Goal: Task Accomplishment & Management: Use online tool/utility

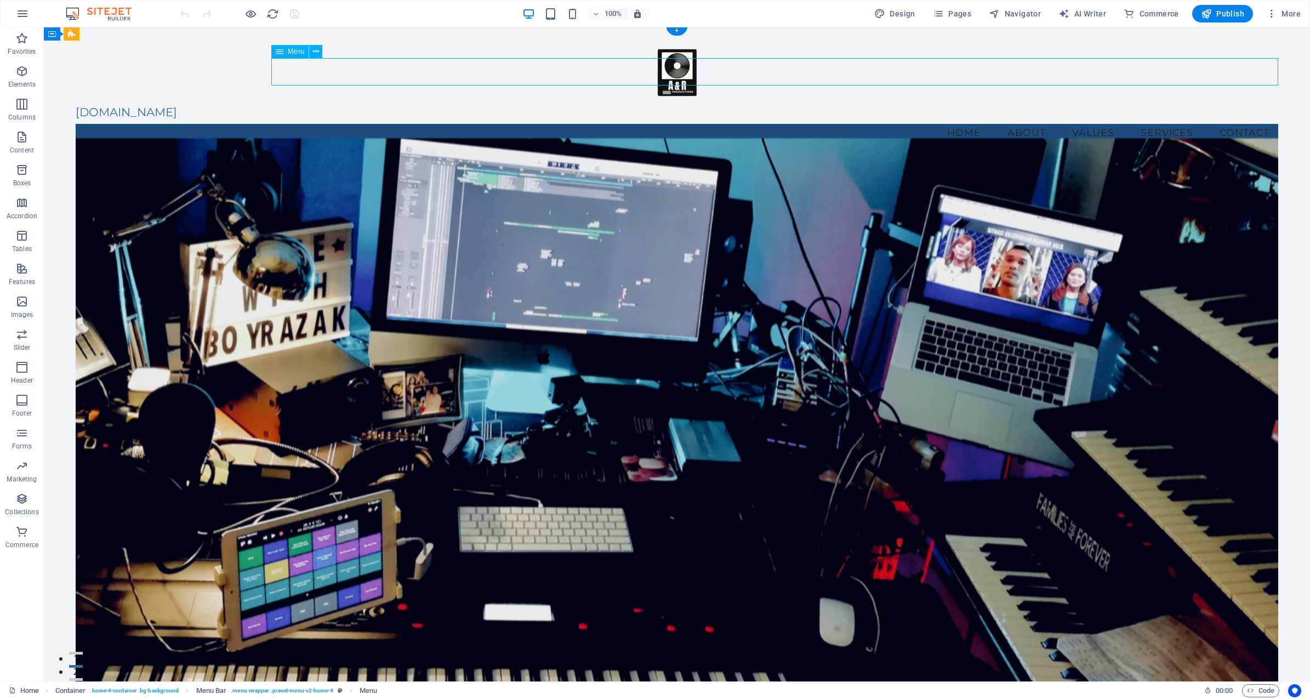
scroll to position [2, 0]
click at [301, 50] on span "Menu" at bounding box center [296, 51] width 16 height 7
click at [317, 51] on icon at bounding box center [316, 52] width 6 height 12
click at [279, 52] on icon at bounding box center [280, 51] width 8 height 13
click at [294, 50] on span "Menu" at bounding box center [296, 51] width 16 height 7
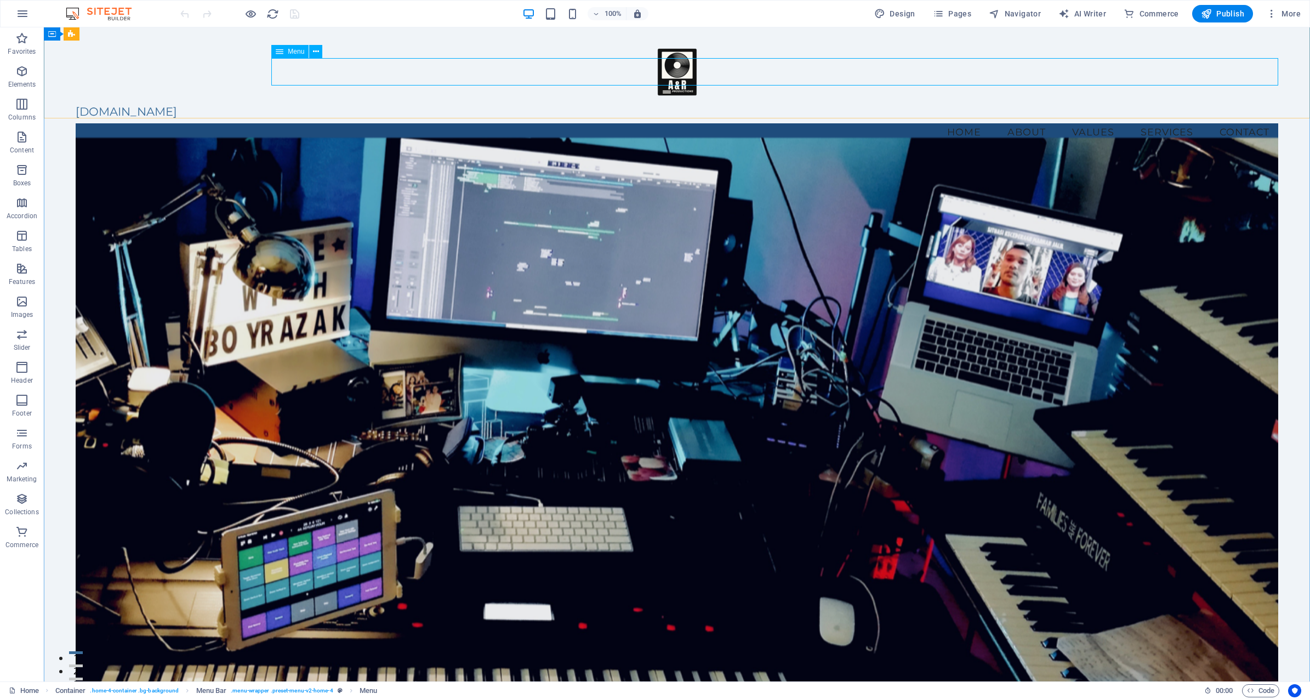
click at [291, 50] on span "Menu" at bounding box center [296, 51] width 16 height 7
click at [292, 50] on span "Menu" at bounding box center [296, 51] width 16 height 7
select select
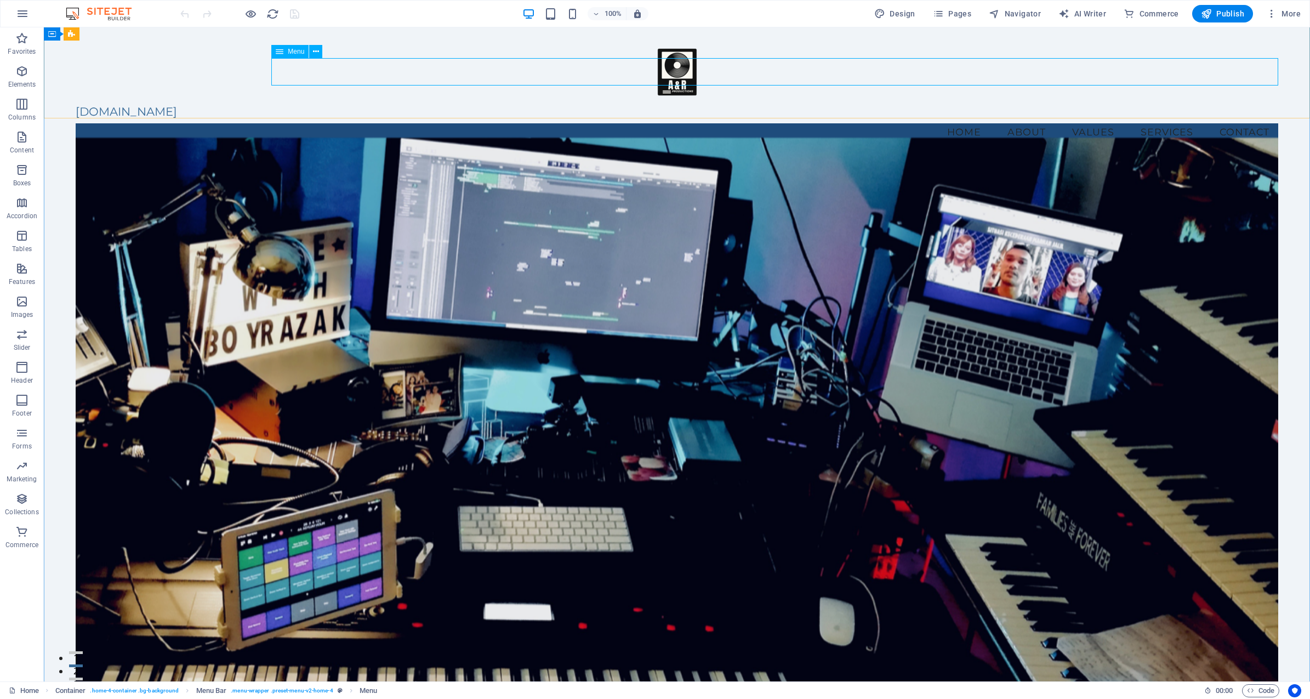
select select
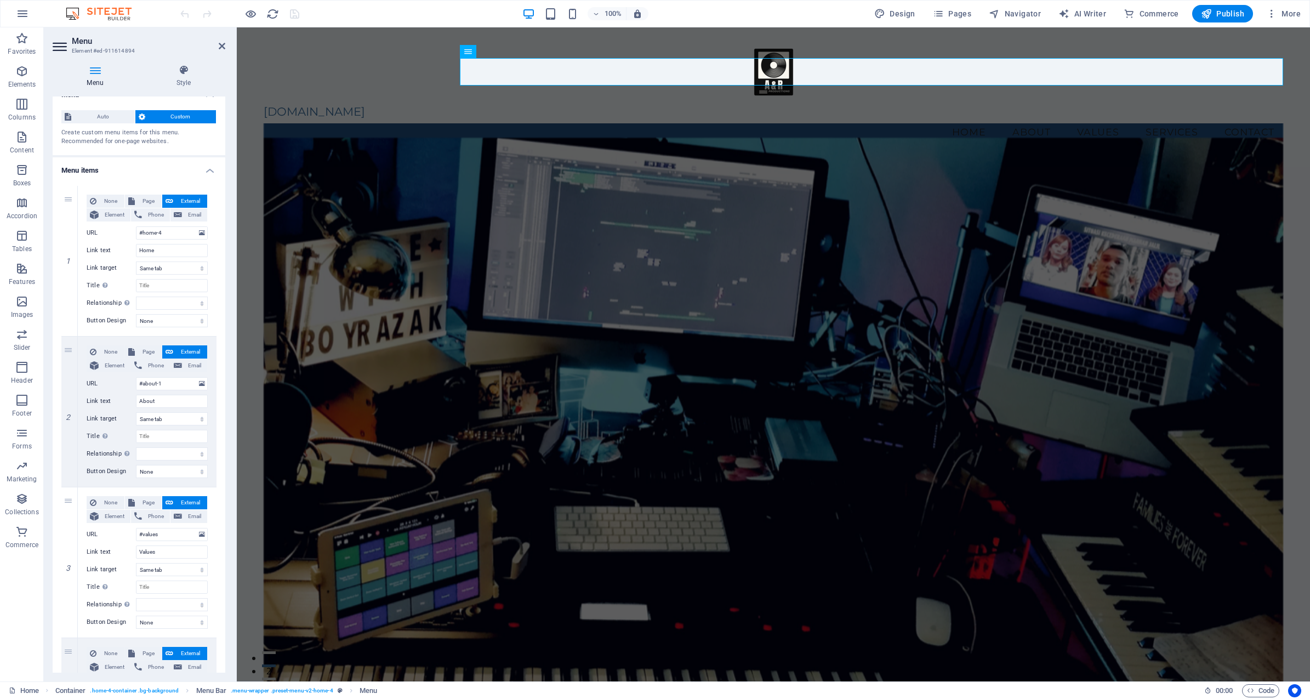
scroll to position [0, 0]
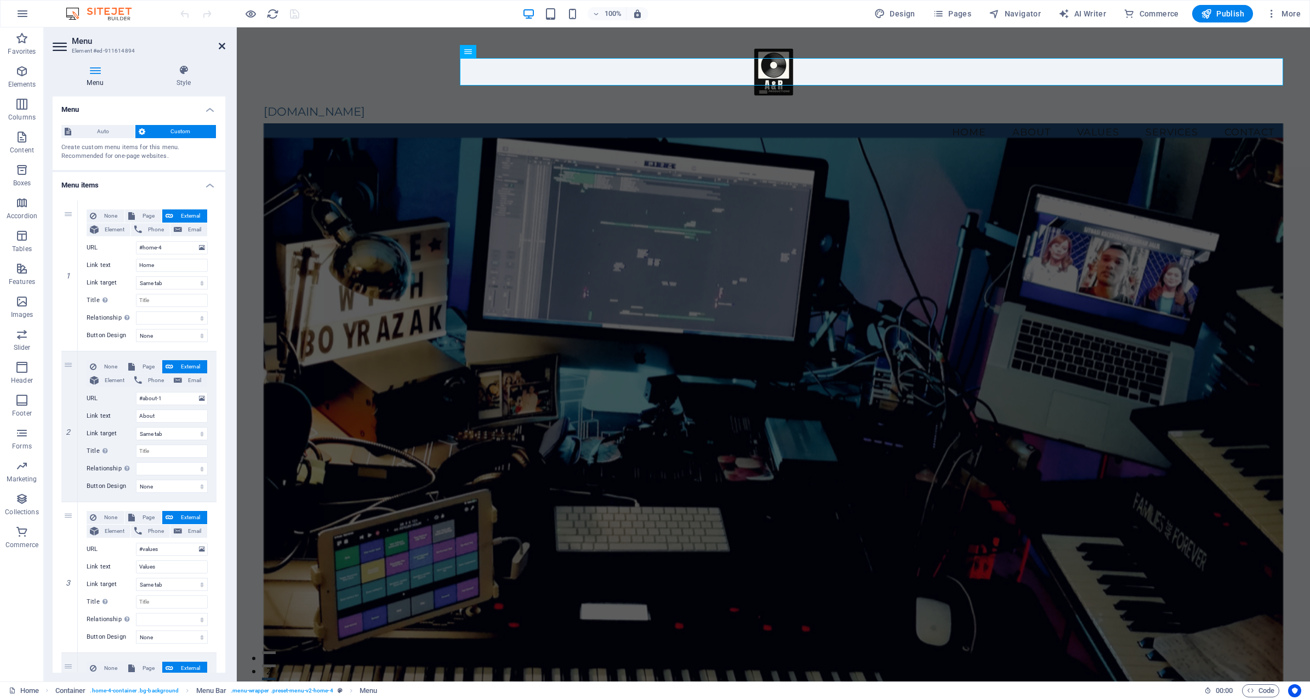
click at [223, 42] on icon at bounding box center [222, 46] width 7 height 9
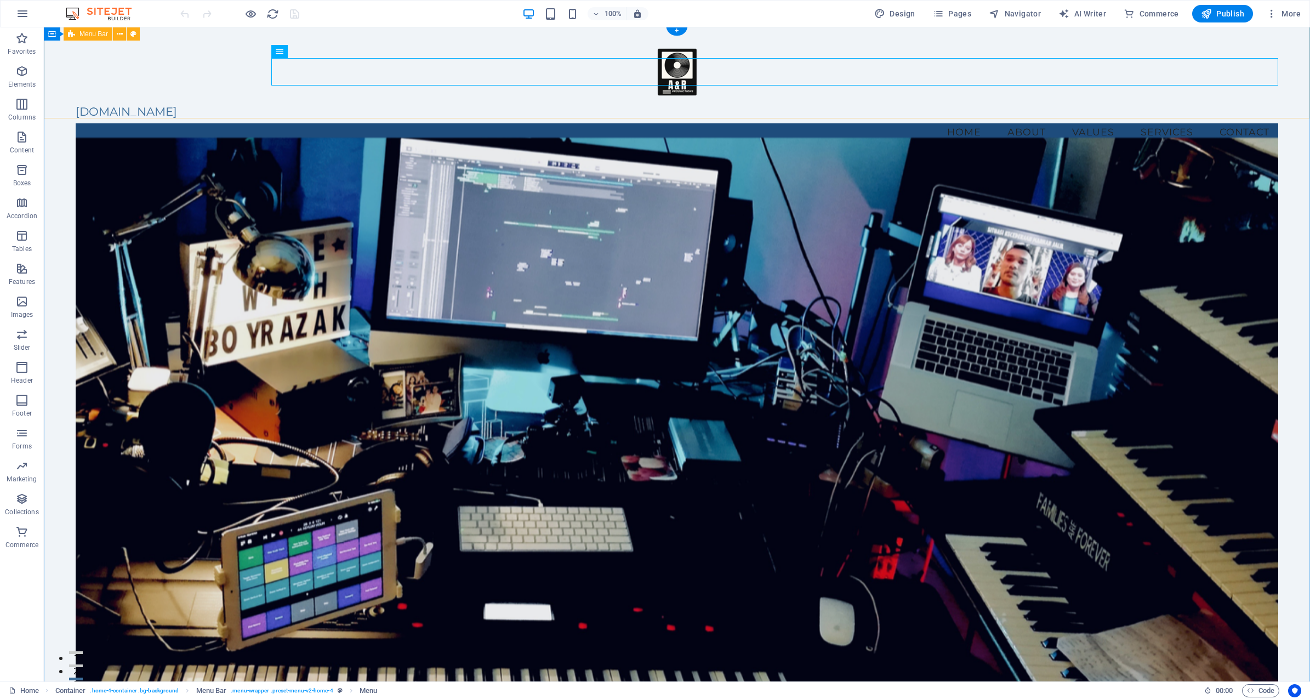
click at [831, 41] on div "[DOMAIN_NAME] Menu Home About Values Services Contact" at bounding box center [677, 92] width 1266 height 134
click at [1265, 118] on nav "Home About Values Services Contact" at bounding box center [677, 131] width 1203 height 27
click at [937, 118] on nav "Home About Values Services Contact" at bounding box center [677, 131] width 1203 height 27
drag, startPoint x: 937, startPoint y: 68, endPoint x: 744, endPoint y: 68, distance: 192.9
click at [937, 118] on nav "Home About Values Services Contact" at bounding box center [677, 131] width 1203 height 27
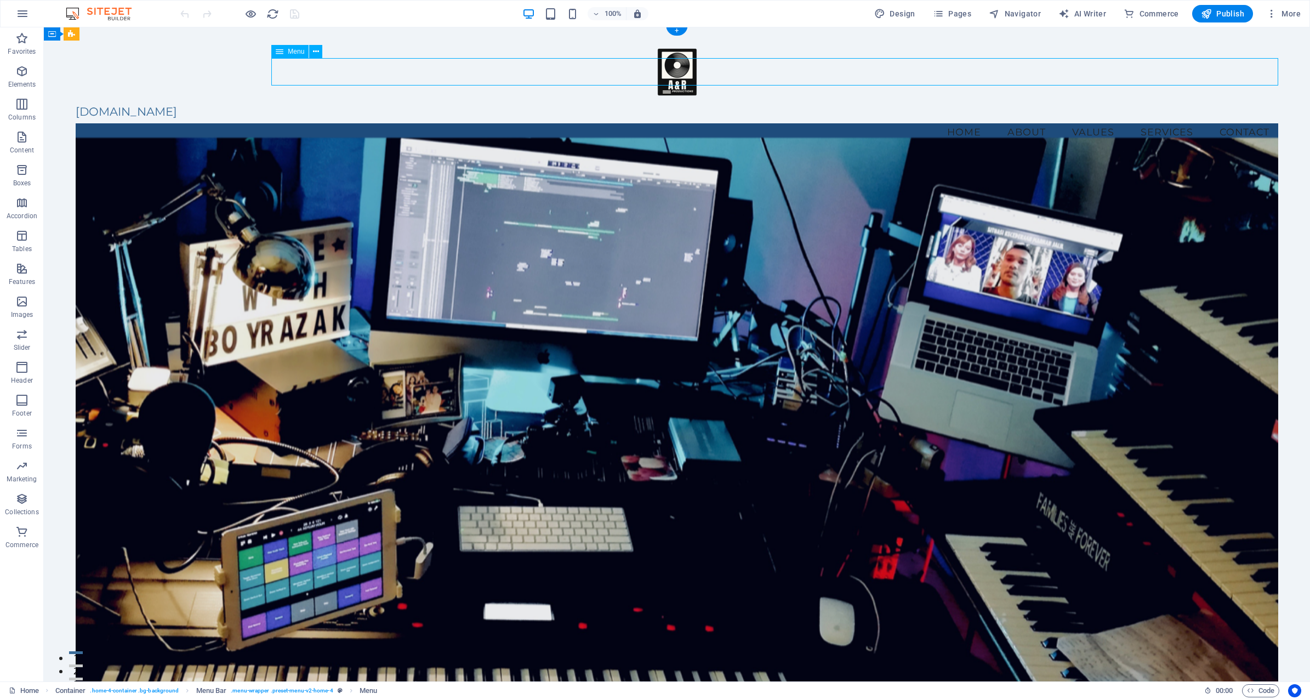
select select
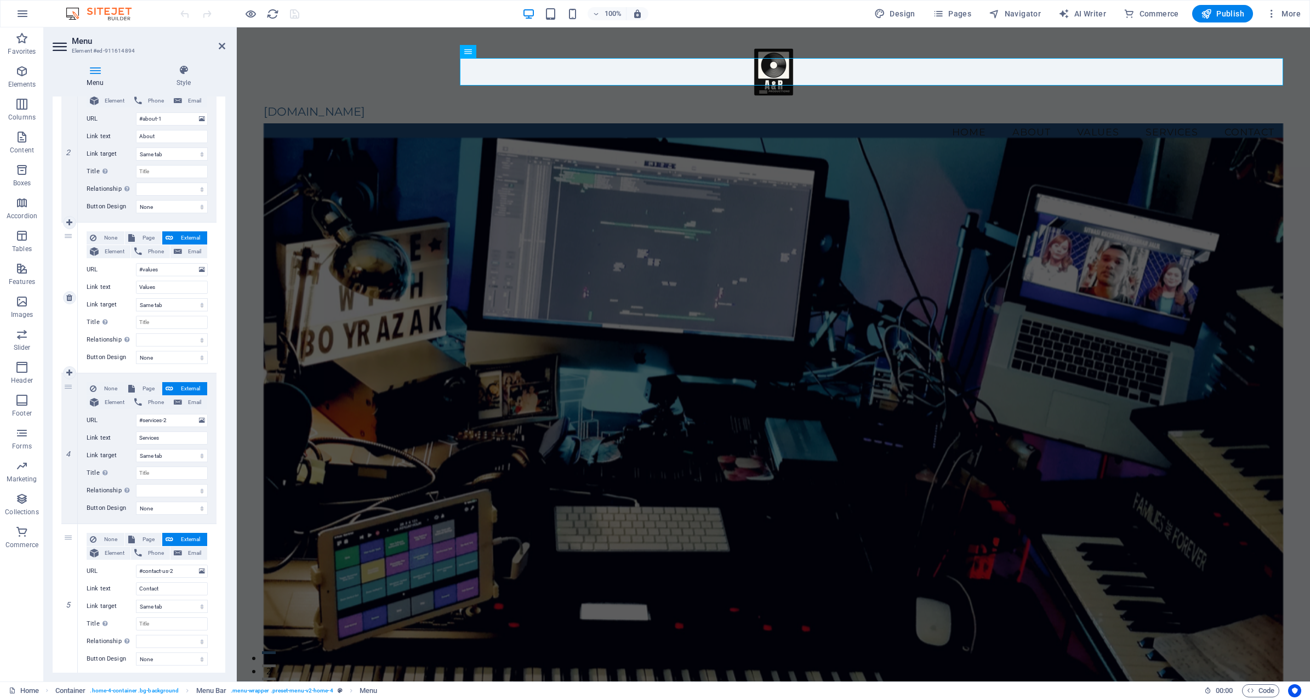
scroll to position [312, 0]
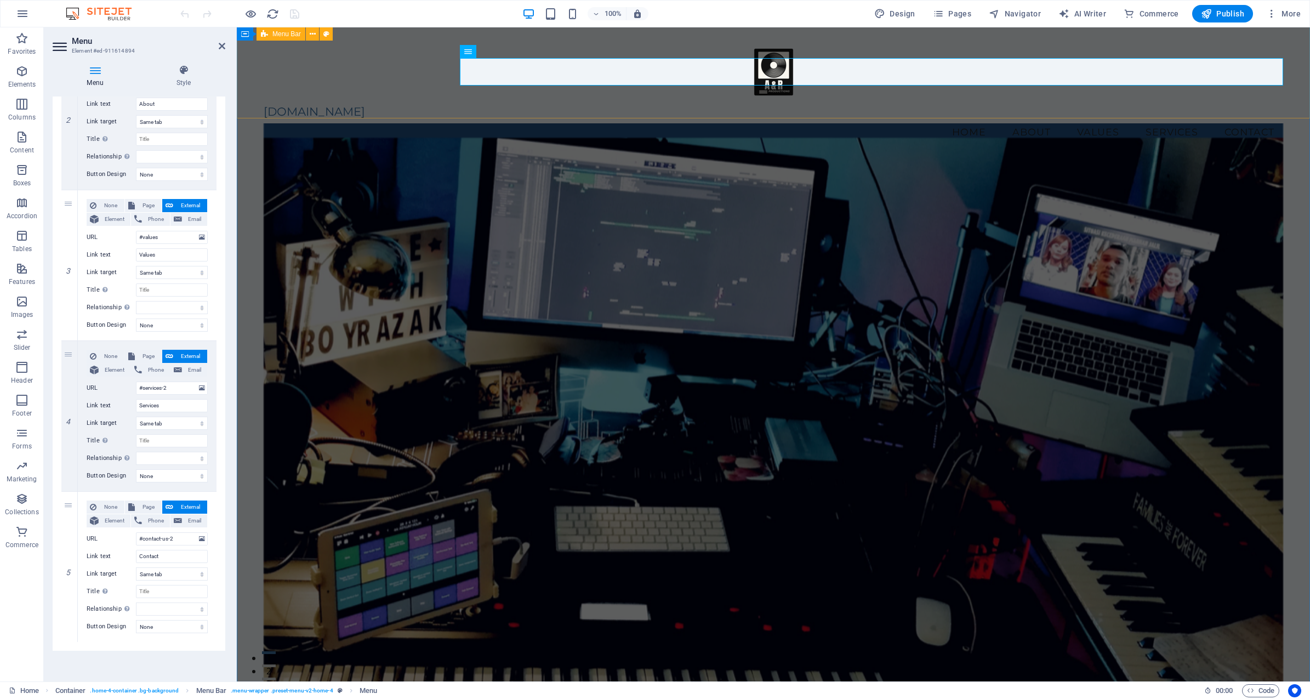
click at [622, 42] on div "[DOMAIN_NAME] Menu Home About Values Services Contact" at bounding box center [773, 92] width 1073 height 134
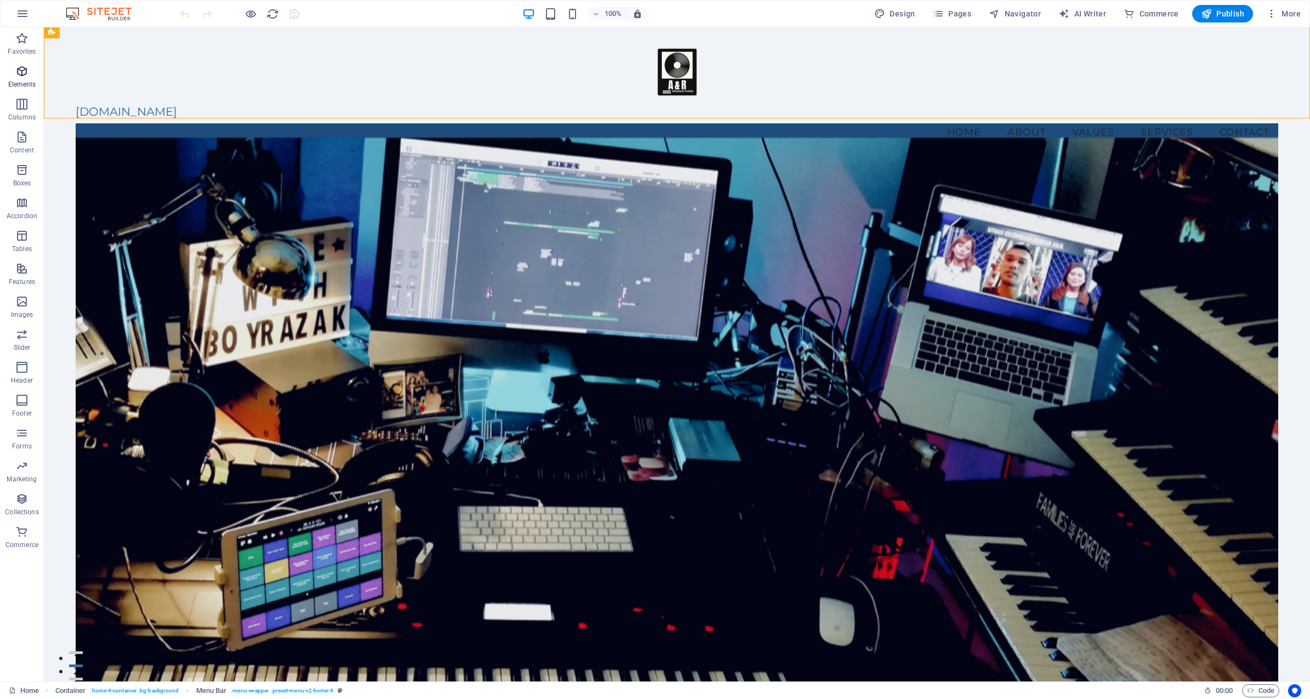
drag, startPoint x: 19, startPoint y: 70, endPoint x: 28, endPoint y: 70, distance: 8.8
click at [19, 70] on icon "button" at bounding box center [21, 71] width 13 height 13
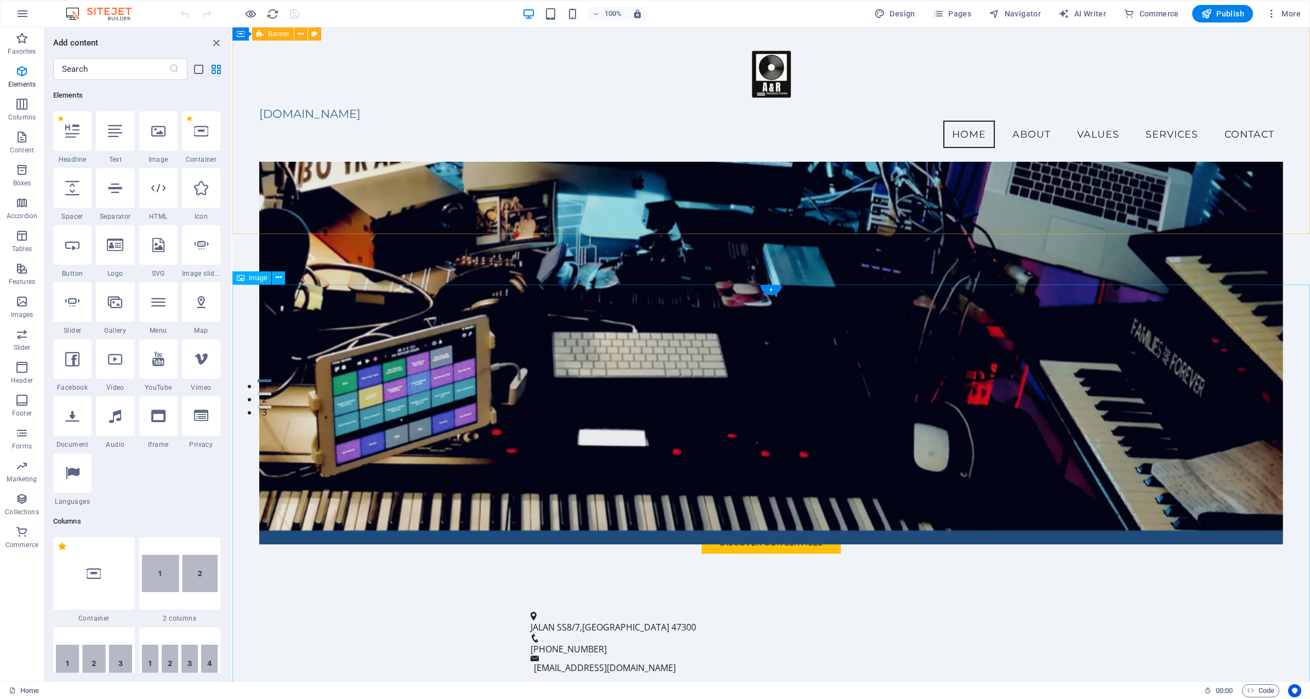
scroll to position [0, 0]
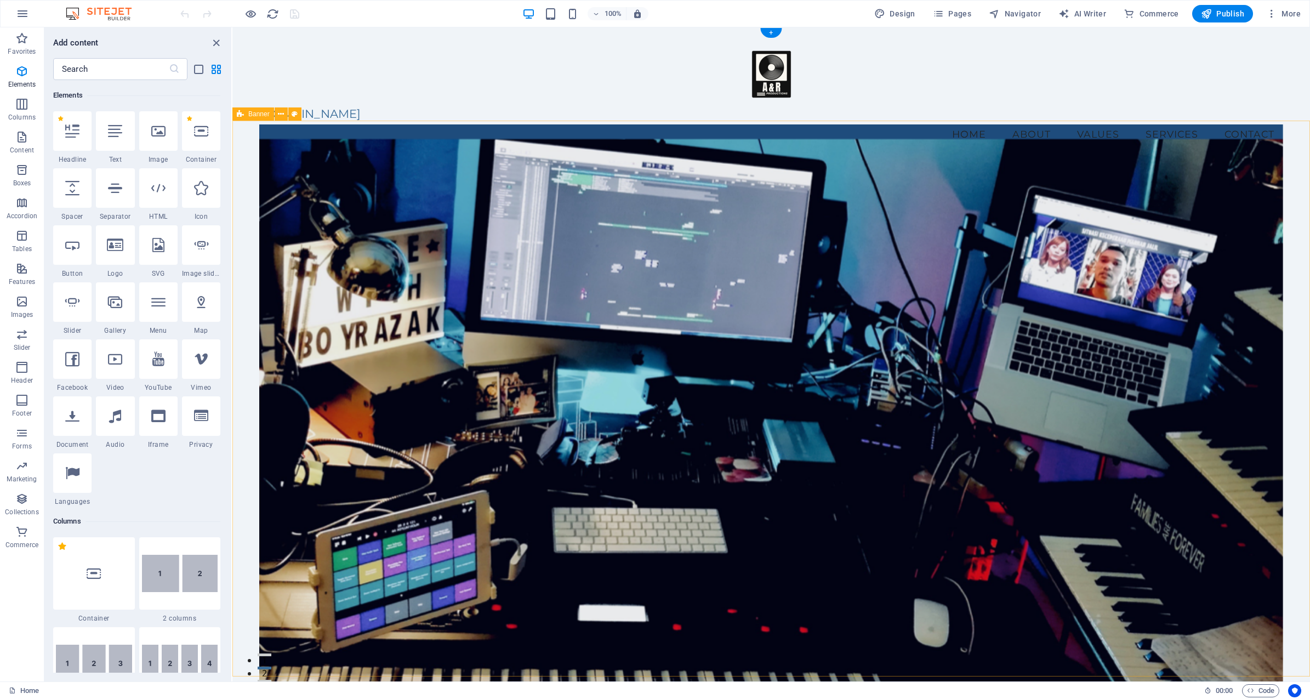
click at [631, 304] on figure at bounding box center [771, 421] width 1024 height 595
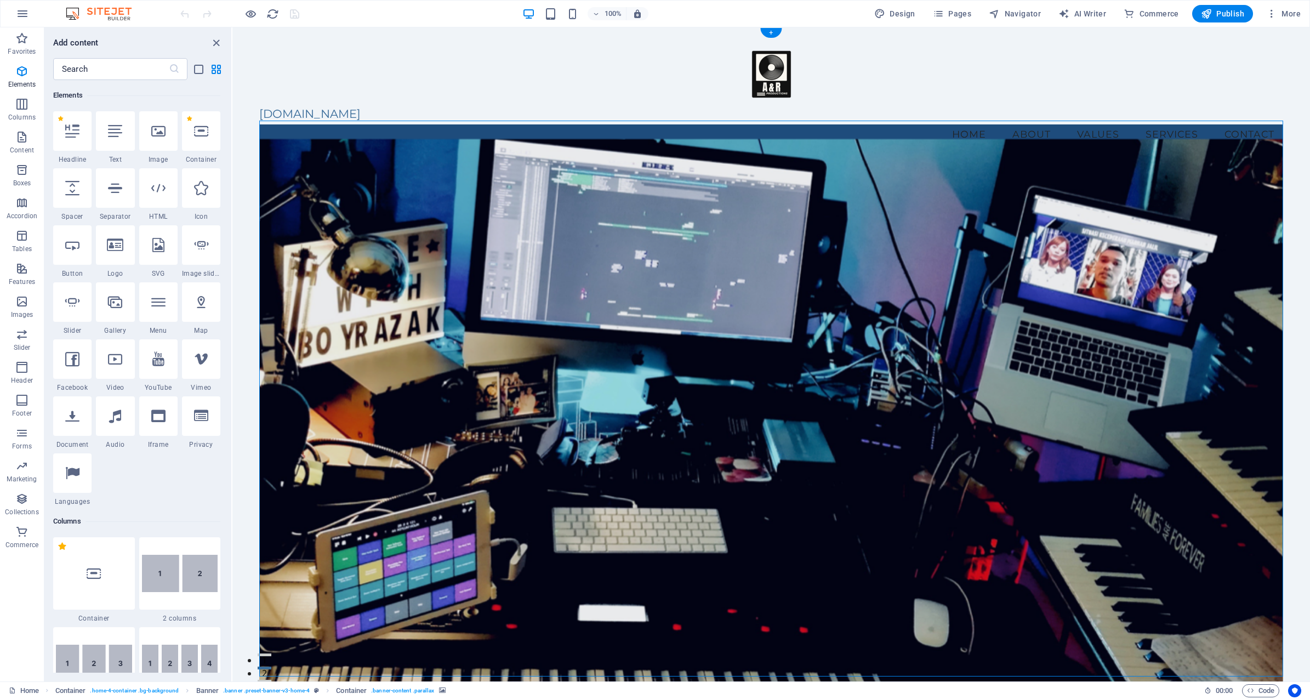
click at [375, 169] on figure at bounding box center [771, 421] width 1024 height 595
click at [366, 166] on figure at bounding box center [771, 421] width 1024 height 595
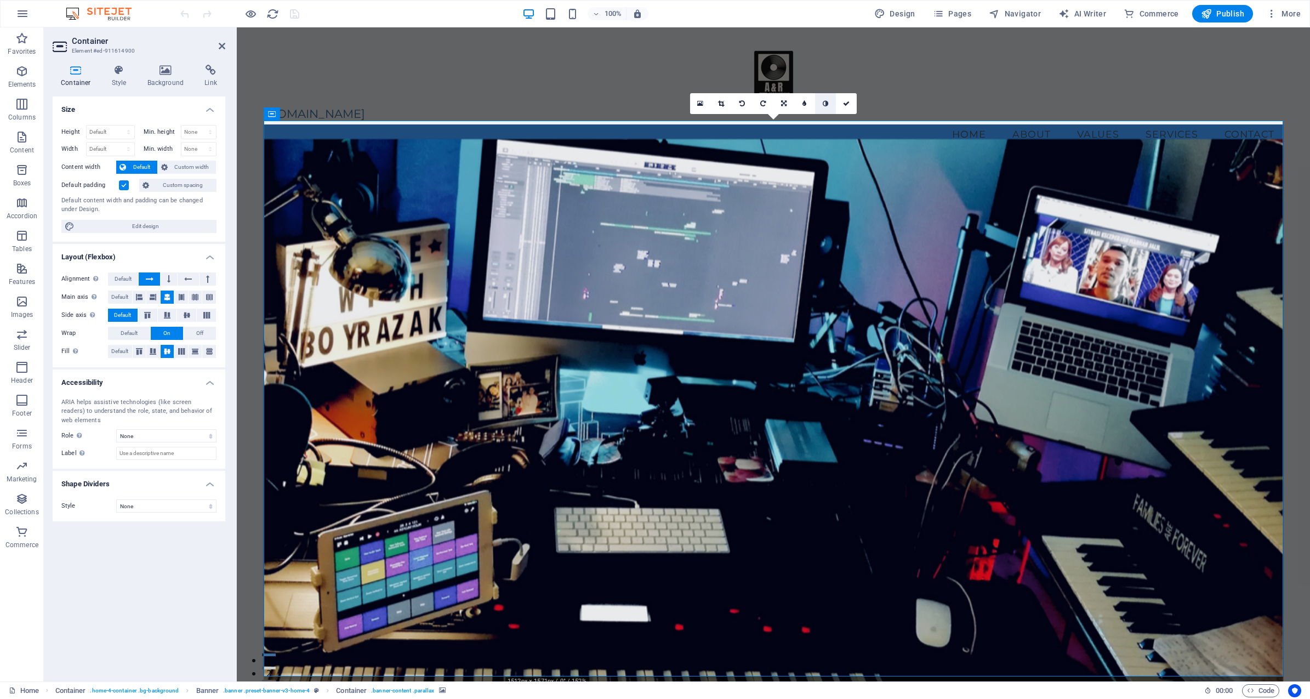
click at [701, 103] on icon at bounding box center [700, 104] width 6 height 8
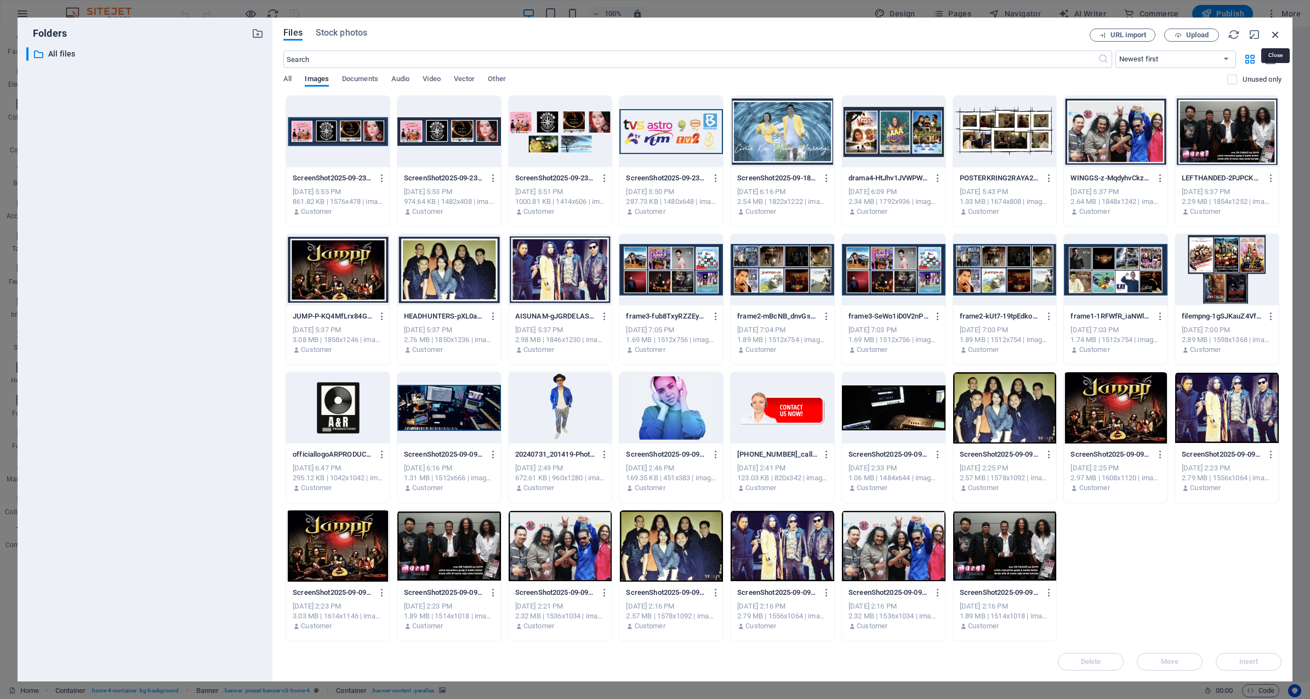
click at [1274, 32] on icon "button" at bounding box center [1275, 35] width 12 height 12
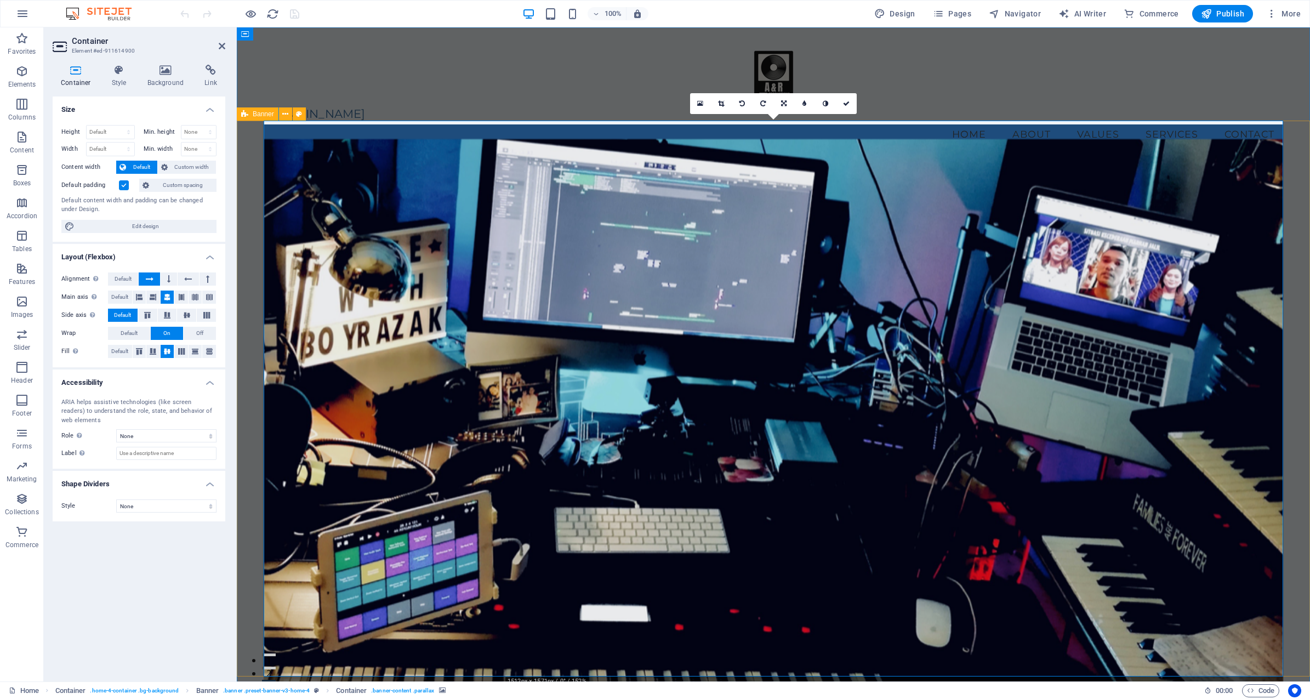
click at [248, 225] on div "Welcome to A&R Productions Your Sound, Our Passion Discover Our Services" at bounding box center [773, 537] width 1073 height 751
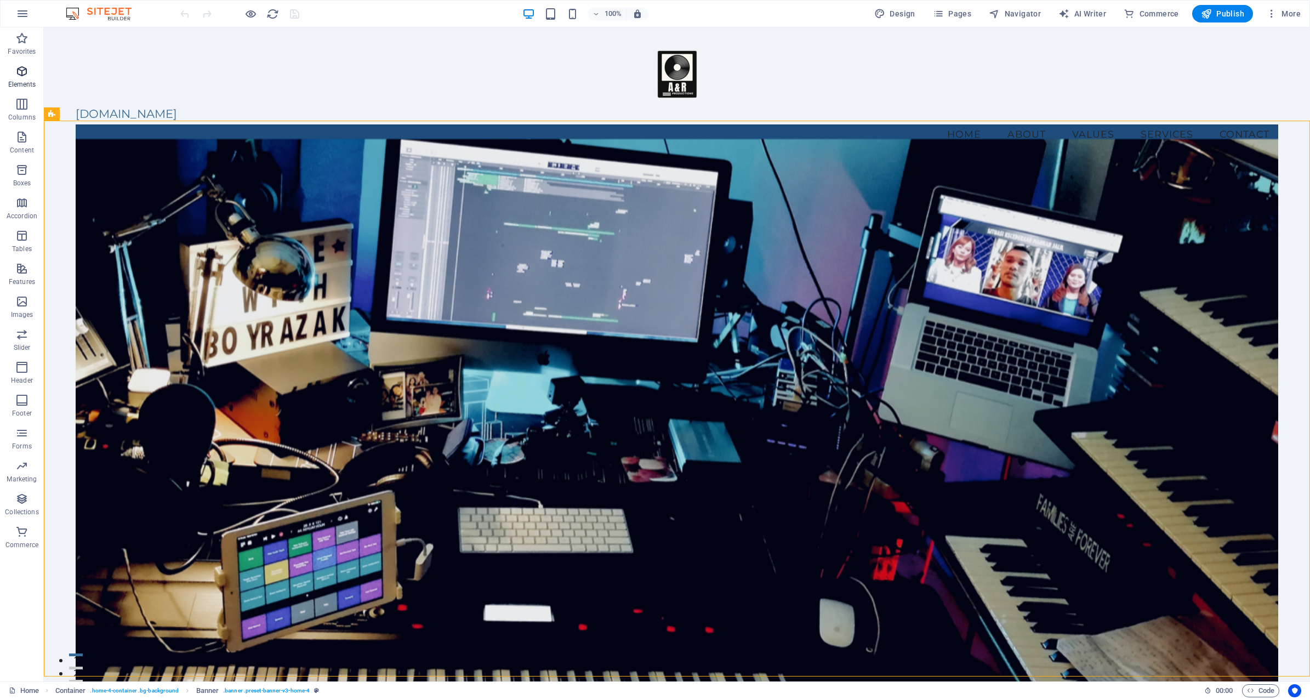
click at [22, 71] on icon "button" at bounding box center [21, 71] width 13 height 13
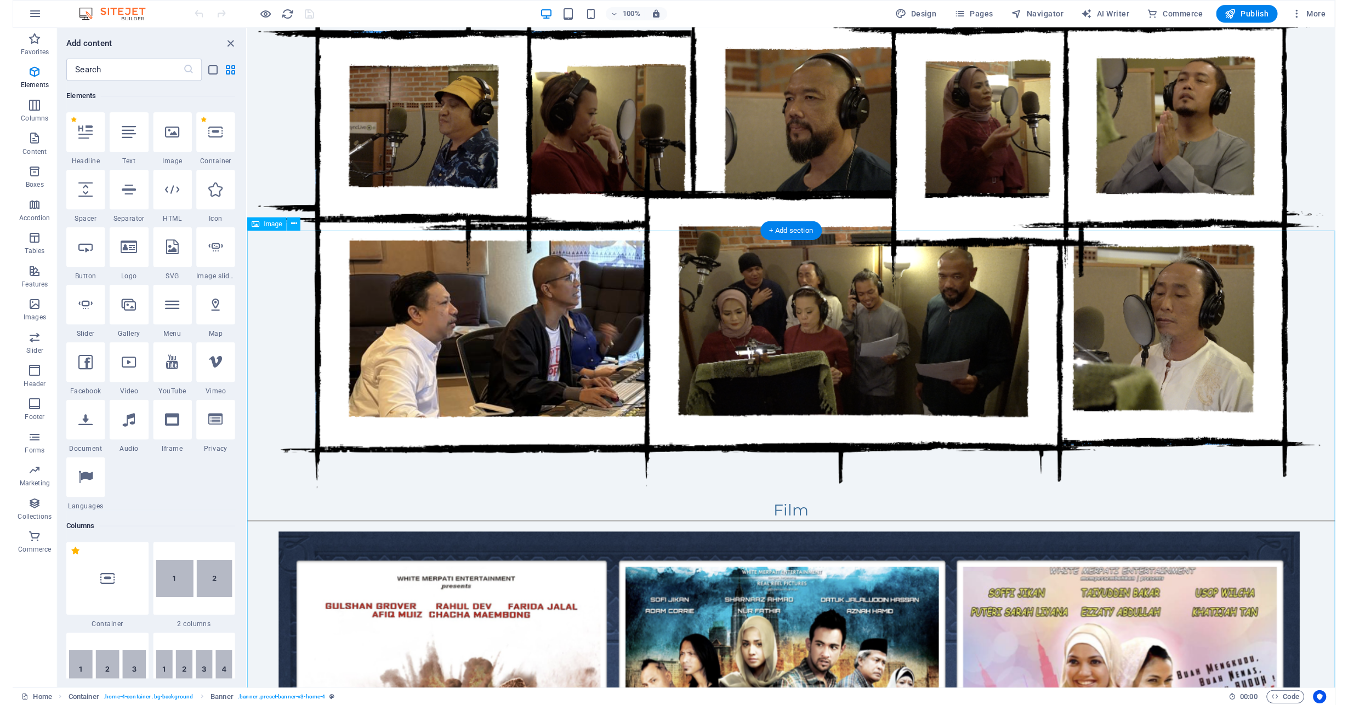
scroll to position [1038, 0]
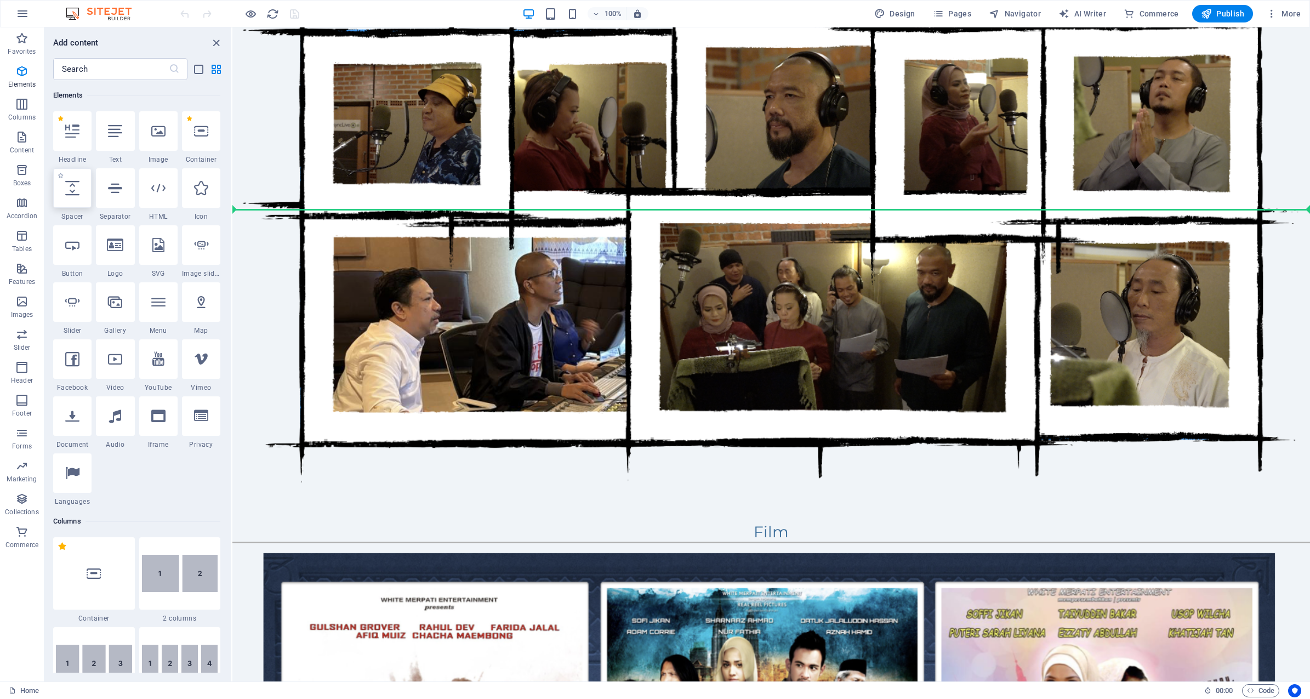
select select "px"
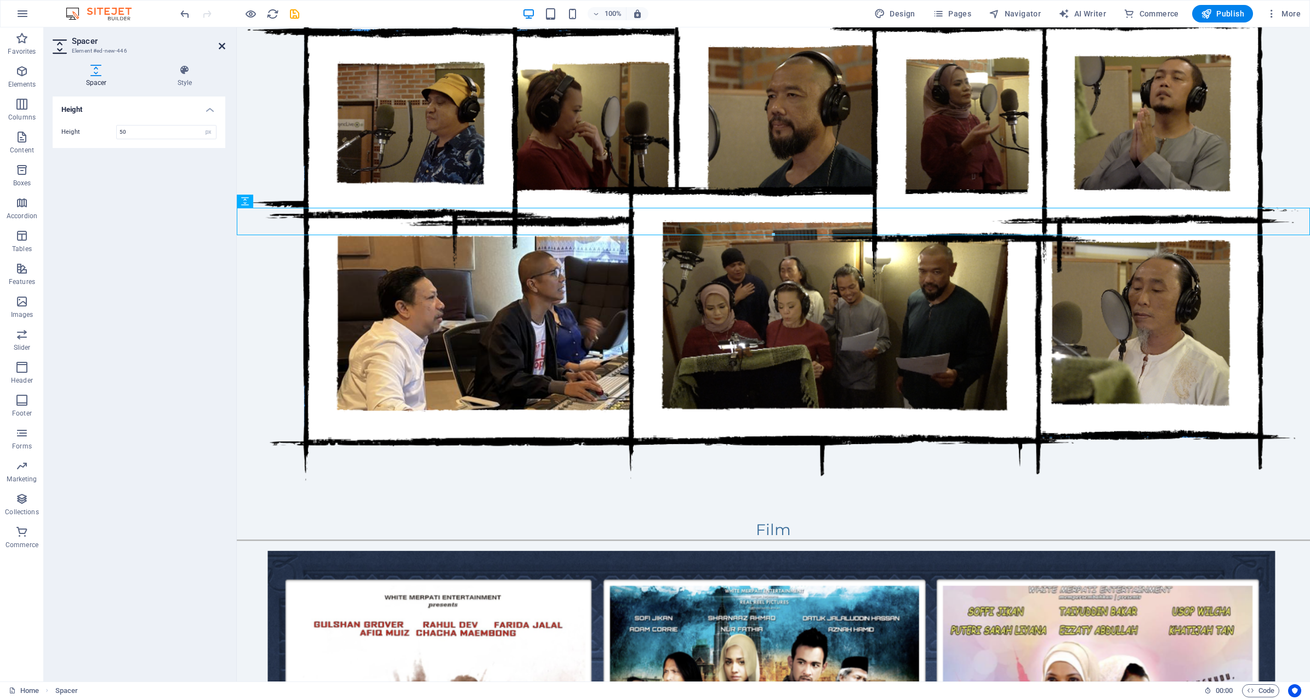
click at [222, 41] on header "Spacer Element #ed-new-446" at bounding box center [139, 41] width 173 height 29
click at [221, 43] on icon at bounding box center [222, 46] width 7 height 9
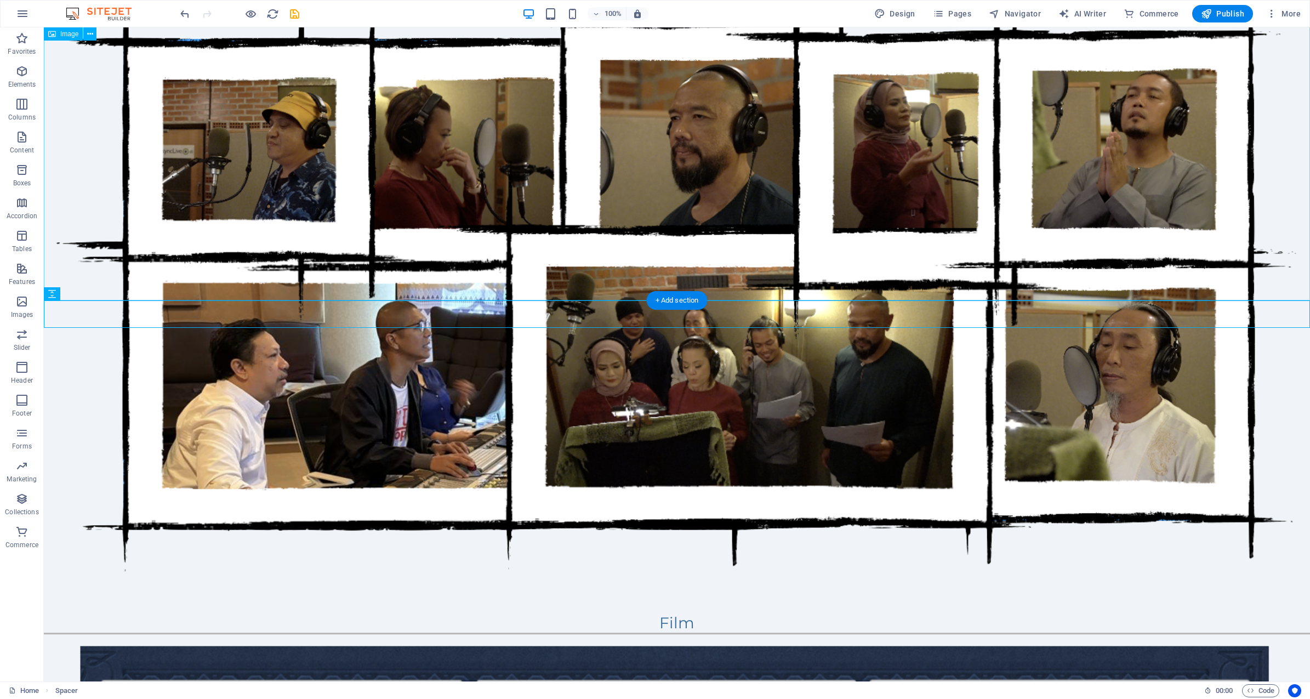
click at [1055, 277] on figure at bounding box center [677, 280] width 1266 height 611
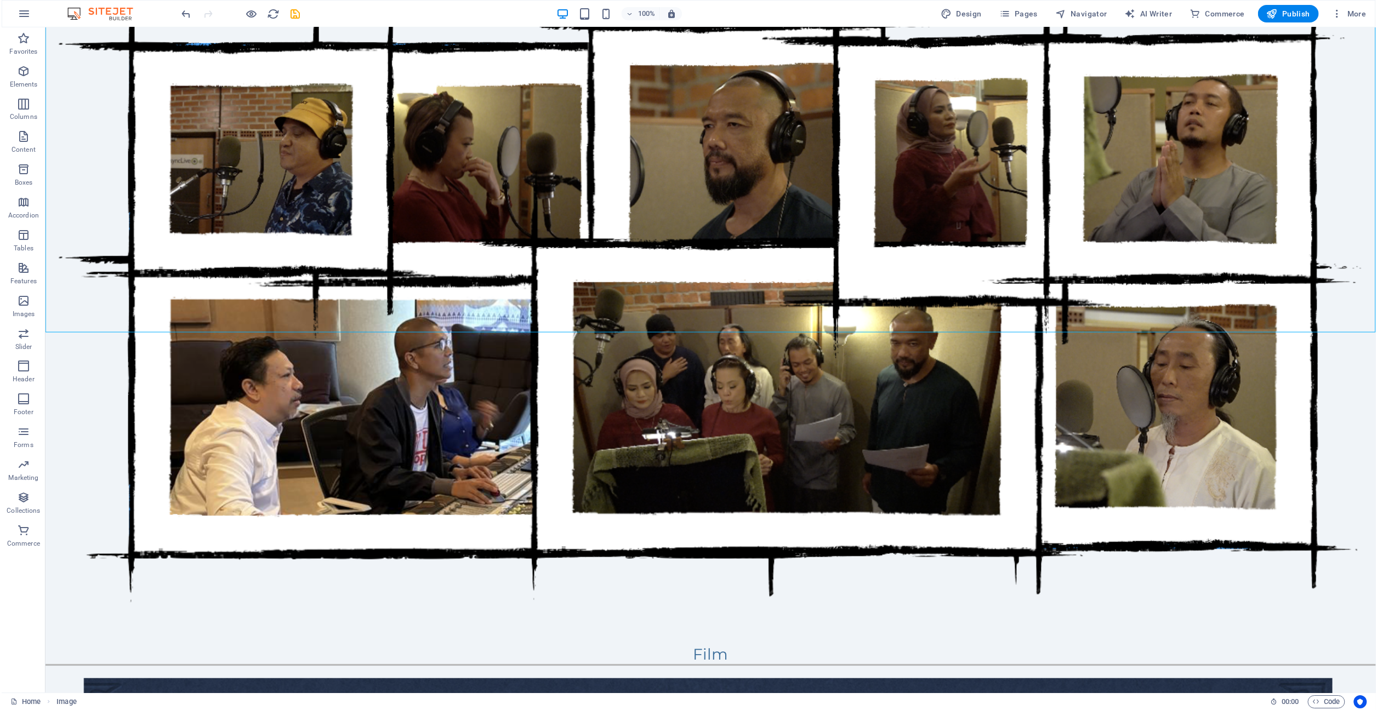
scroll to position [1047, 0]
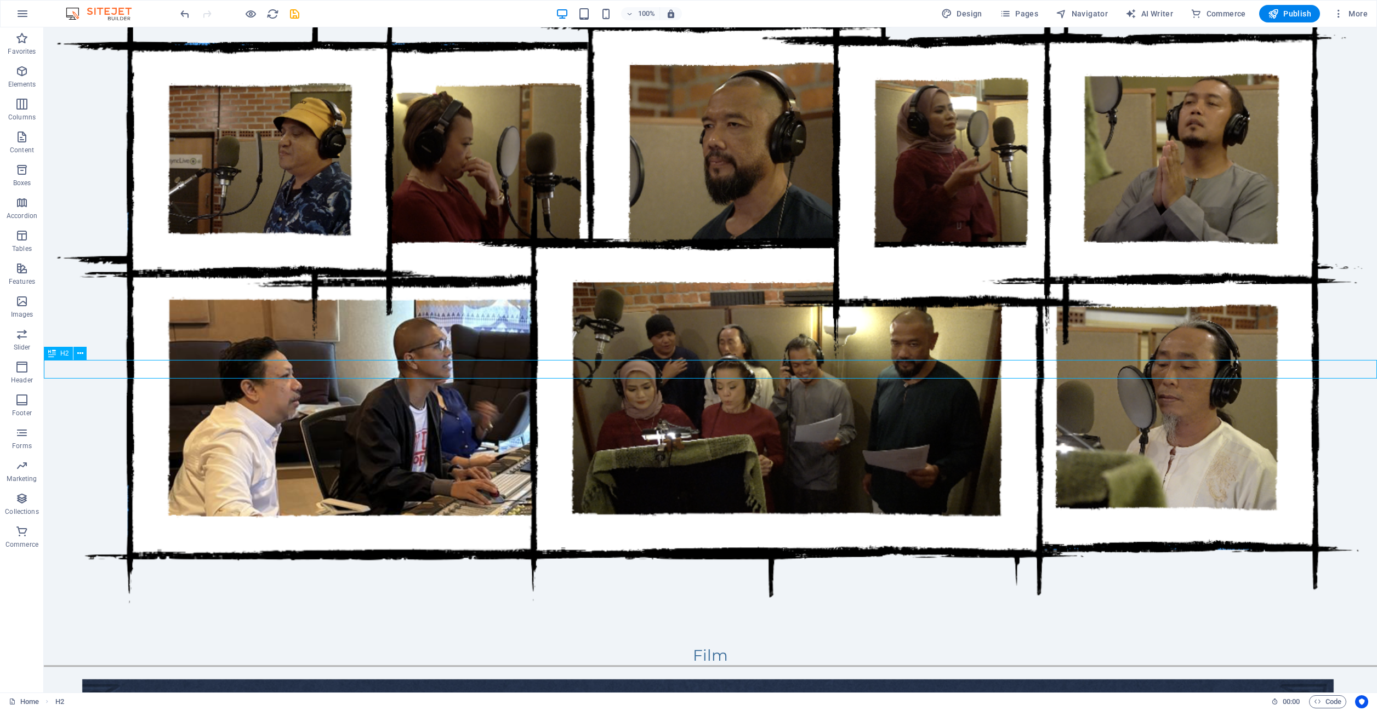
drag, startPoint x: 747, startPoint y: 378, endPoint x: 708, endPoint y: 377, distance: 39.5
click at [712, 647] on div "Film" at bounding box center [710, 656] width 1333 height 19
click at [631, 647] on div "Film" at bounding box center [710, 656] width 1333 height 19
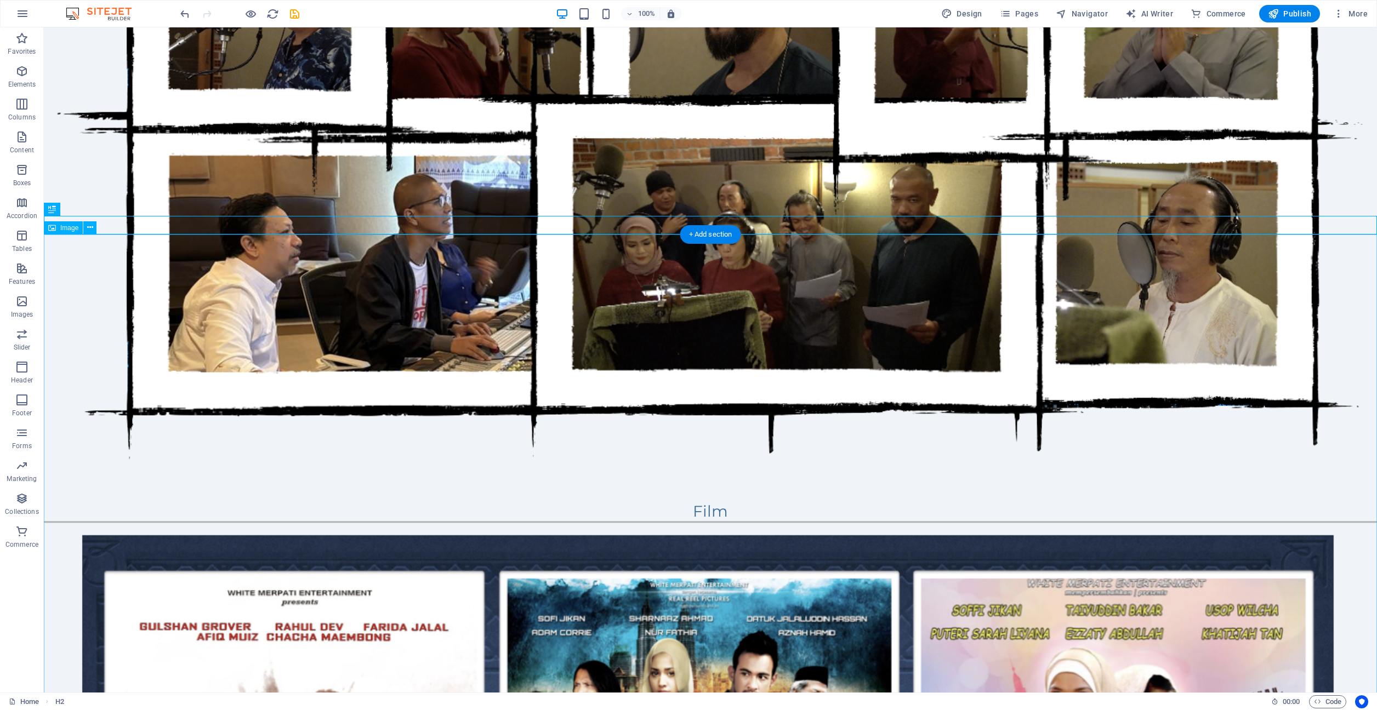
scroll to position [1192, 0]
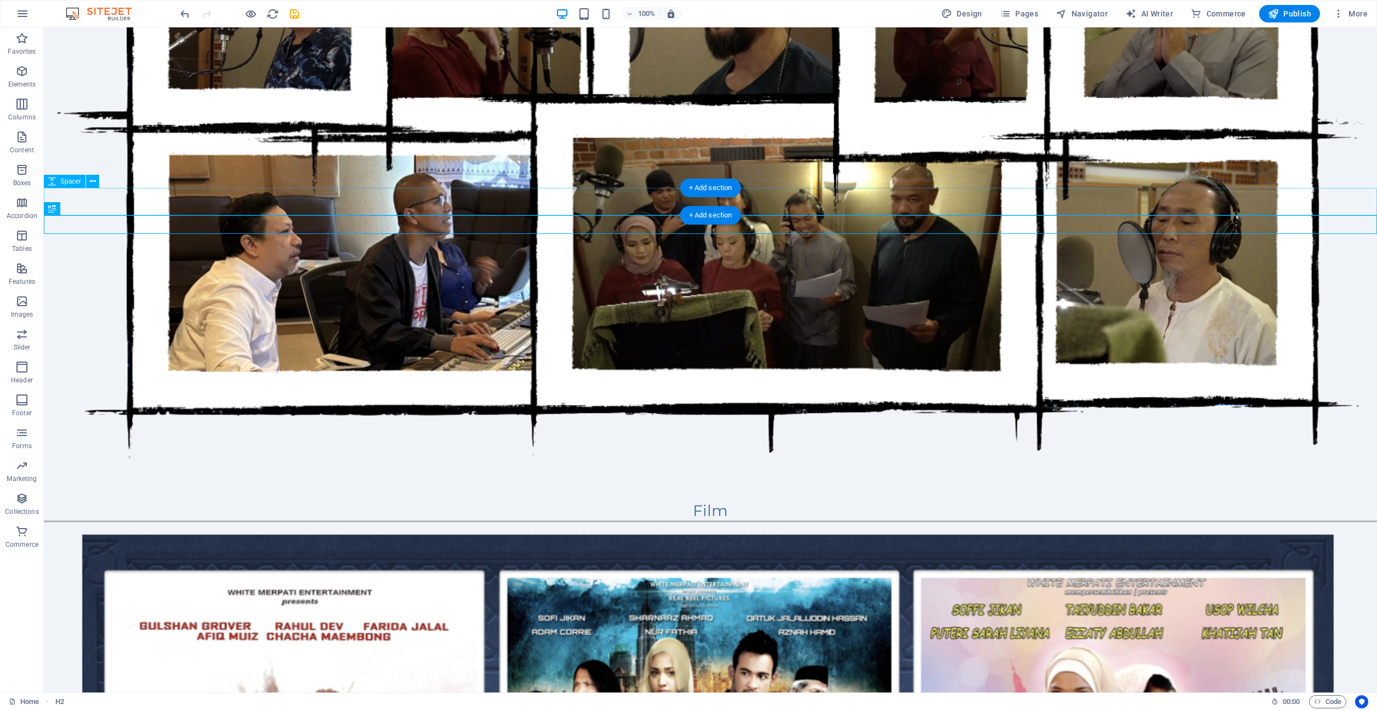
click at [480, 475] on div at bounding box center [710, 488] width 1333 height 27
drag, startPoint x: 708, startPoint y: 186, endPoint x: 476, endPoint y: 159, distance: 234.0
click at [708, 186] on div "+ Add section" at bounding box center [710, 188] width 61 height 19
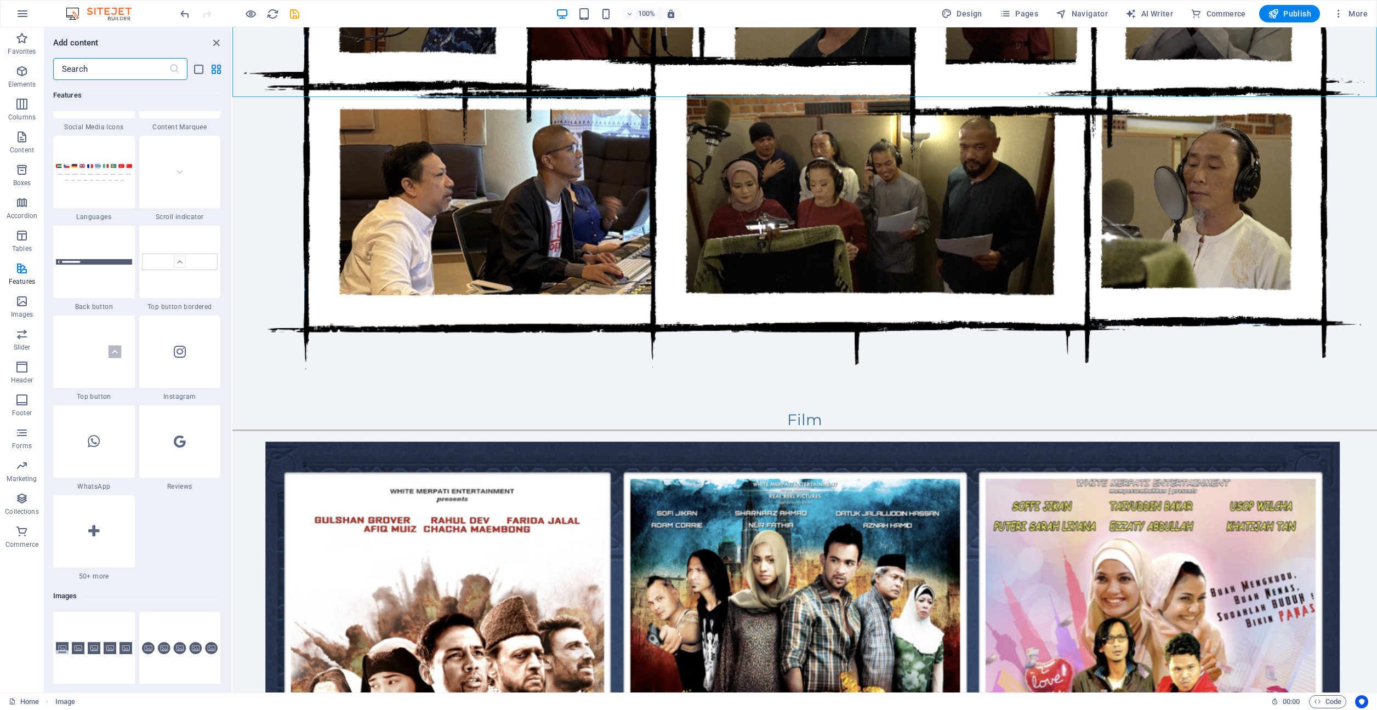
scroll to position [5047, 0]
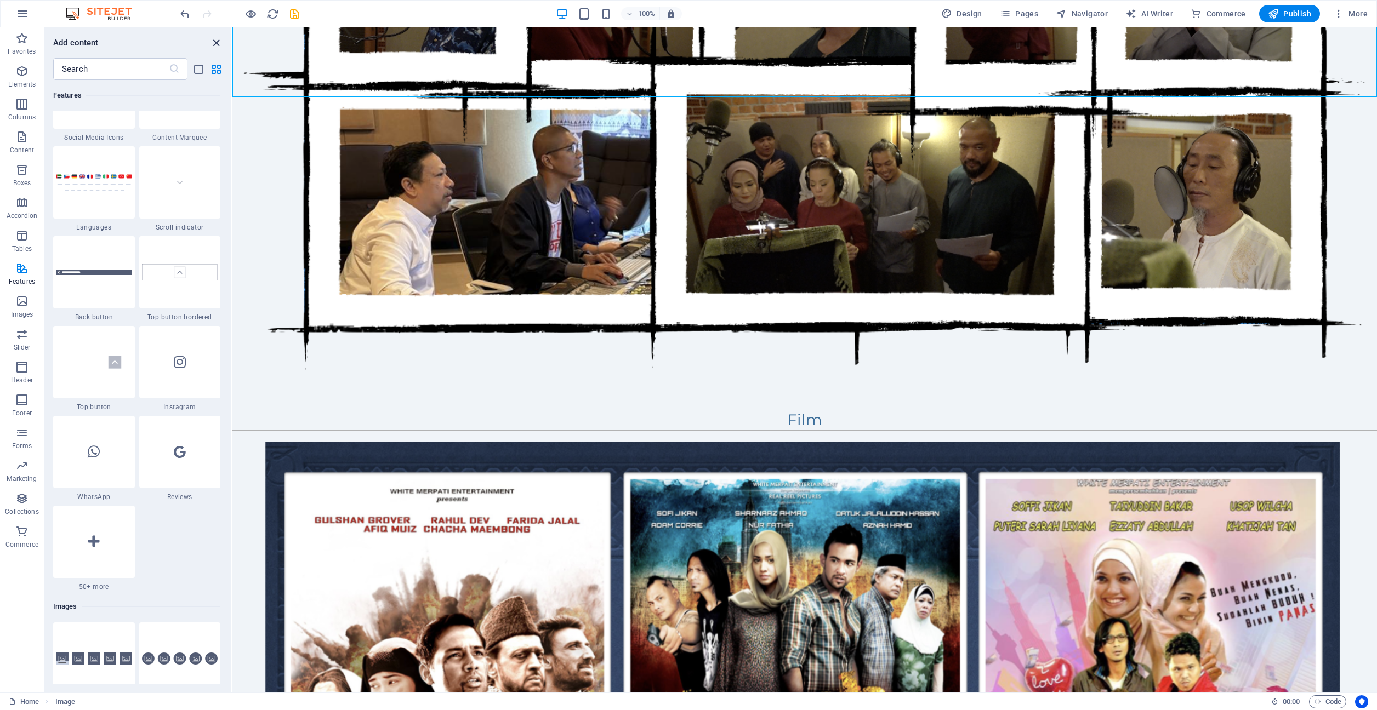
click at [215, 38] on icon "close panel" at bounding box center [216, 43] width 13 height 13
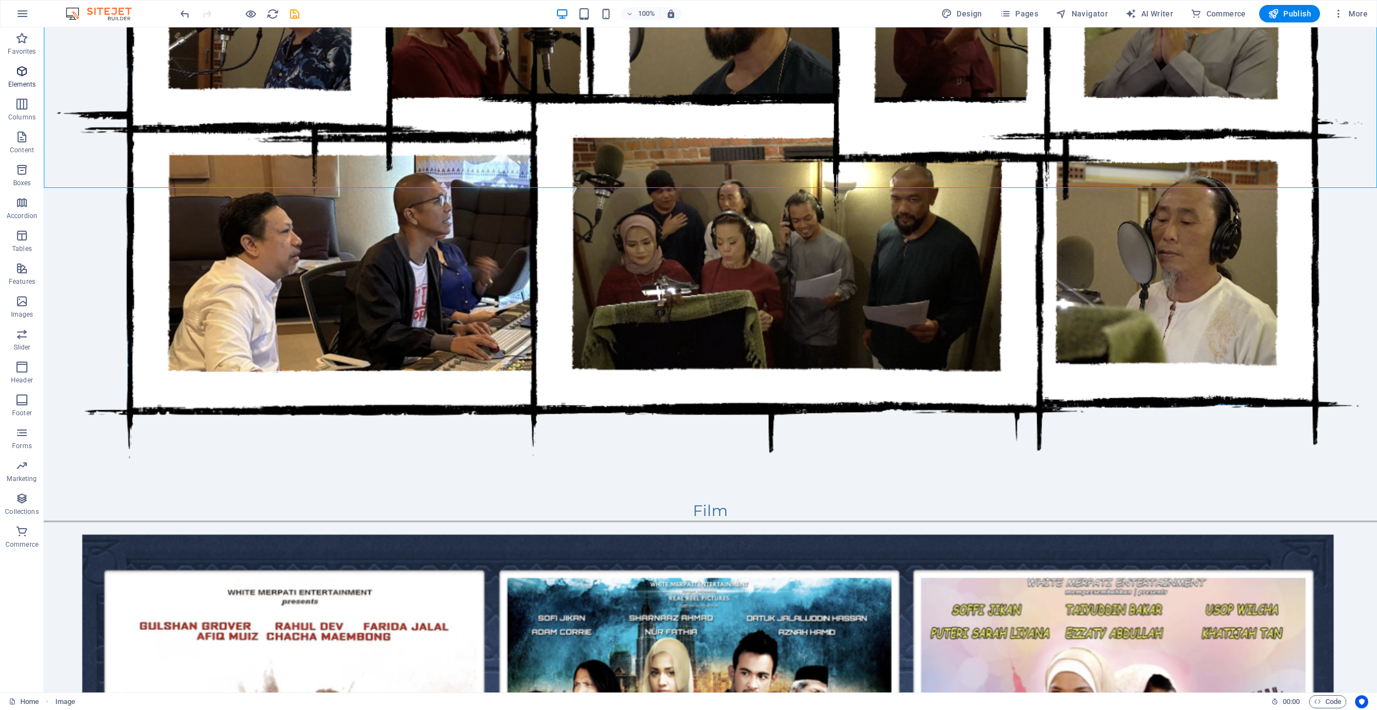
click at [24, 75] on icon "button" at bounding box center [21, 71] width 13 height 13
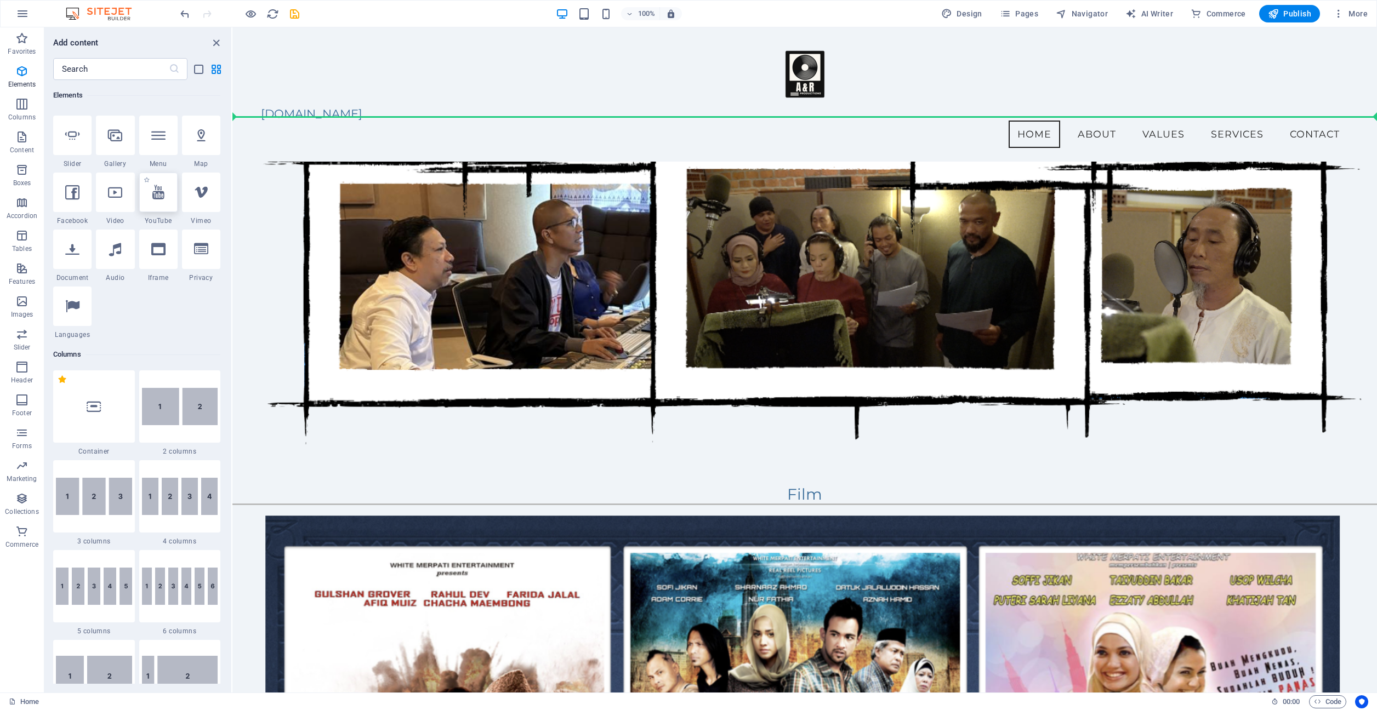
scroll to position [1066, 0]
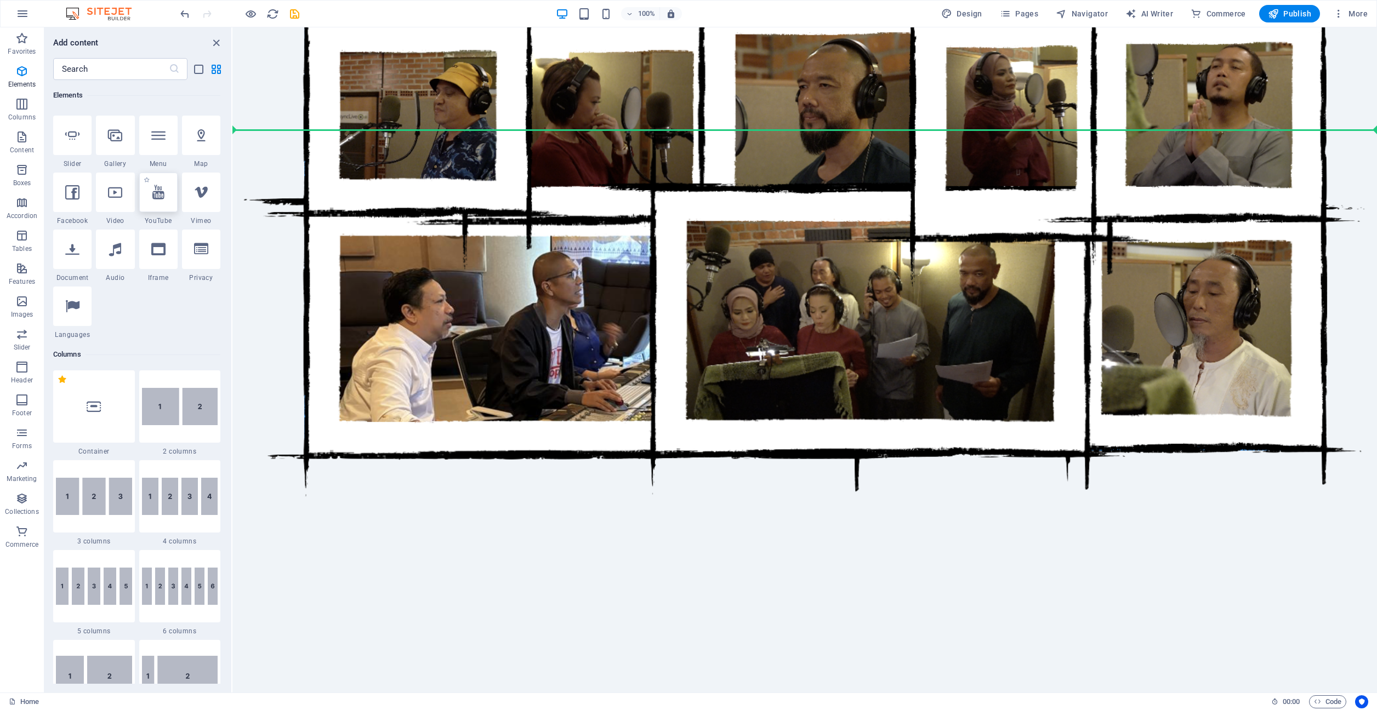
select select "ar16_9"
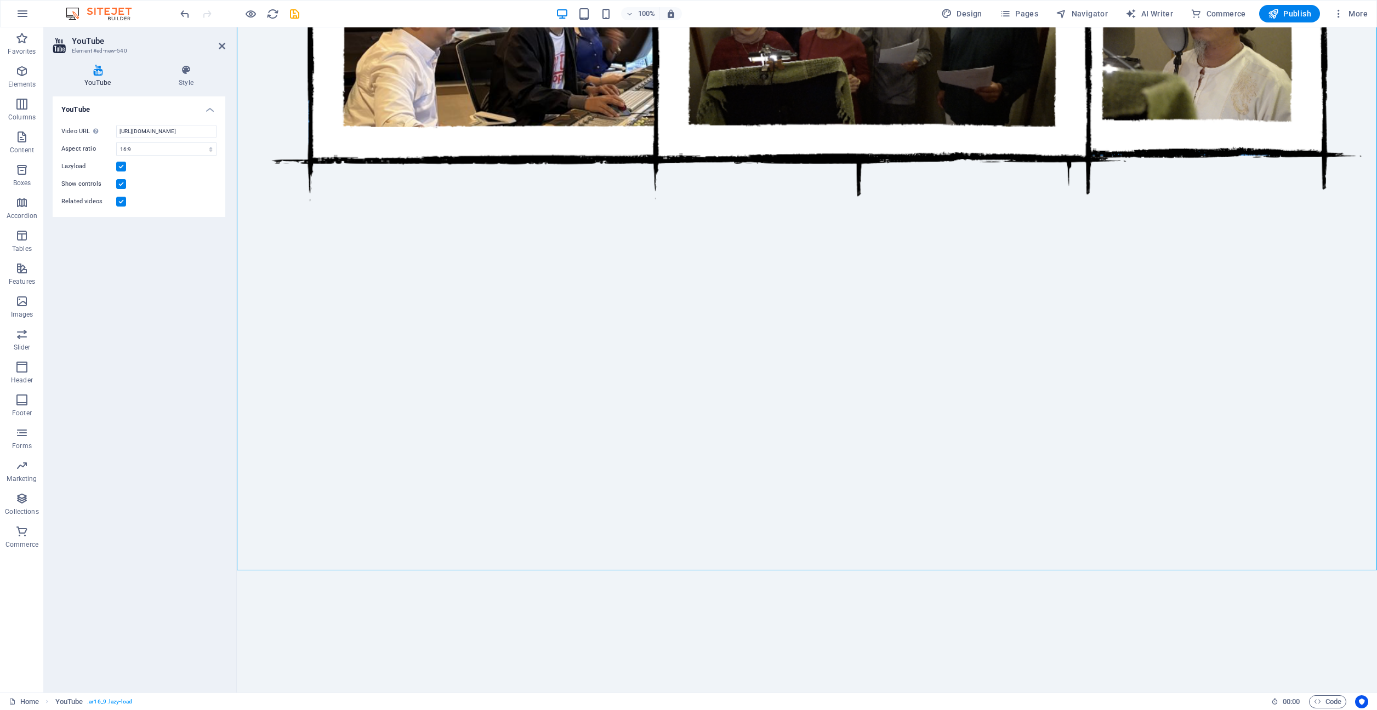
scroll to position [1360, 0]
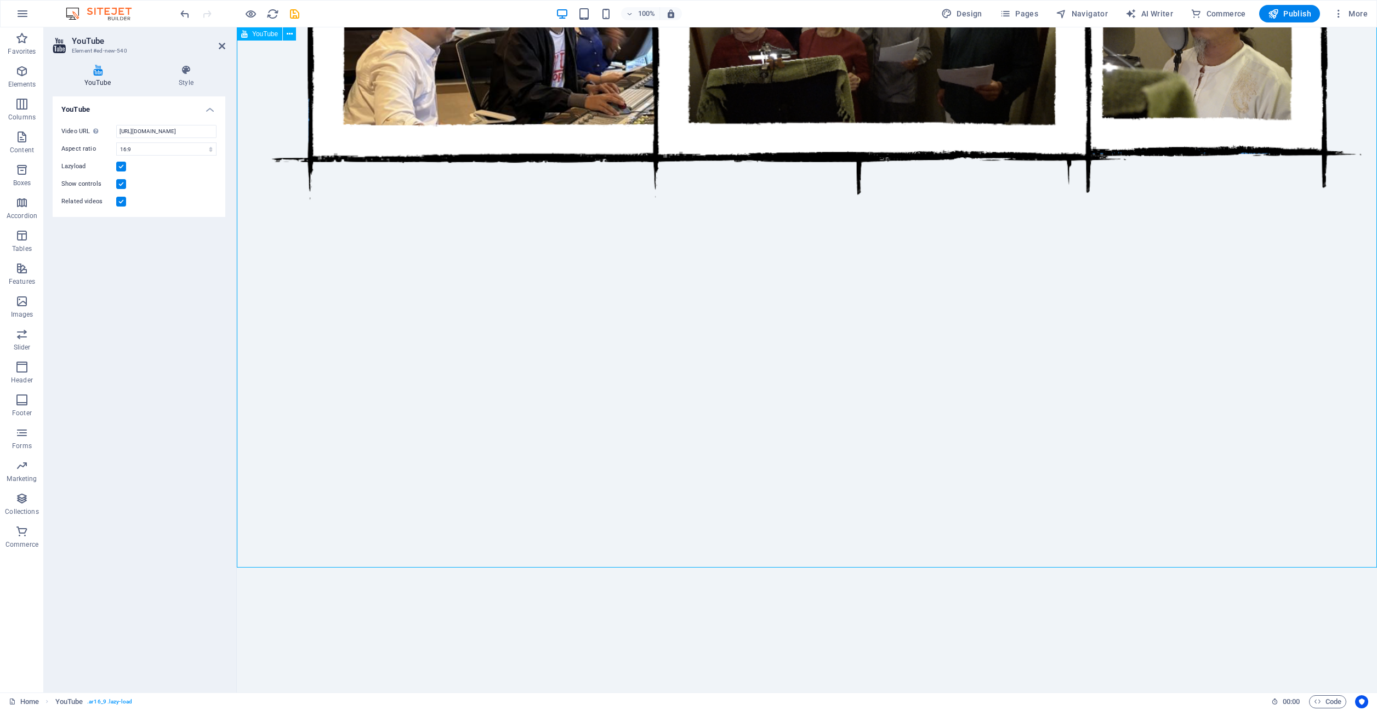
click at [825, 246] on div at bounding box center [807, 533] width 1140 height 641
click at [826, 246] on div at bounding box center [807, 533] width 1140 height 641
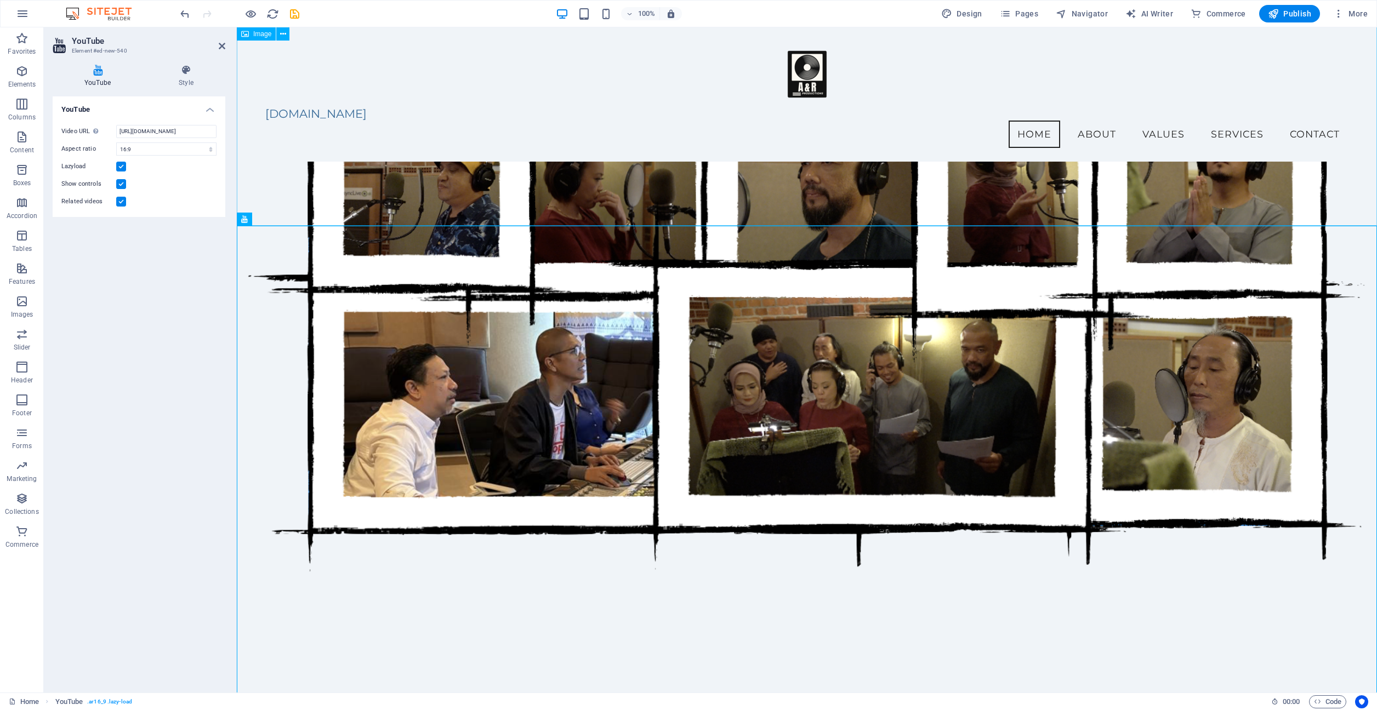
scroll to position [944, 0]
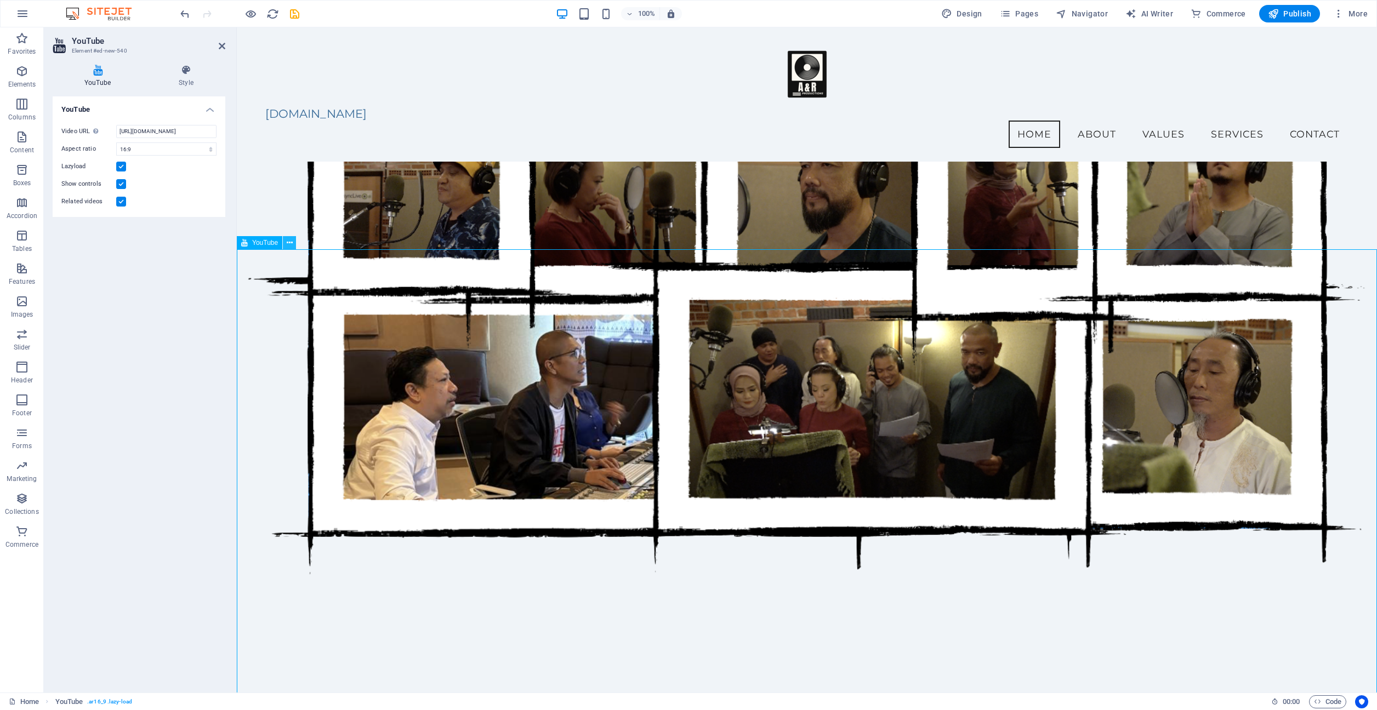
click at [291, 242] on icon at bounding box center [290, 243] width 6 height 12
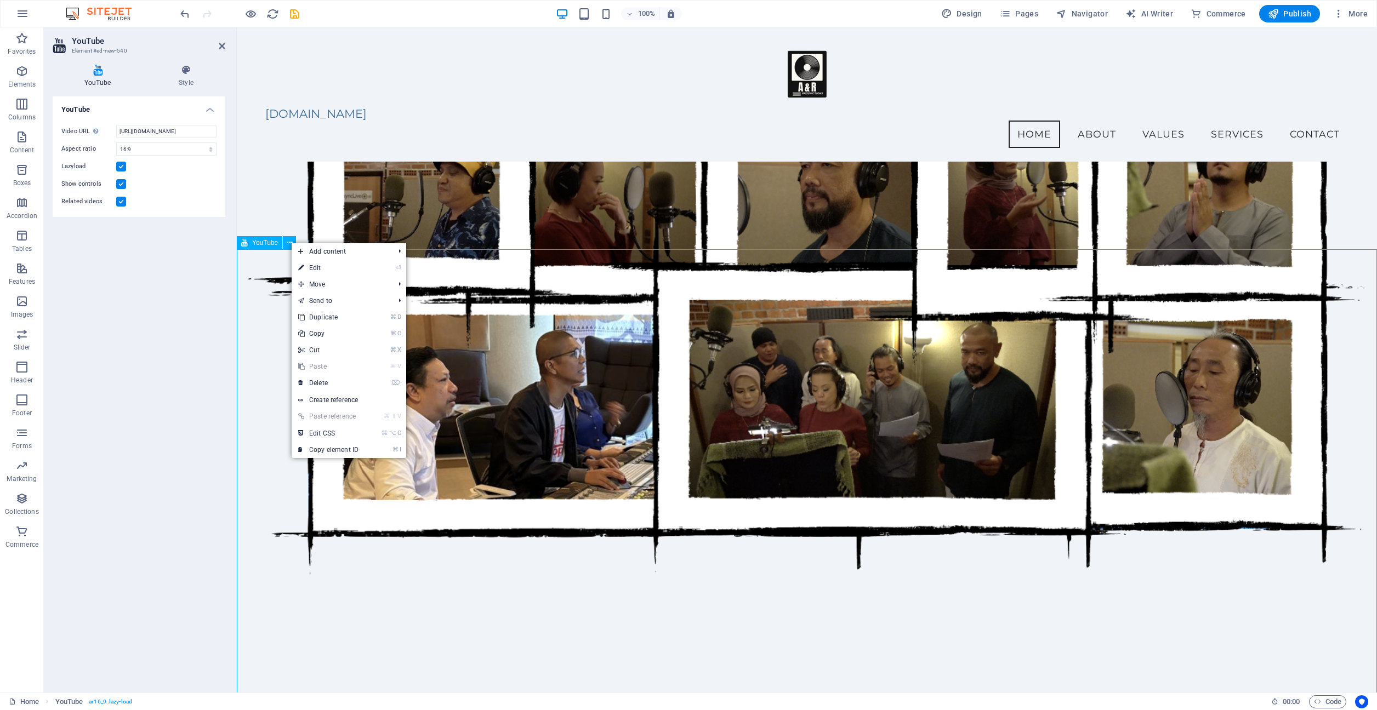
click at [258, 243] on span "YouTube" at bounding box center [265, 243] width 26 height 7
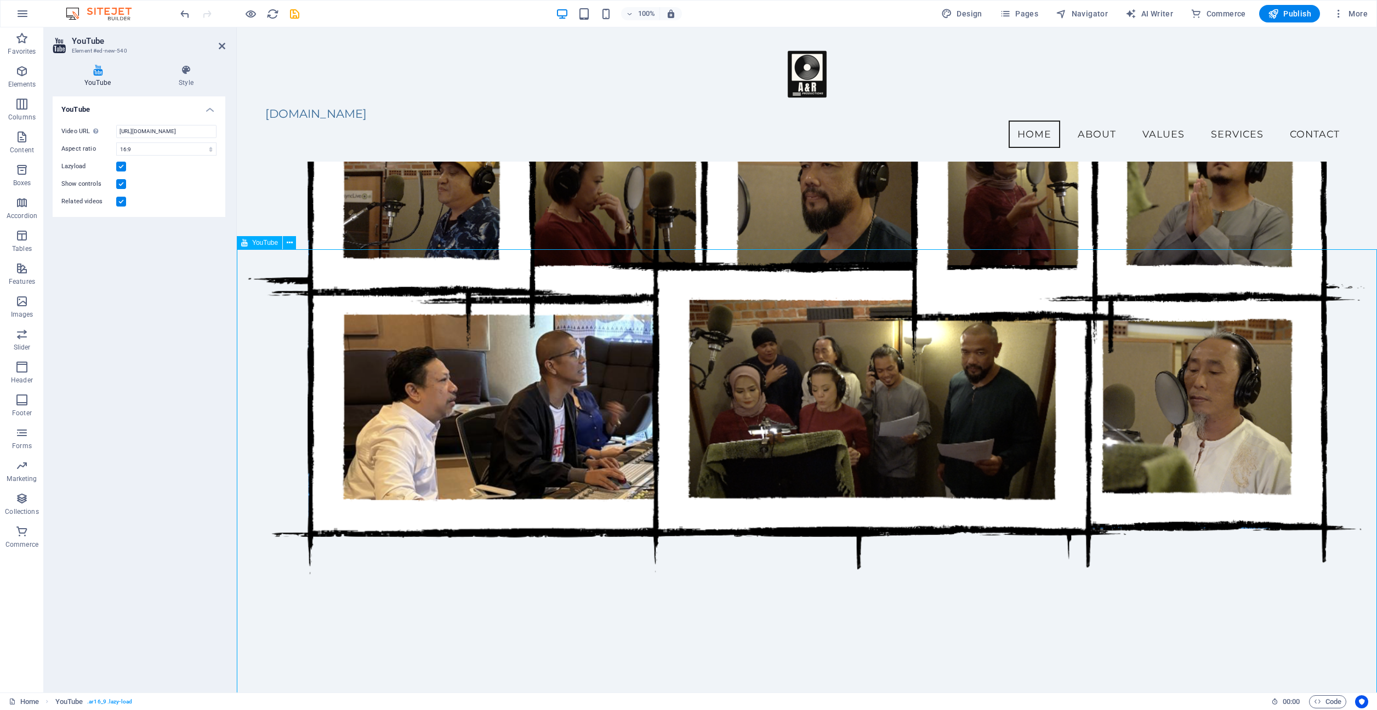
click at [260, 244] on span "YouTube" at bounding box center [265, 243] width 26 height 7
click at [259, 244] on span "YouTube" at bounding box center [265, 243] width 26 height 7
drag, startPoint x: 147, startPoint y: 128, endPoint x: 163, endPoint y: 129, distance: 15.9
click at [163, 129] on input "[URL][DOMAIN_NAME]" at bounding box center [166, 131] width 100 height 13
paste input "NmFftp6StbM"
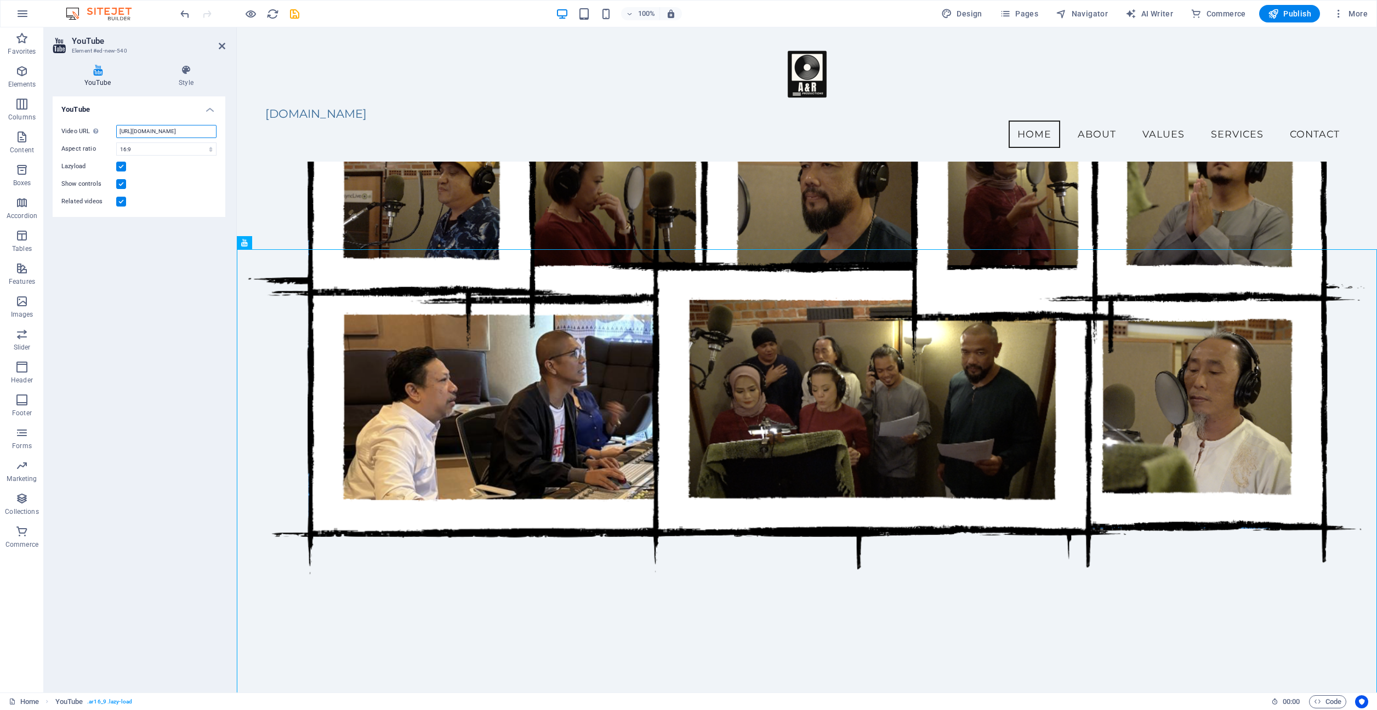
scroll to position [0, 29]
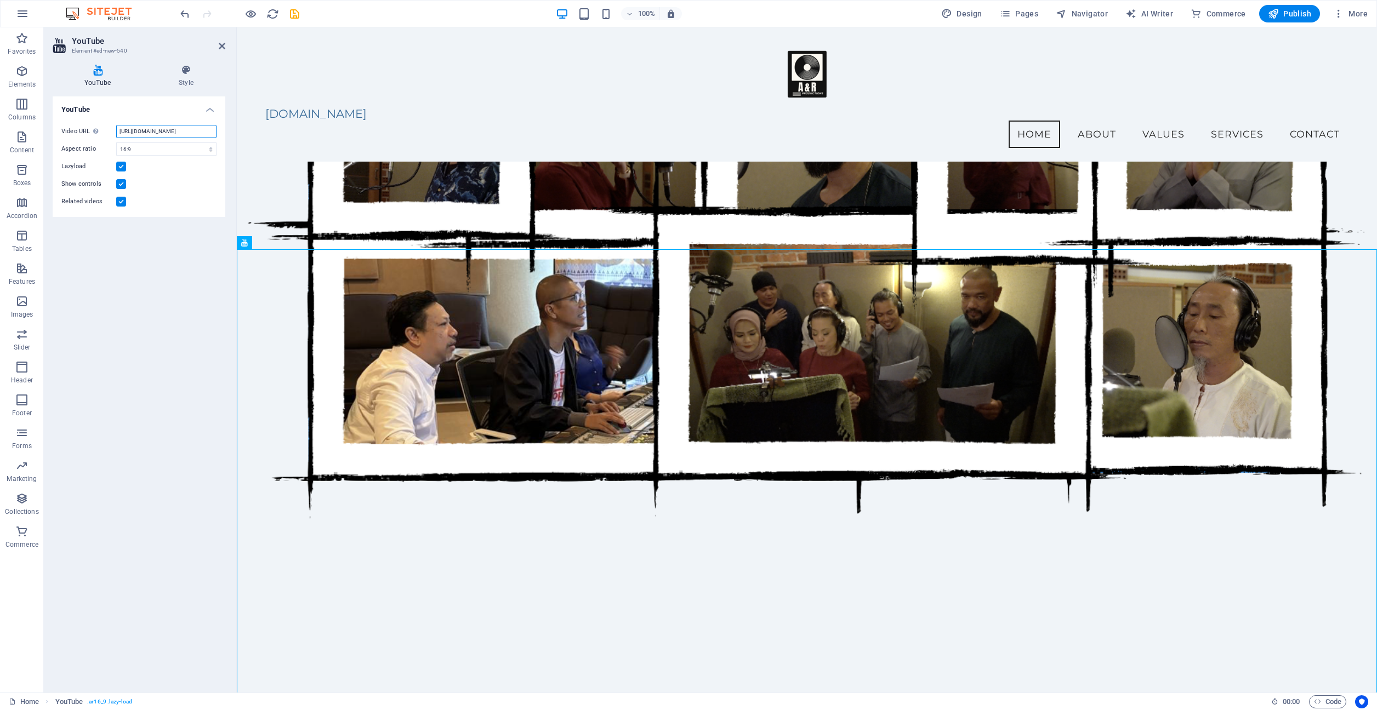
type input "[URL][DOMAIN_NAME]"
click at [168, 267] on div "YouTube Video URL Insert (or paste) a video URL. [URL][DOMAIN_NAME] Aspect rati…" at bounding box center [139, 390] width 173 height 588
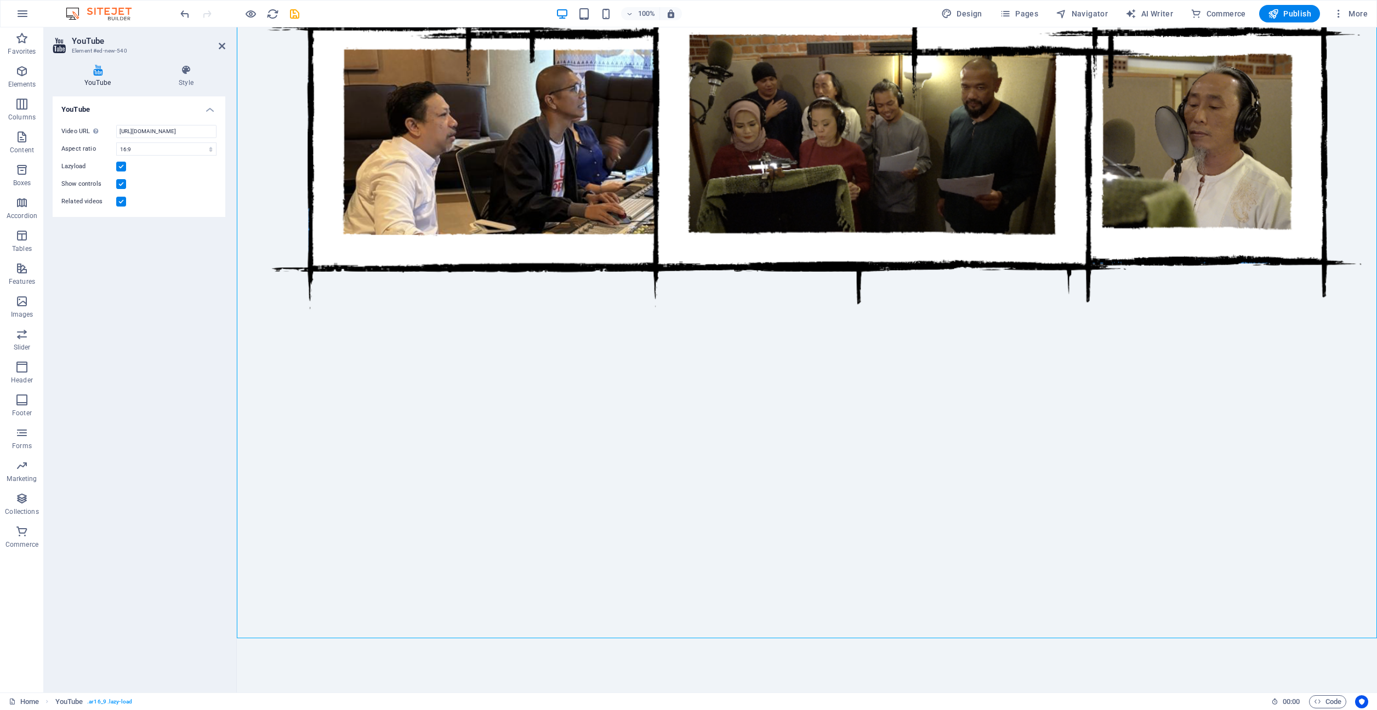
scroll to position [1197, 0]
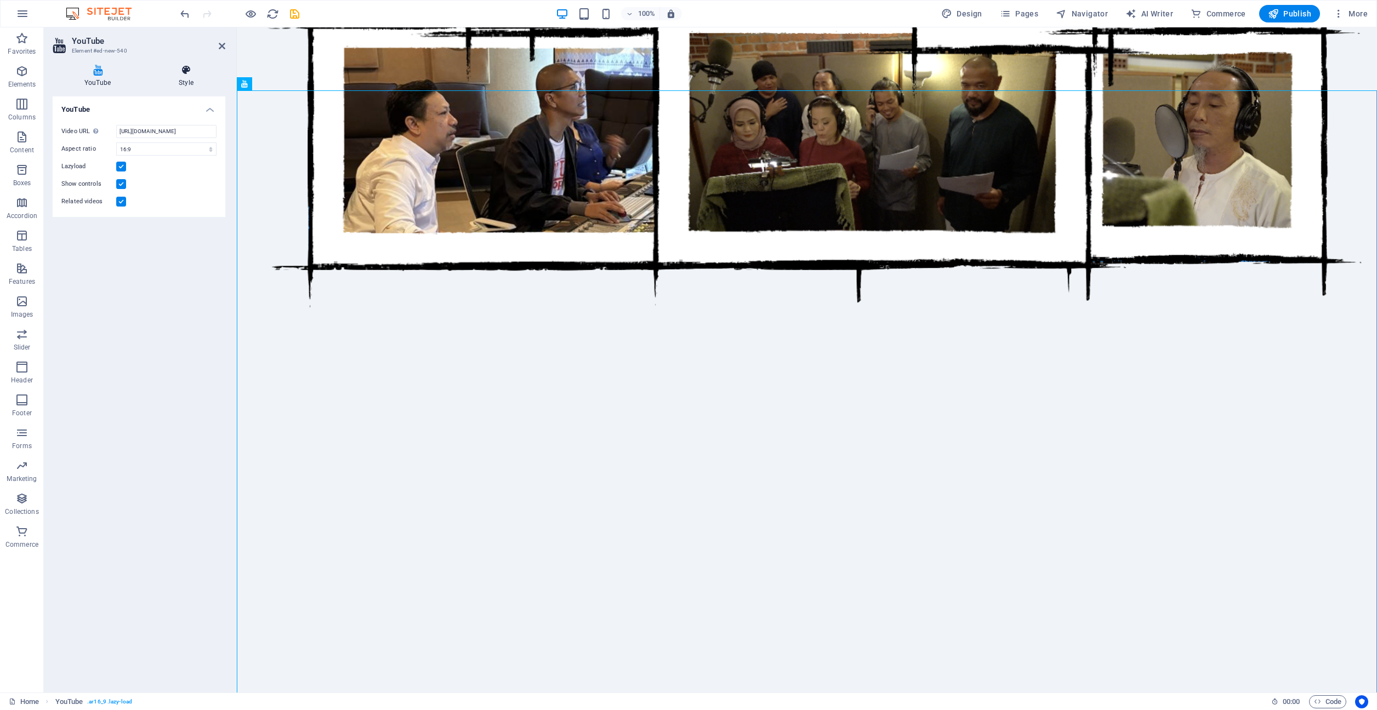
click at [185, 67] on icon at bounding box center [186, 70] width 78 height 11
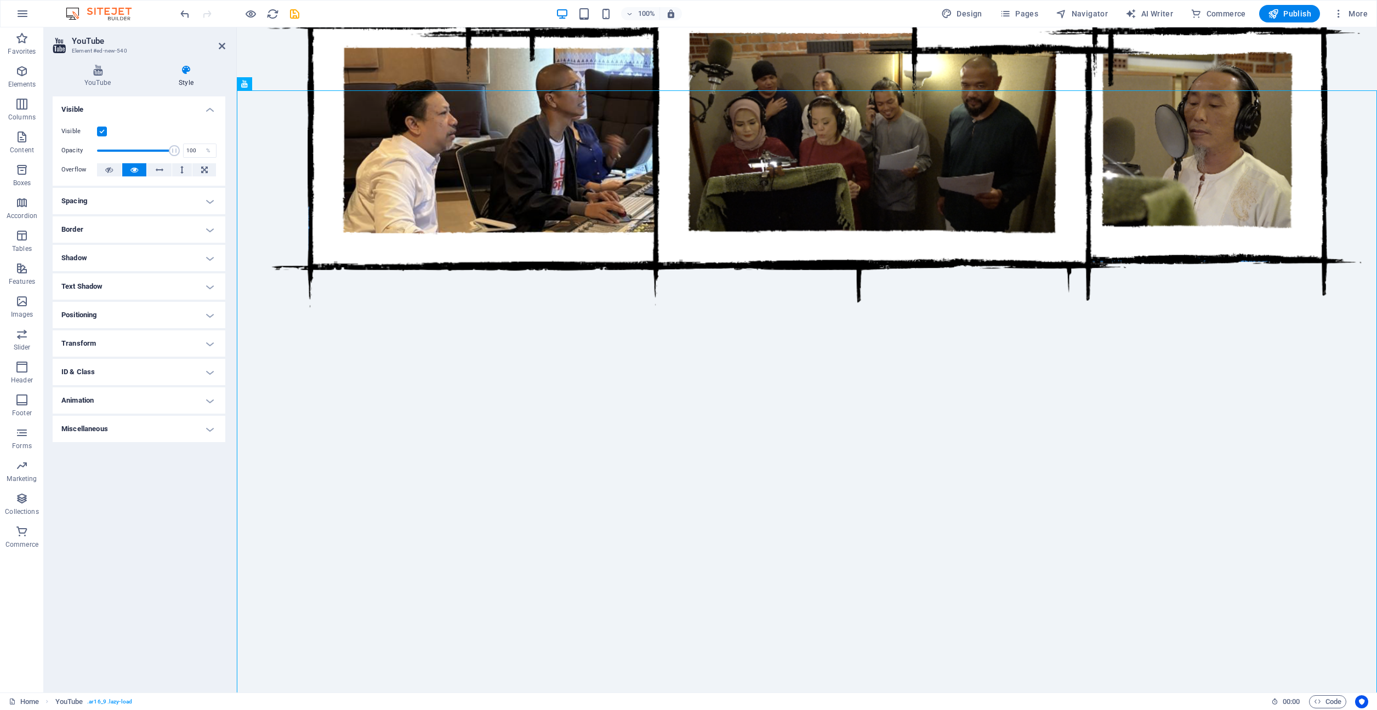
click at [209, 195] on h4 "Spacing" at bounding box center [139, 201] width 173 height 26
click at [175, 197] on h4 "Spacing" at bounding box center [139, 198] width 173 height 20
click at [177, 197] on h4 "Spacing" at bounding box center [139, 201] width 173 height 26
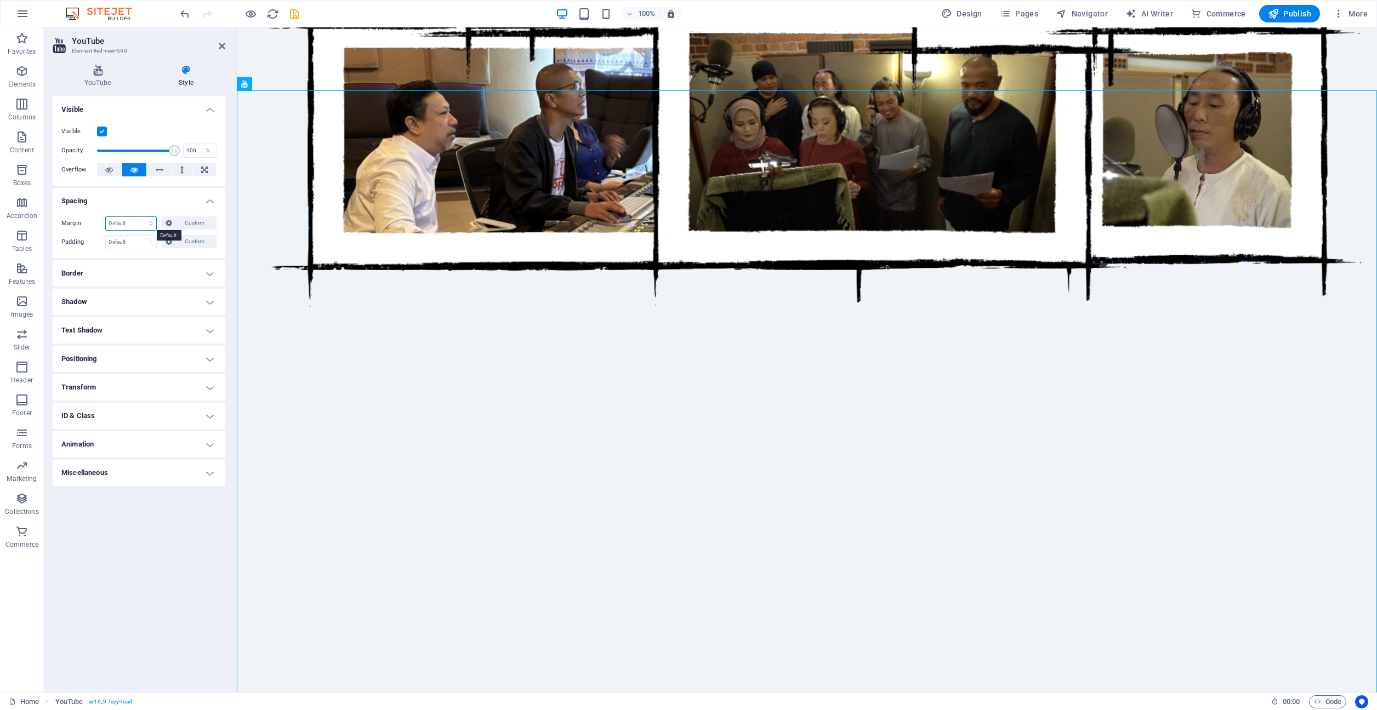
click at [134, 221] on select "Default auto px % rem vw vh Custom" at bounding box center [131, 223] width 50 height 13
drag, startPoint x: 173, startPoint y: 149, endPoint x: 154, endPoint y: 150, distance: 18.6
click at [150, 149] on span at bounding box center [149, 150] width 11 height 11
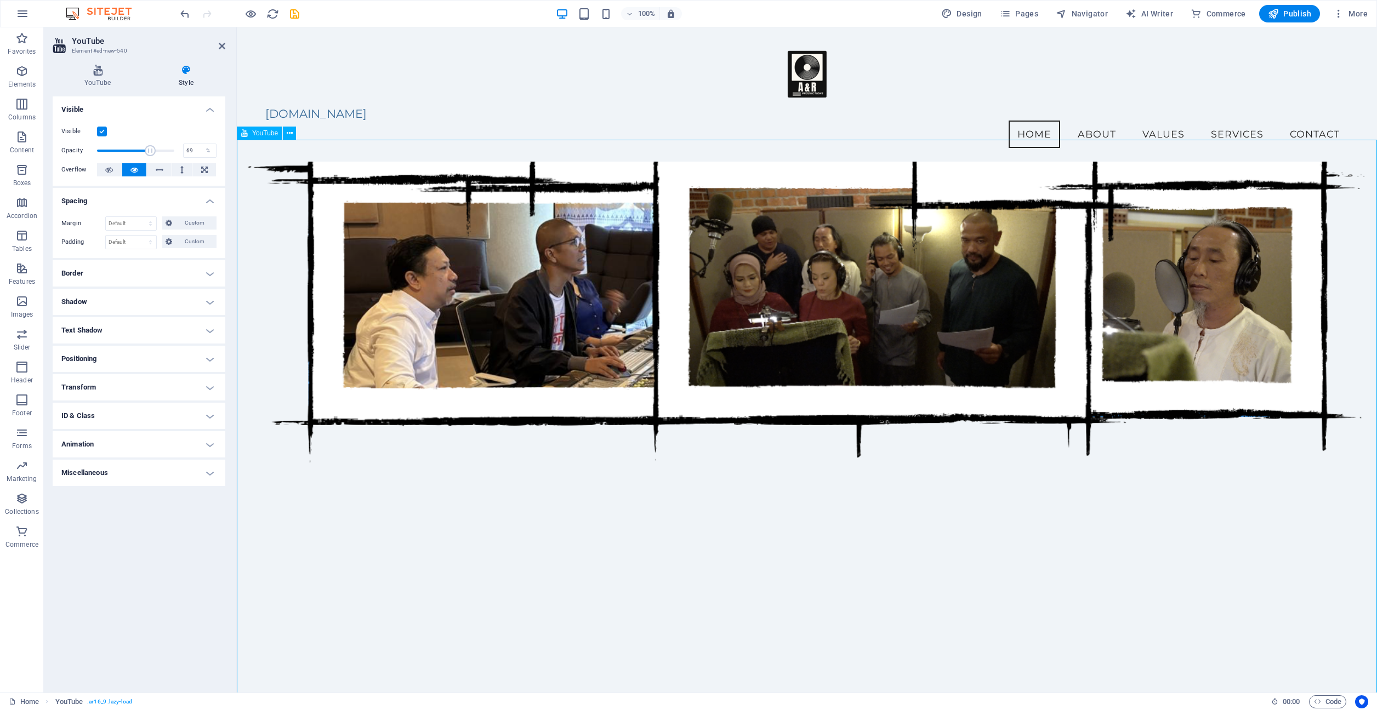
scroll to position [1054, 0]
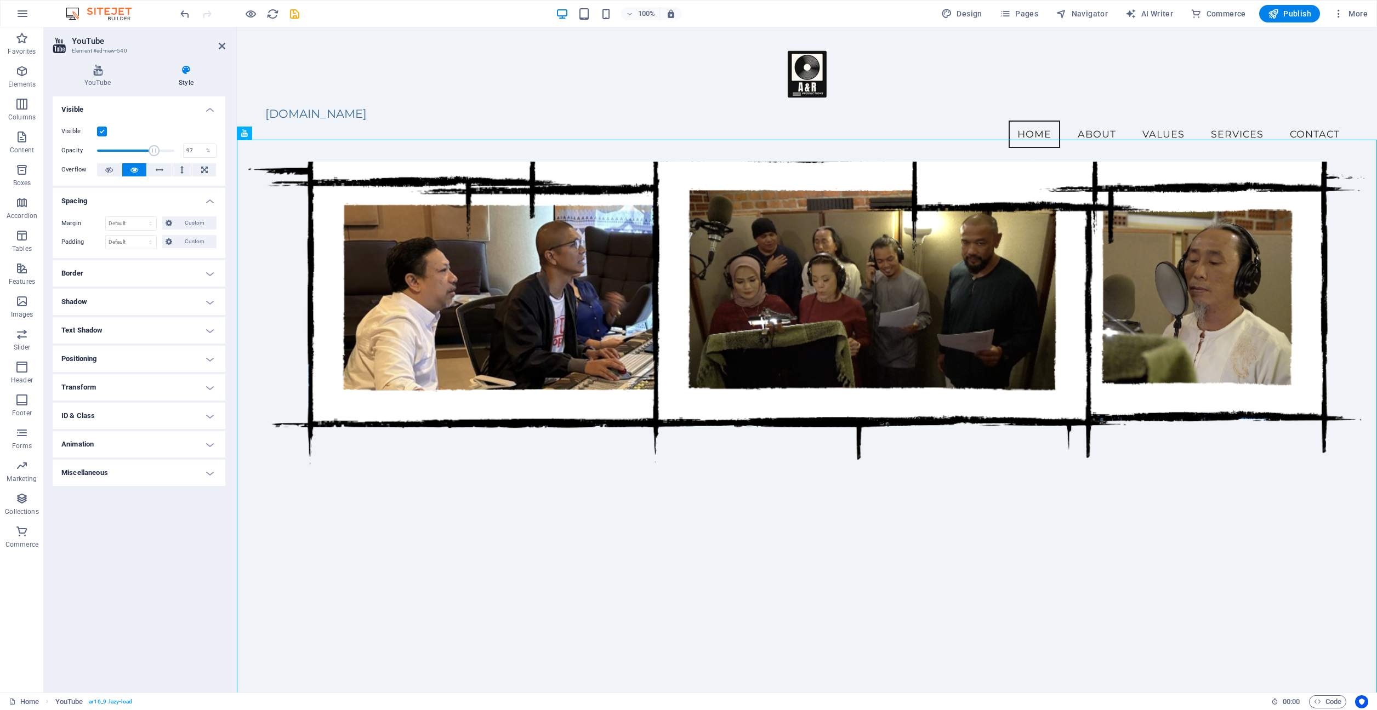
type input "100"
drag, startPoint x: 150, startPoint y: 149, endPoint x: 216, endPoint y: 159, distance: 66.6
click at [217, 159] on div "Visible Opacity 100 % Overflow" at bounding box center [139, 151] width 173 height 70
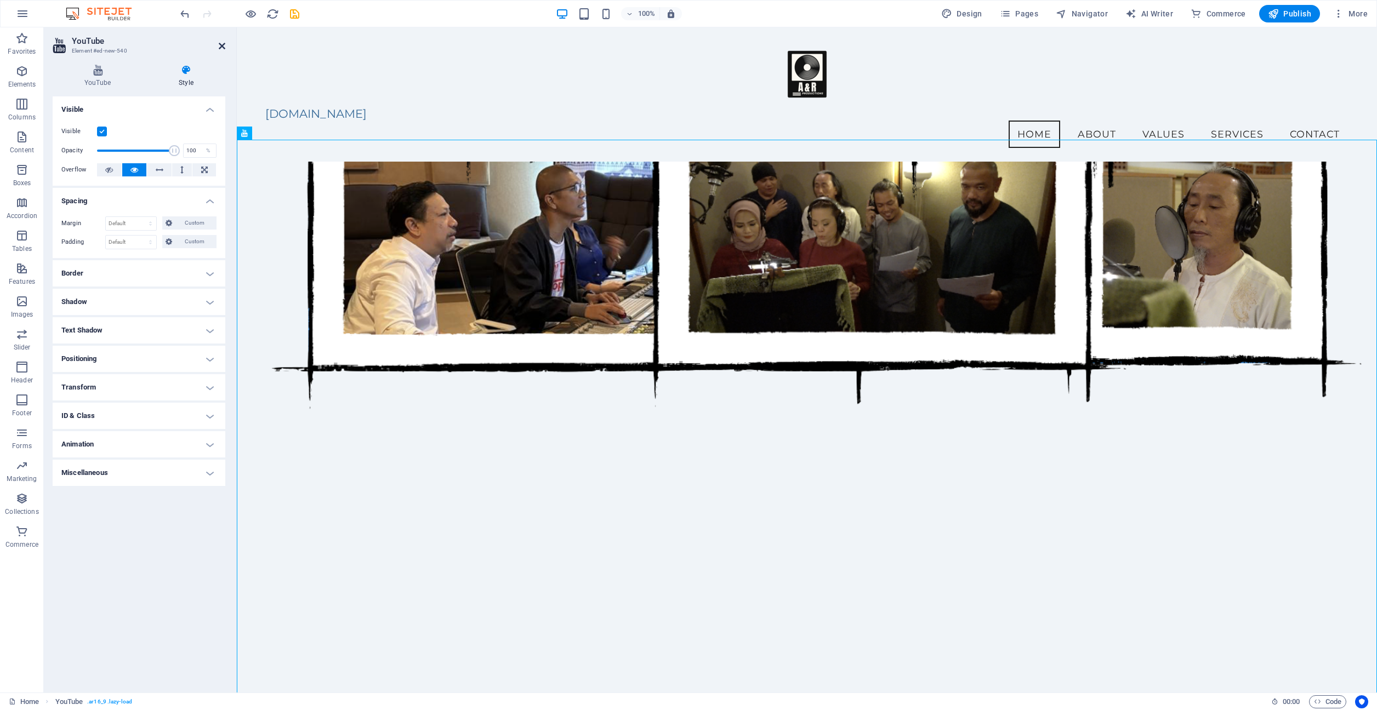
drag, startPoint x: 220, startPoint y: 43, endPoint x: 176, endPoint y: 15, distance: 51.7
click at [220, 43] on icon at bounding box center [222, 46] width 7 height 9
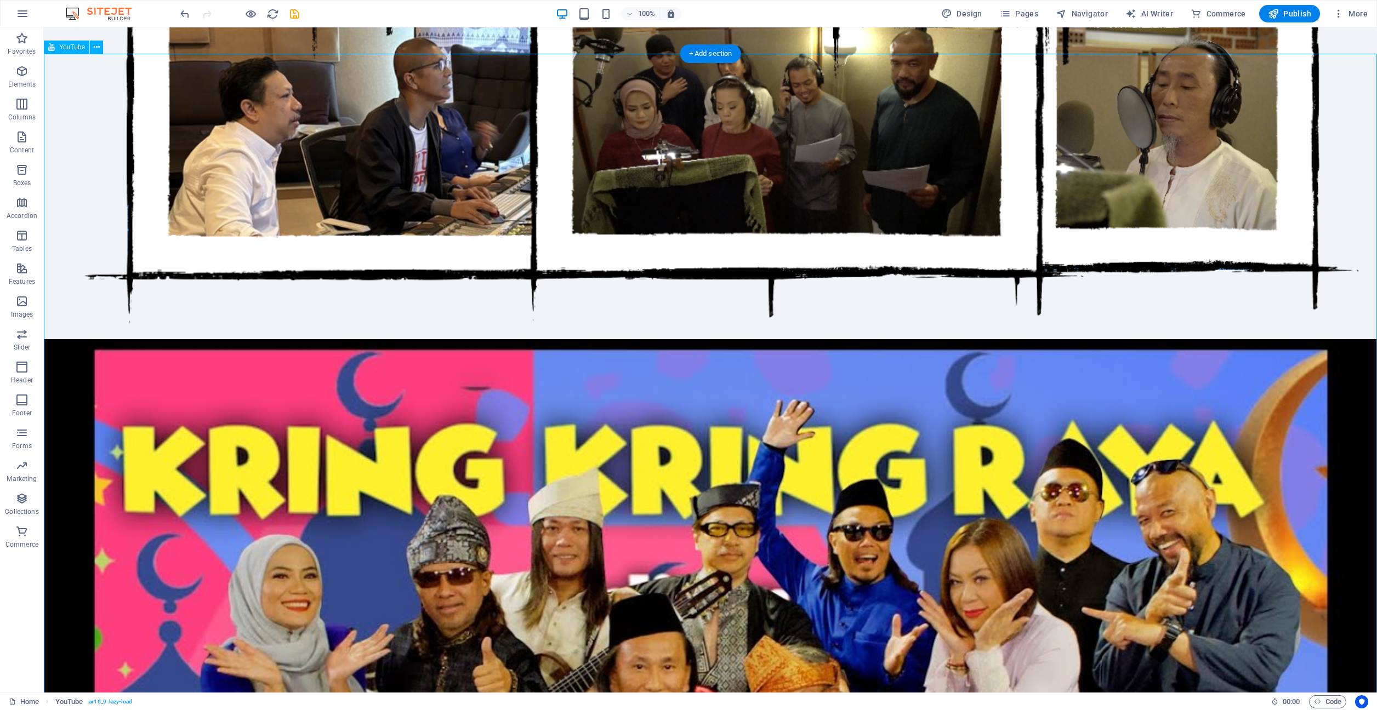
scroll to position [1329, 0]
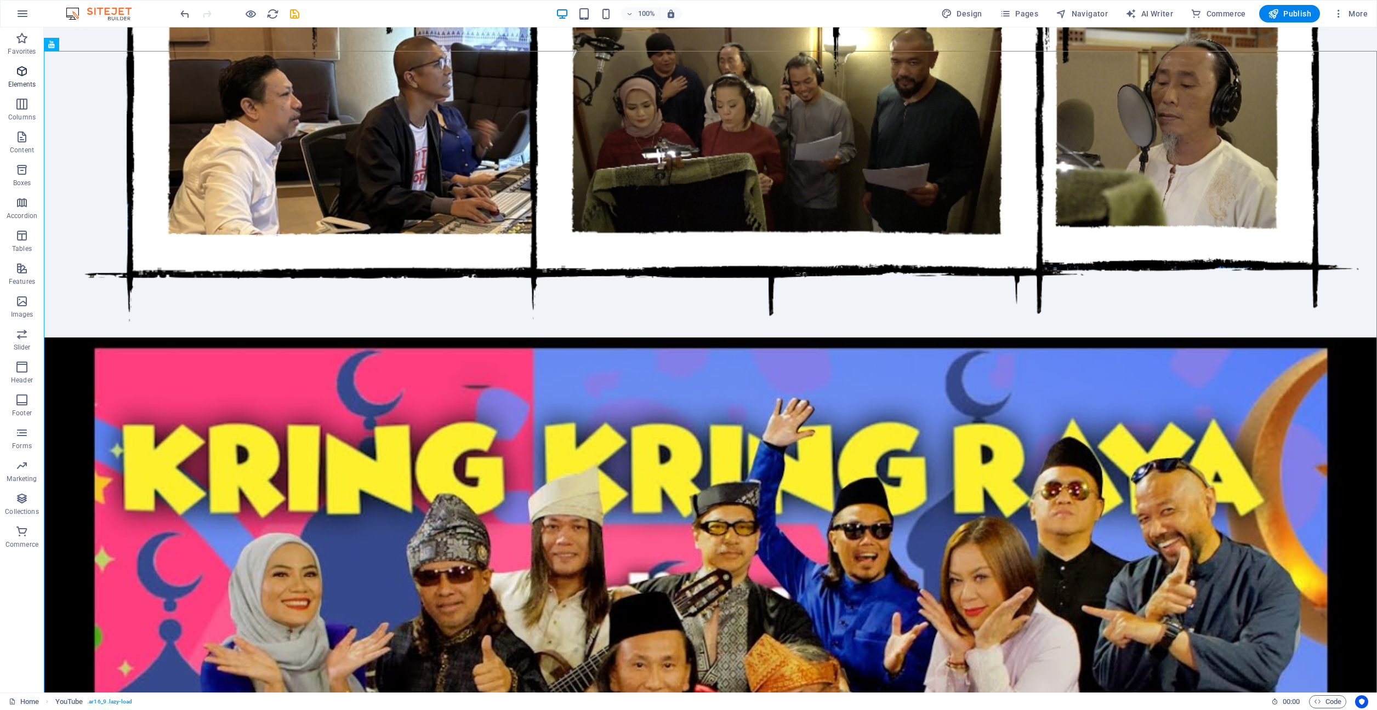
click at [19, 72] on icon "button" at bounding box center [21, 71] width 13 height 13
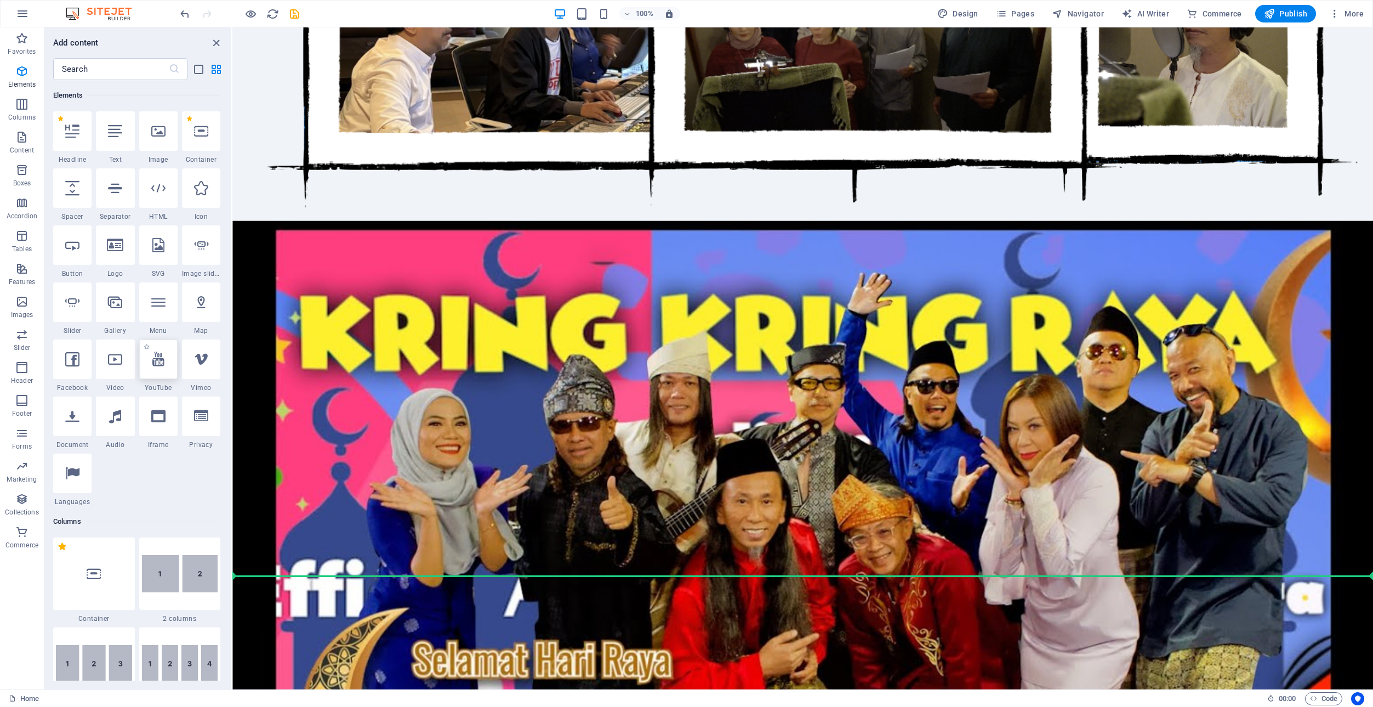
scroll to position [1348, 0]
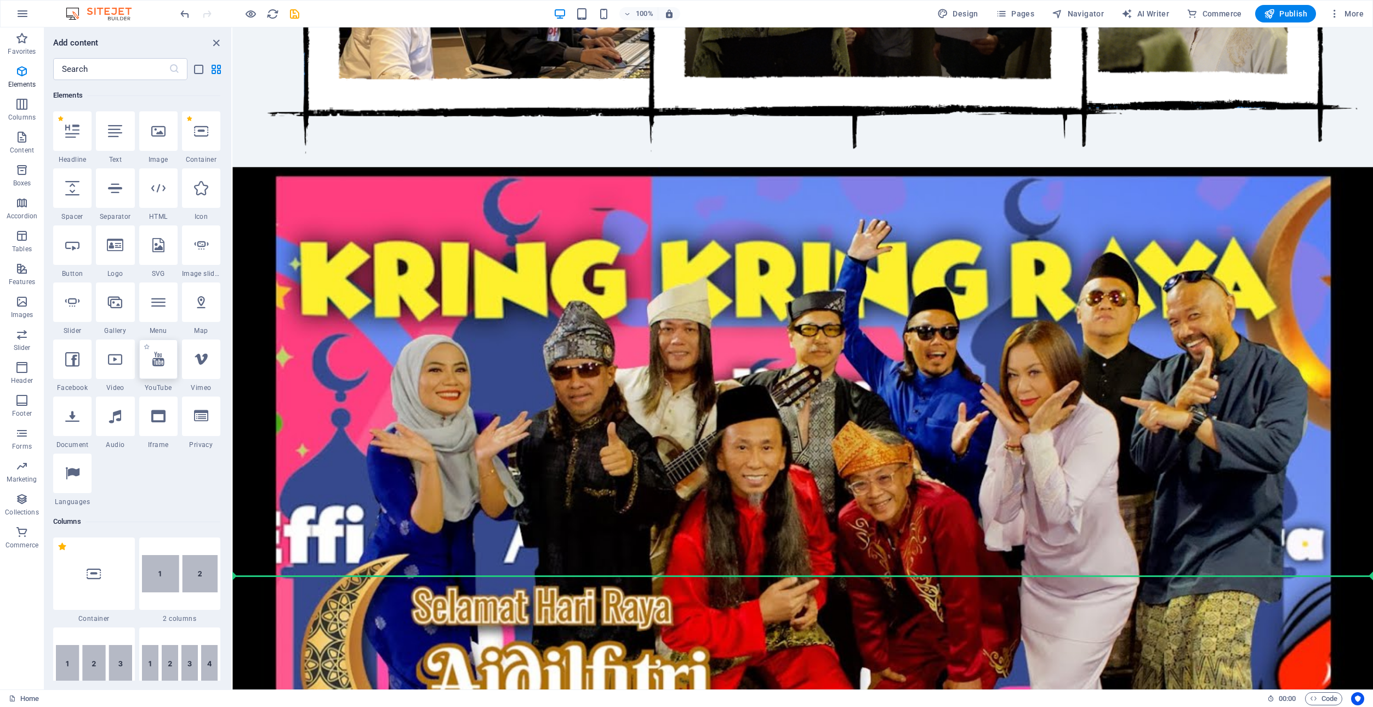
select select "ar16_9"
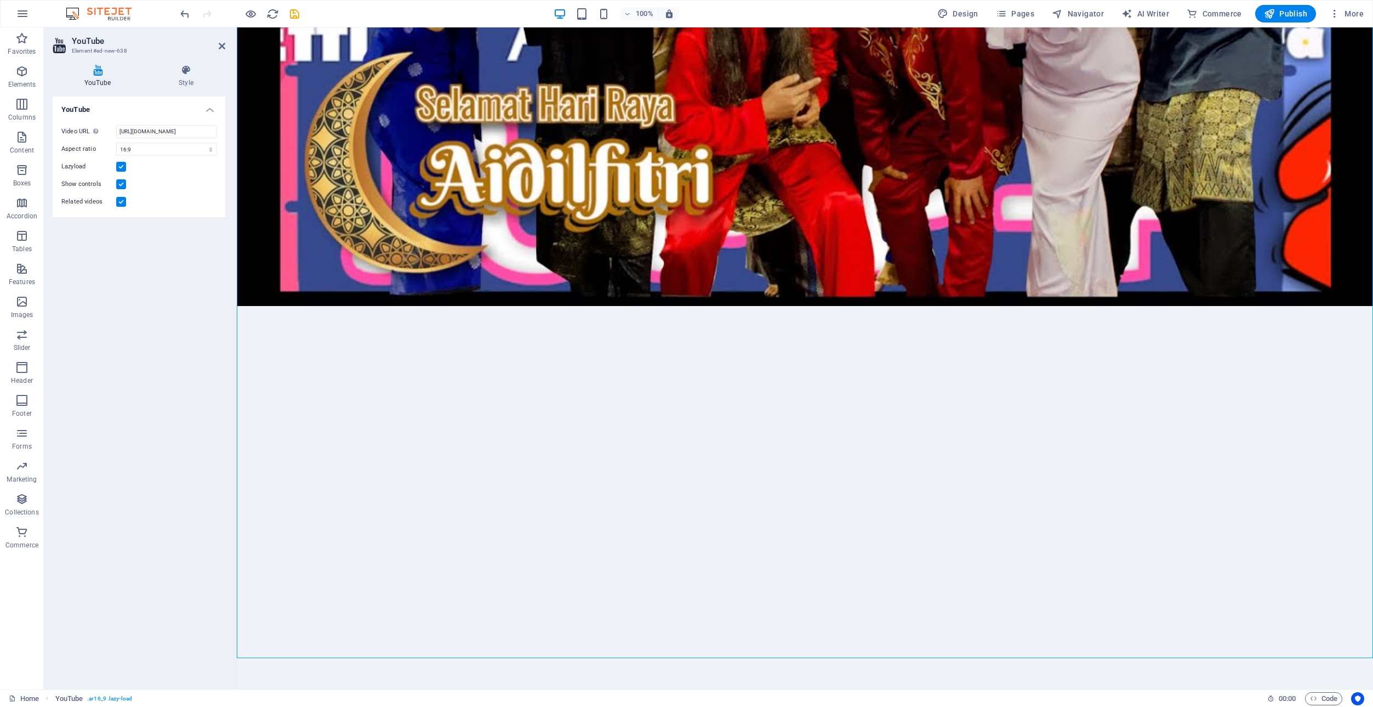
scroll to position [1905, 0]
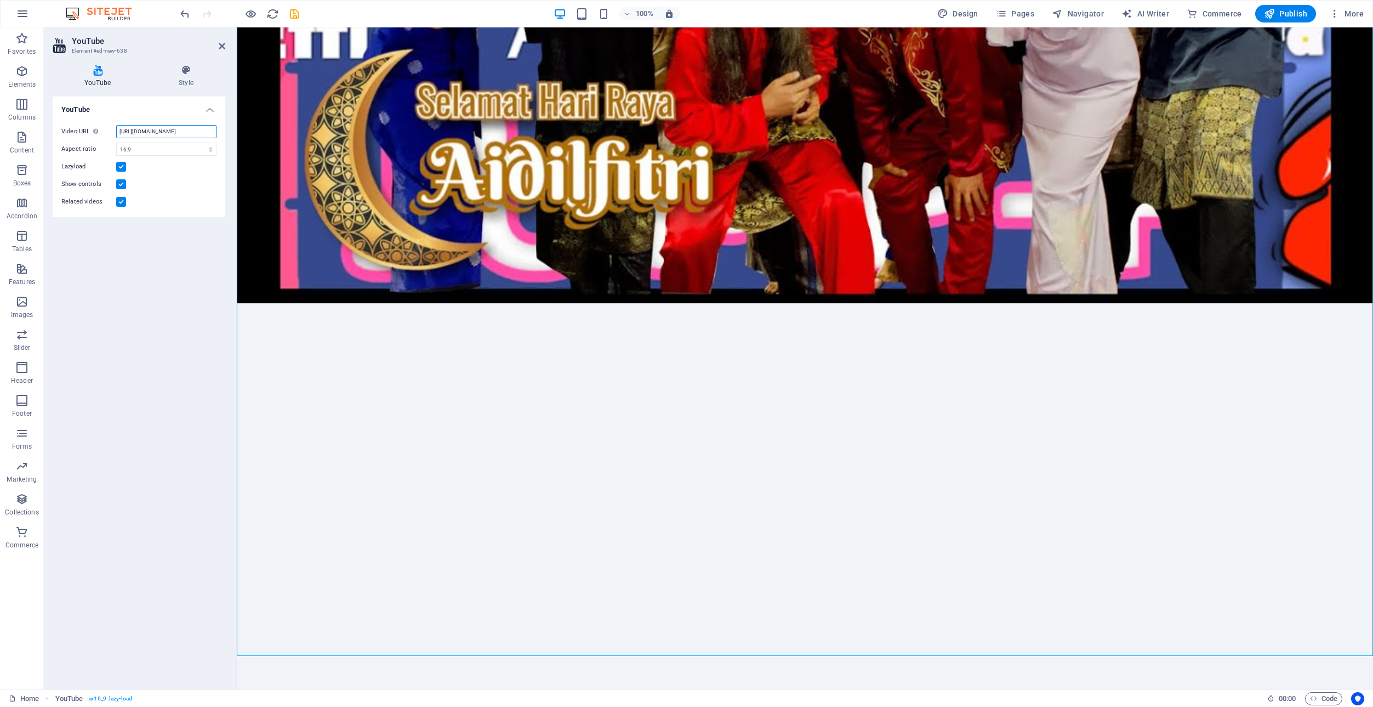
drag, startPoint x: 150, startPoint y: 129, endPoint x: 179, endPoint y: 128, distance: 29.6
click at [180, 128] on input "[URL][DOMAIN_NAME]" at bounding box center [166, 131] width 100 height 13
click at [172, 275] on div "YouTube Video URL Insert (or paste) a video URL. [URL][DOMAIN_NAME] Aspect rati…" at bounding box center [139, 388] width 173 height 584
click at [619, 303] on div at bounding box center [805, 622] width 1136 height 639
click at [166, 130] on input "[URL][DOMAIN_NAME]" at bounding box center [166, 131] width 100 height 13
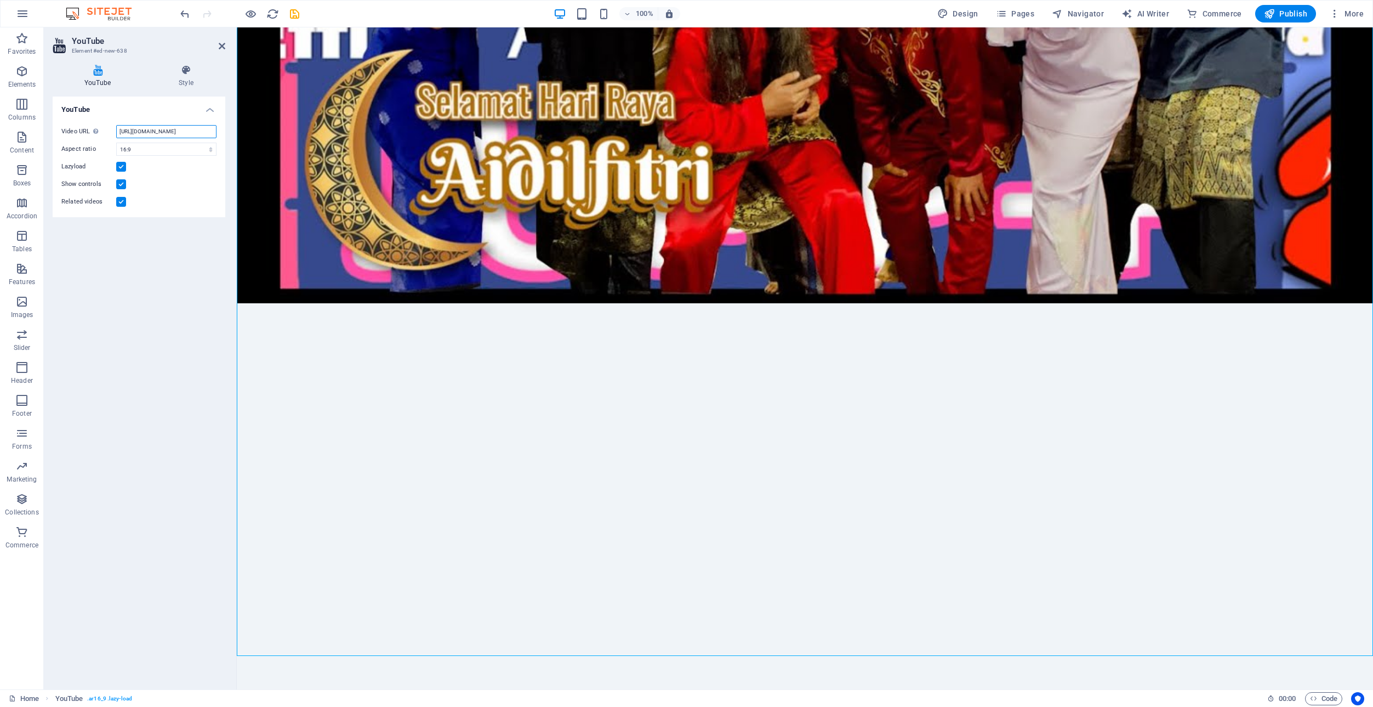
click at [166, 130] on input "[URL][DOMAIN_NAME]" at bounding box center [166, 131] width 100 height 13
paste input "Xe_S5Gr_JUo"
type input "[URL][DOMAIN_NAME]"
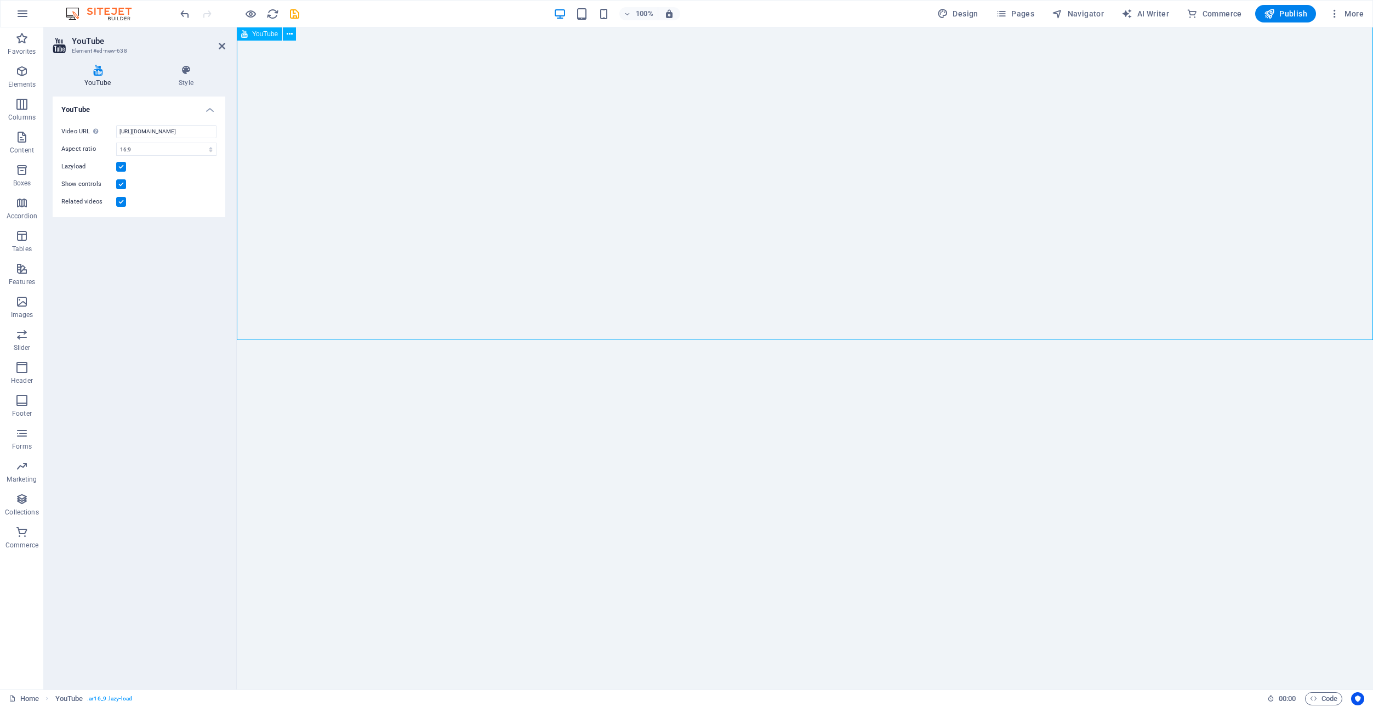
scroll to position [2132, 0]
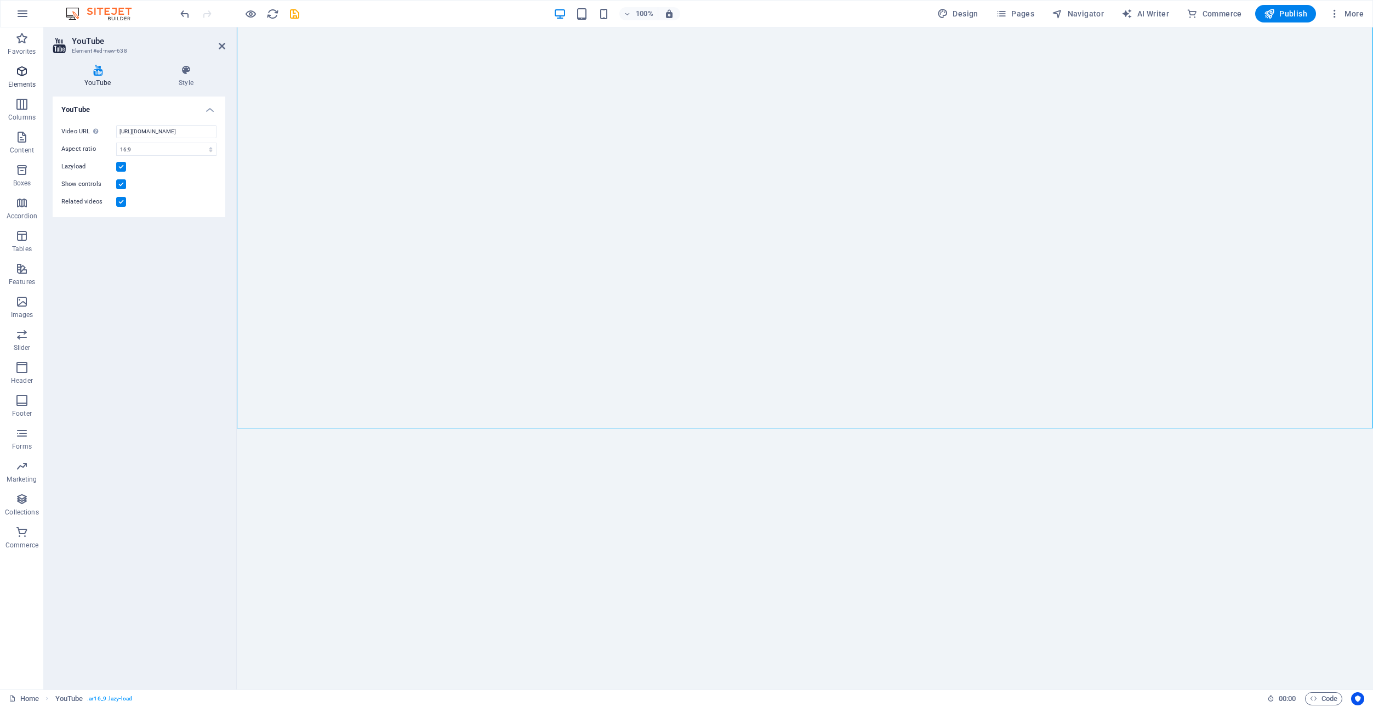
drag, startPoint x: 21, startPoint y: 71, endPoint x: 27, endPoint y: 90, distance: 19.6
click at [21, 71] on icon "button" at bounding box center [21, 71] width 13 height 13
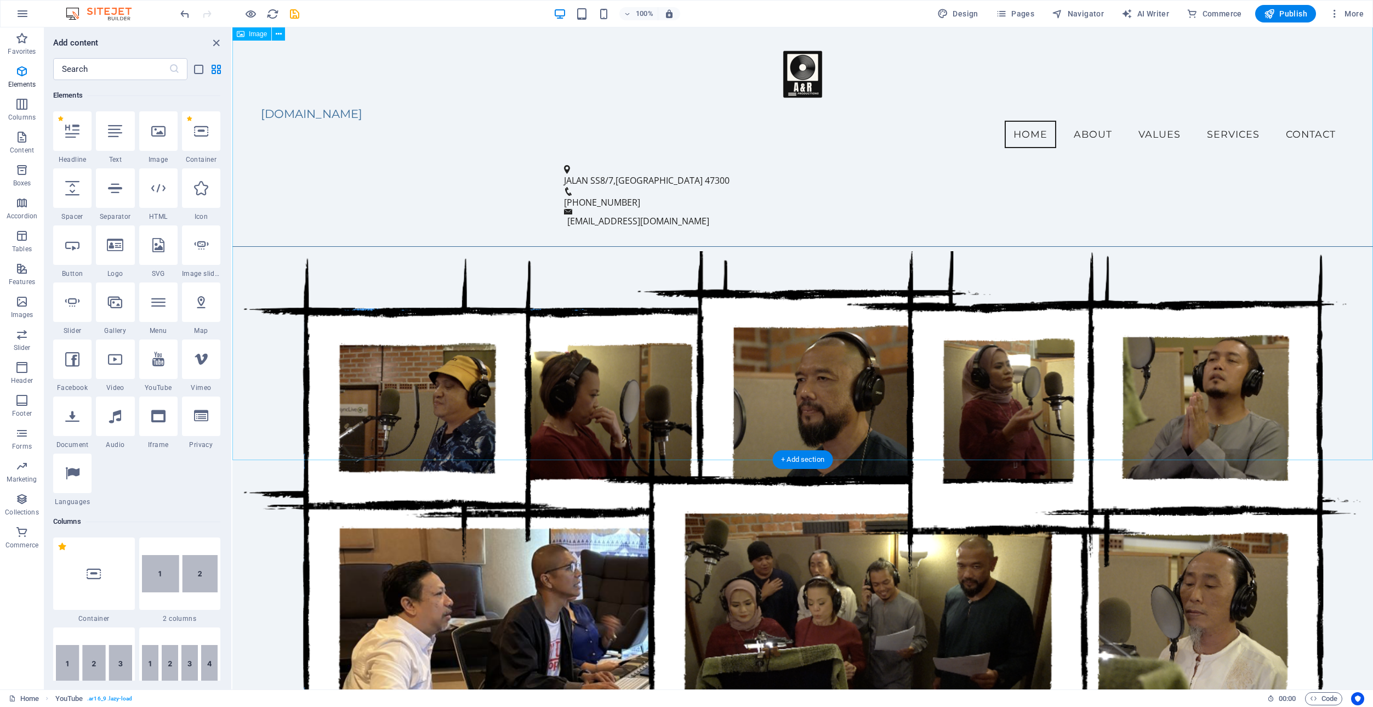
scroll to position [727, 0]
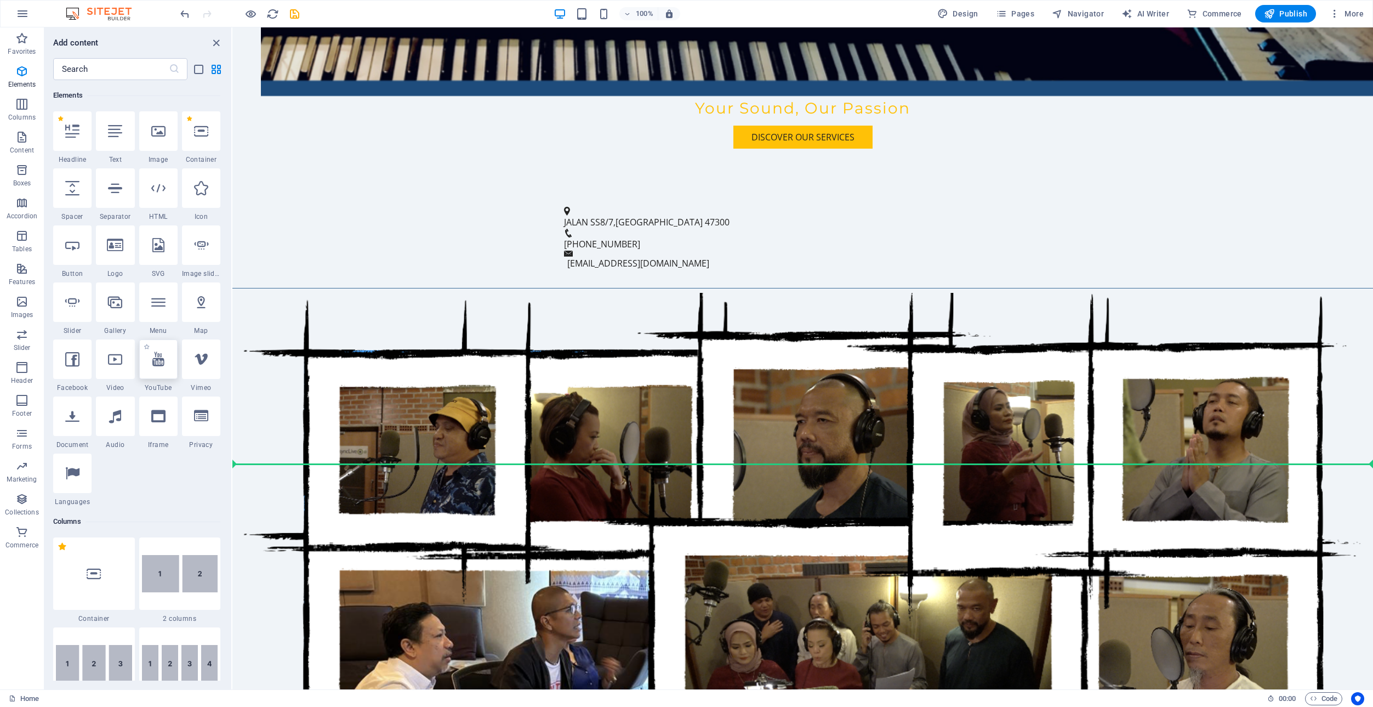
select select "ar16_9"
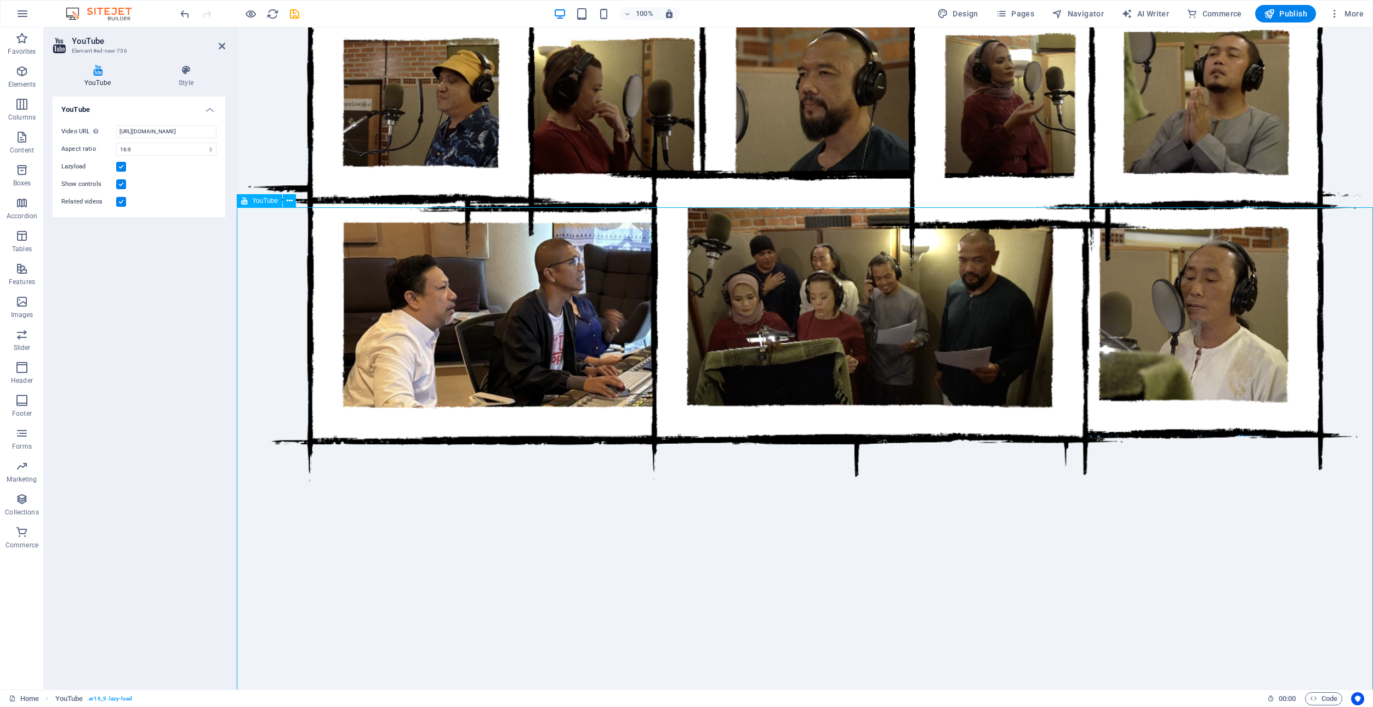
scroll to position [1074, 0]
click at [142, 131] on input "[URL][DOMAIN_NAME]" at bounding box center [166, 131] width 100 height 13
drag, startPoint x: 147, startPoint y: 131, endPoint x: 175, endPoint y: 129, distance: 28.0
click at [174, 132] on input "[URL][DOMAIN_NAME]" at bounding box center [166, 131] width 100 height 13
paste input "5ErIF0Gwa_M"
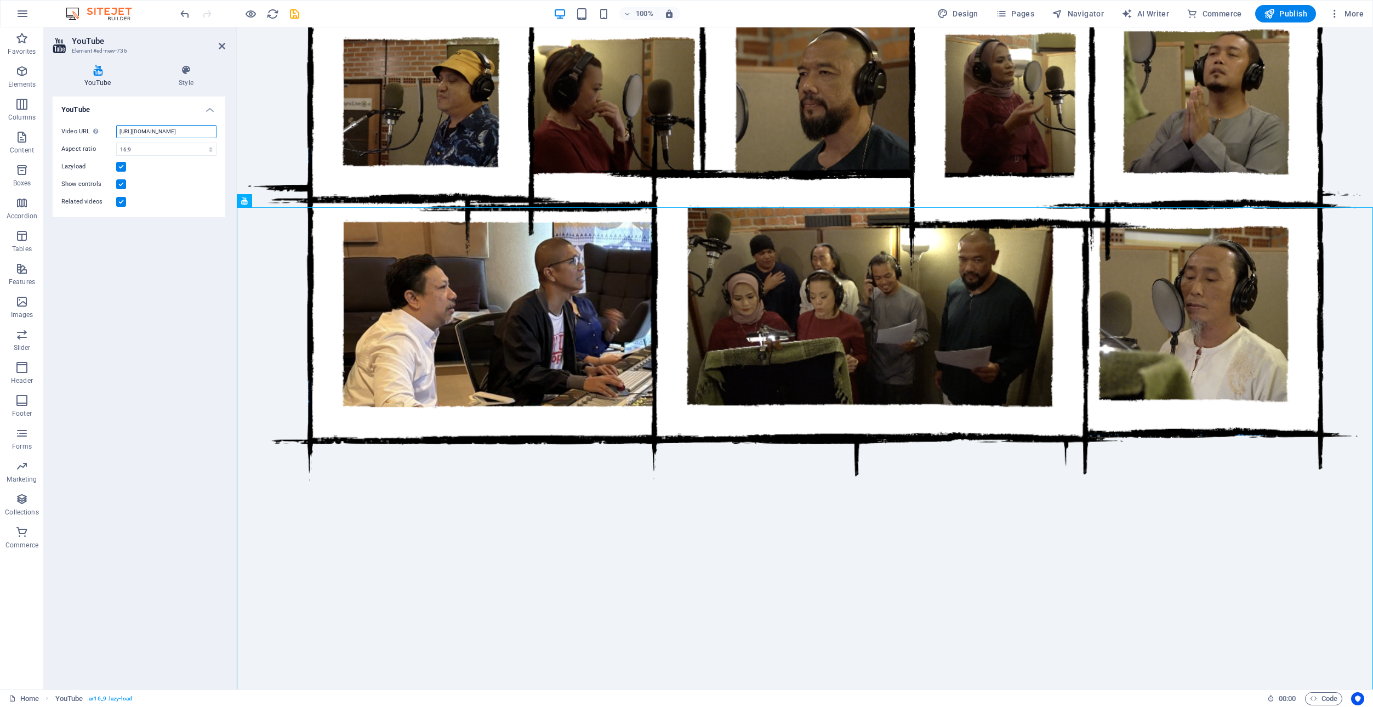
scroll to position [0, 28]
type input "[URL][DOMAIN_NAME]"
click at [93, 318] on div "YouTube Video URL Insert (or paste) a video URL. [URL][DOMAIN_NAME] Aspect rati…" at bounding box center [139, 388] width 173 height 584
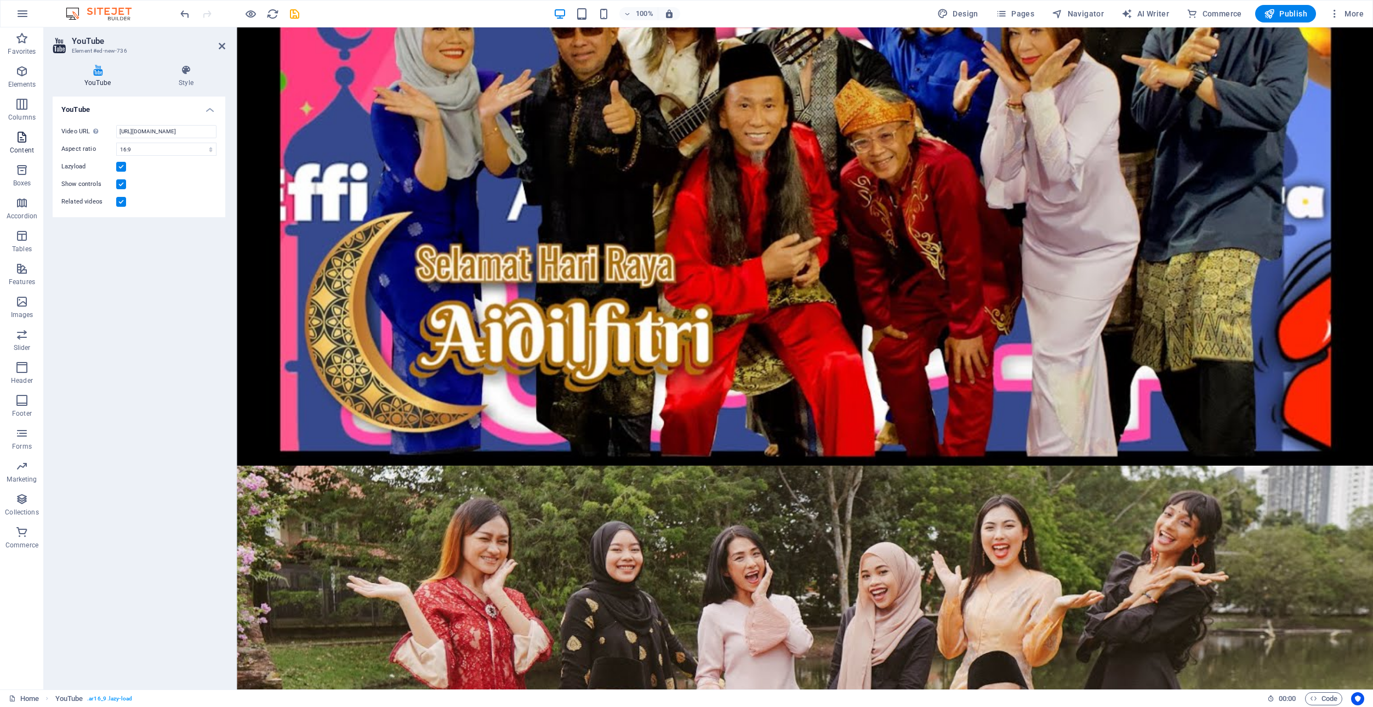
scroll to position [2359, 0]
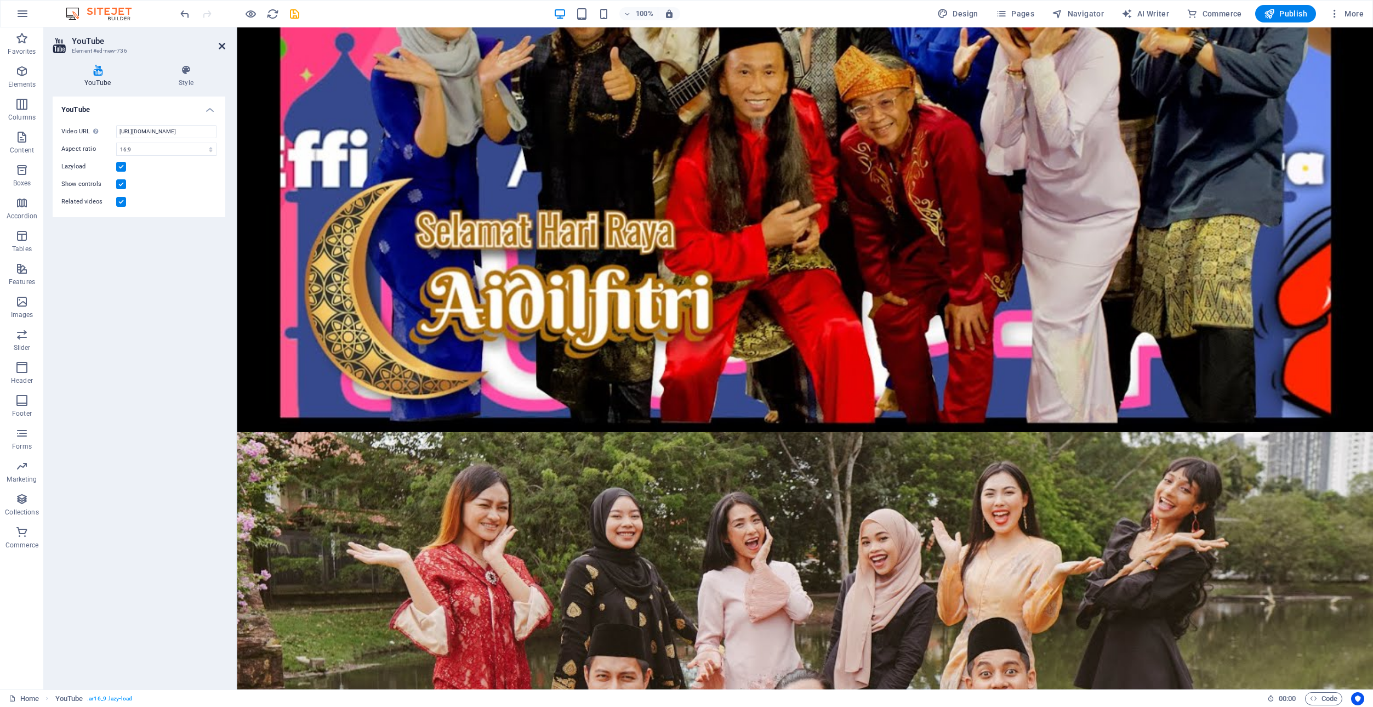
click at [220, 44] on icon at bounding box center [222, 46] width 7 height 9
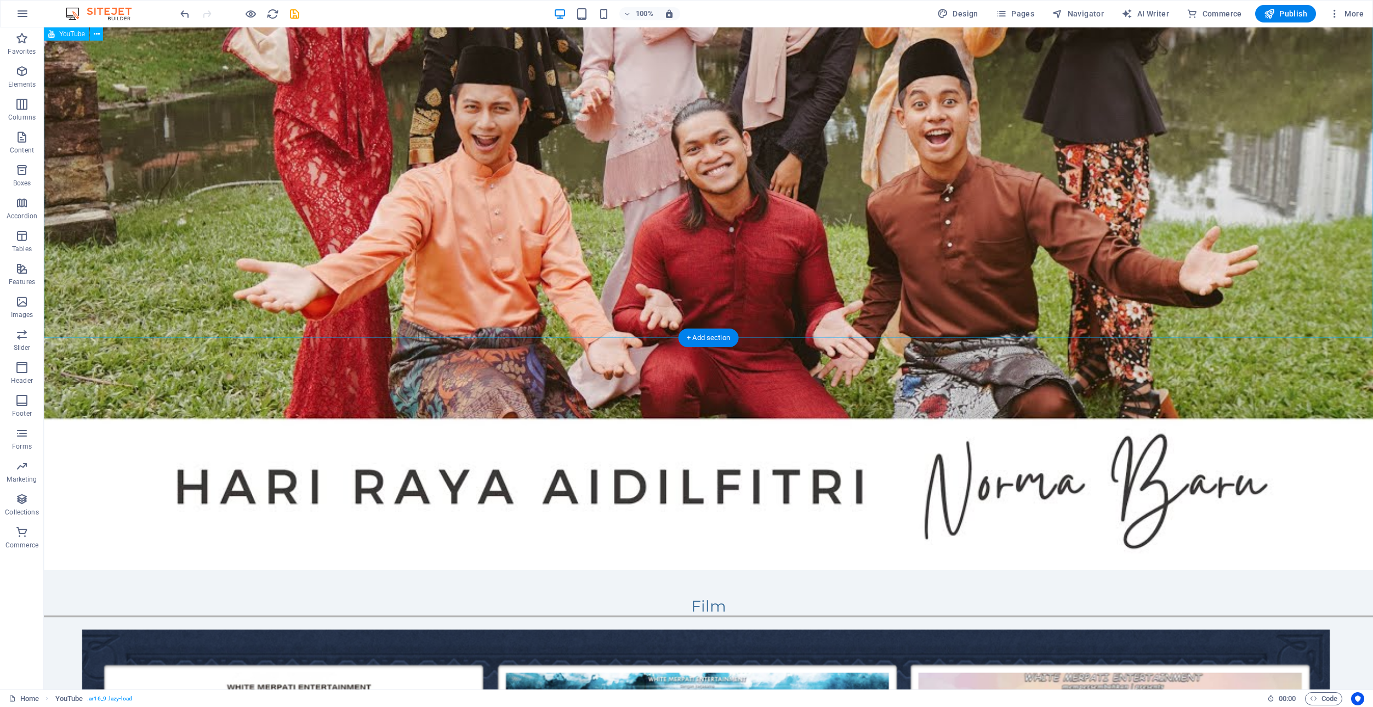
scroll to position [3281, 0]
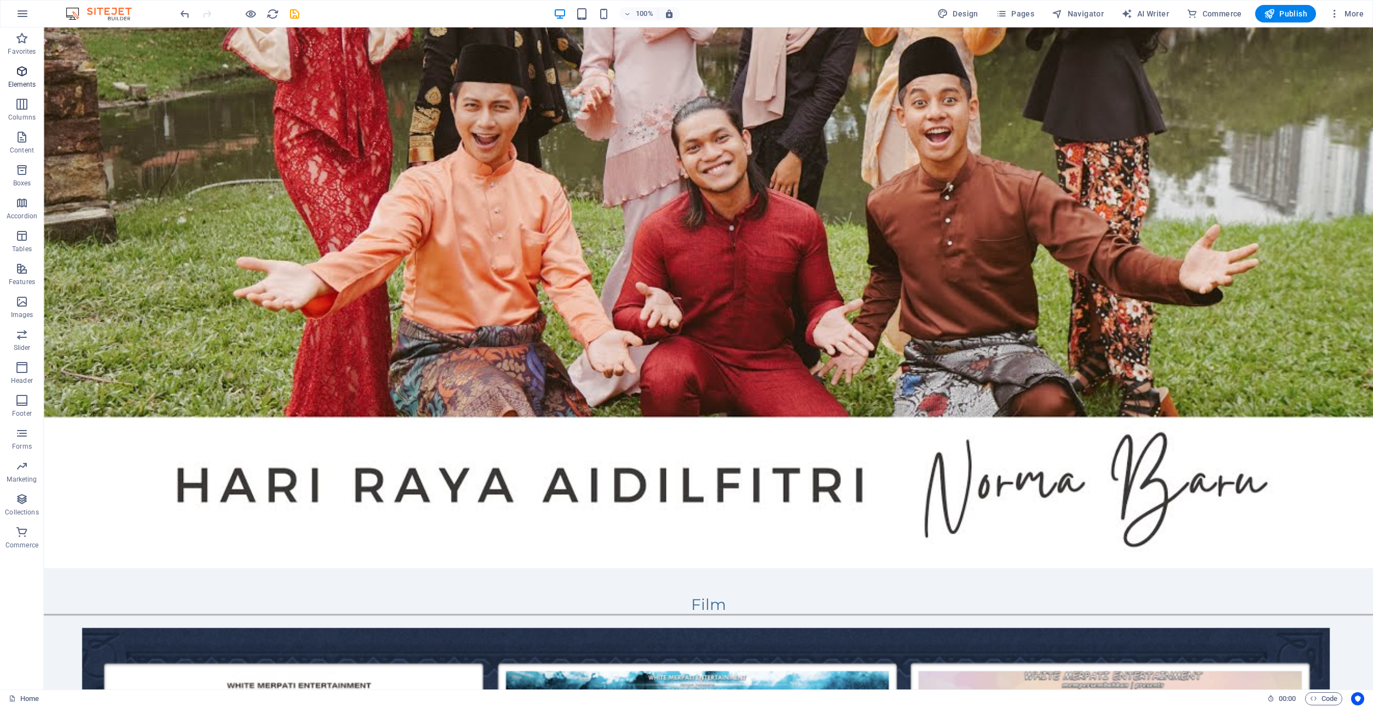
drag, startPoint x: 18, startPoint y: 73, endPoint x: 25, endPoint y: 78, distance: 8.7
click at [18, 73] on icon "button" at bounding box center [21, 71] width 13 height 13
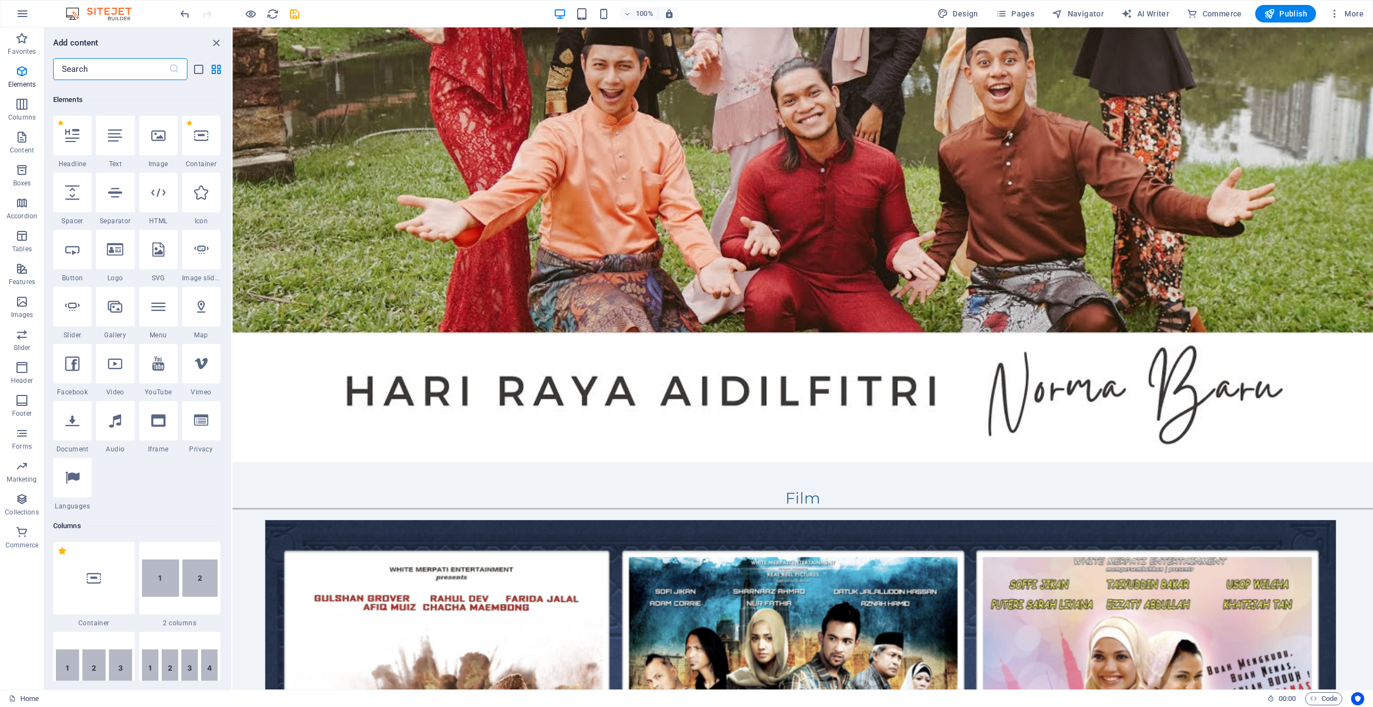
scroll to position [117, 0]
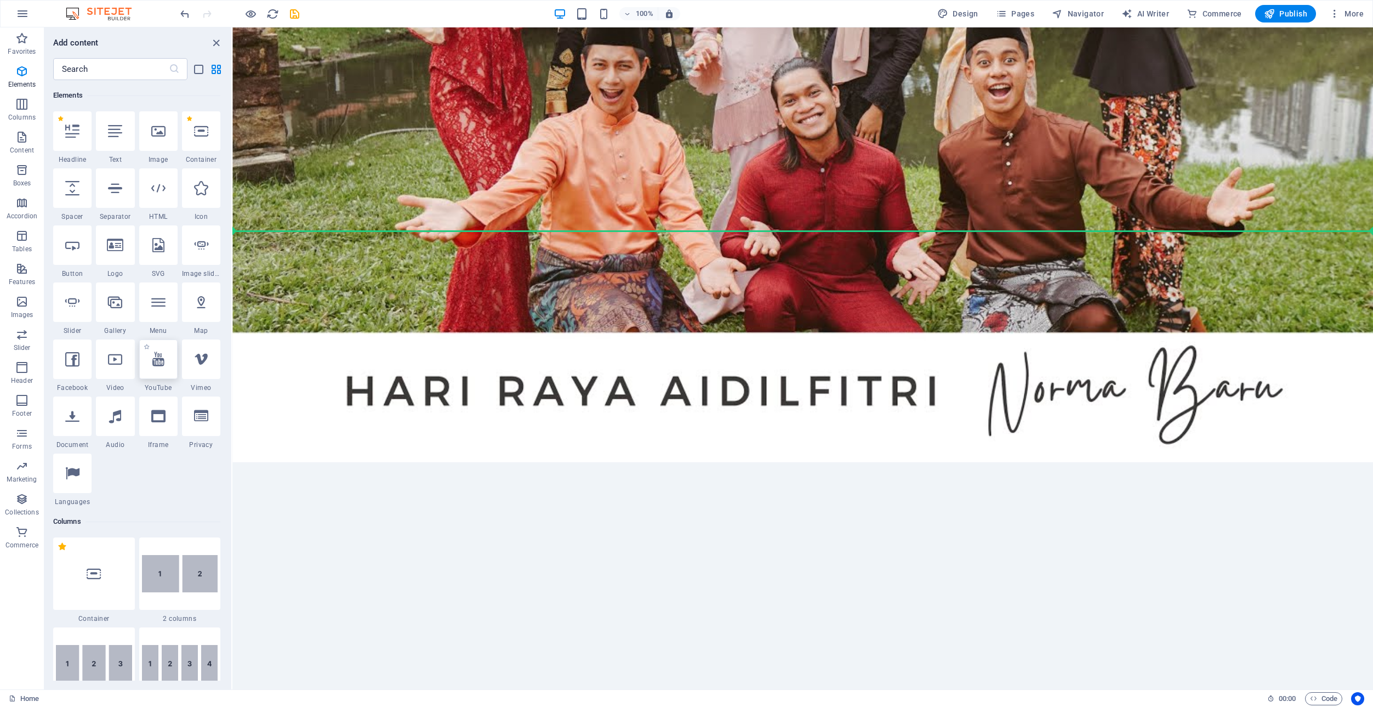
select select "ar16_9"
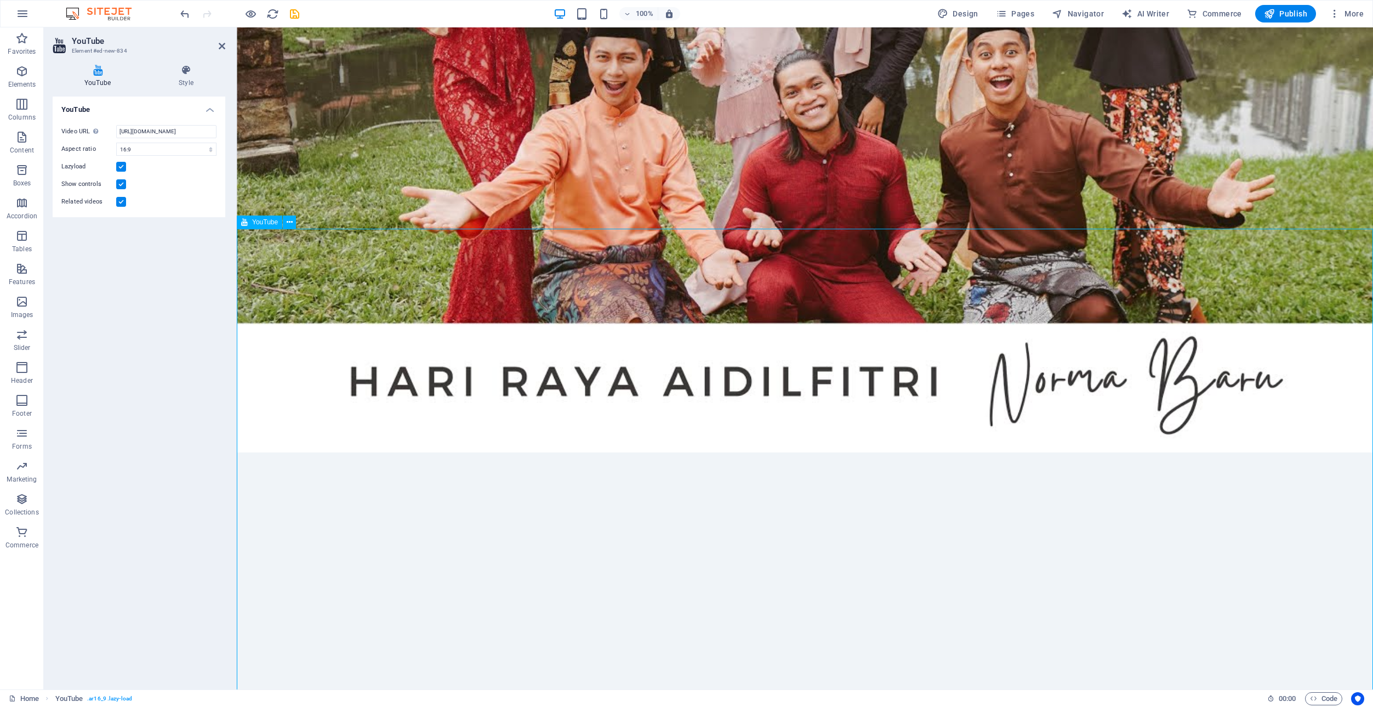
scroll to position [2971, 0]
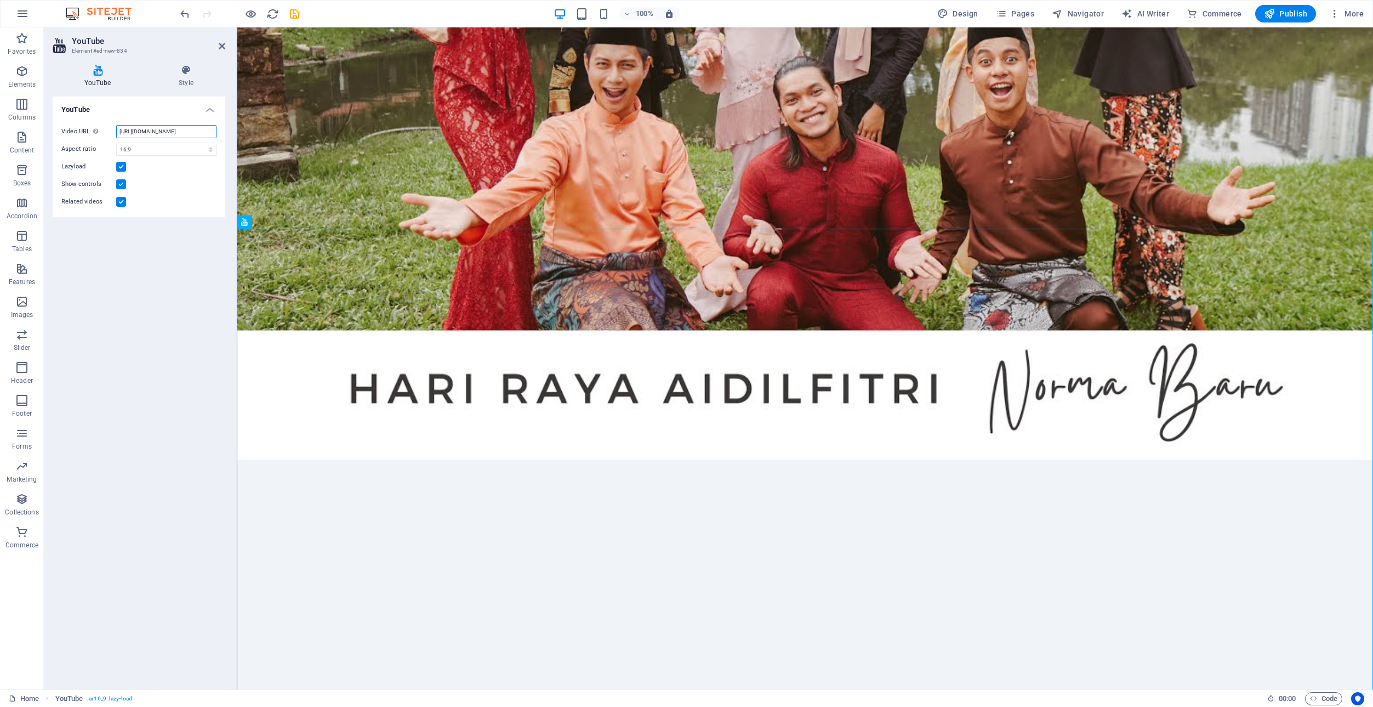
drag, startPoint x: 150, startPoint y: 130, endPoint x: 174, endPoint y: 132, distance: 24.8
click at [174, 132] on input "[URL][DOMAIN_NAME]" at bounding box center [166, 131] width 100 height 13
paste input "c8QJeXTjjB0"
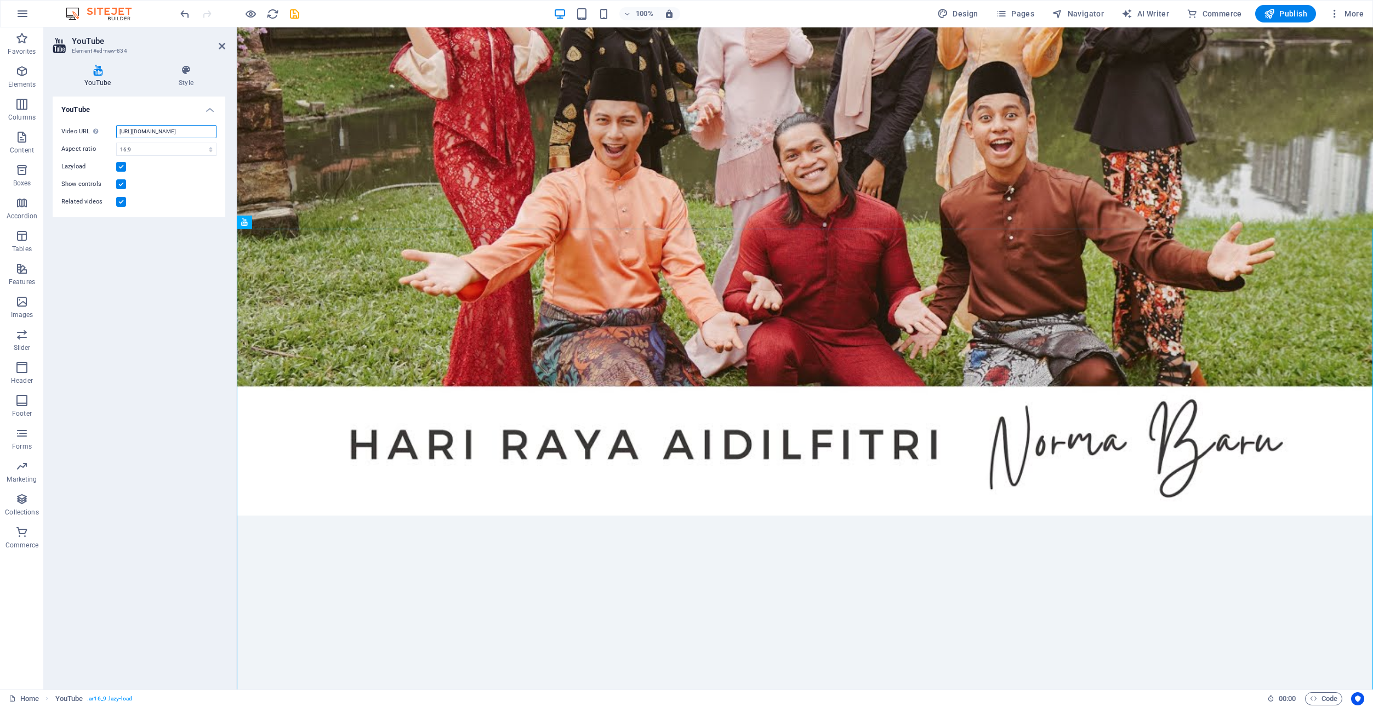
type input "[URL][DOMAIN_NAME]"
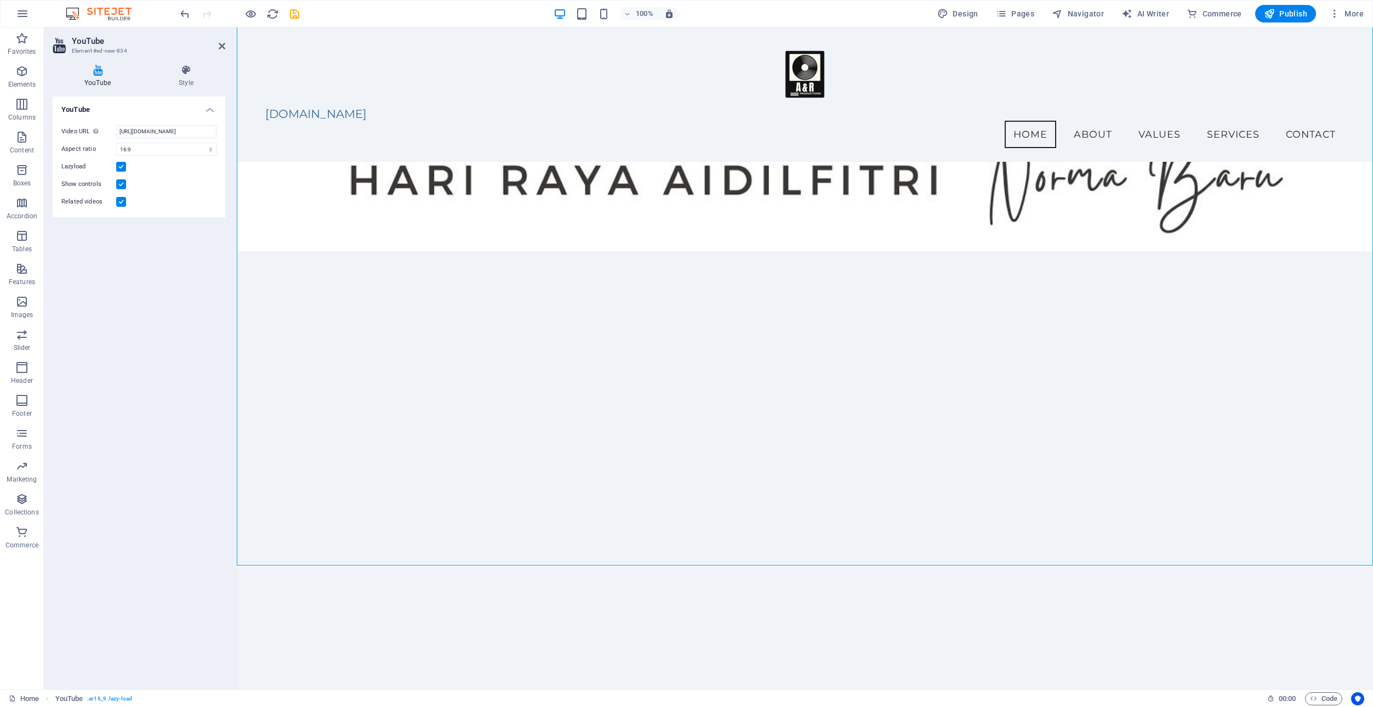
scroll to position [3171, 0]
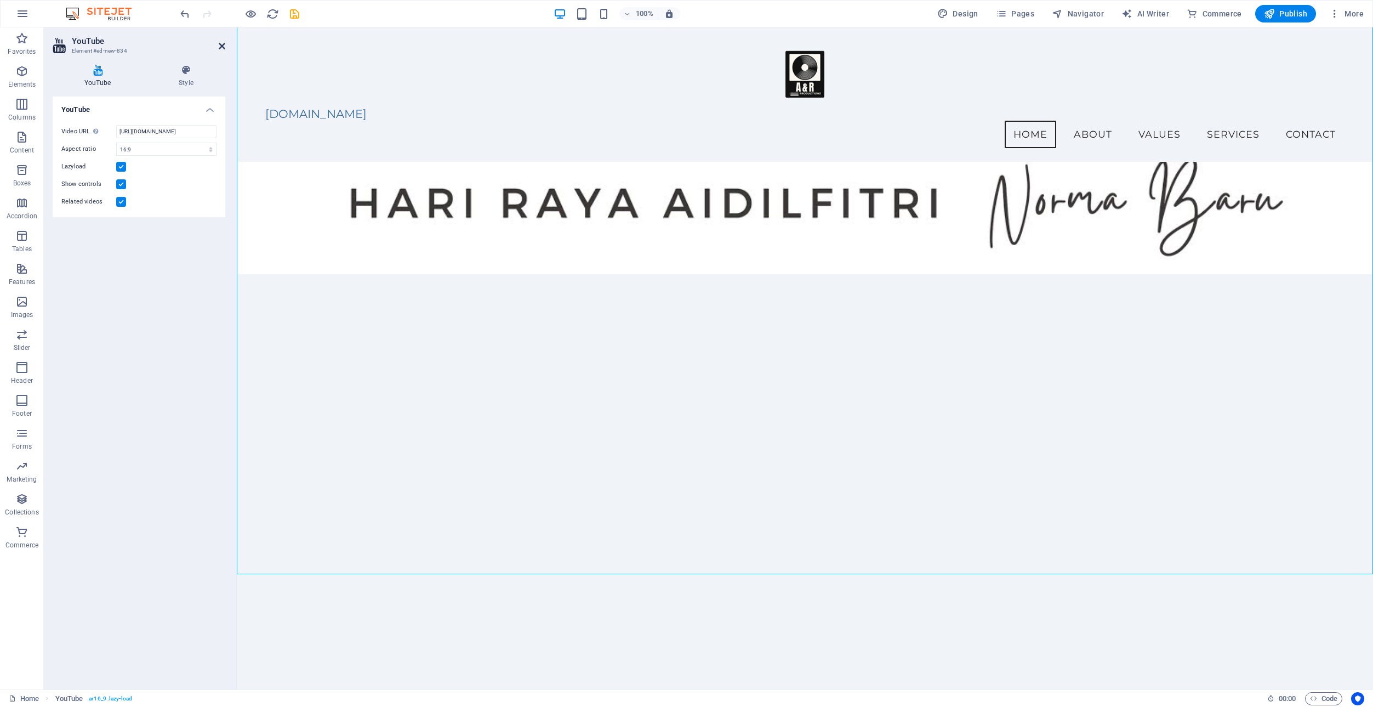
click at [221, 42] on icon at bounding box center [222, 46] width 7 height 9
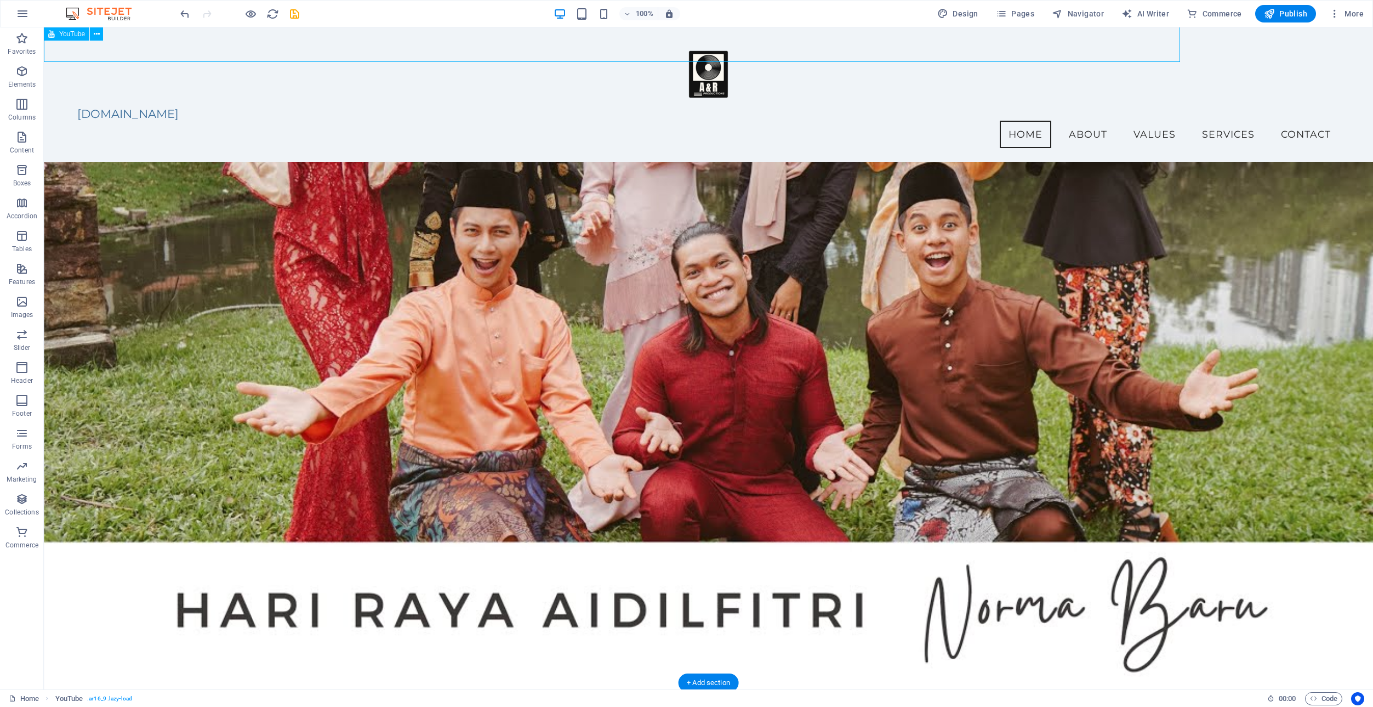
scroll to position [3683, 0]
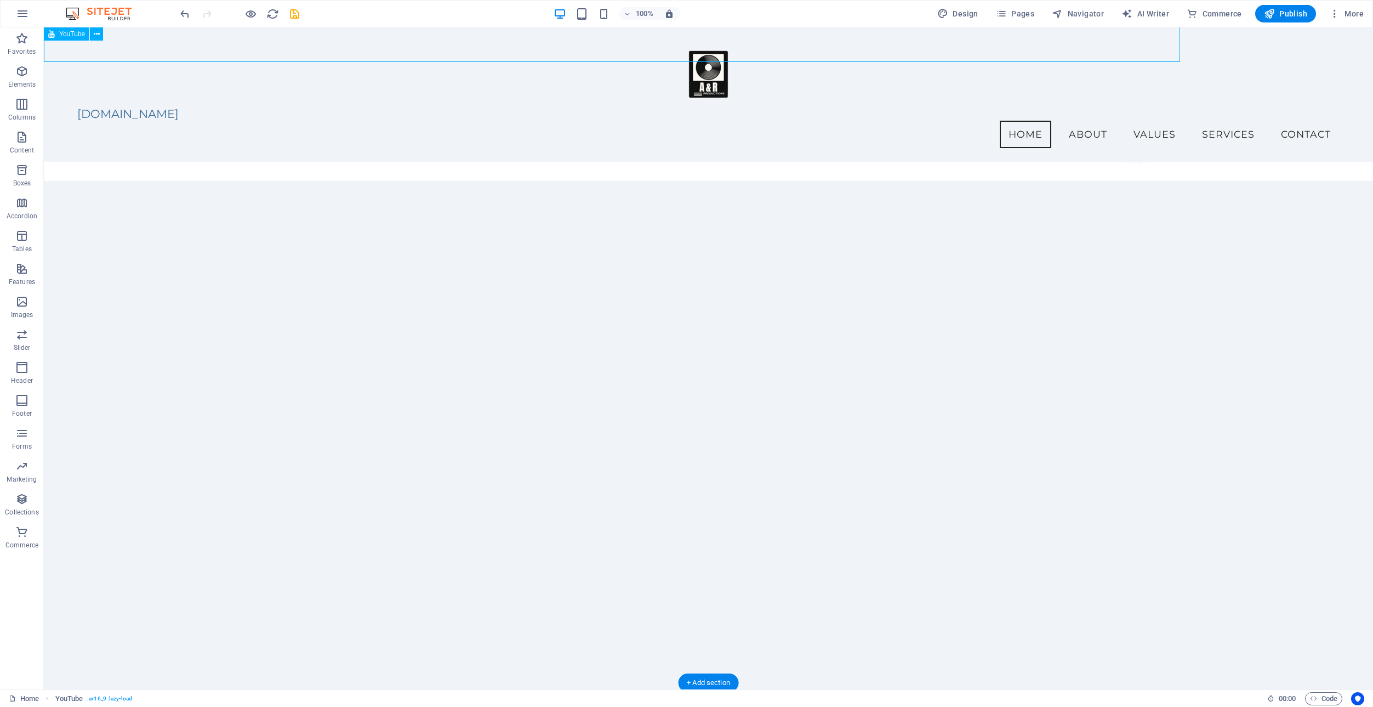
drag, startPoint x: 265, startPoint y: 70, endPoint x: 220, endPoint y: 42, distance: 52.9
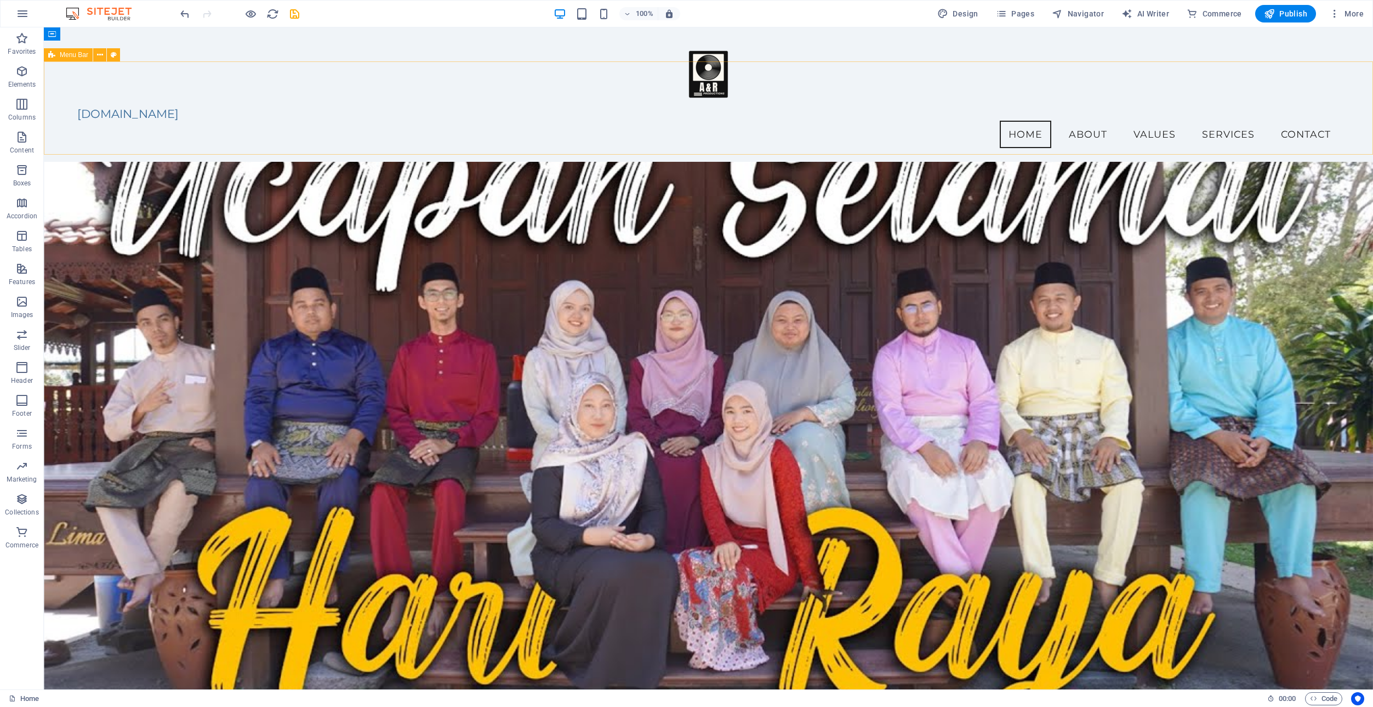
scroll to position [3848, 0]
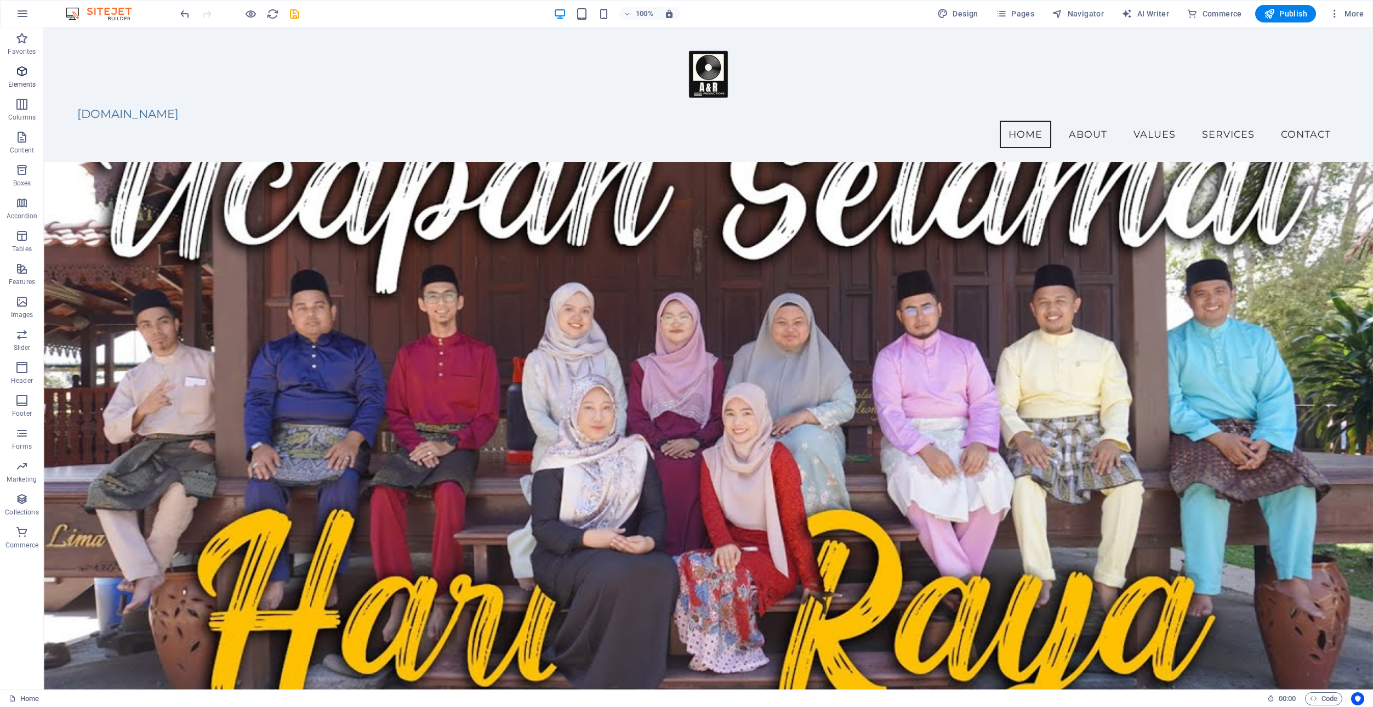
click at [18, 63] on button "Elements" at bounding box center [22, 76] width 44 height 33
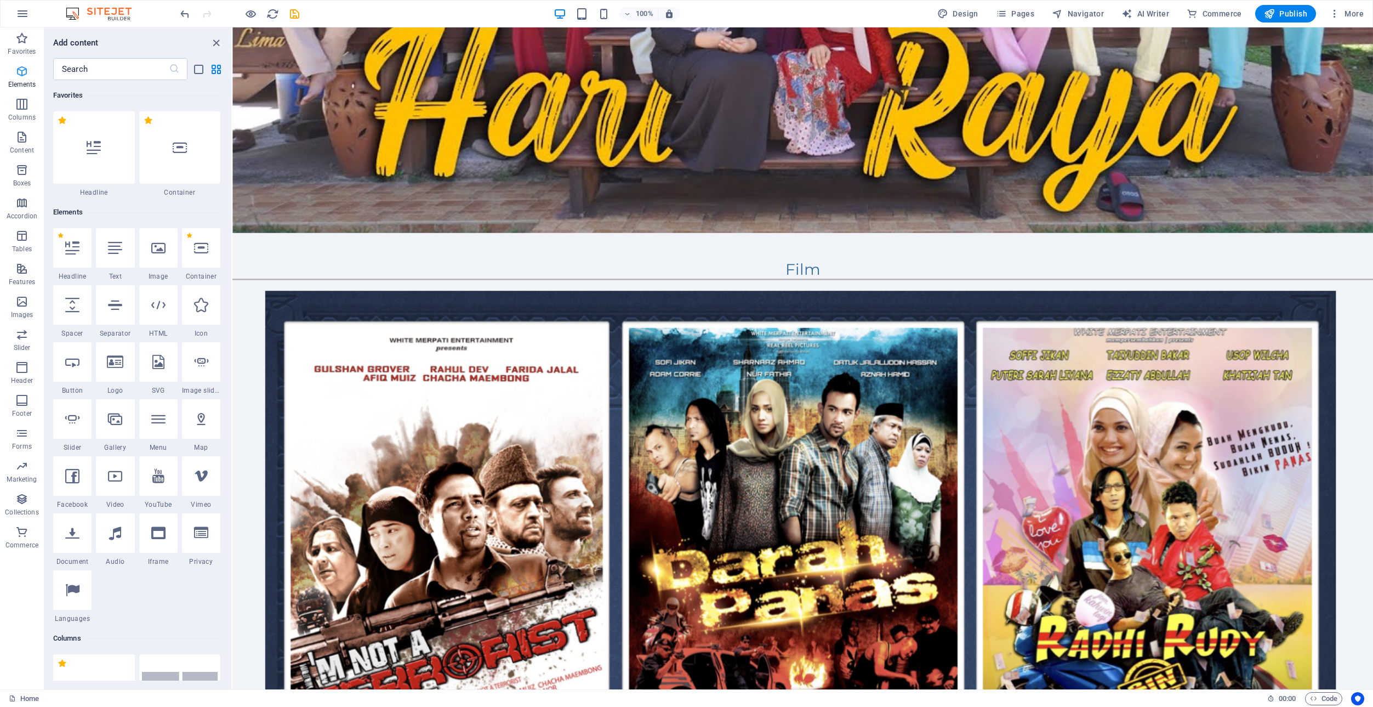
scroll to position [3533, 0]
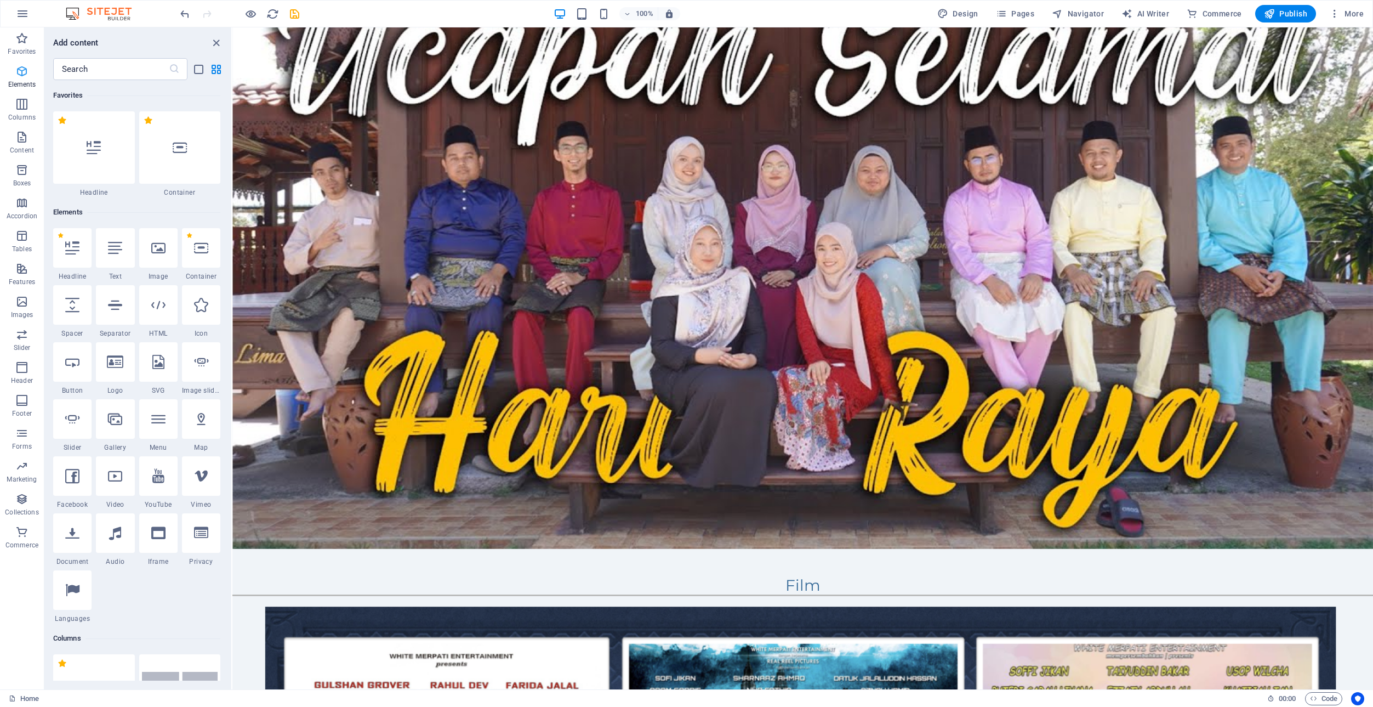
click at [18, 66] on icon "button" at bounding box center [21, 71] width 13 height 13
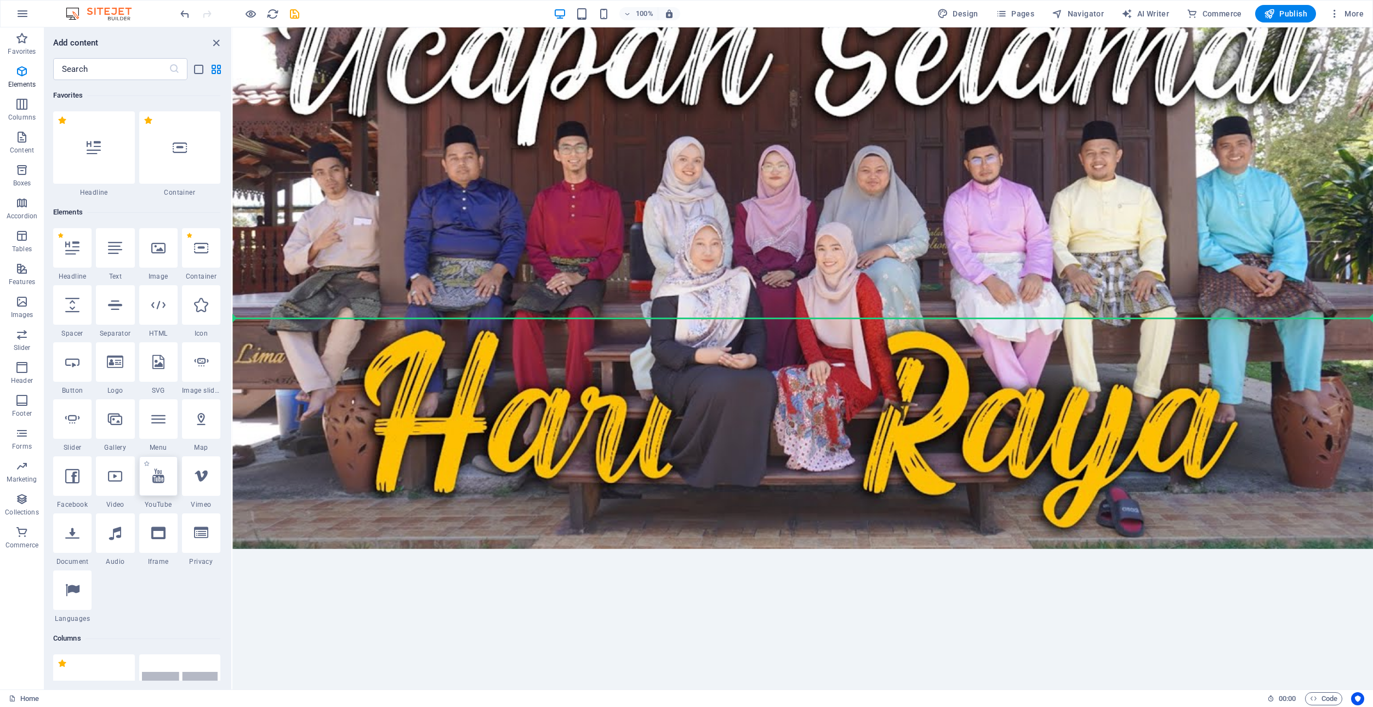
select select "ar16_9"
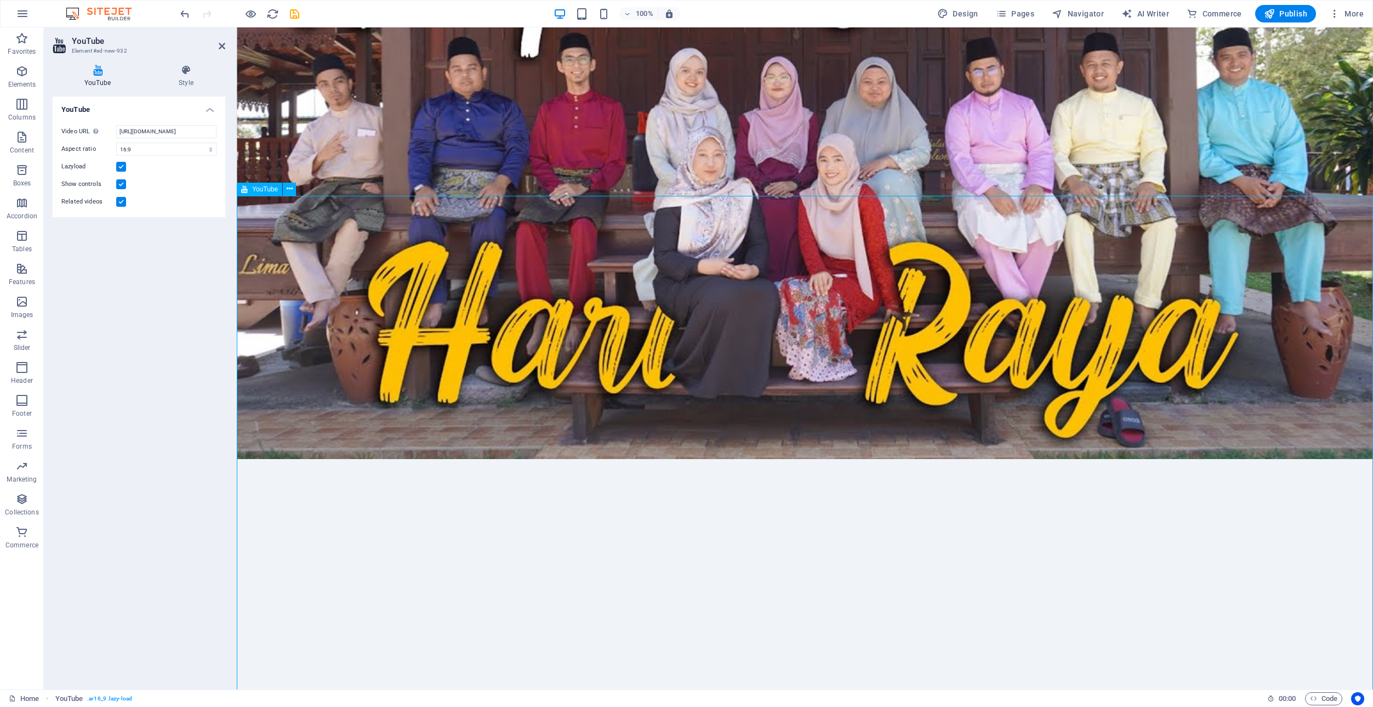
scroll to position [3680, 0]
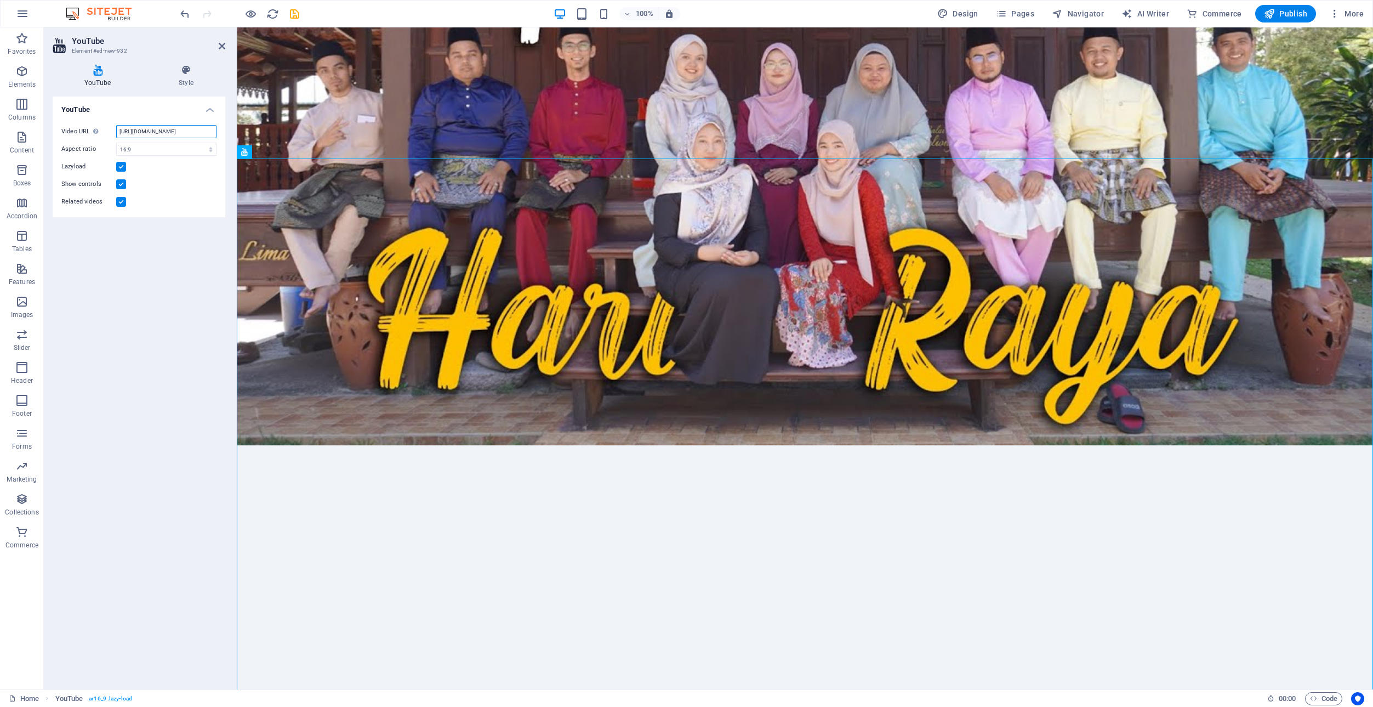
drag, startPoint x: 161, startPoint y: 130, endPoint x: 181, endPoint y: 132, distance: 20.4
click at [181, 132] on input "[URL][DOMAIN_NAME]" at bounding box center [166, 131] width 100 height 13
paste input "_tmKhEEqEeI"
type input "[URL][DOMAIN_NAME]"
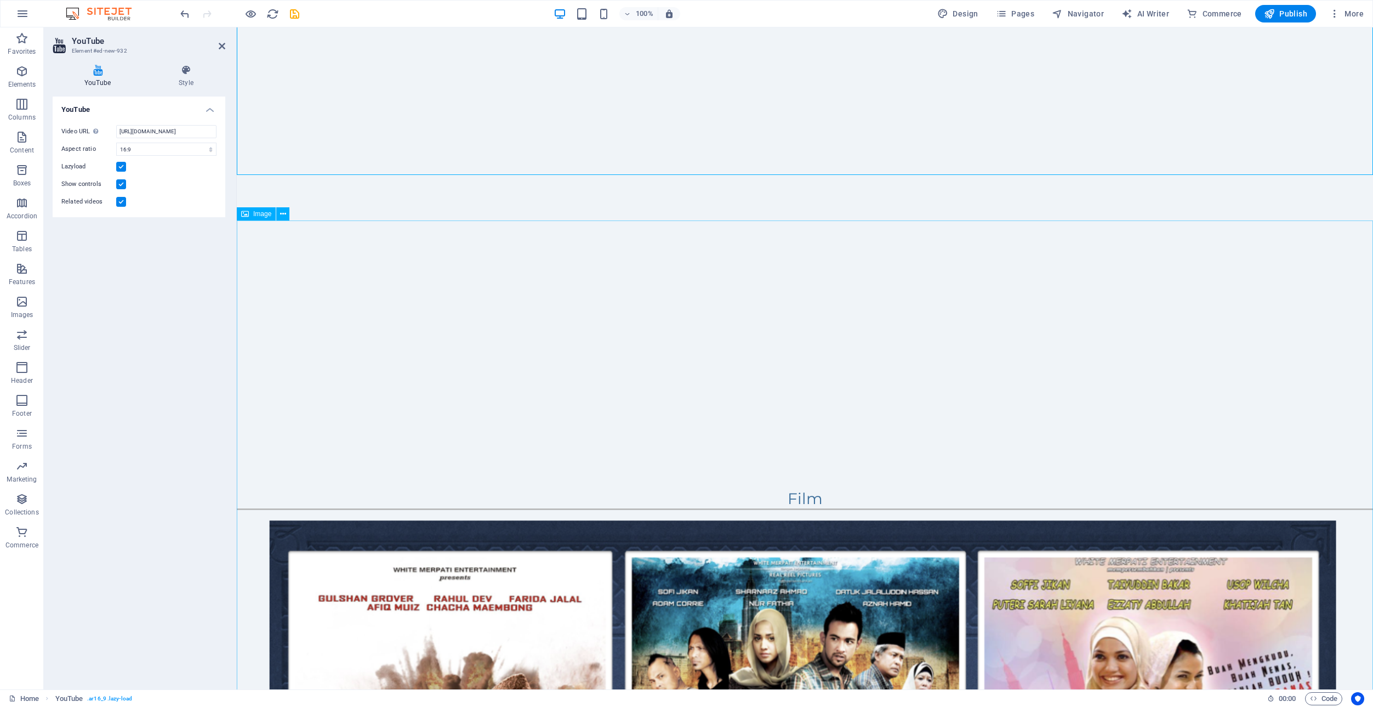
scroll to position [4303, 0]
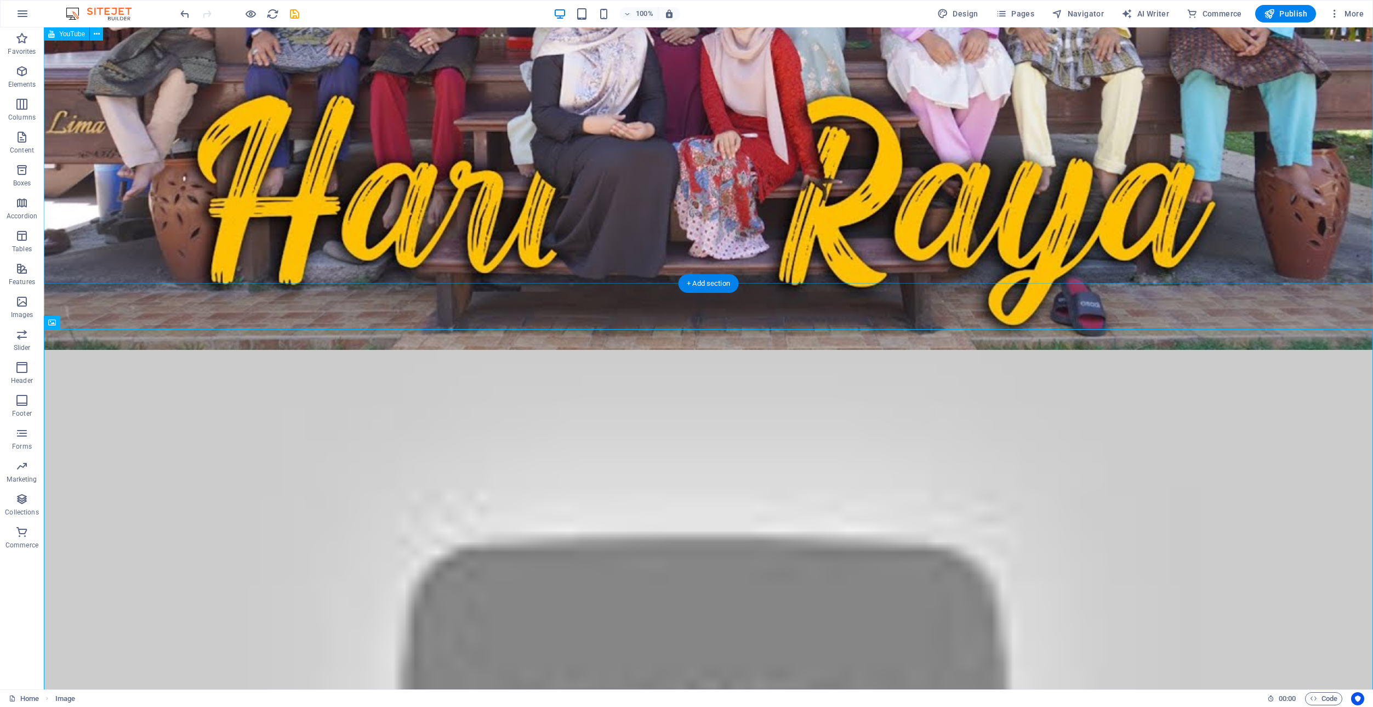
scroll to position [4830, 0]
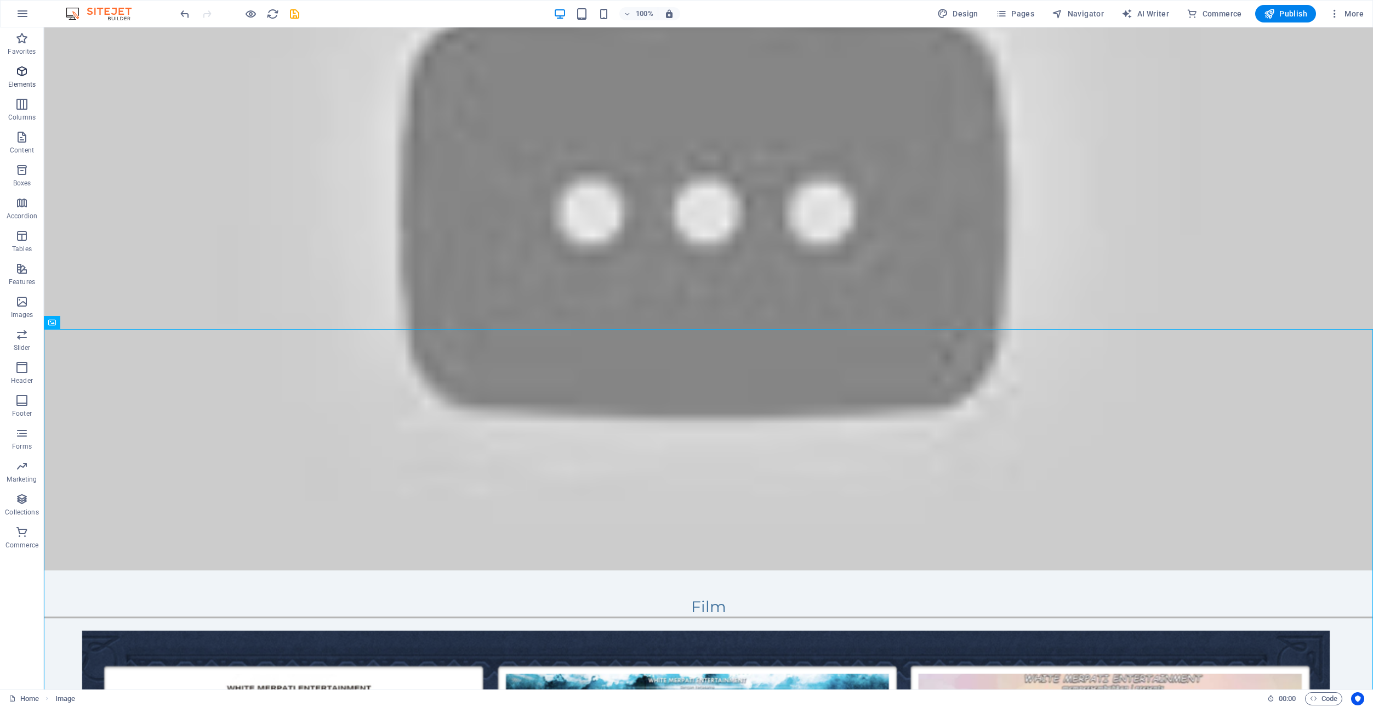
click at [20, 69] on icon "button" at bounding box center [21, 71] width 13 height 13
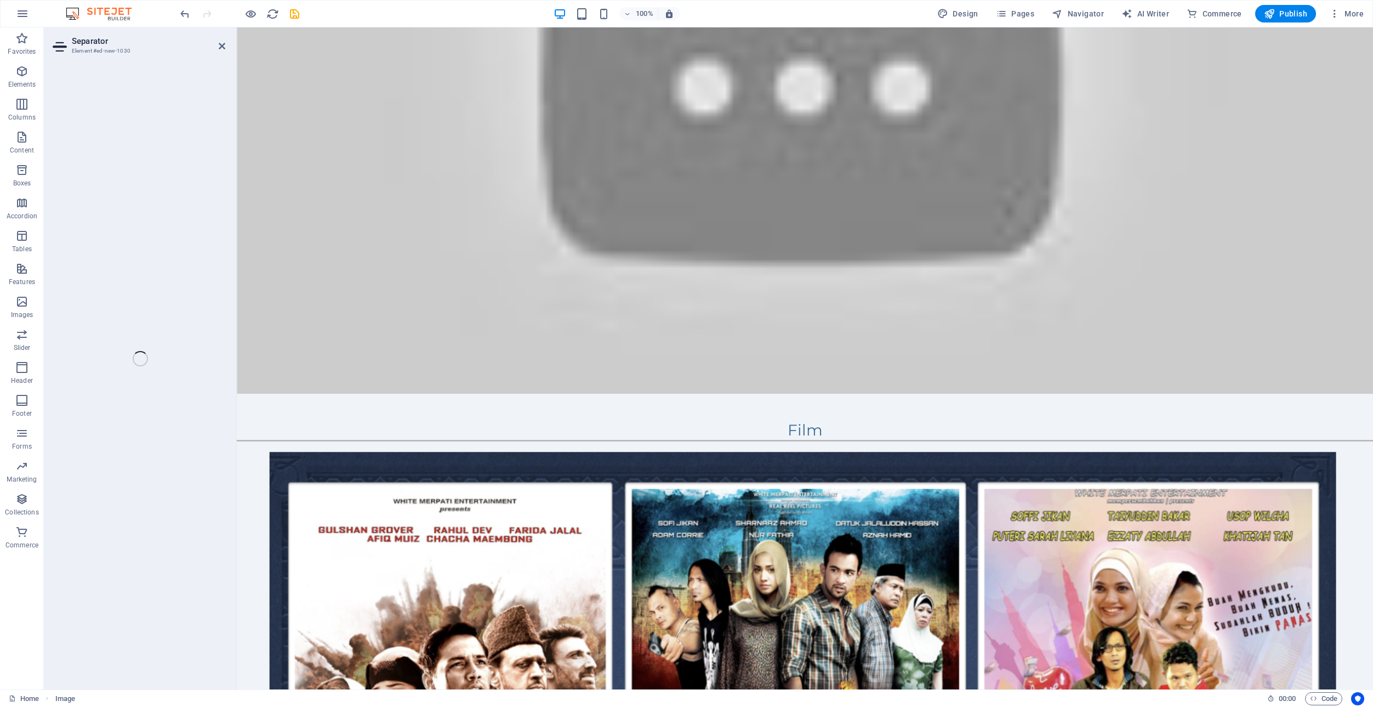
scroll to position [4303, 0]
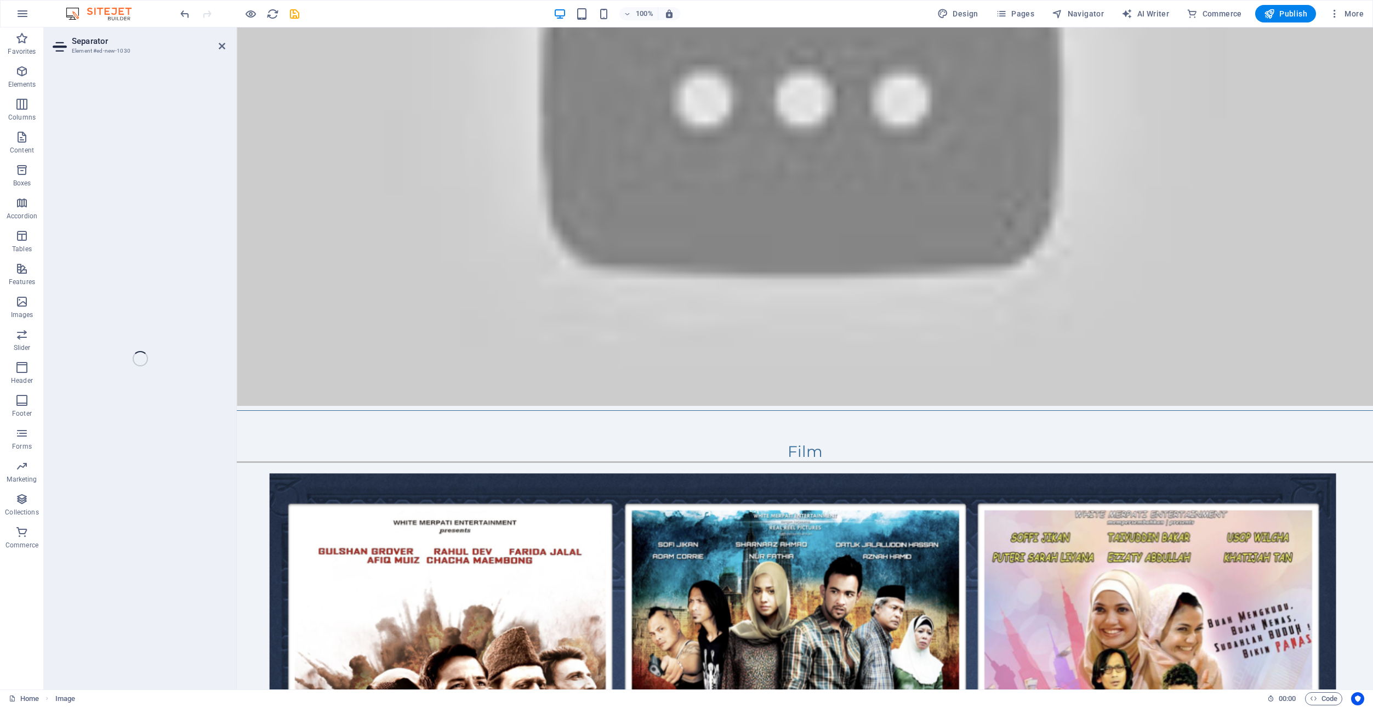
select select "%"
select select "px"
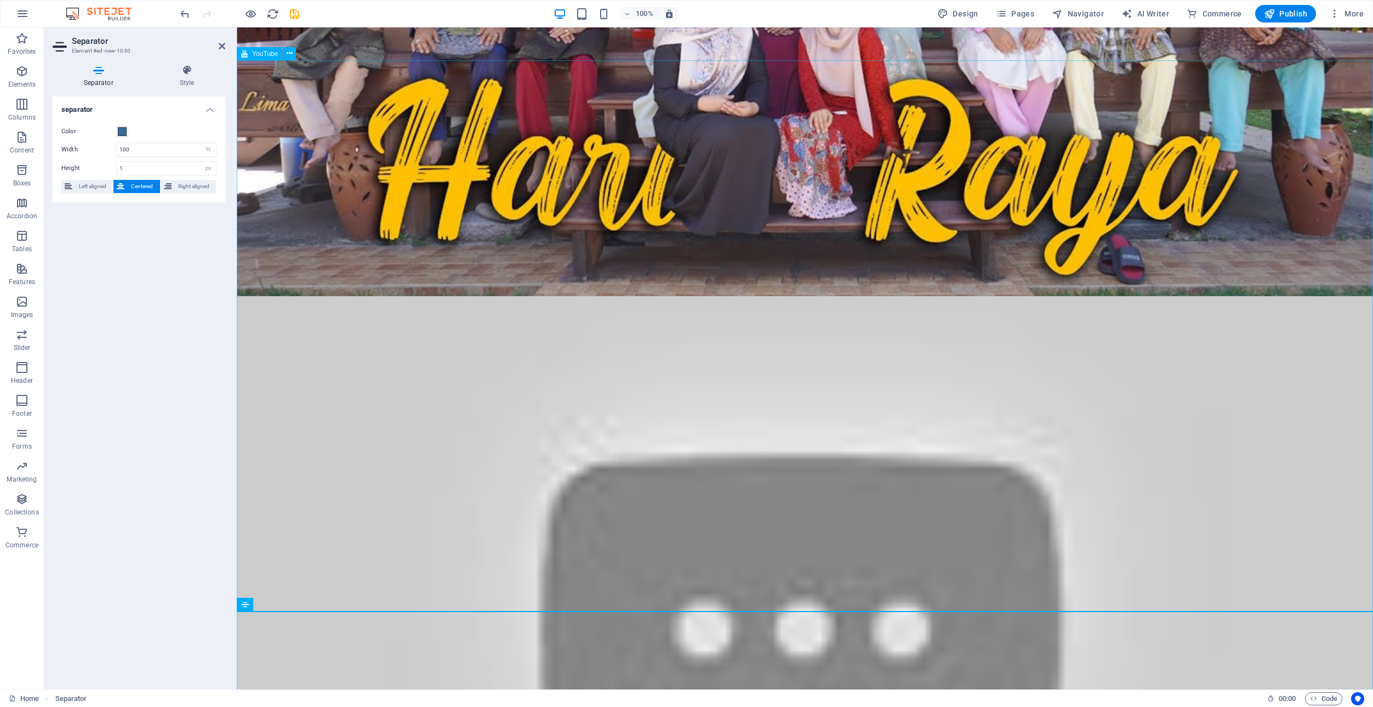
scroll to position [3783, 0]
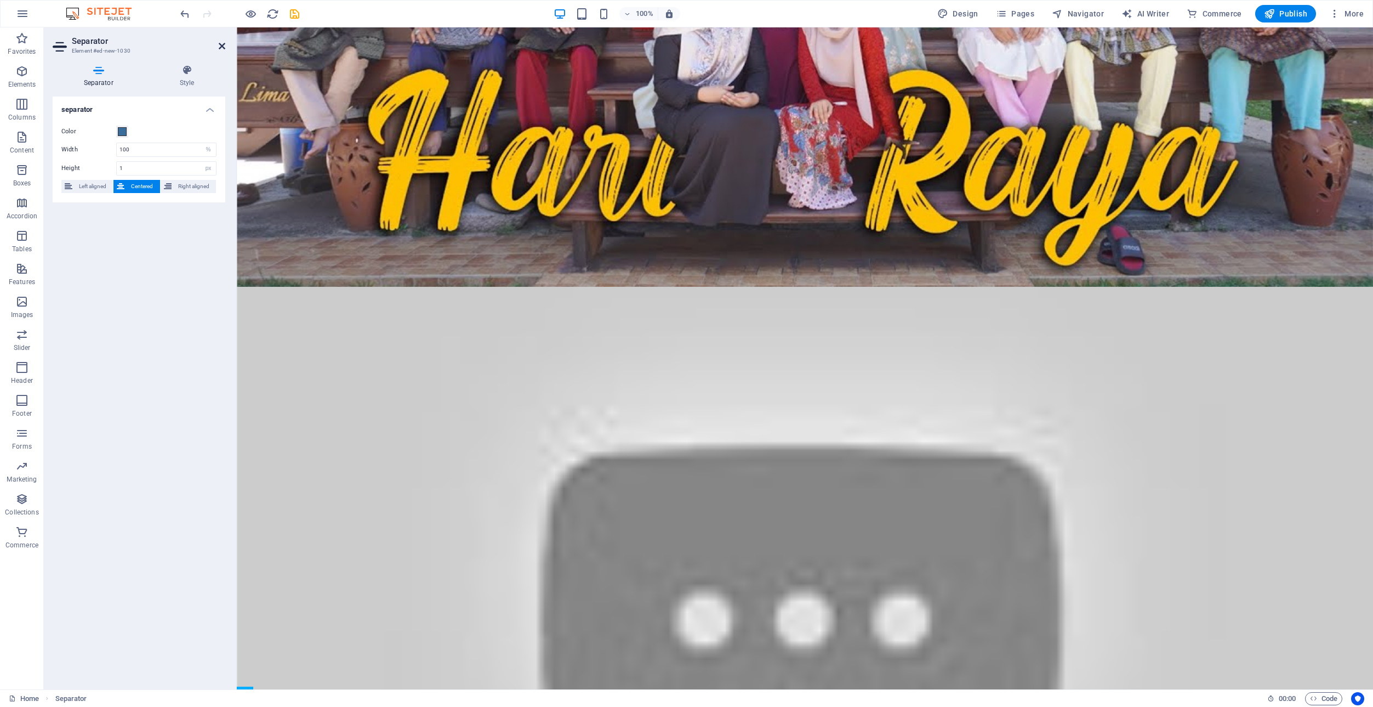
click at [220, 43] on icon at bounding box center [222, 46] width 7 height 9
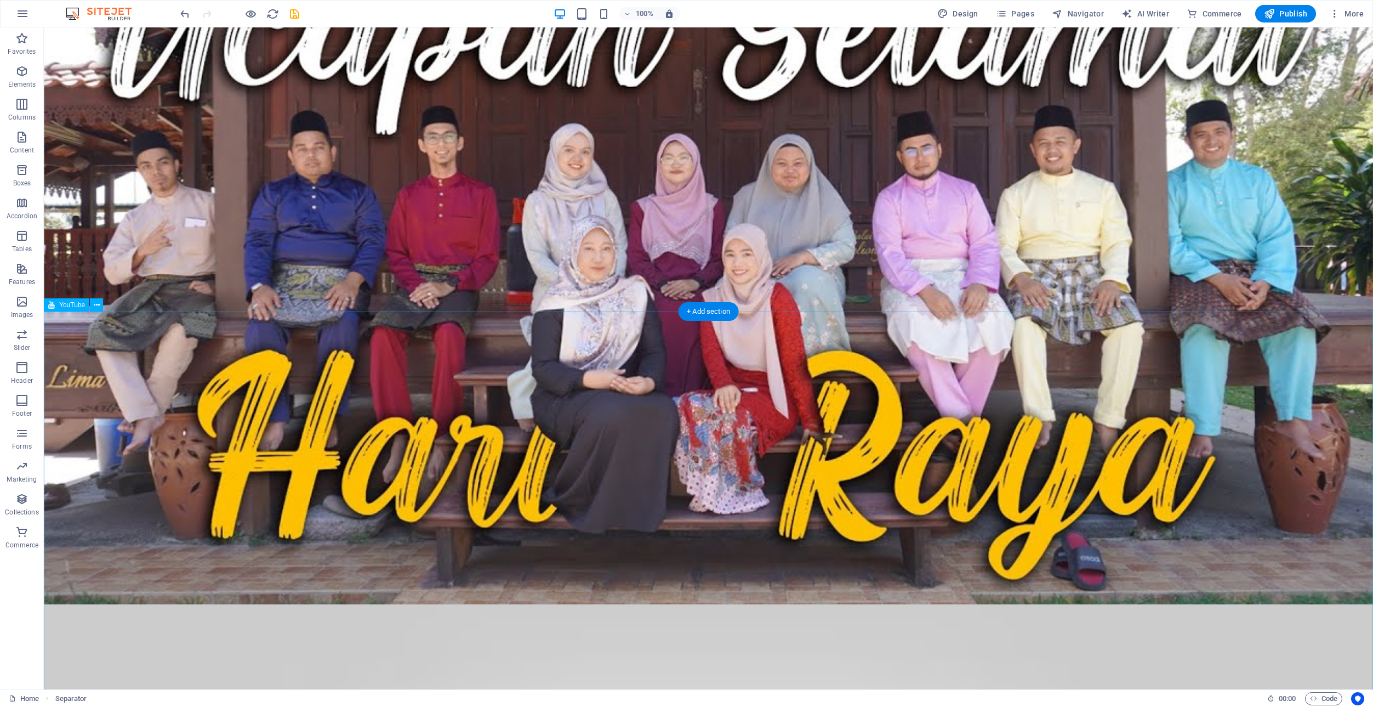
scroll to position [4055, 0]
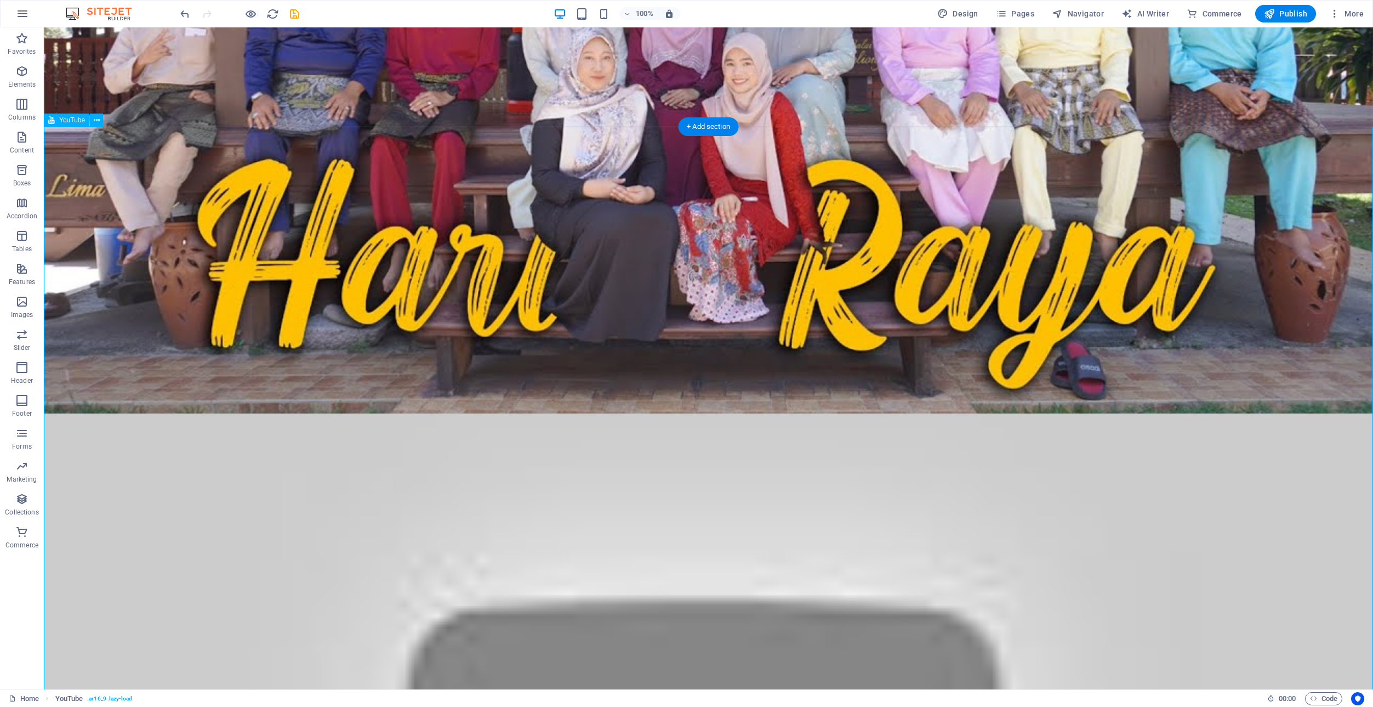
scroll to position [4240, 0]
click at [94, 116] on icon at bounding box center [97, 120] width 6 height 12
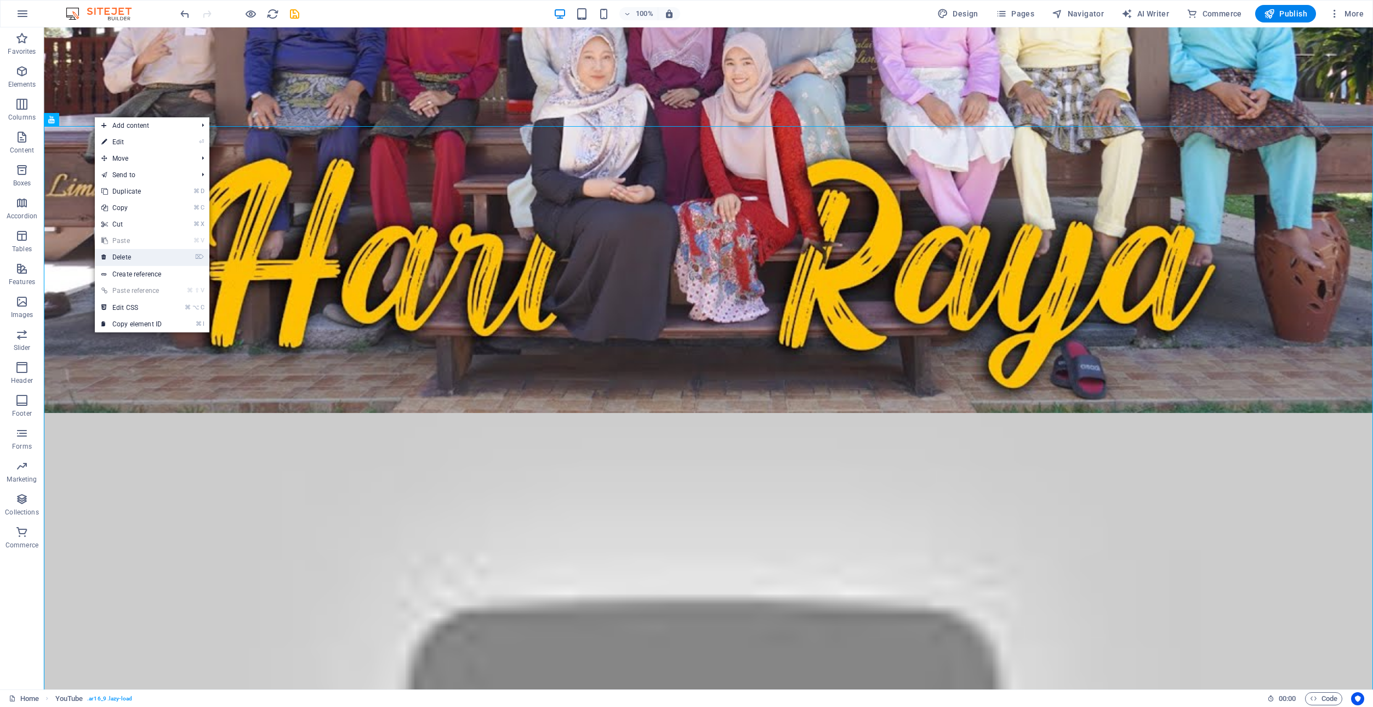
click at [143, 256] on link "⌦ Delete" at bounding box center [131, 257] width 73 height 16
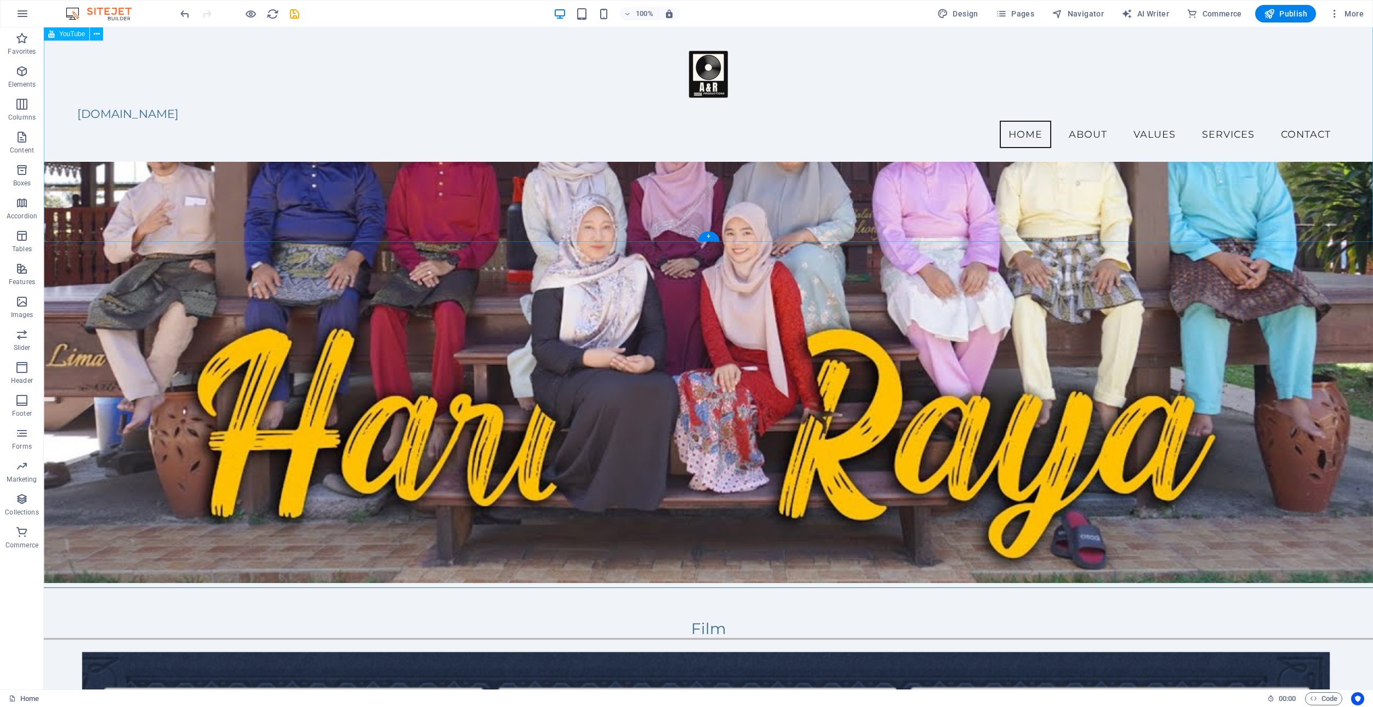
scroll to position [4026, 0]
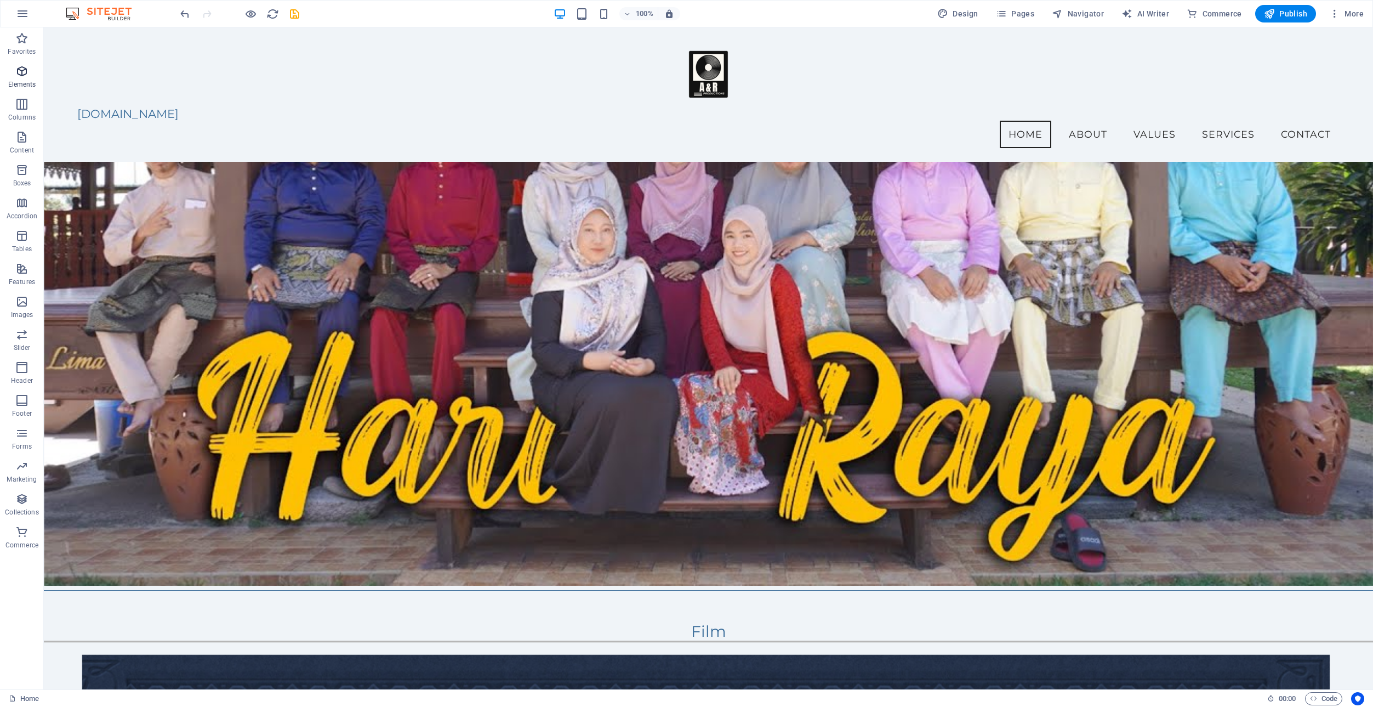
click at [19, 74] on icon "button" at bounding box center [21, 71] width 13 height 13
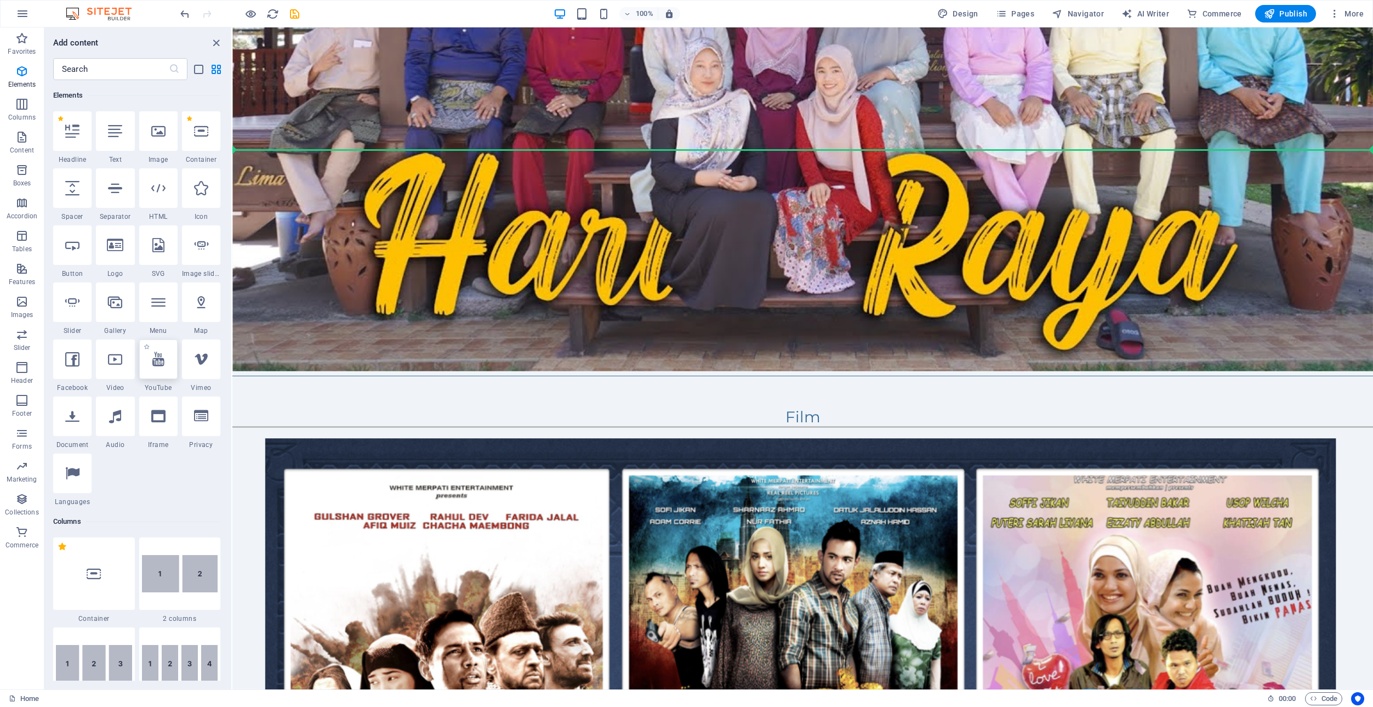
scroll to position [3700, 0]
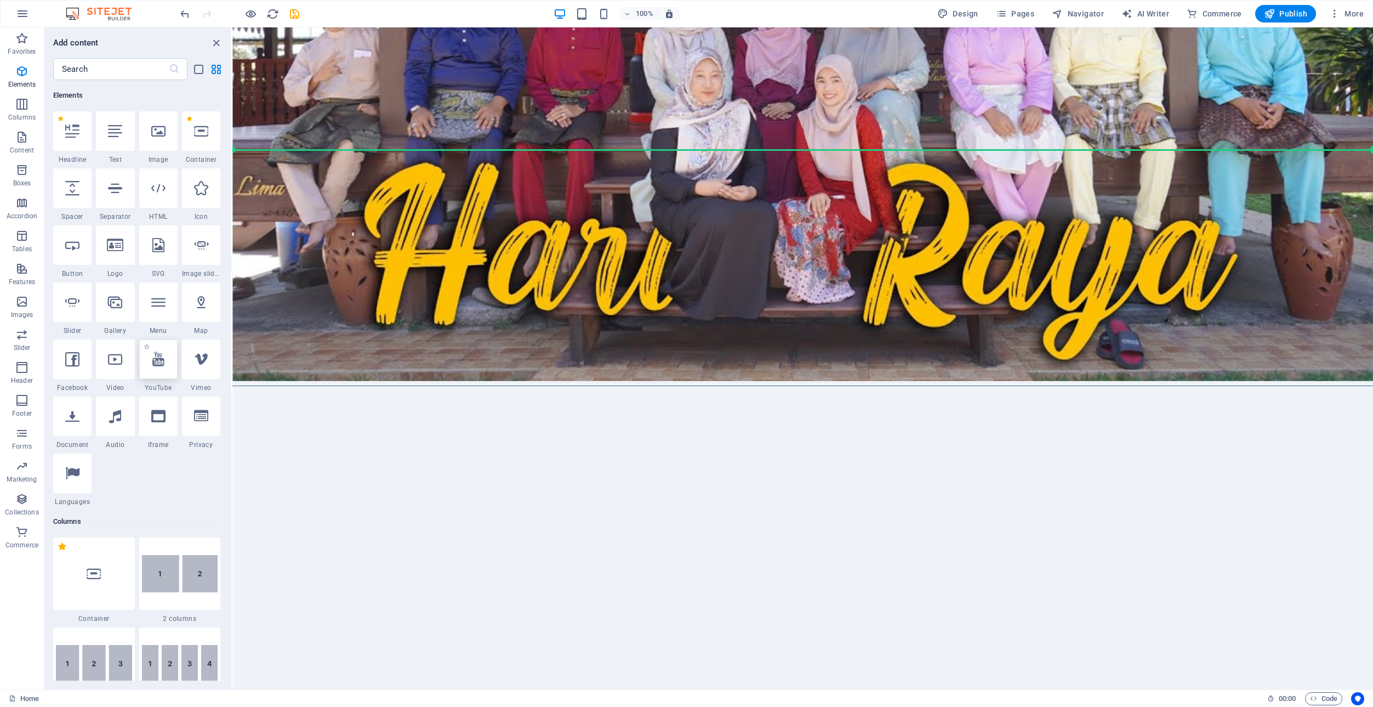
select select "ar16_9"
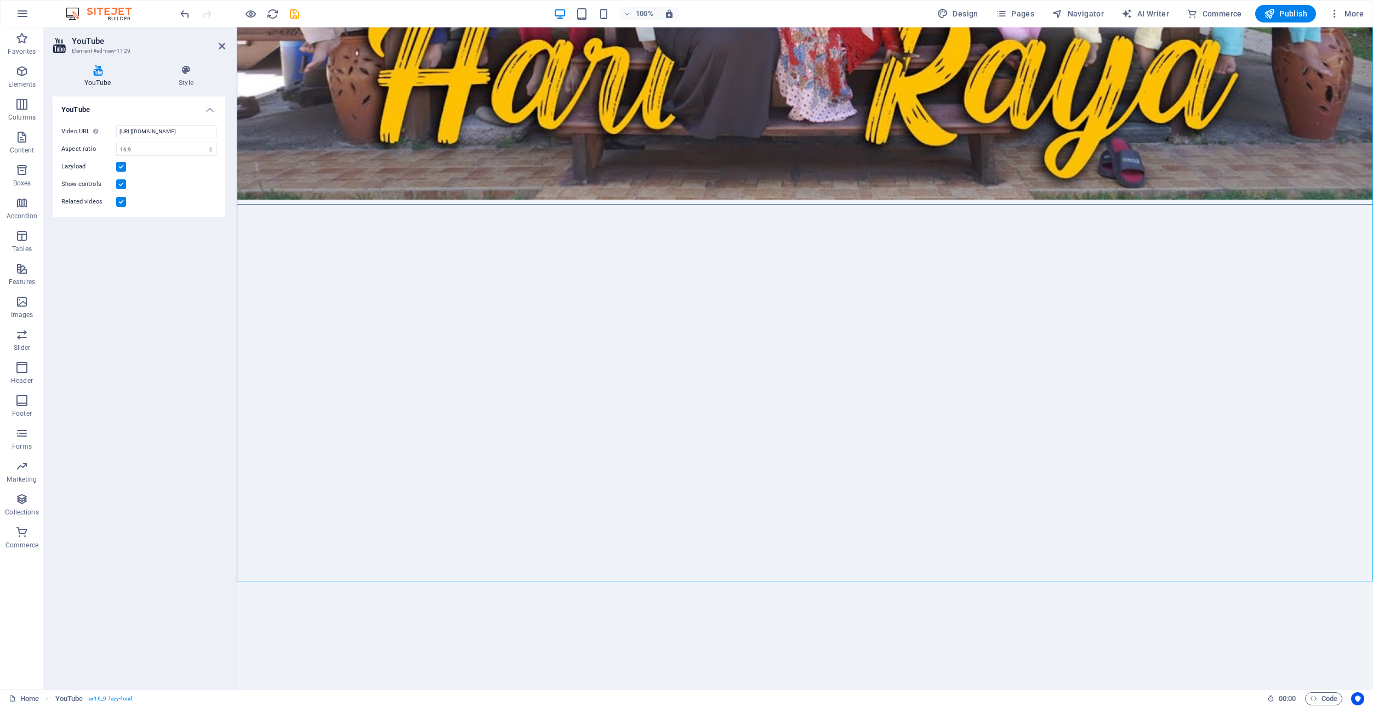
scroll to position [3943, 0]
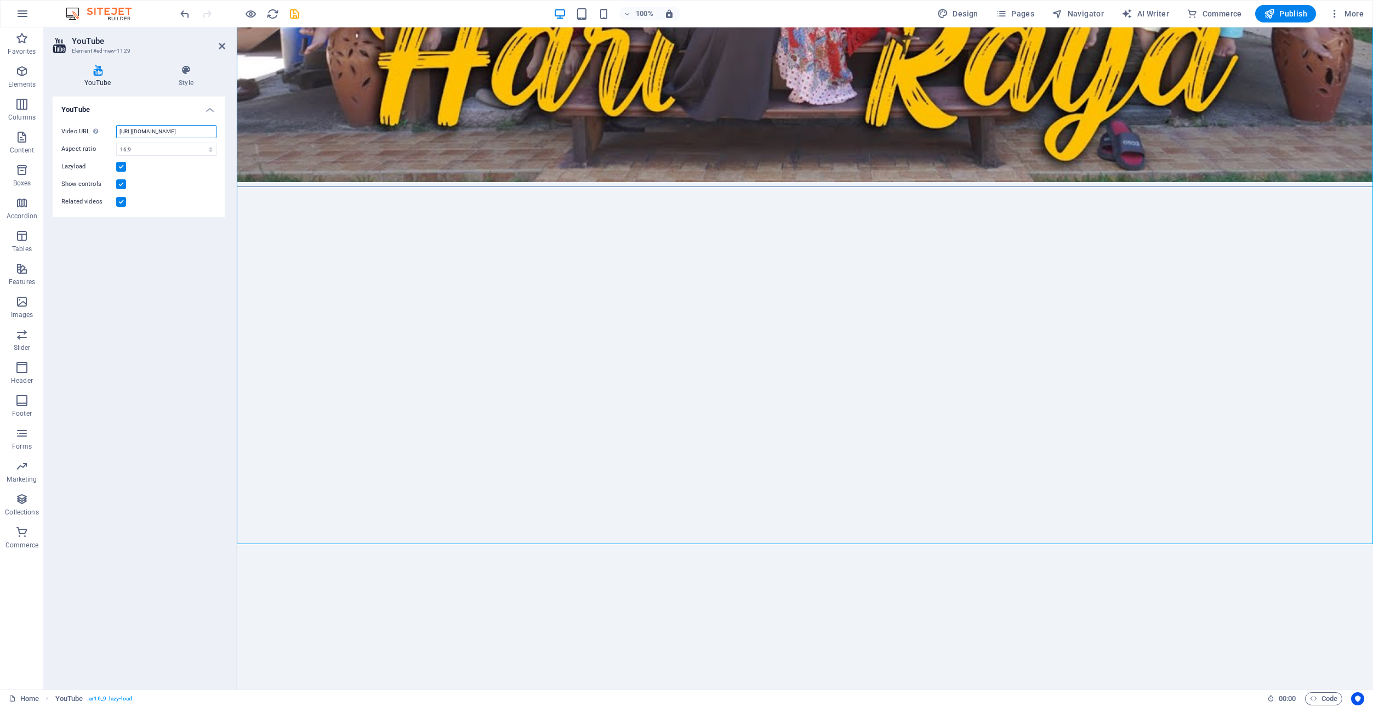
drag, startPoint x: 155, startPoint y: 131, endPoint x: 190, endPoint y: 130, distance: 35.1
click at [191, 131] on input "[URL][DOMAIN_NAME]" at bounding box center [166, 131] width 100 height 13
paste input "_tmKhEEqEeI"
type input "[URL][DOMAIN_NAME]"
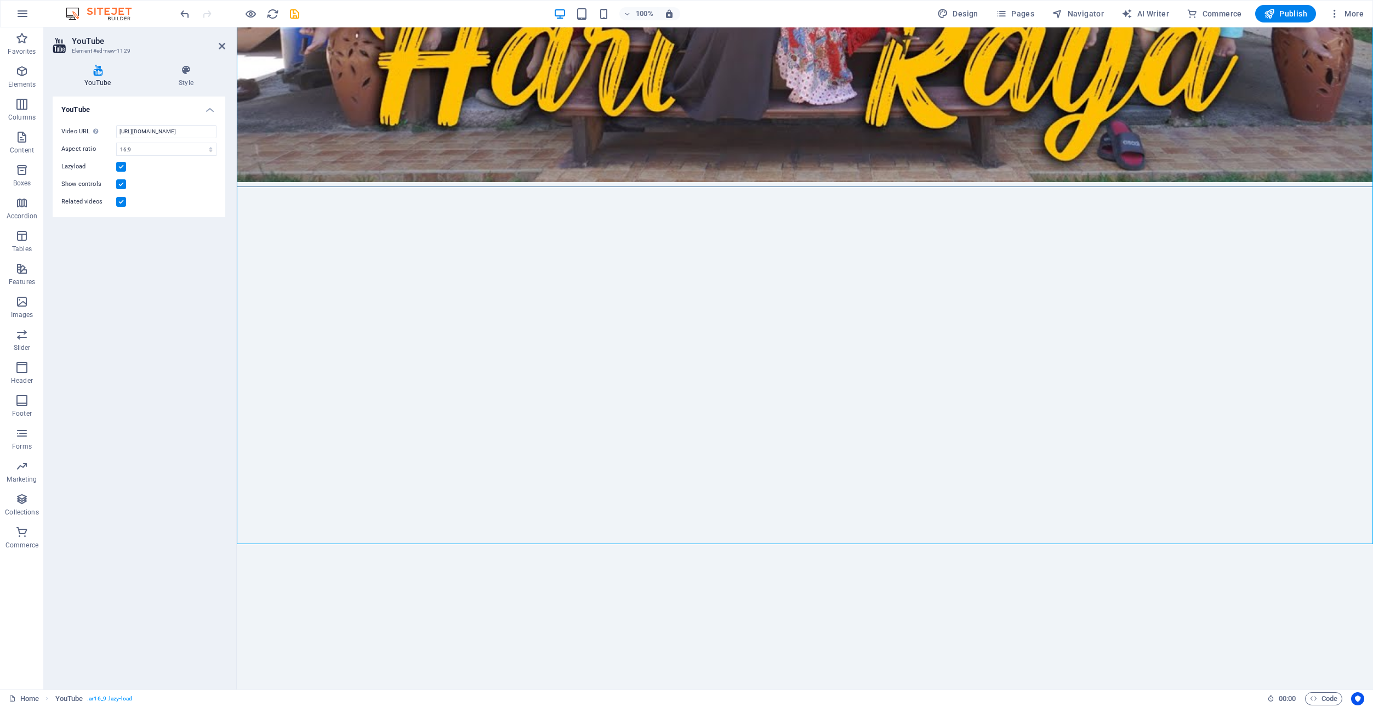
scroll to position [0, 0]
click at [155, 276] on div "YouTube Video URL Insert (or paste) a video URL. [URL][DOMAIN_NAME] Aspect rati…" at bounding box center [139, 388] width 173 height 584
click at [223, 41] on h2 "YouTube" at bounding box center [148, 41] width 153 height 10
click at [220, 43] on icon at bounding box center [222, 46] width 7 height 9
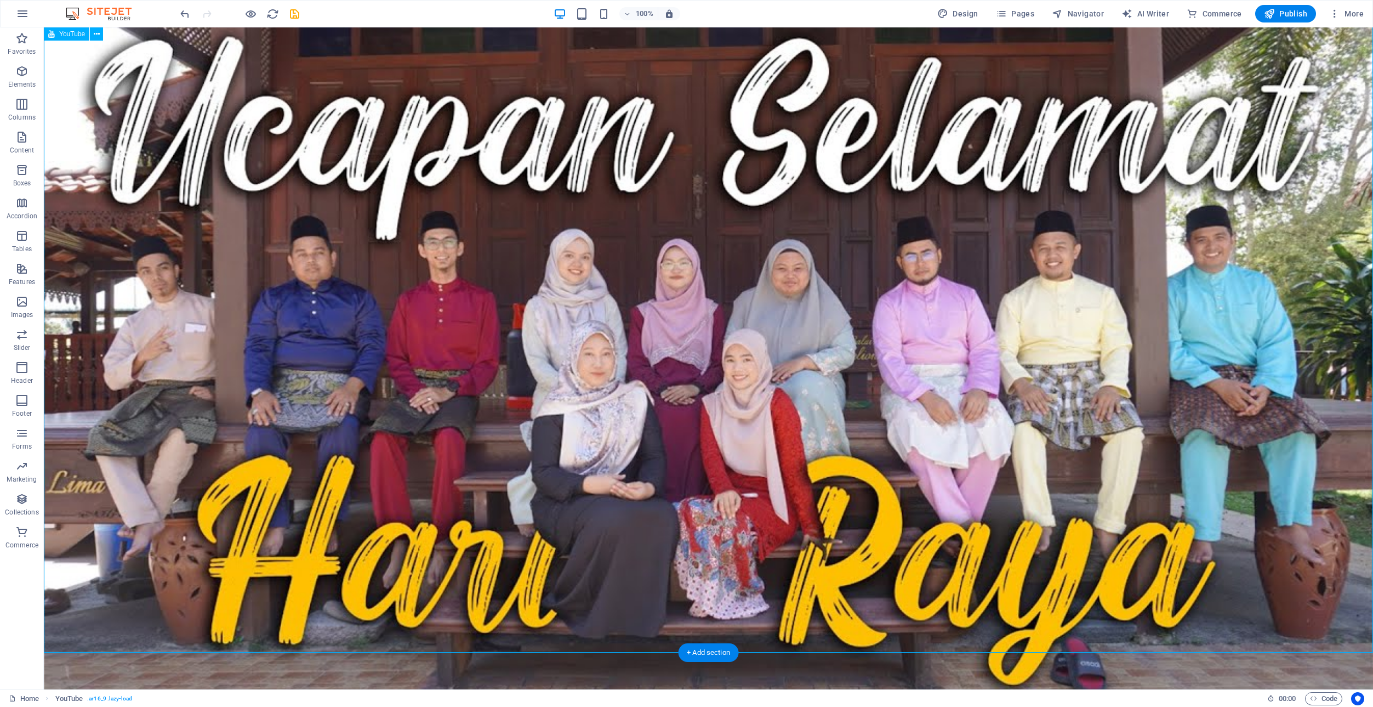
scroll to position [4471, 0]
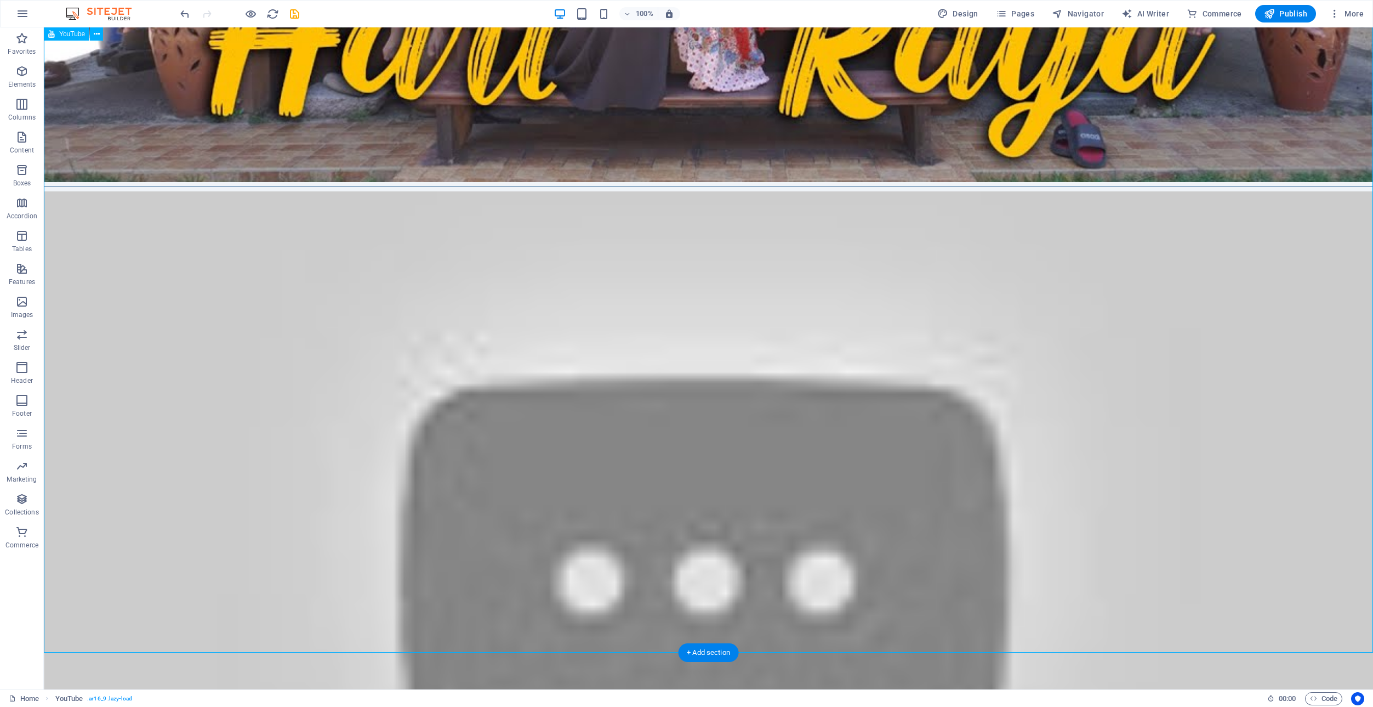
click at [175, 191] on div at bounding box center [708, 565] width 1329 height 748
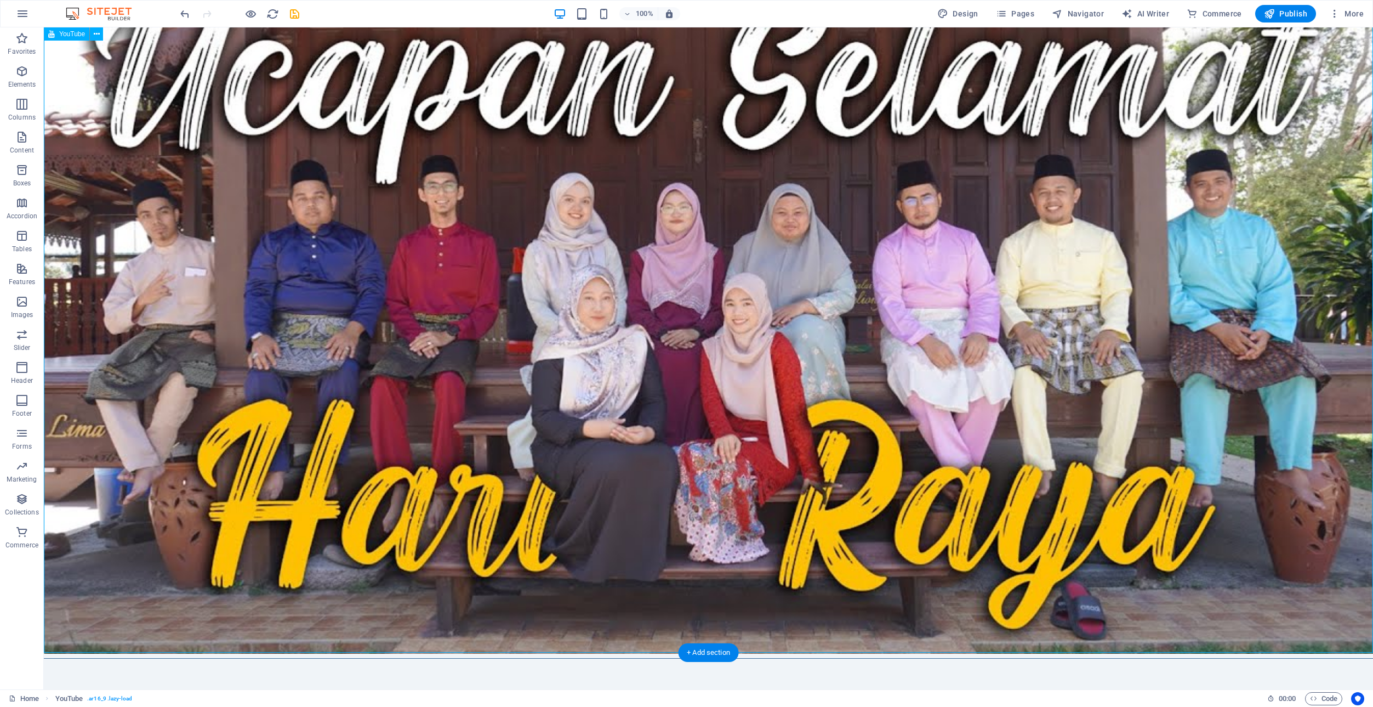
select select "ar16_9"
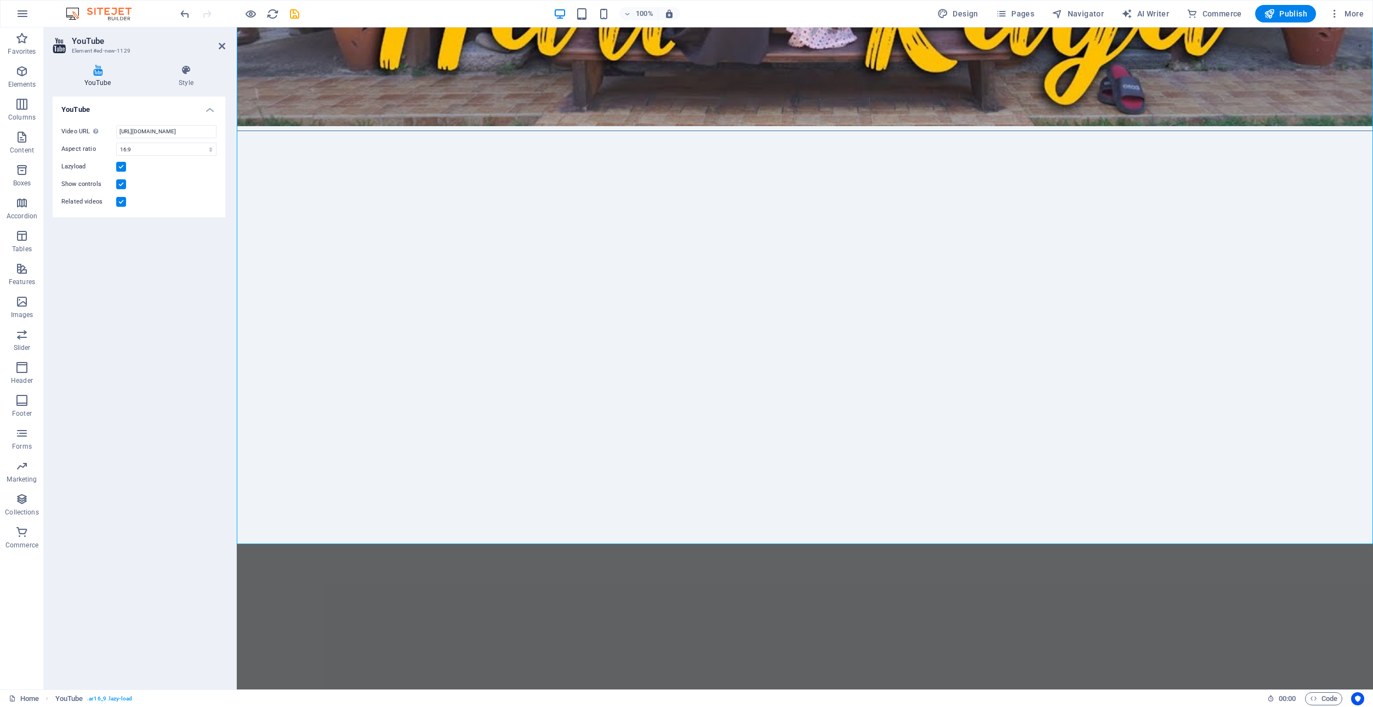
click at [152, 278] on div "YouTube Video URL Insert (or paste) a video URL. [URL][DOMAIN_NAME] Aspect rati…" at bounding box center [139, 388] width 173 height 584
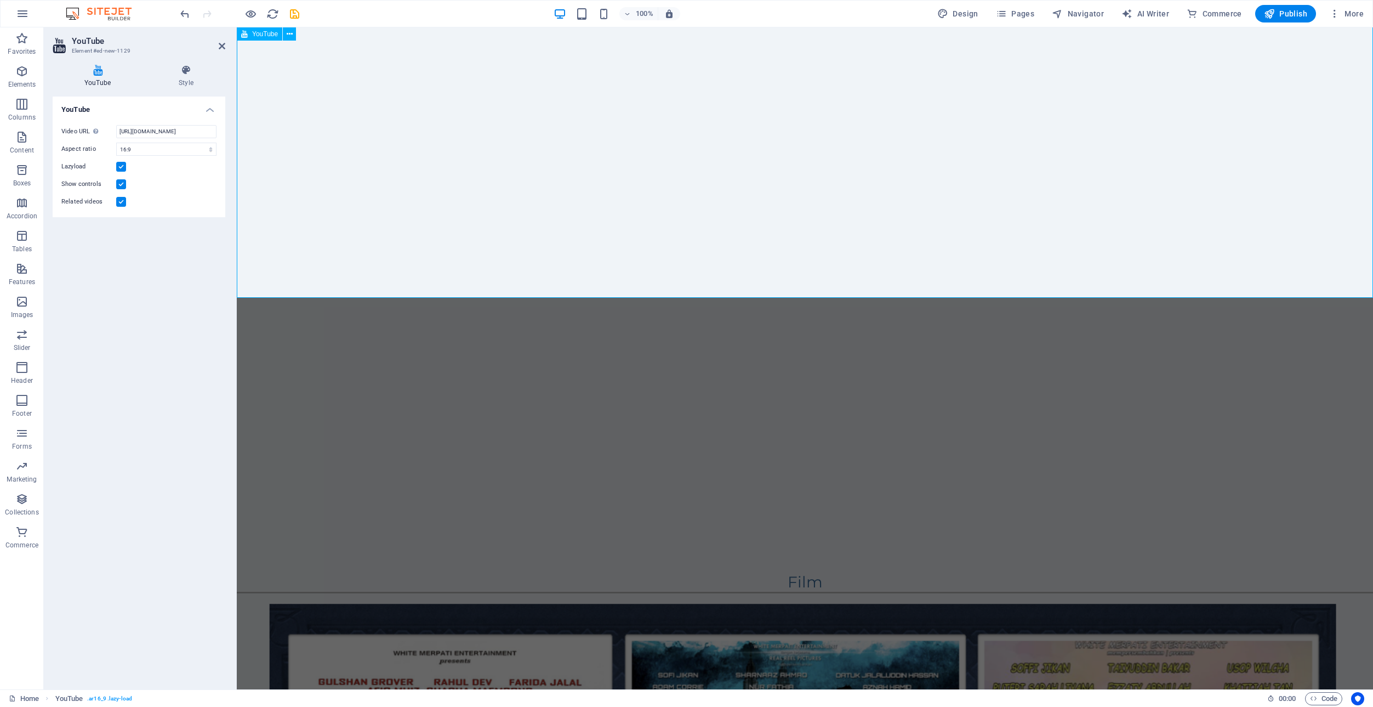
scroll to position [4238, 0]
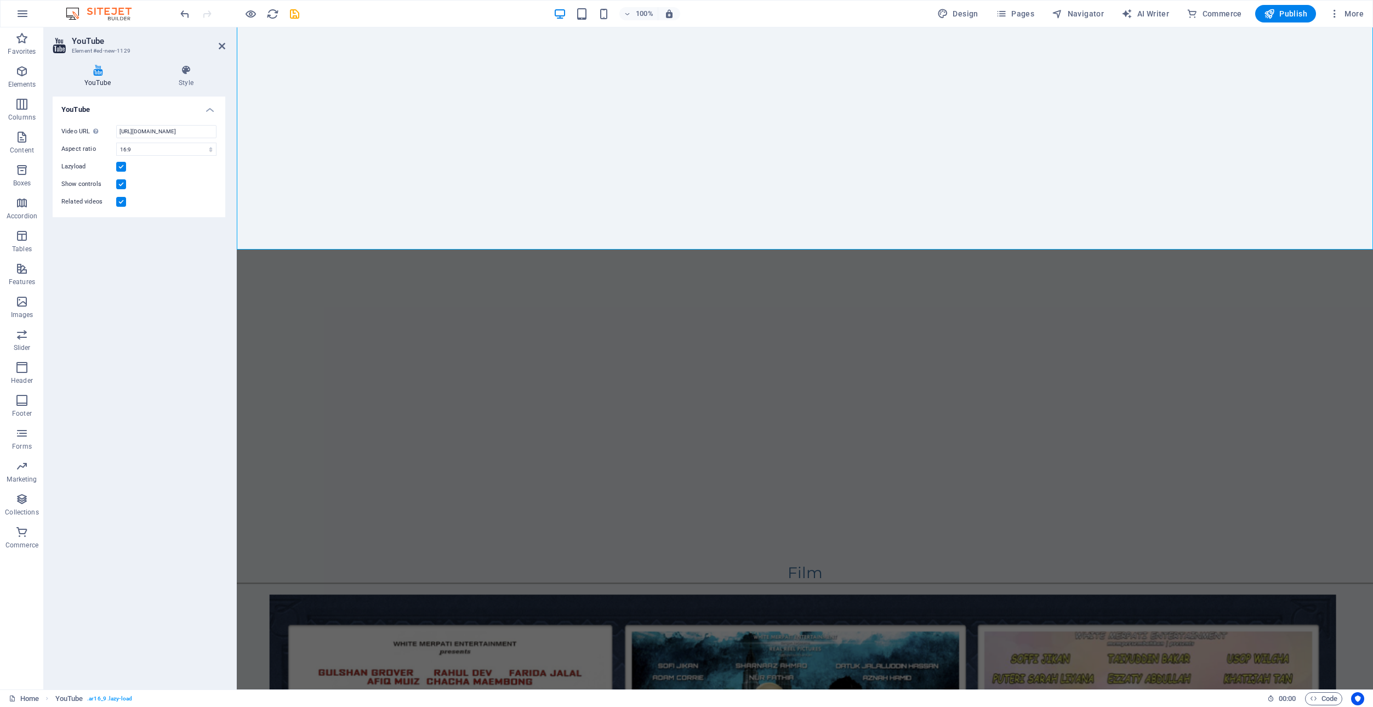
click at [117, 305] on div "YouTube Video URL Insert (or paste) a video URL. [URL][DOMAIN_NAME] Aspect rati…" at bounding box center [139, 388] width 173 height 584
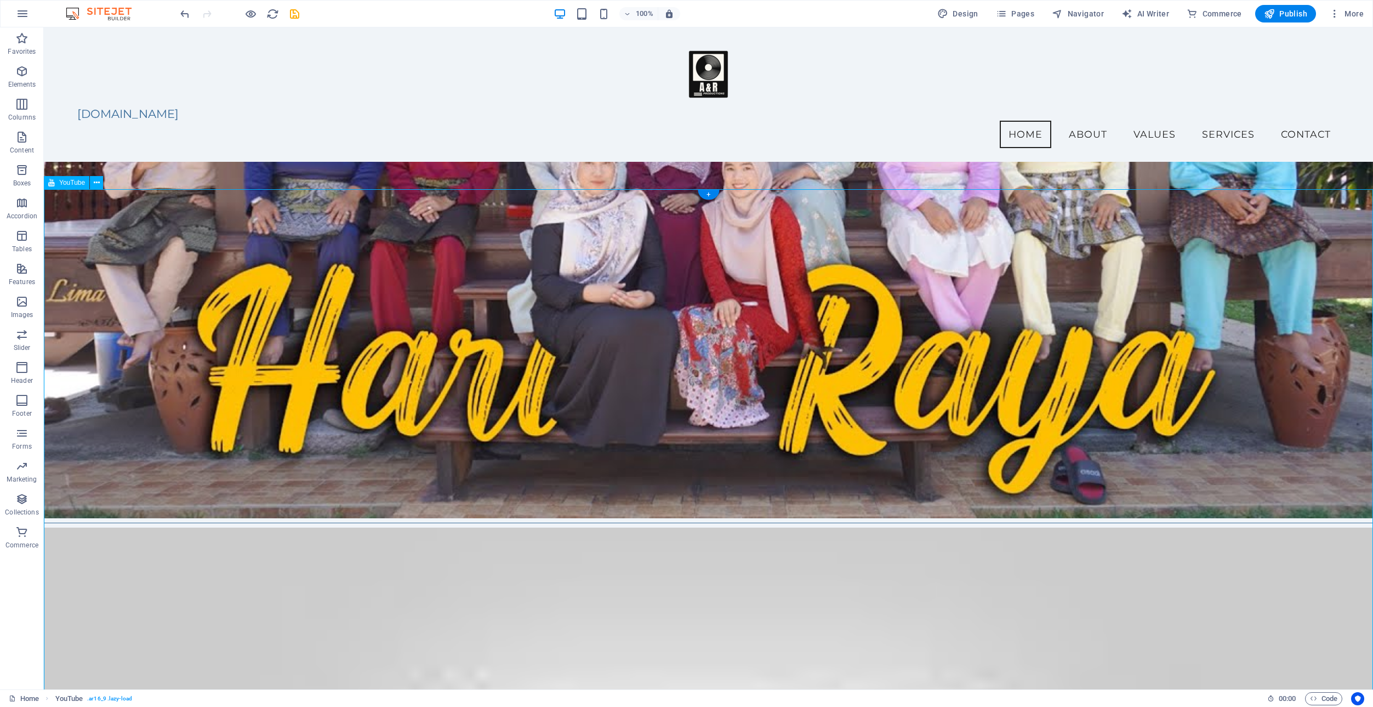
scroll to position [4092, 0]
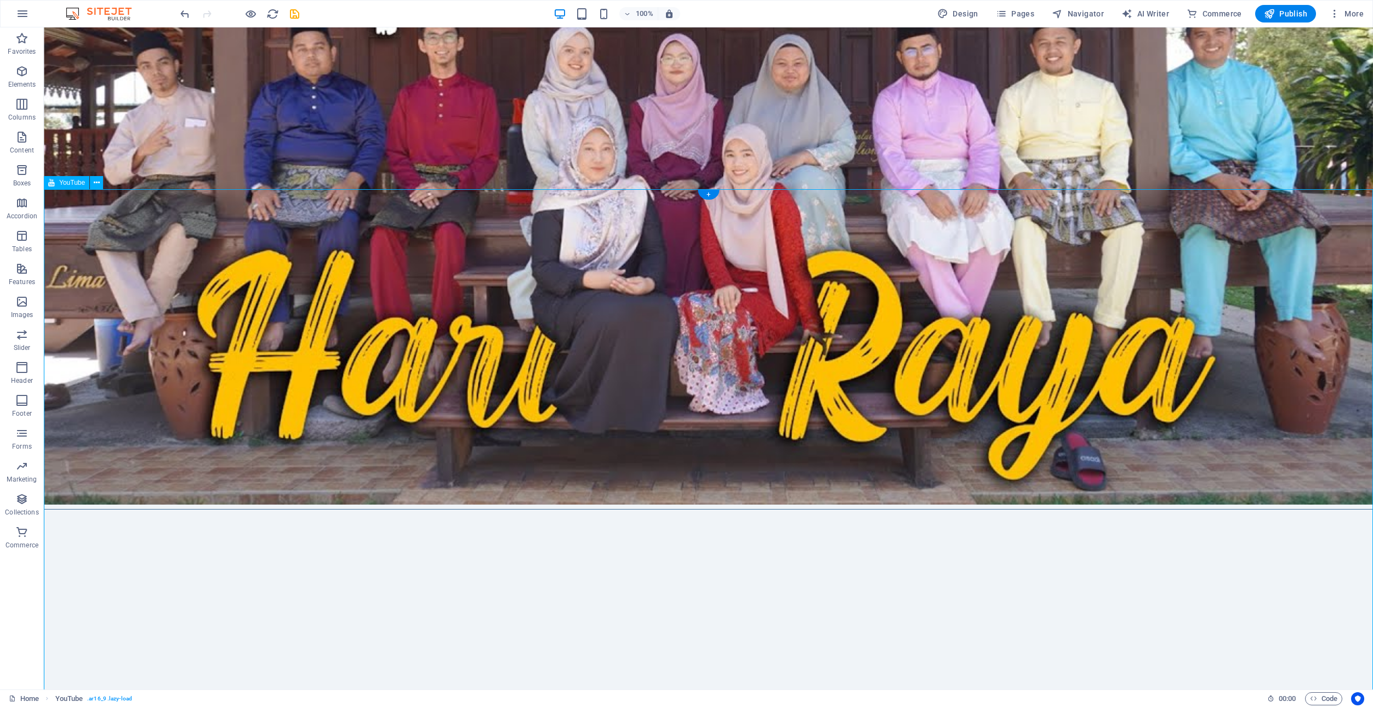
select select "ar16_9"
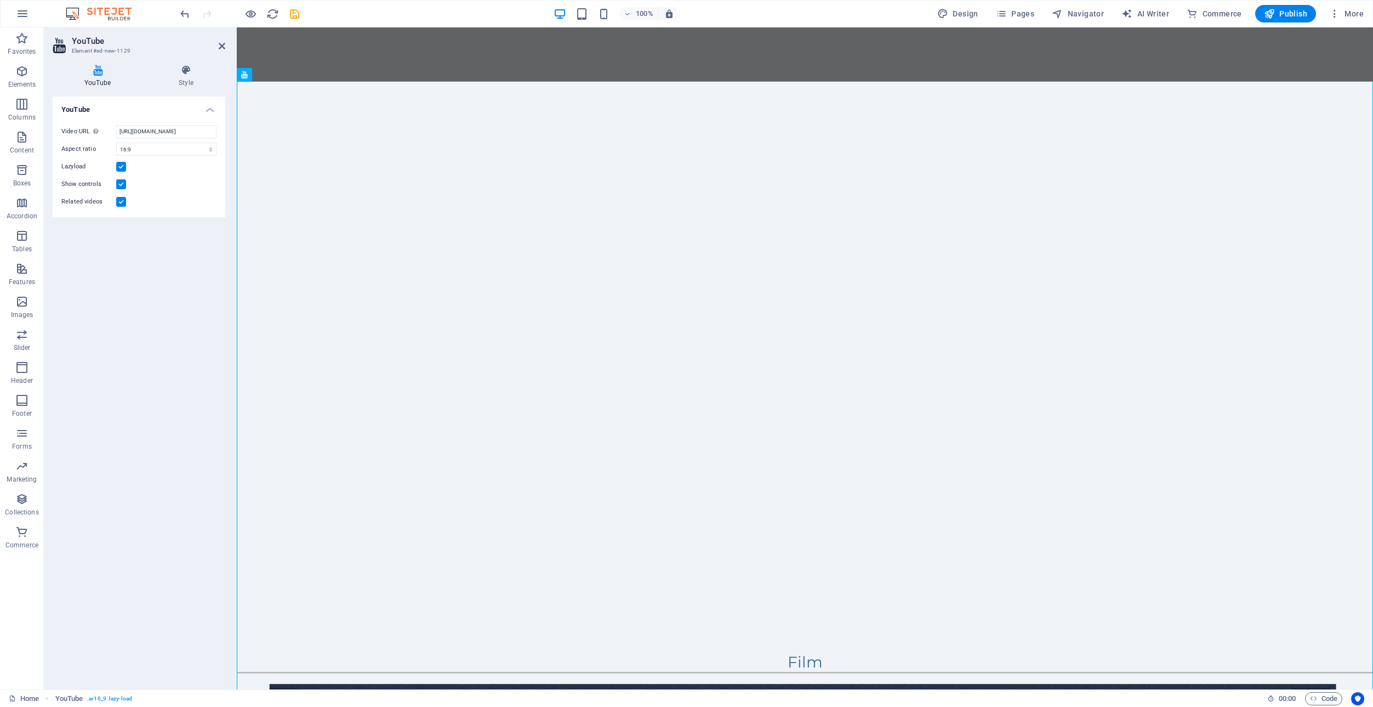
scroll to position [3767, 0]
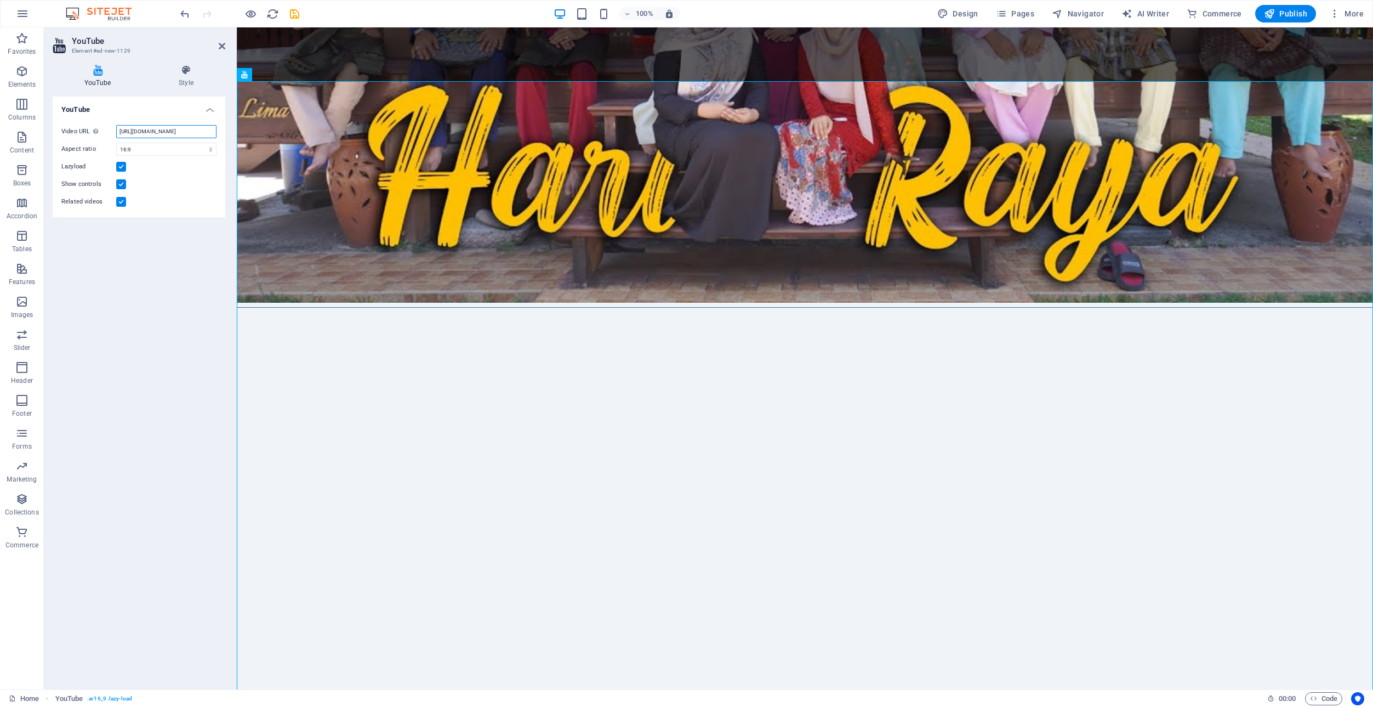
drag, startPoint x: 171, startPoint y: 130, endPoint x: 175, endPoint y: 121, distance: 10.3
click at [170, 127] on input "[URL][DOMAIN_NAME]" at bounding box center [166, 131] width 100 height 13
checkbox input "false"
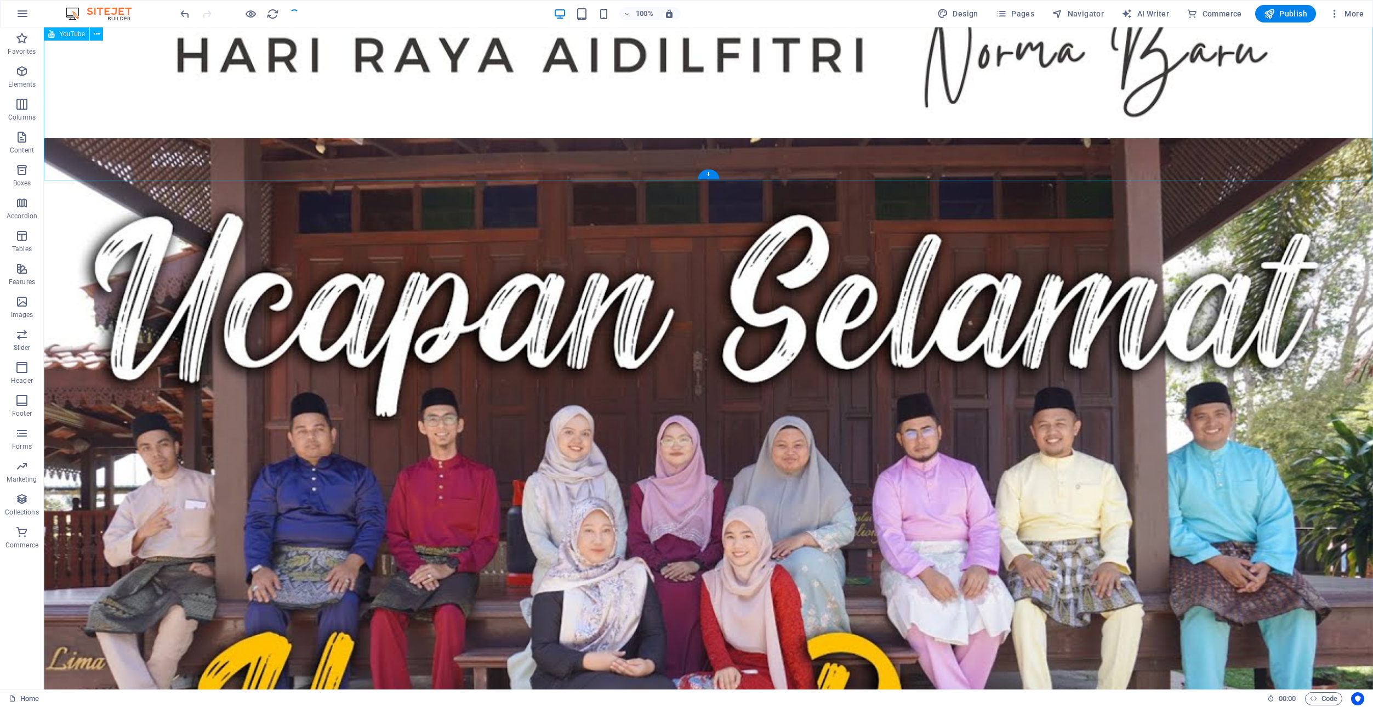
scroll to position [4186, 0]
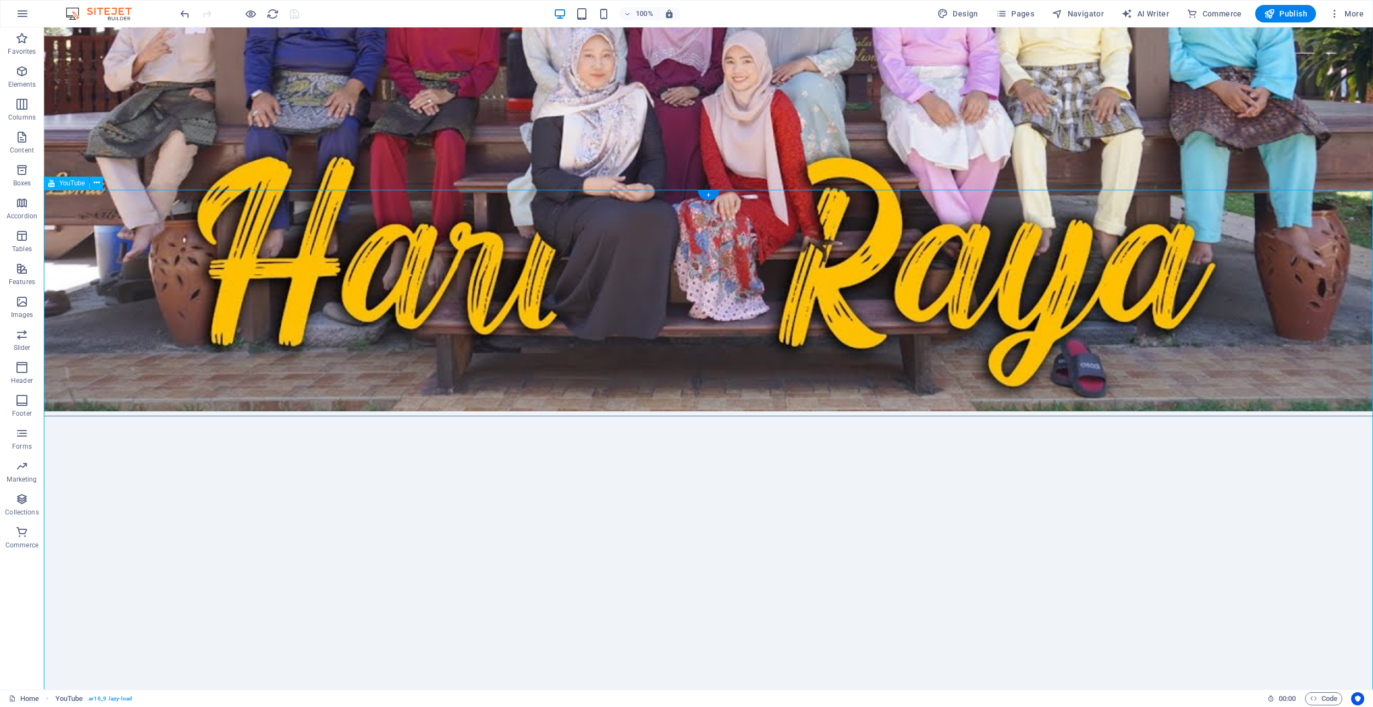
select select "ar16_9"
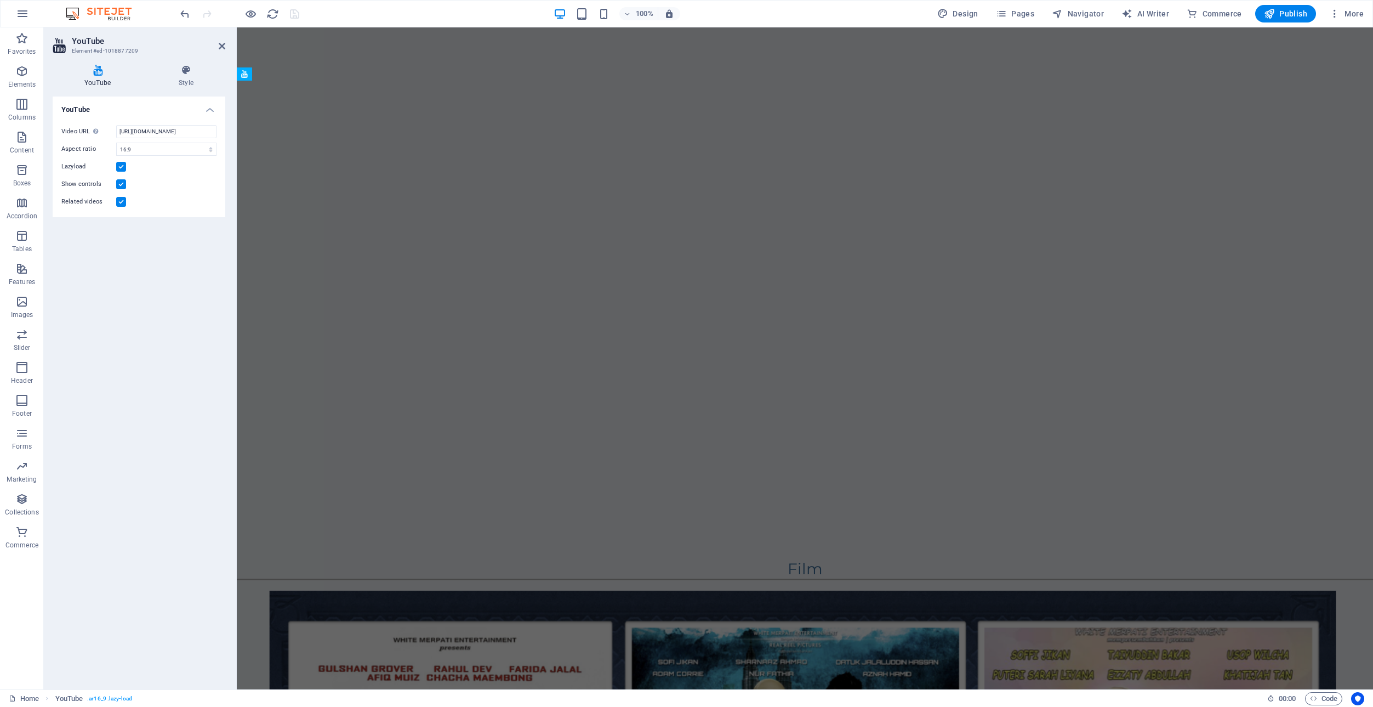
scroll to position [3767, 0]
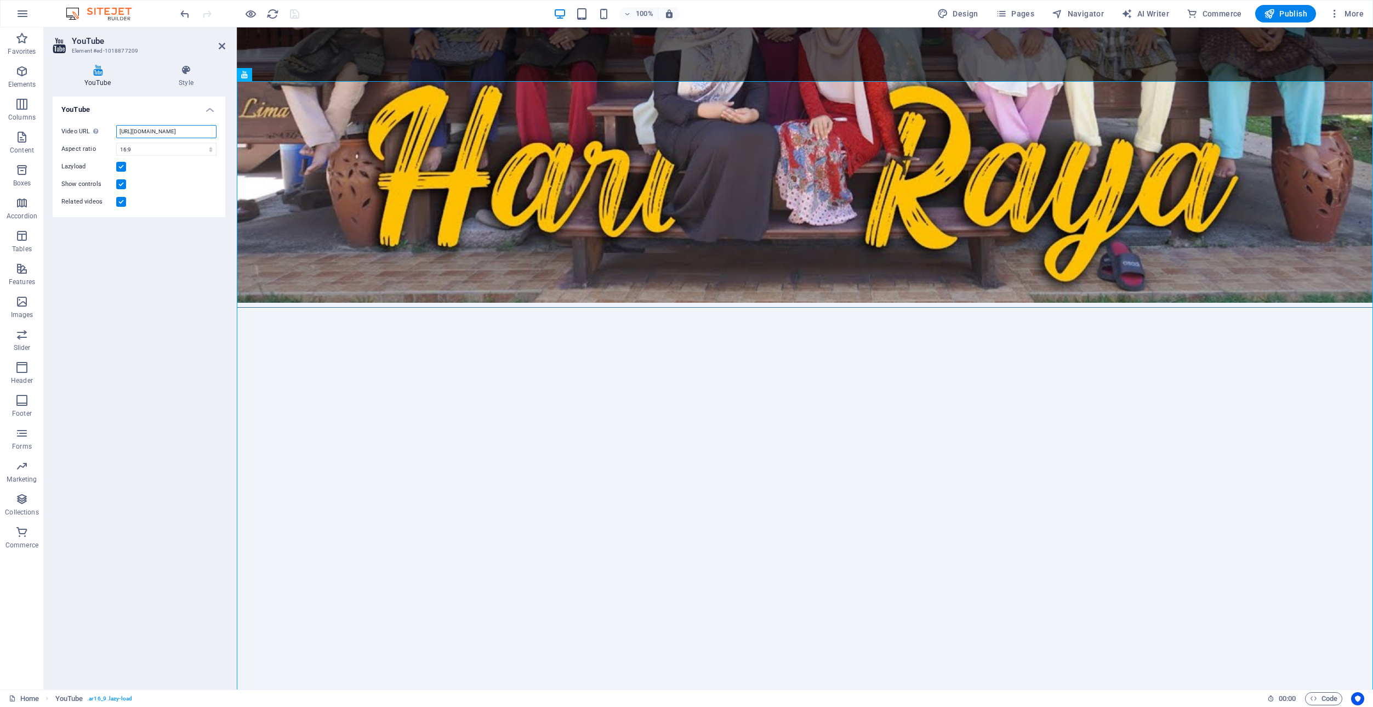
drag, startPoint x: 126, startPoint y: 129, endPoint x: 143, endPoint y: 129, distance: 17.5
click at [143, 129] on input "[URL][DOMAIN_NAME]" at bounding box center [166, 131] width 100 height 13
click at [132, 287] on div "YouTube Video URL Insert (or paste) a video URL. [URL][DOMAIN_NAME] Aspect rati…" at bounding box center [139, 388] width 173 height 584
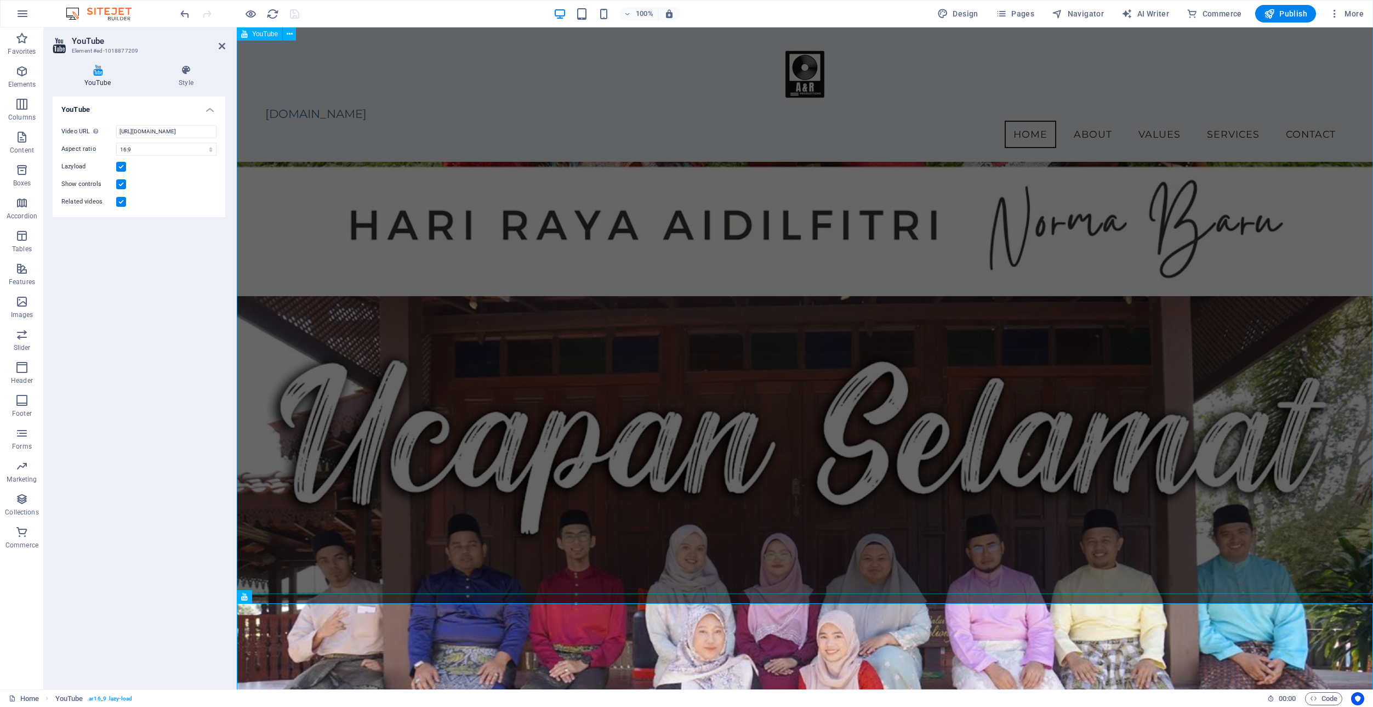
scroll to position [3148, 0]
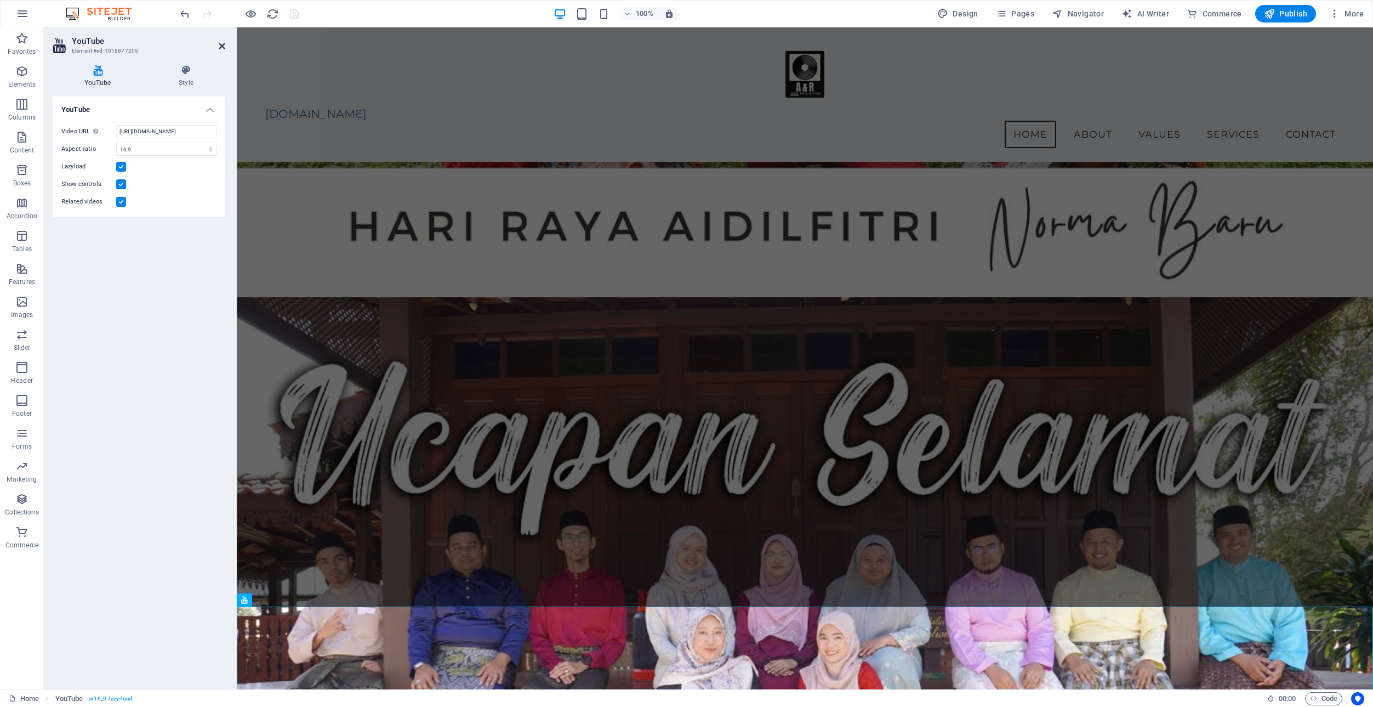
click at [223, 42] on icon at bounding box center [222, 46] width 7 height 9
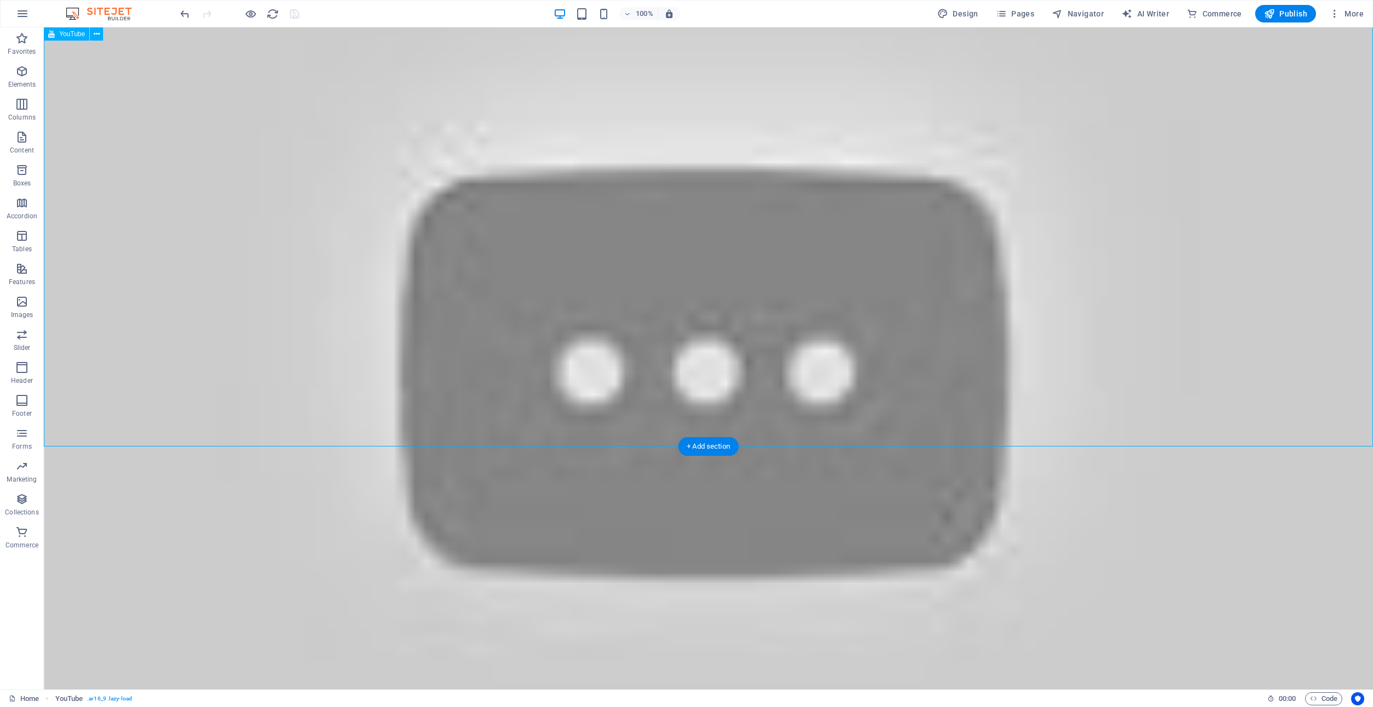
scroll to position [4680, 0]
select select "px"
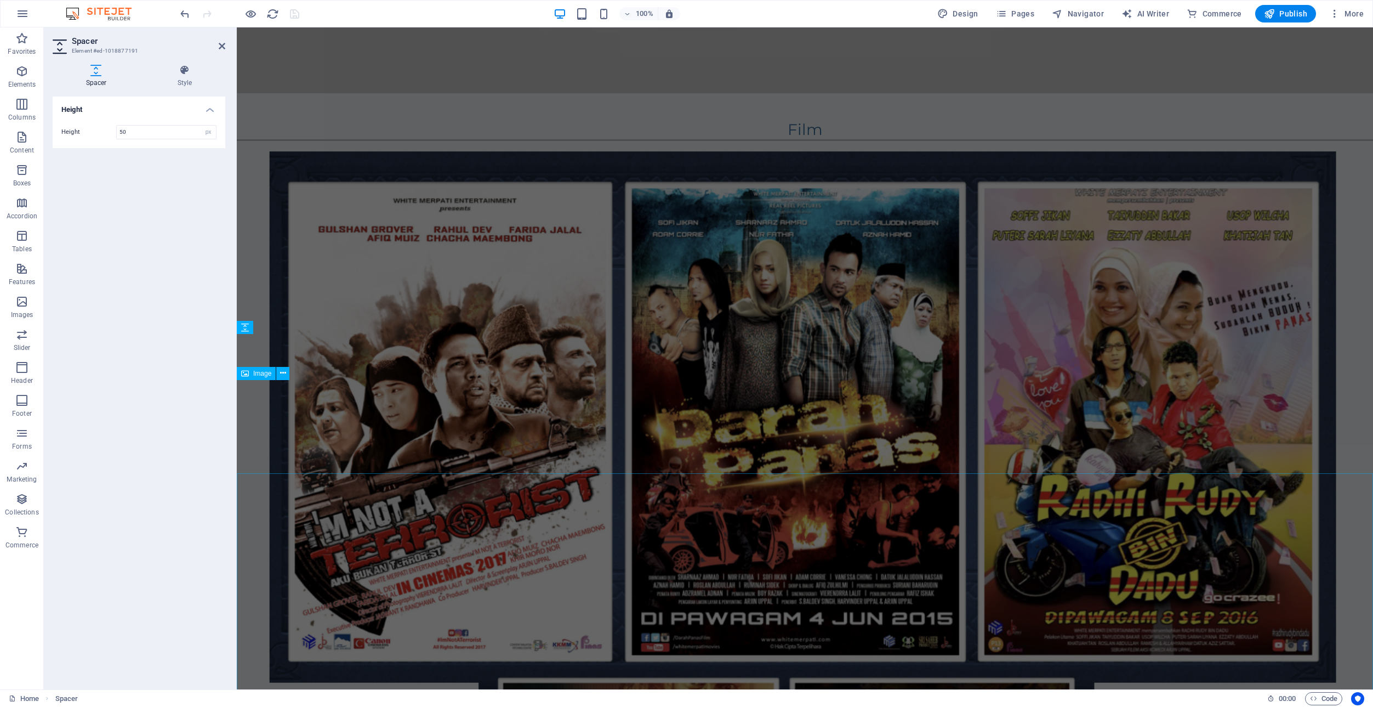
scroll to position [4153, 0]
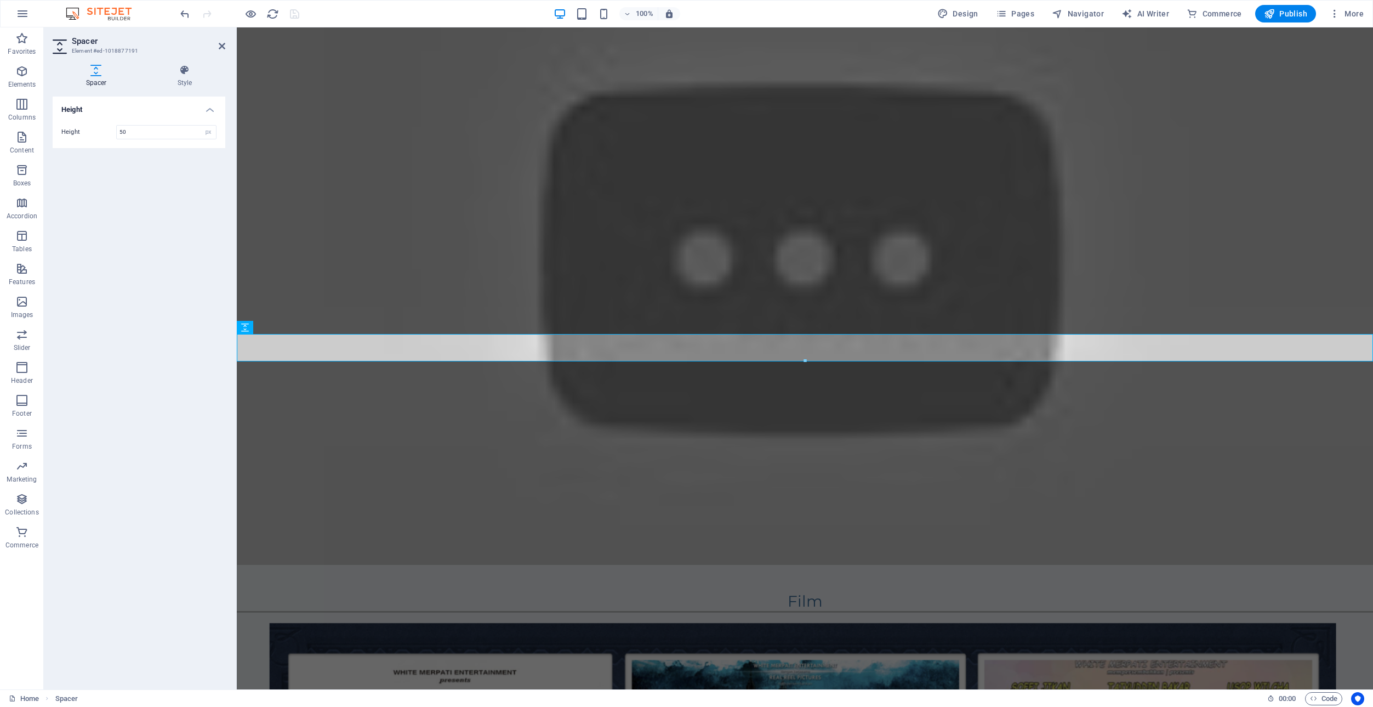
click at [133, 238] on div "Height Height 50 px rem vh vw" at bounding box center [139, 388] width 173 height 584
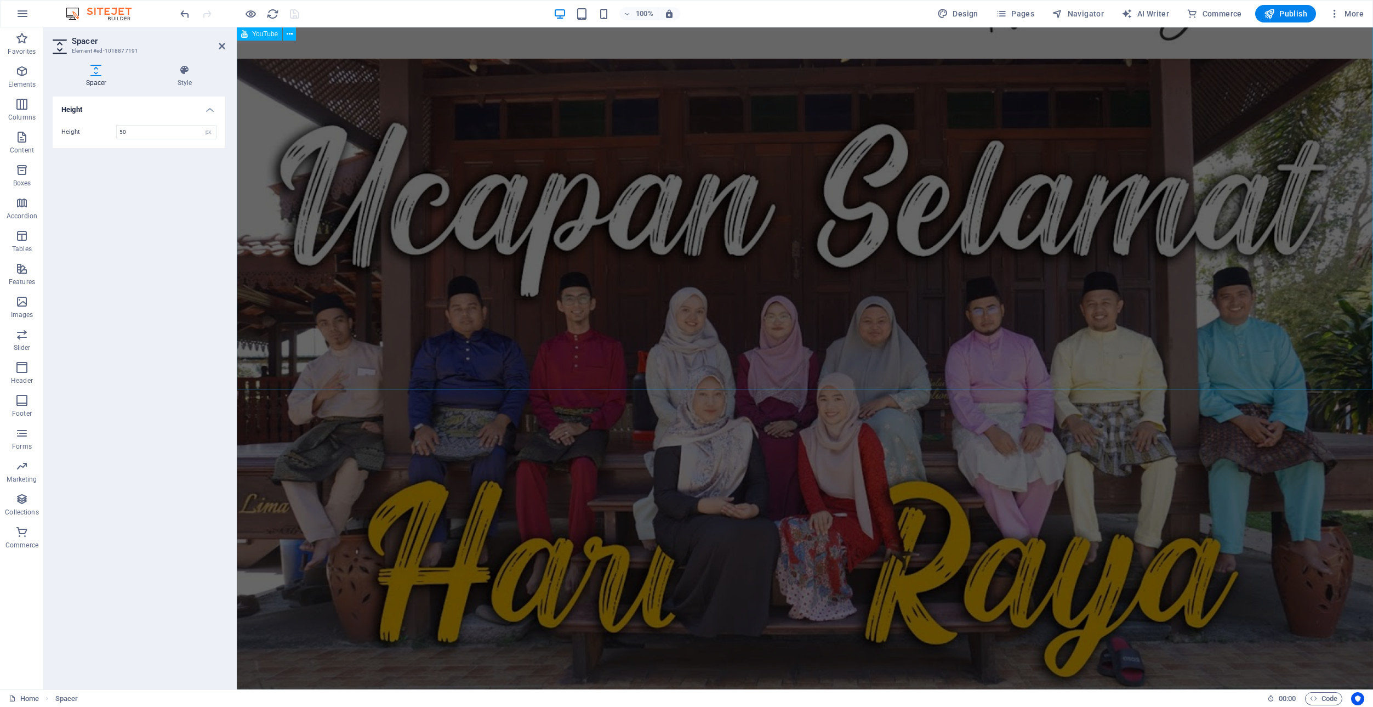
scroll to position [3498, 0]
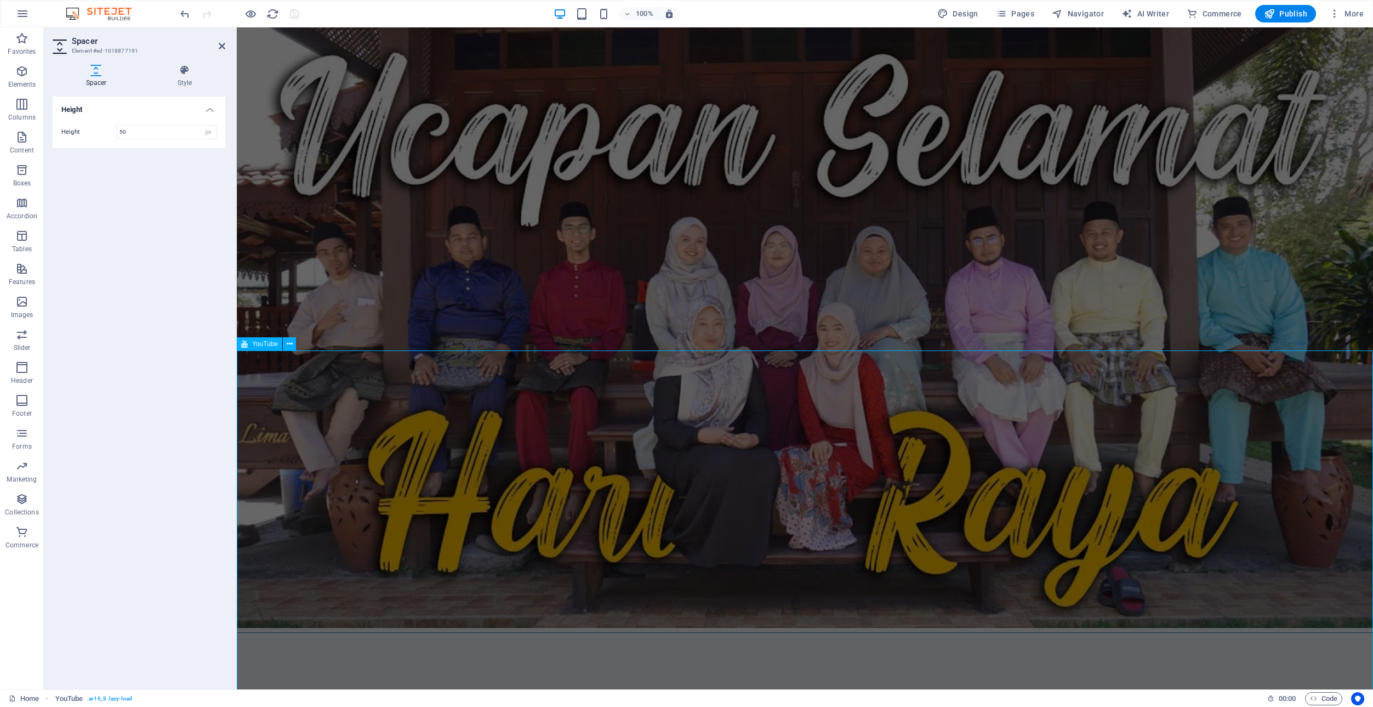
select select "ar16_9"
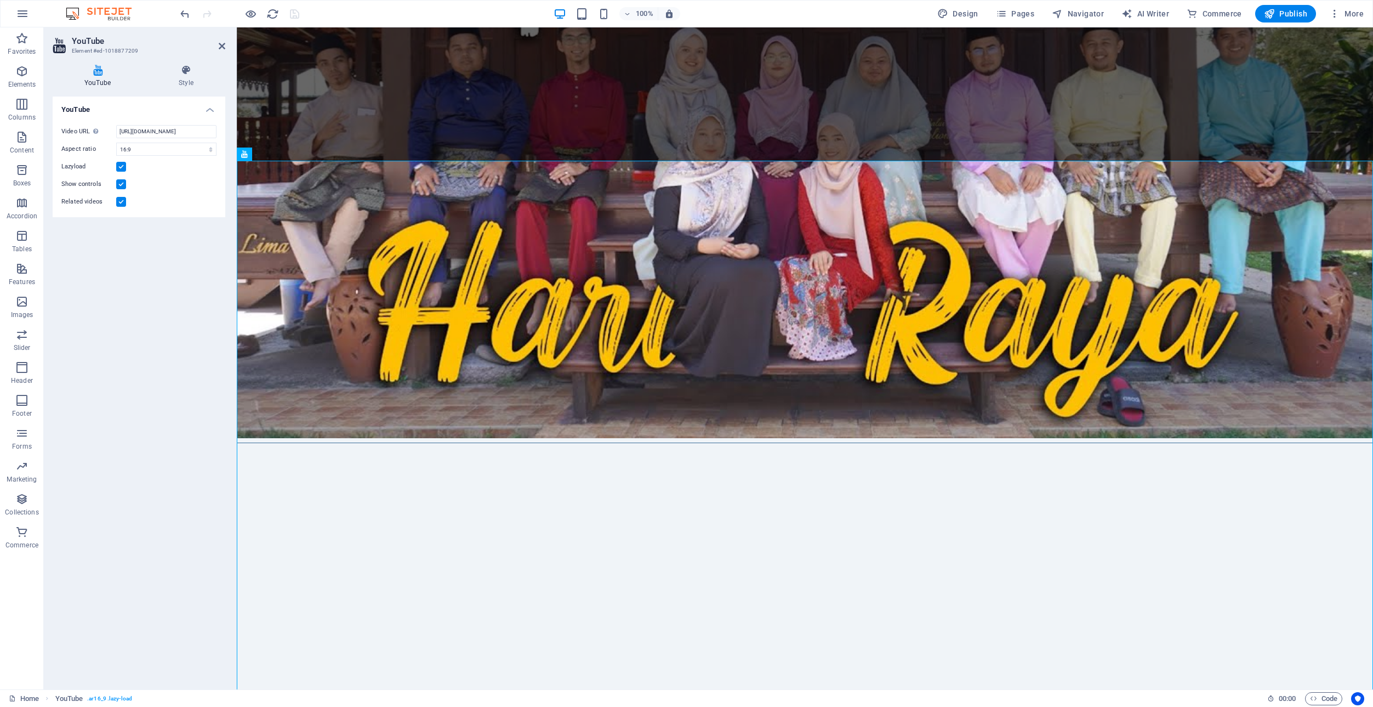
scroll to position [3689, 0]
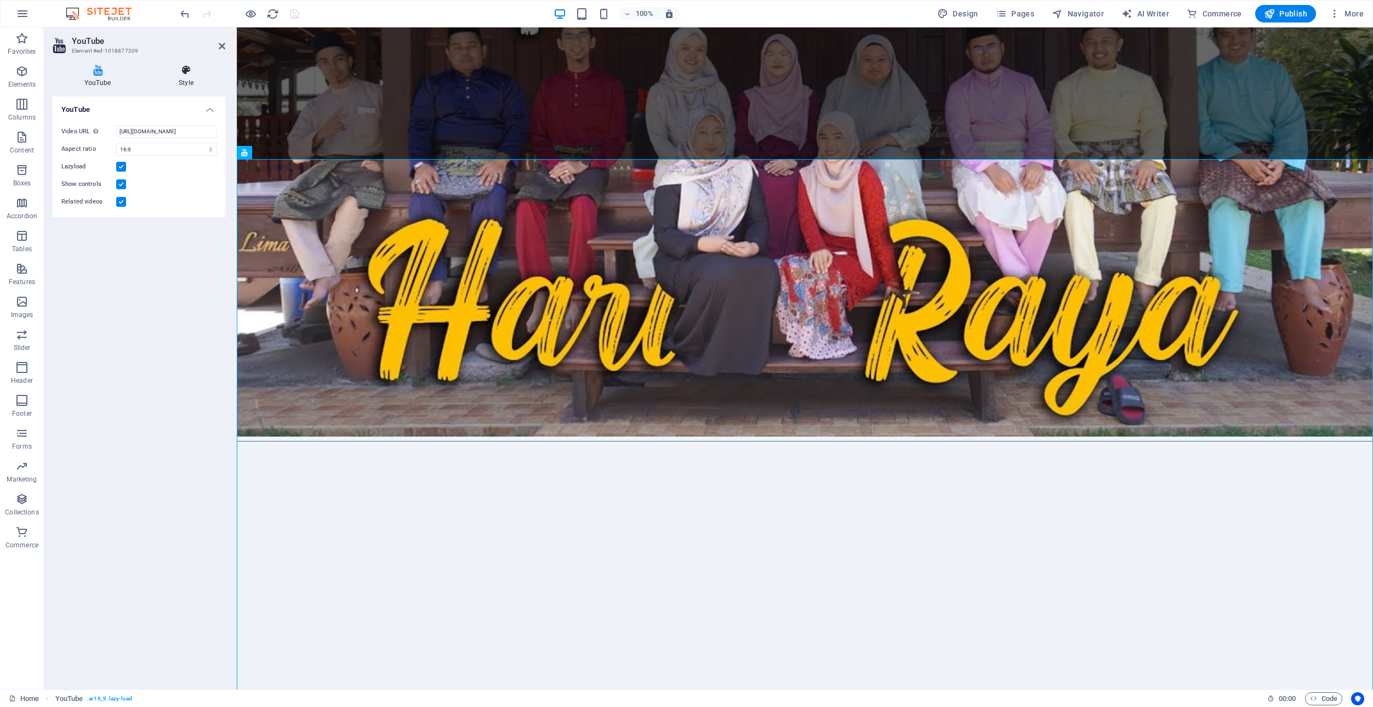
click at [186, 70] on icon at bounding box center [186, 70] width 78 height 11
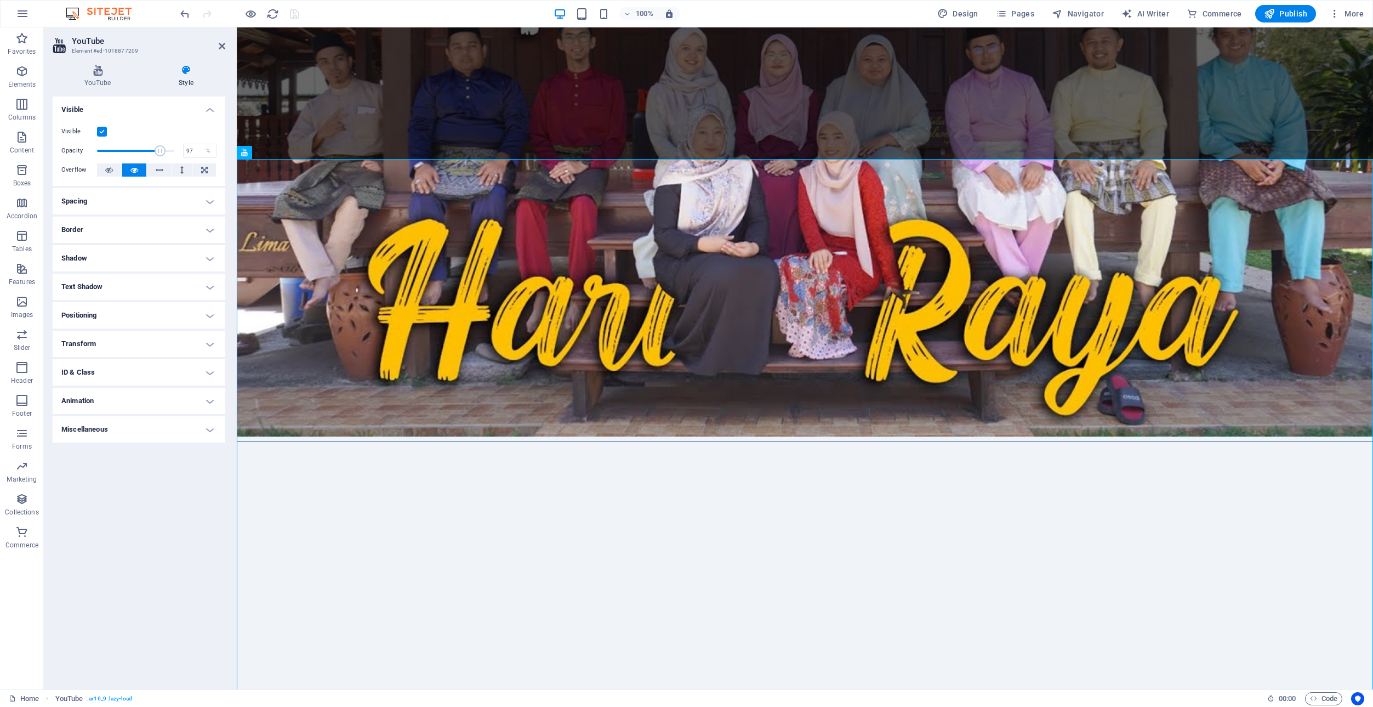
type input "100"
drag, startPoint x: 170, startPoint y: 148, endPoint x: 221, endPoint y: 151, distance: 50.5
click at [221, 154] on div "Visible Opacity 100 % Overflow" at bounding box center [139, 151] width 173 height 70
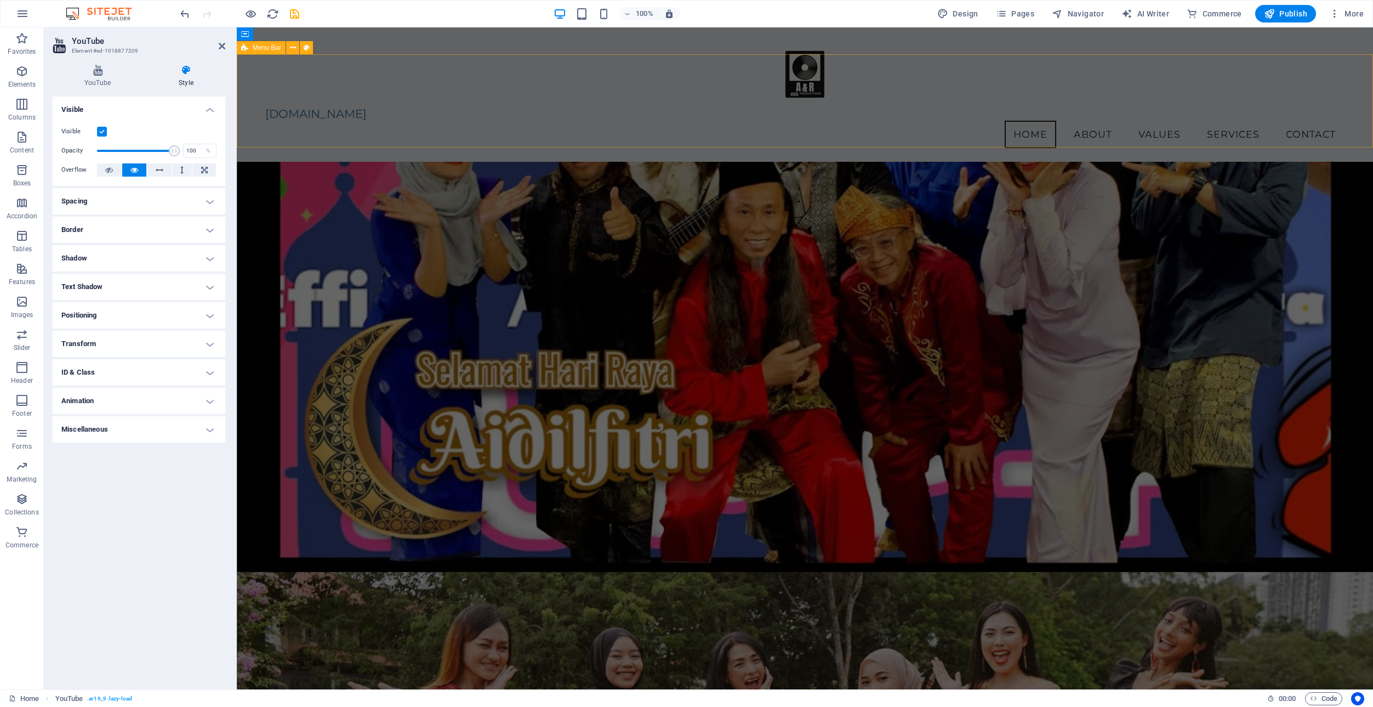
scroll to position [2220, 0]
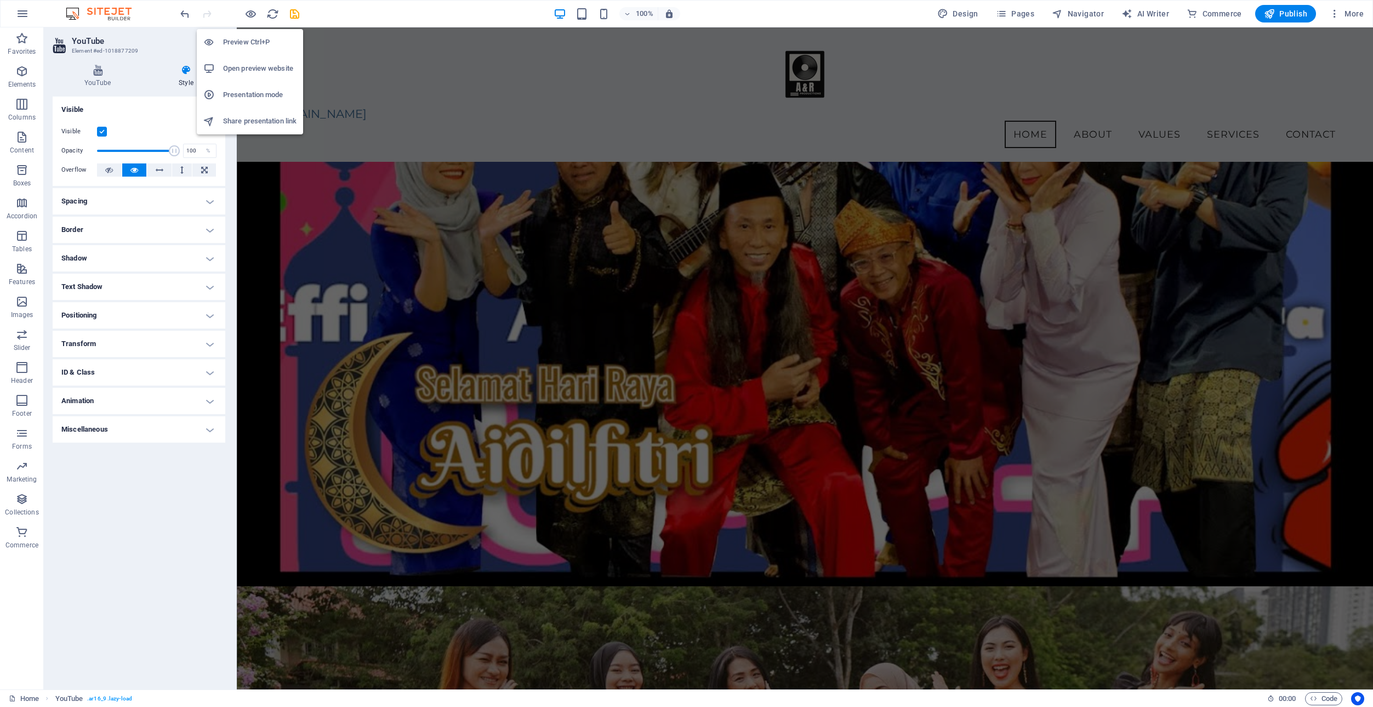
click at [250, 42] on h6 "Preview Ctrl+P" at bounding box center [259, 42] width 73 height 13
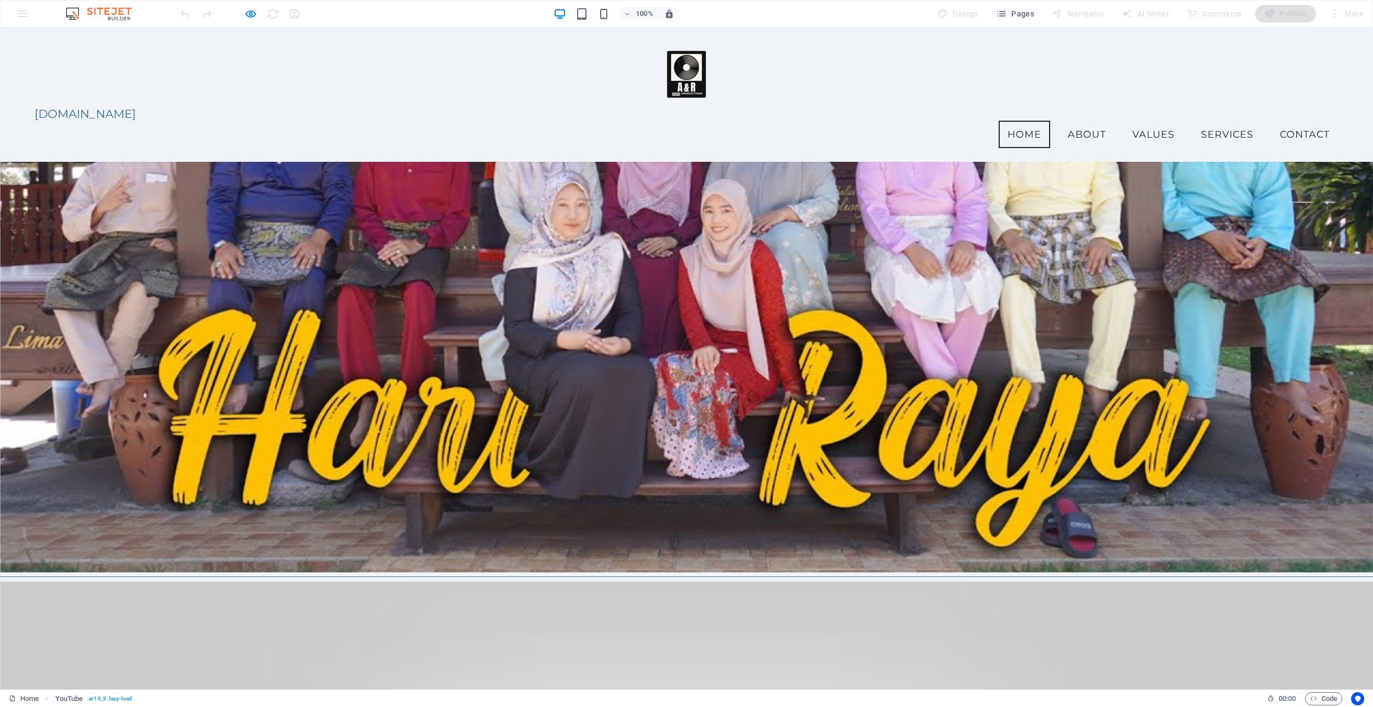
scroll to position [4158, 0]
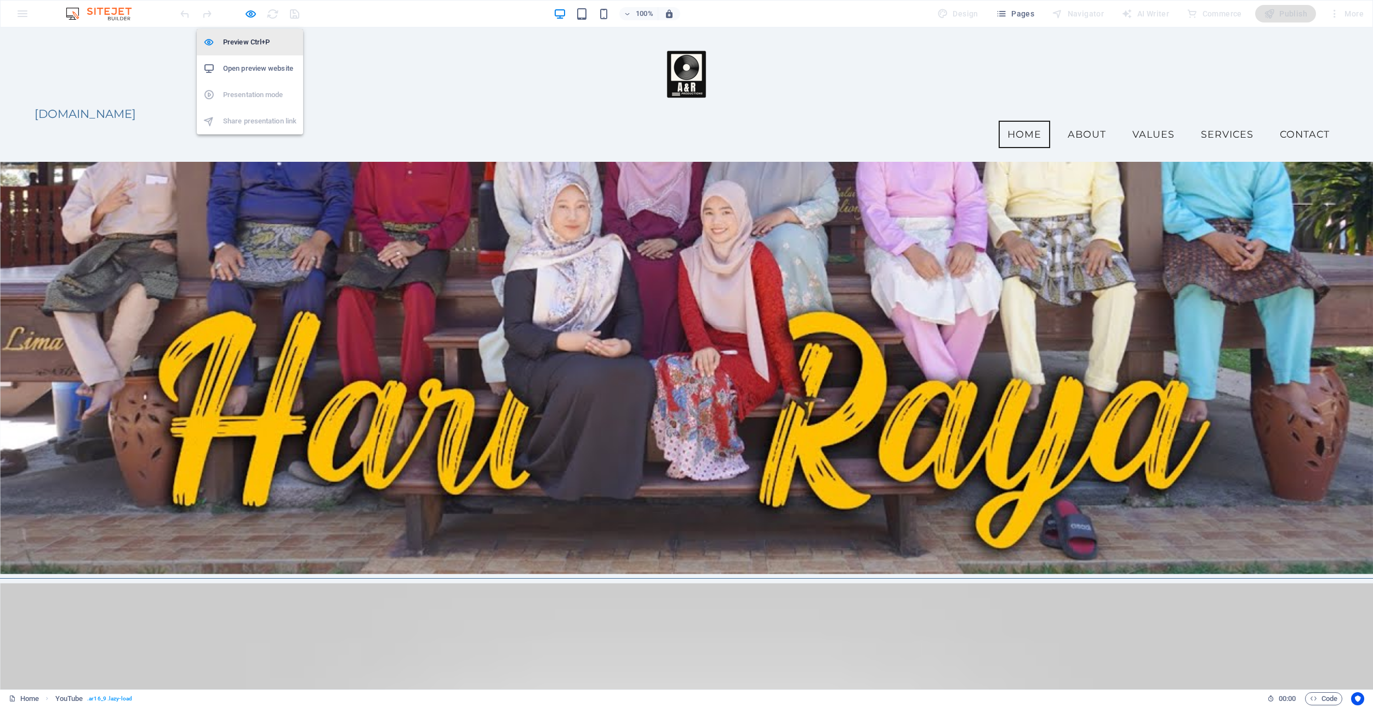
click at [237, 42] on h6 "Preview Ctrl+P" at bounding box center [259, 42] width 73 height 13
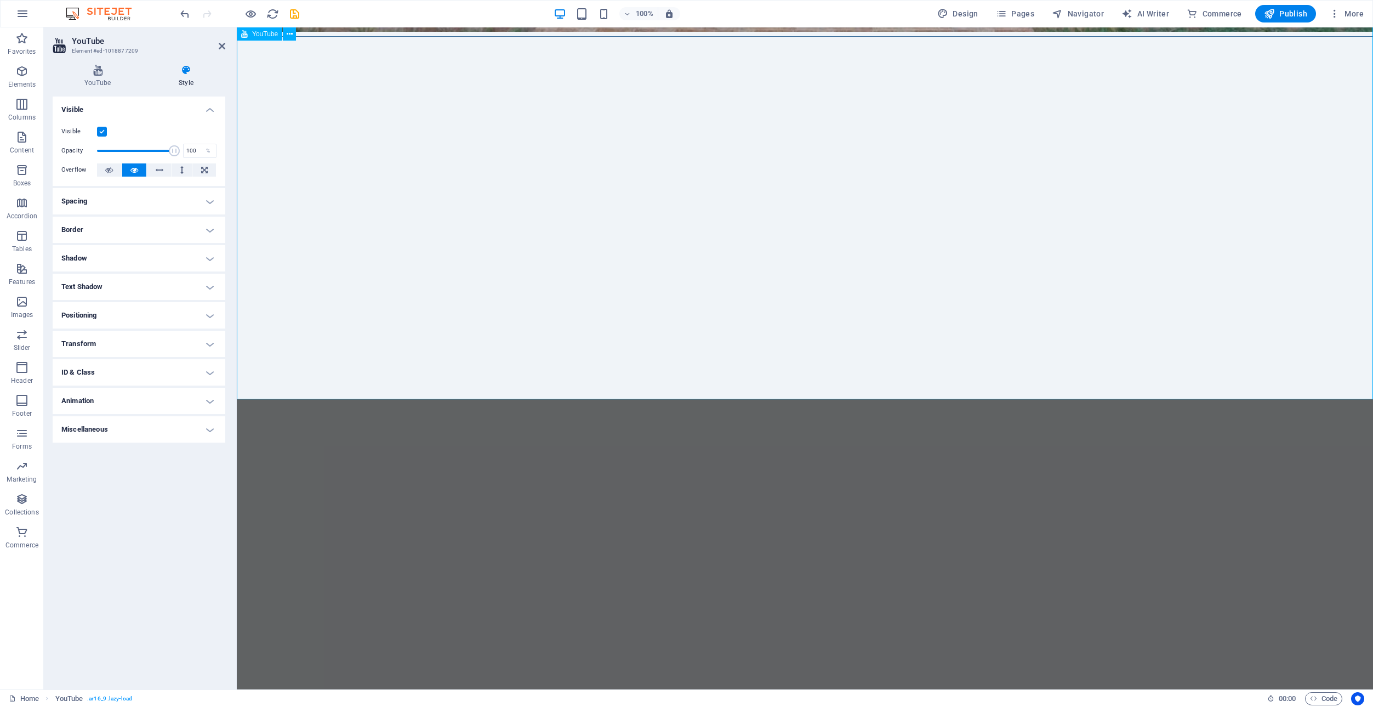
scroll to position [4095, 0]
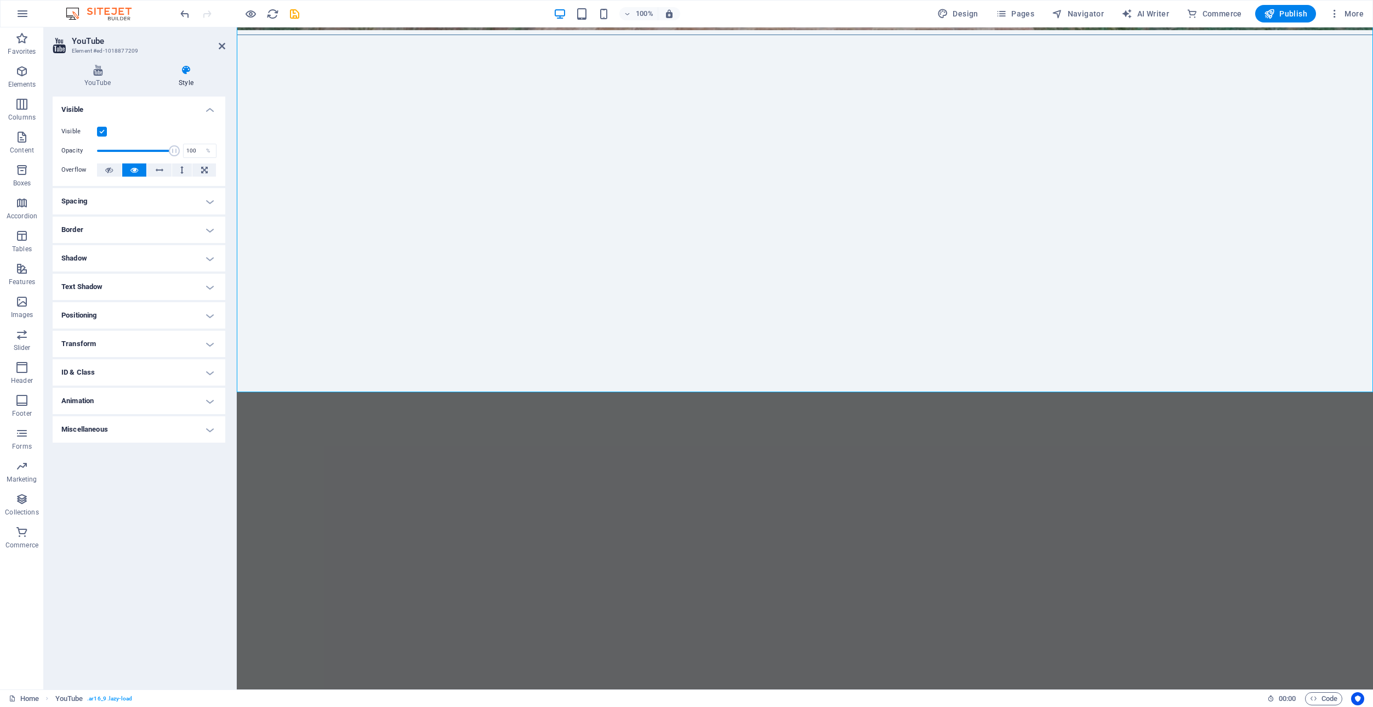
click at [162, 497] on div "Layout How this element expands within the layout (Flexbox). Size Default auto …" at bounding box center [139, 388] width 173 height 584
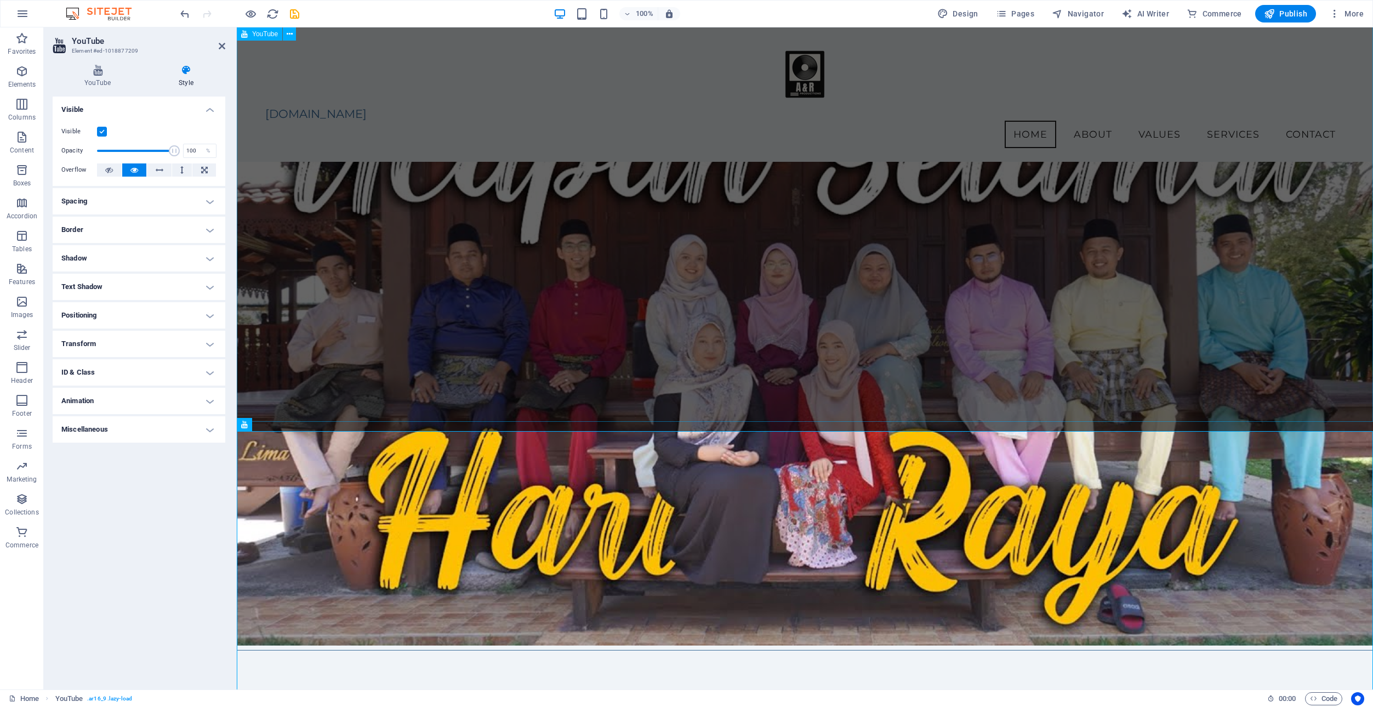
scroll to position [3245, 0]
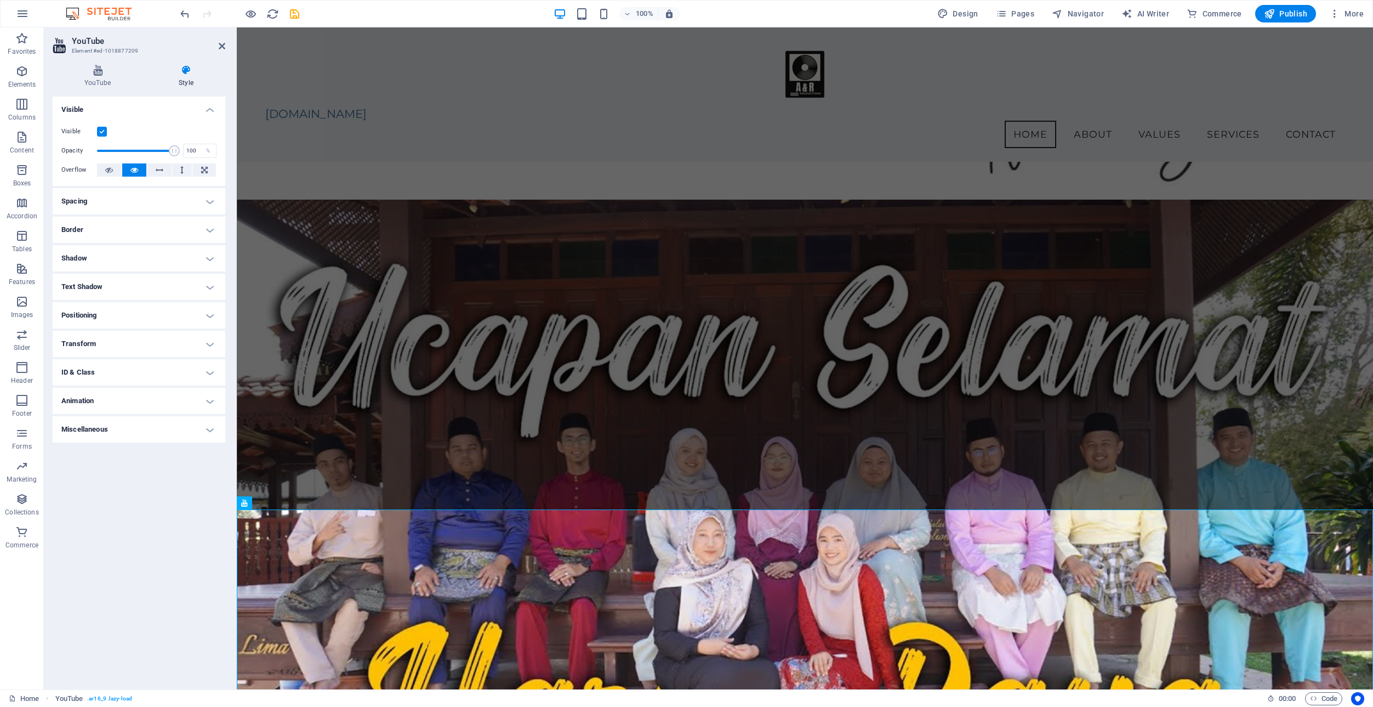
click at [100, 129] on label at bounding box center [102, 132] width 10 height 10
click at [0, 0] on input "Visible" at bounding box center [0, 0] width 0 height 0
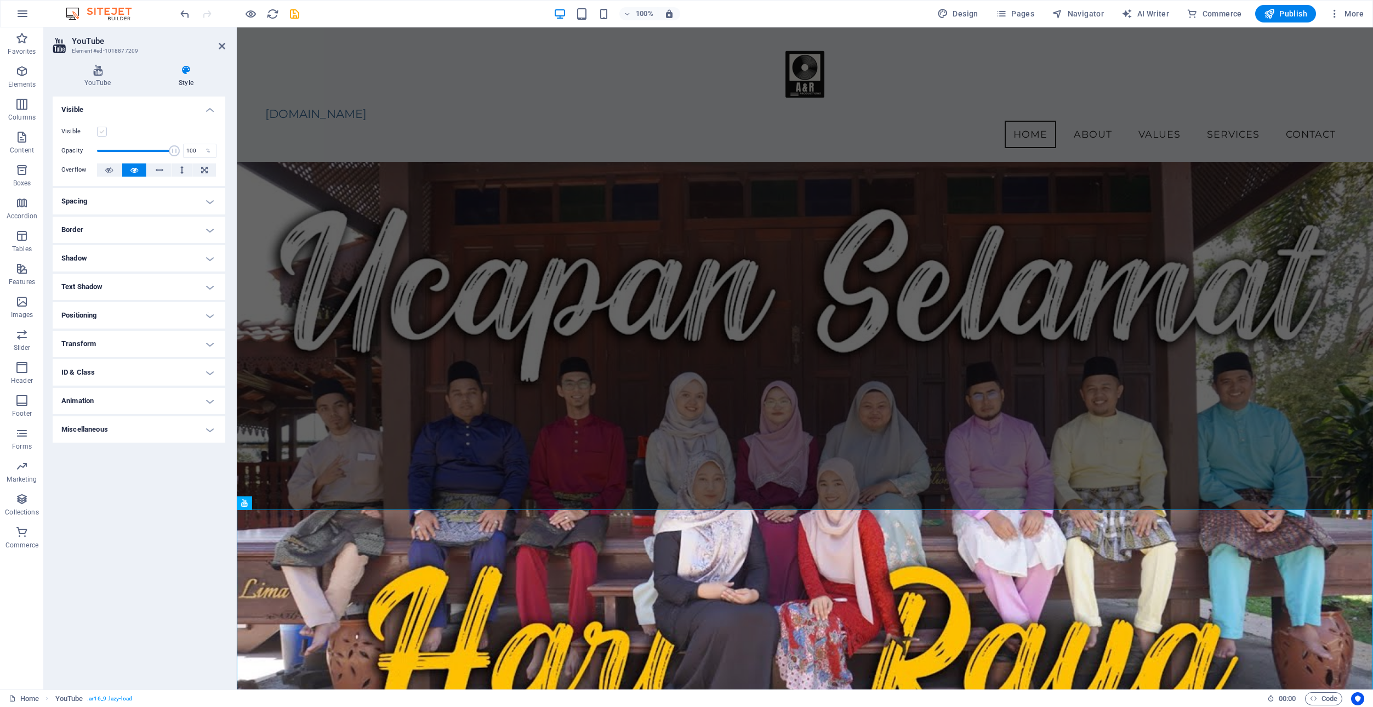
click at [103, 129] on label at bounding box center [102, 132] width 10 height 10
click at [0, 0] on input "Visible" at bounding box center [0, 0] width 0 height 0
drag, startPoint x: 220, startPoint y: 42, endPoint x: 176, endPoint y: 14, distance: 52.2
click at [220, 42] on icon at bounding box center [222, 46] width 7 height 9
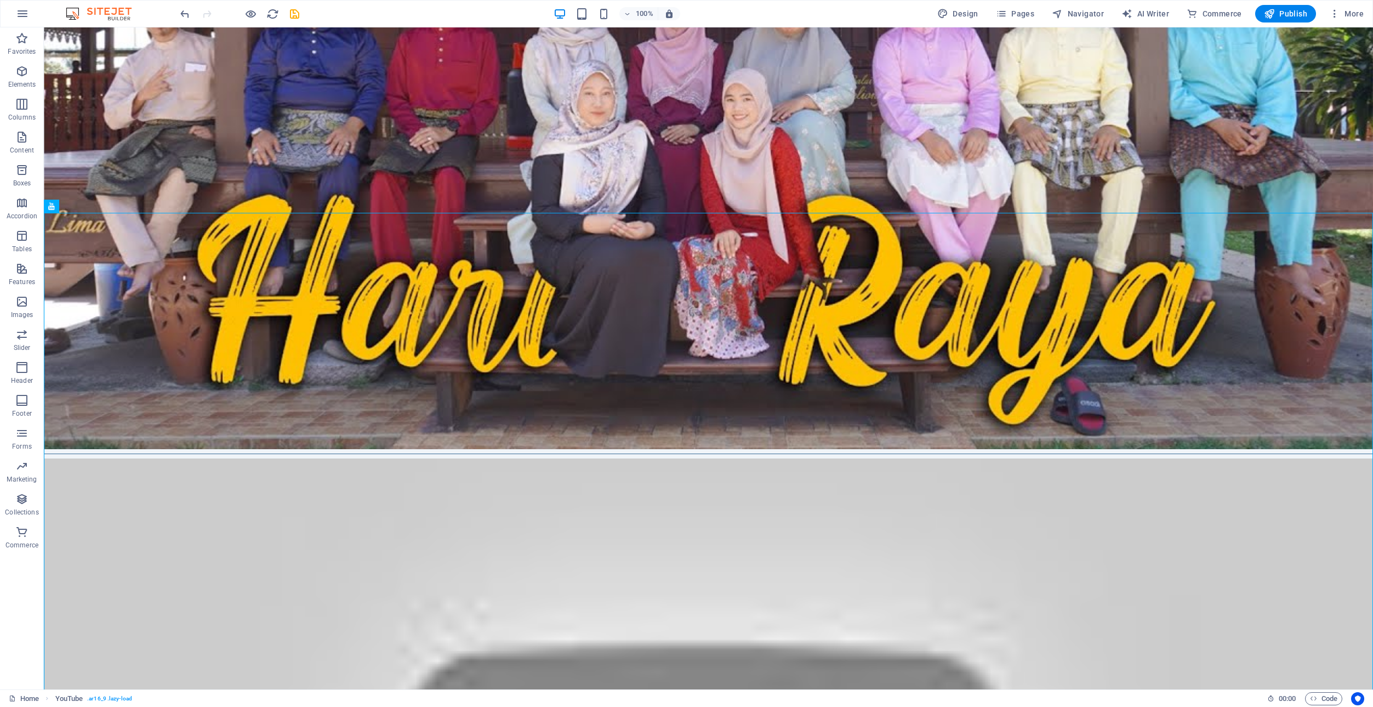
scroll to position [4221, 0]
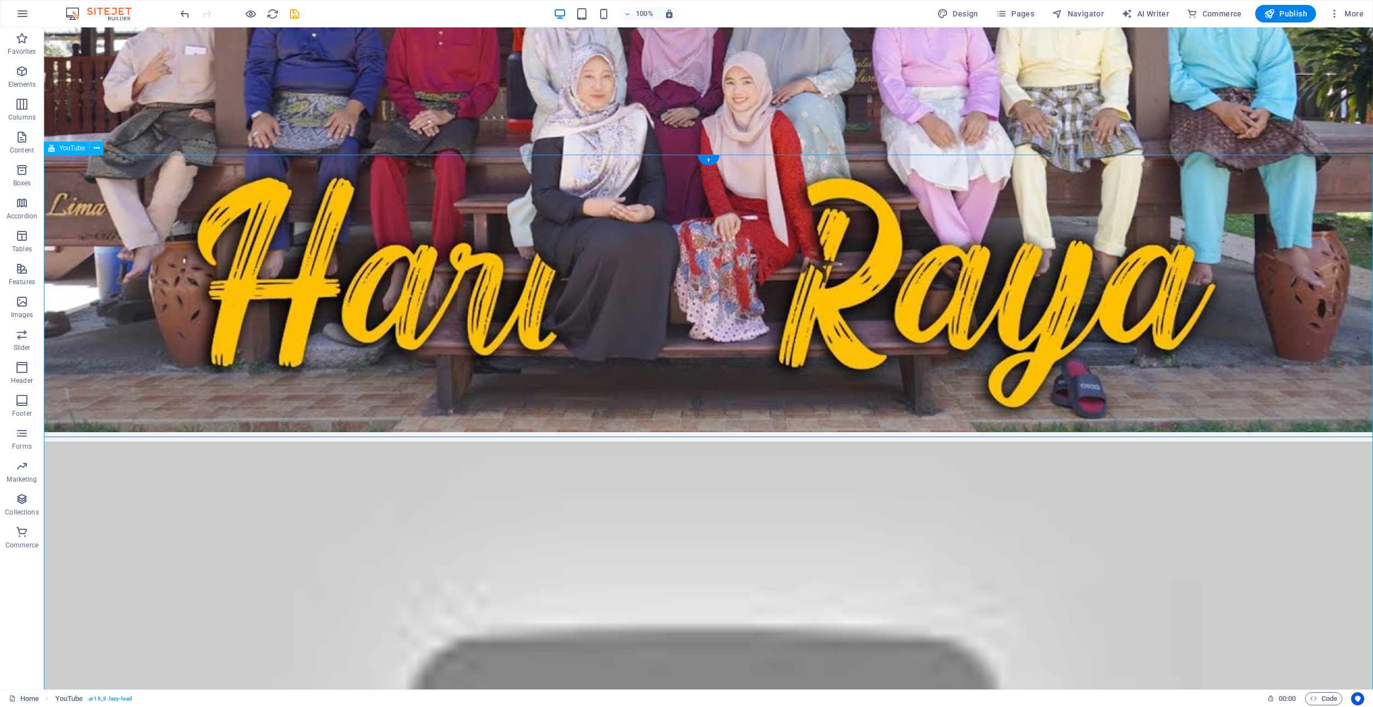
click at [96, 146] on icon at bounding box center [97, 149] width 6 height 12
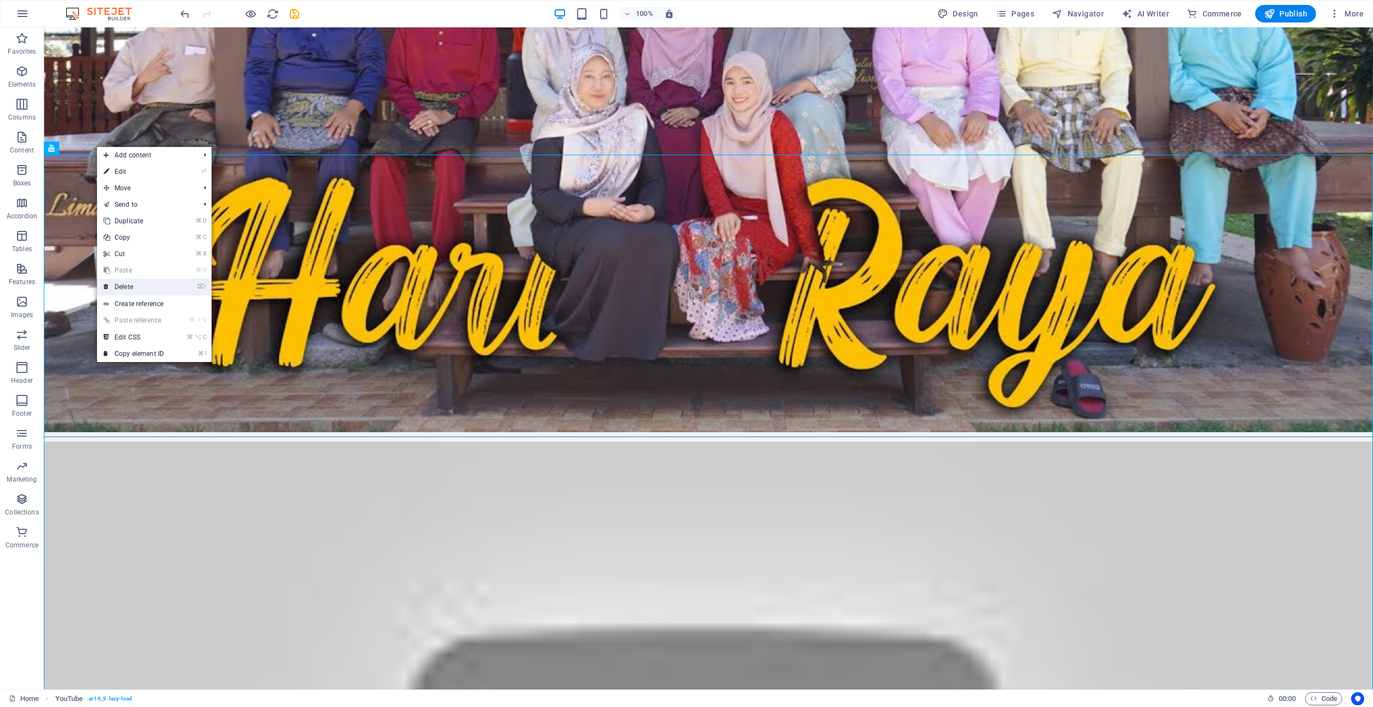
click at [141, 291] on link "⌦ Delete" at bounding box center [133, 286] width 73 height 16
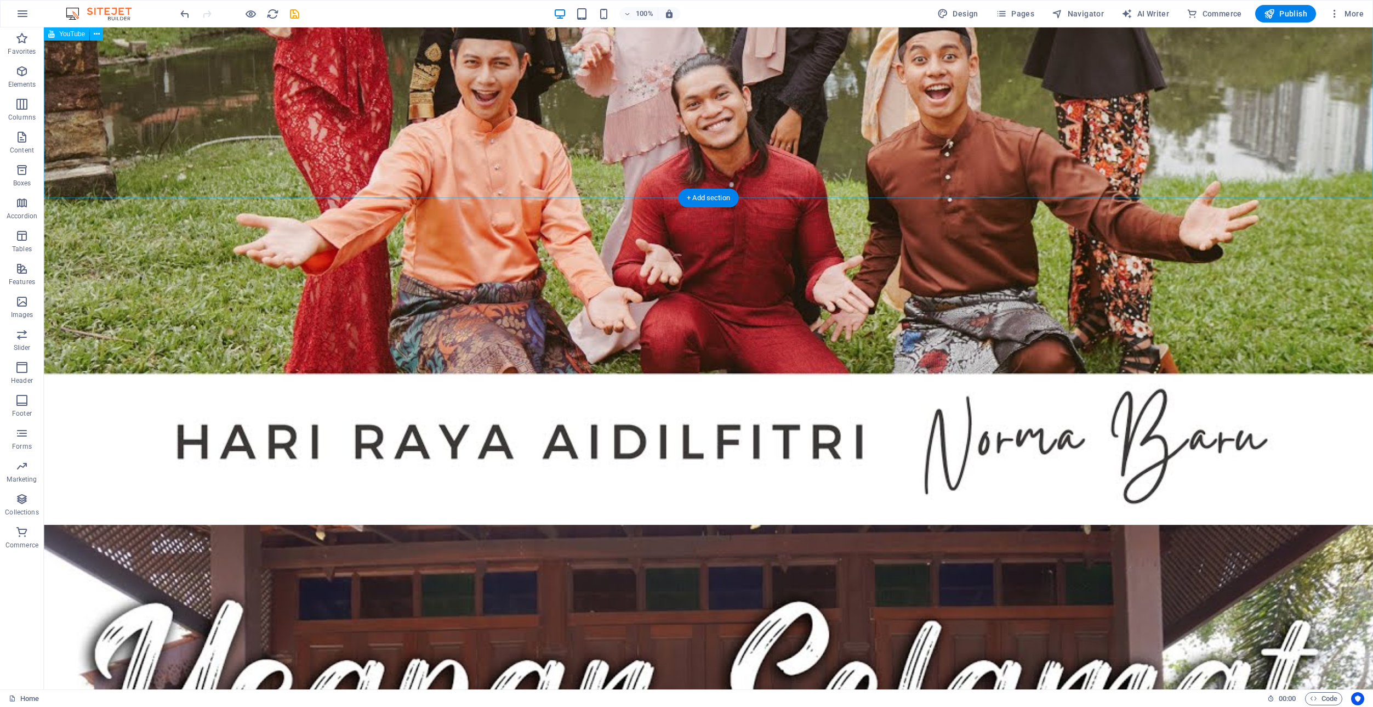
scroll to position [3333, 0]
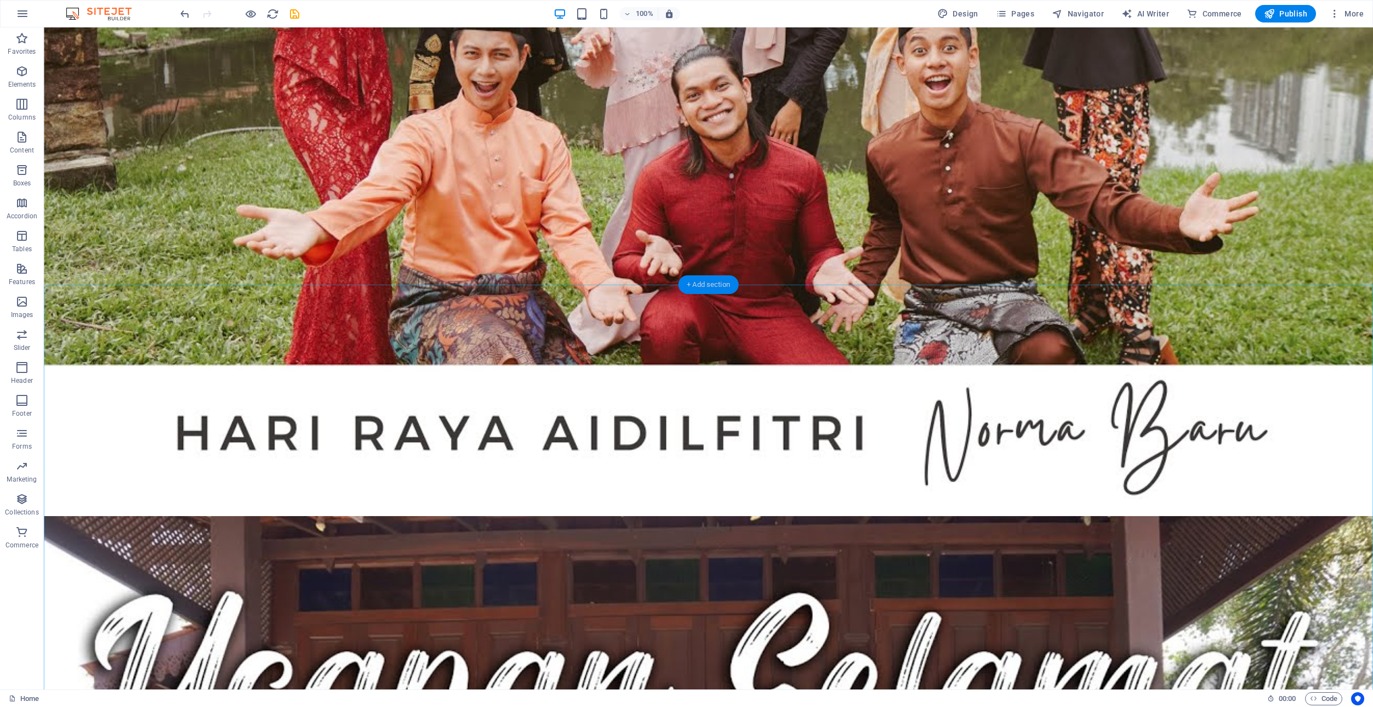
drag, startPoint x: 705, startPoint y: 281, endPoint x: 472, endPoint y: 254, distance: 234.5
click at [705, 281] on div "+ Add section" at bounding box center [708, 284] width 61 height 19
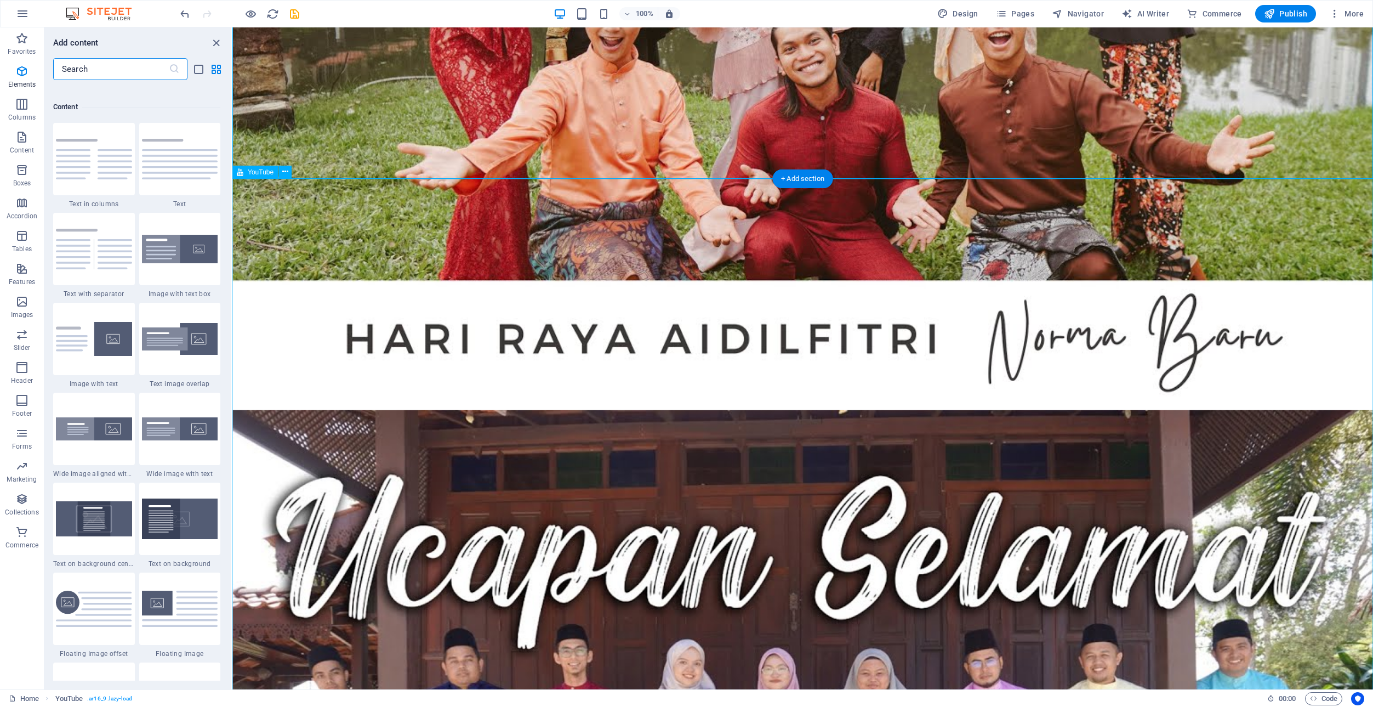
scroll to position [1918, 0]
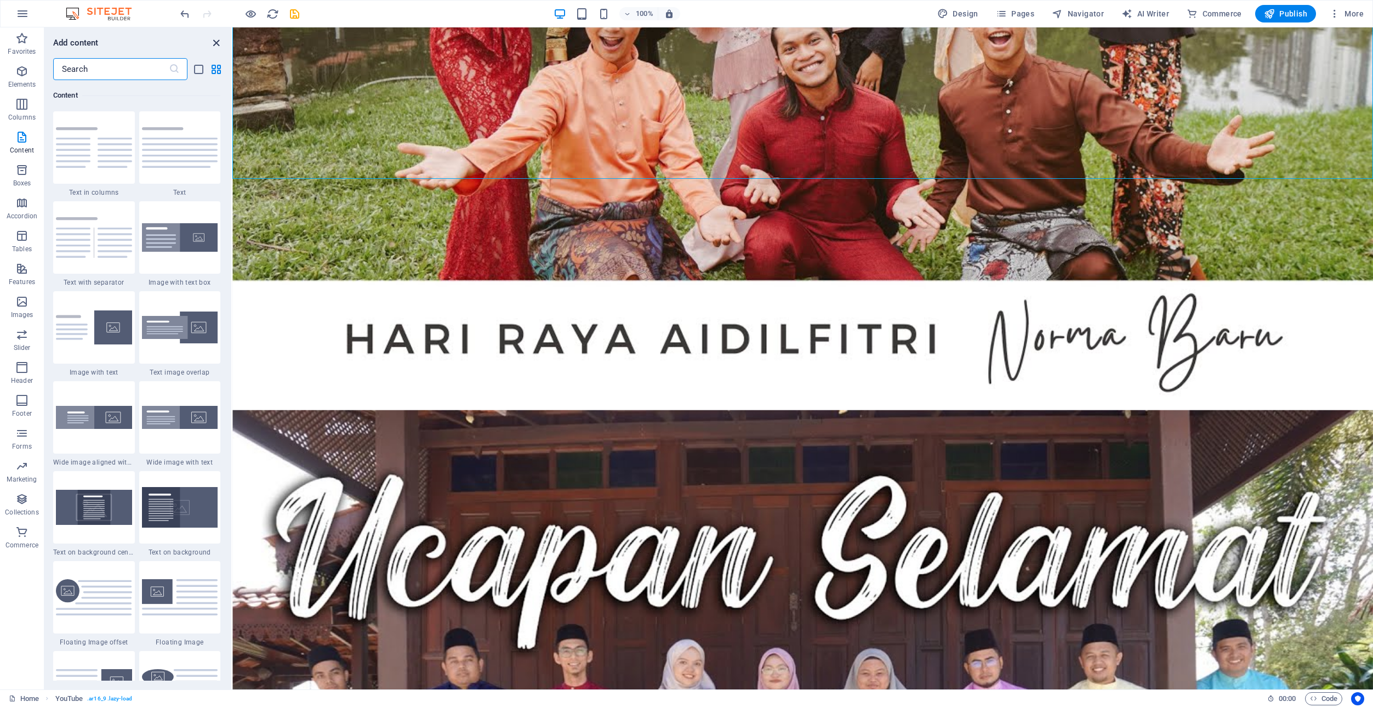
click at [214, 41] on icon "close panel" at bounding box center [216, 43] width 13 height 13
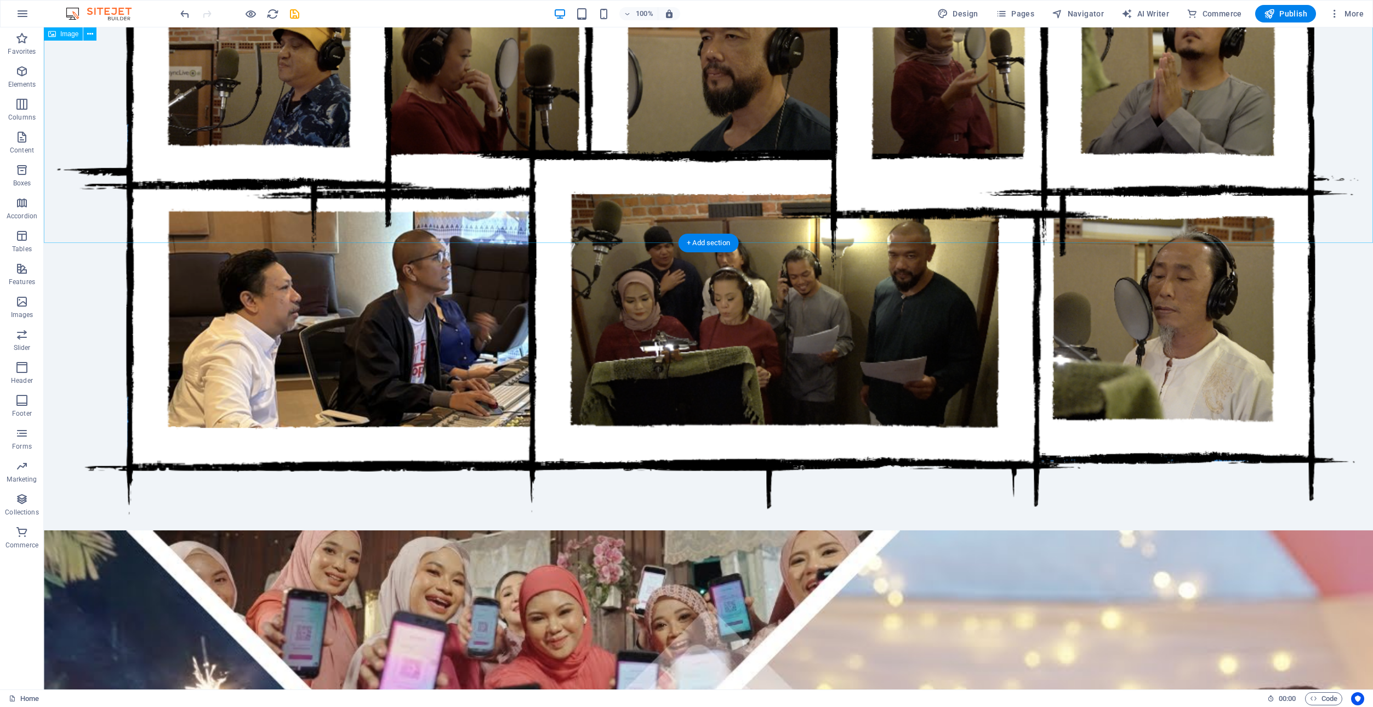
scroll to position [1134, 0]
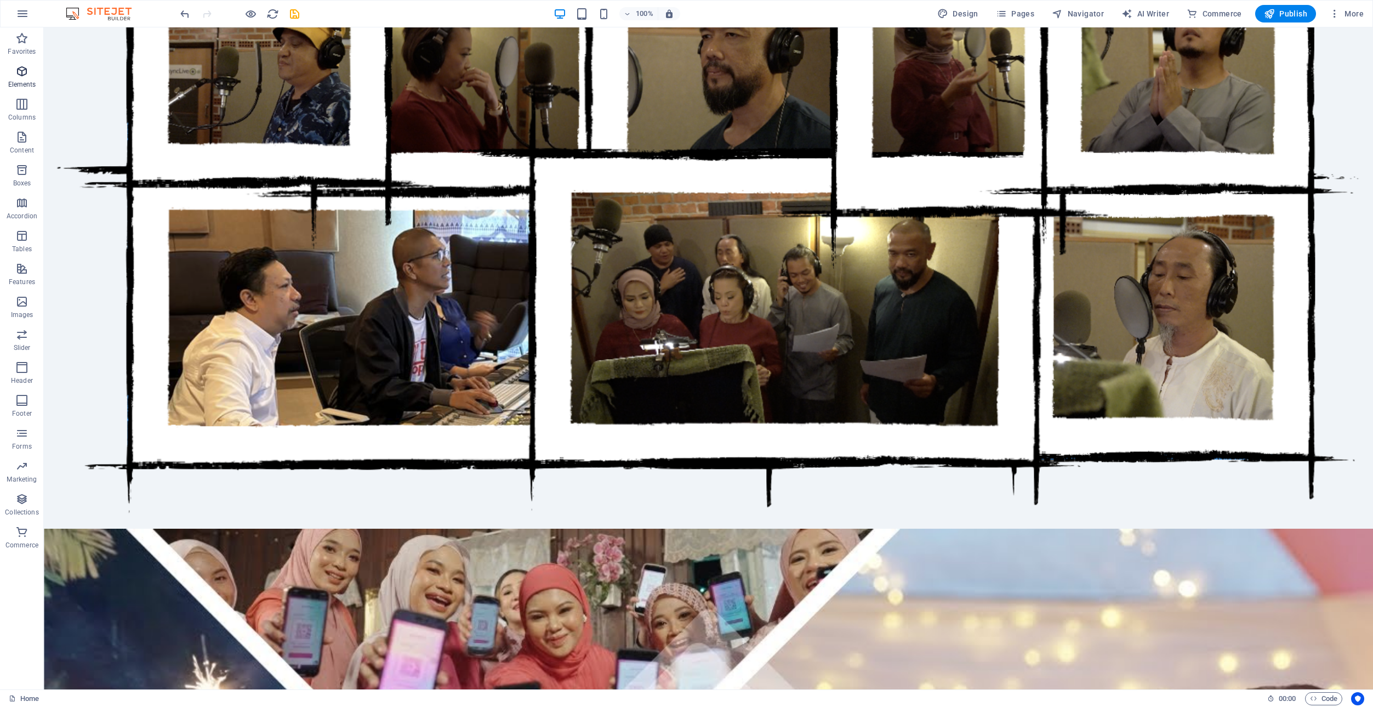
click at [19, 69] on icon "button" at bounding box center [21, 71] width 13 height 13
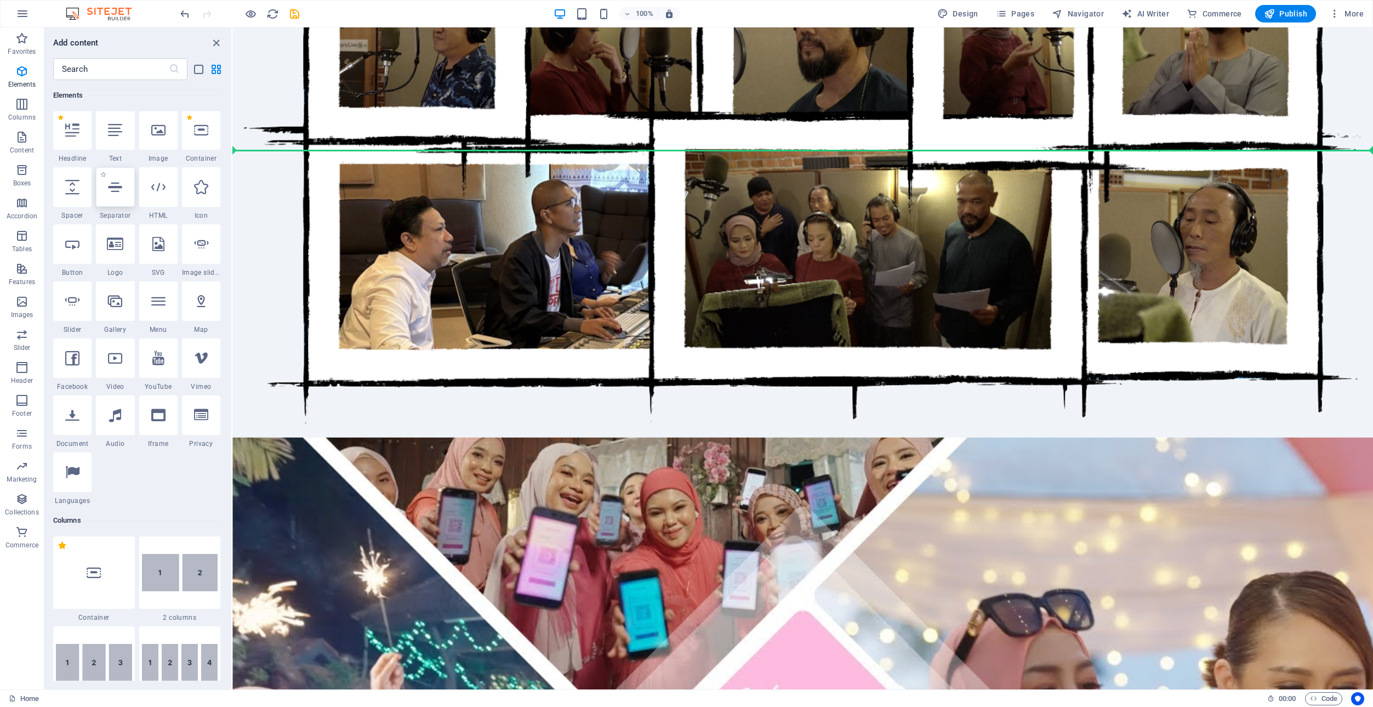
scroll to position [121, 0]
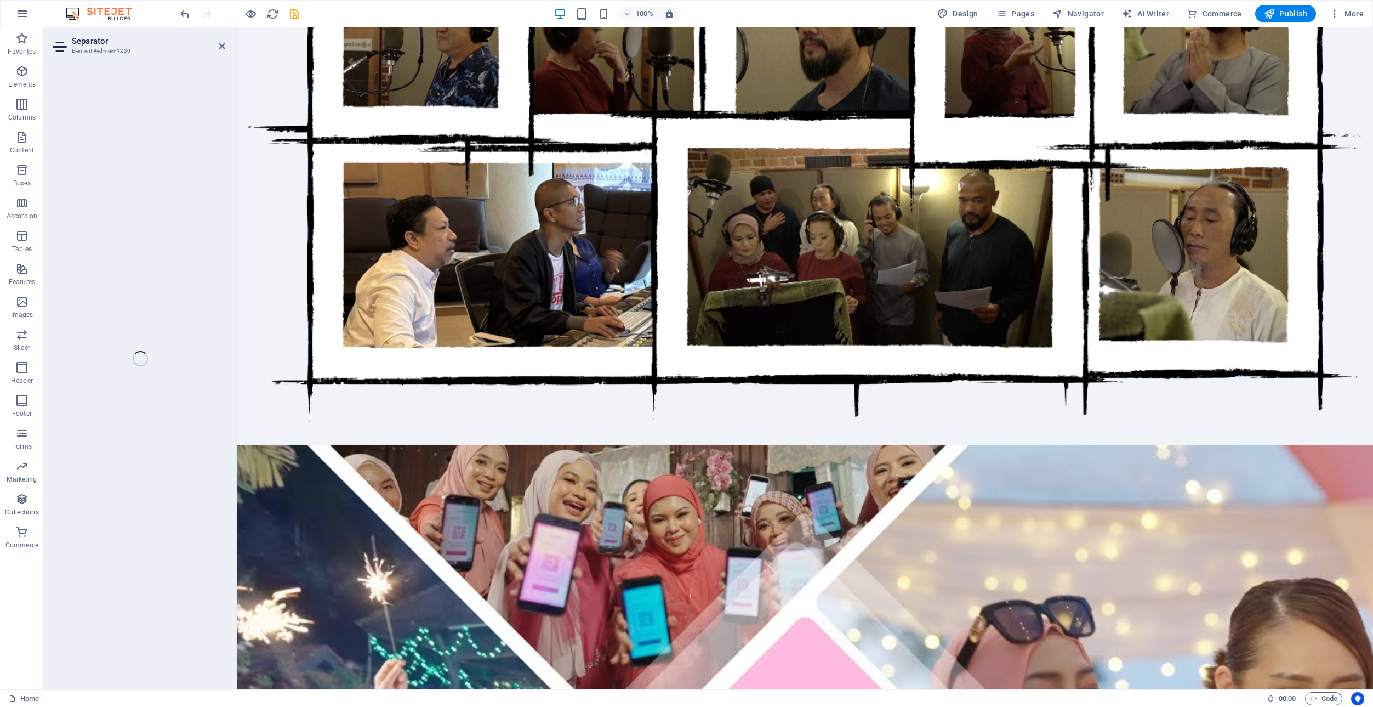
select select "%"
select select "px"
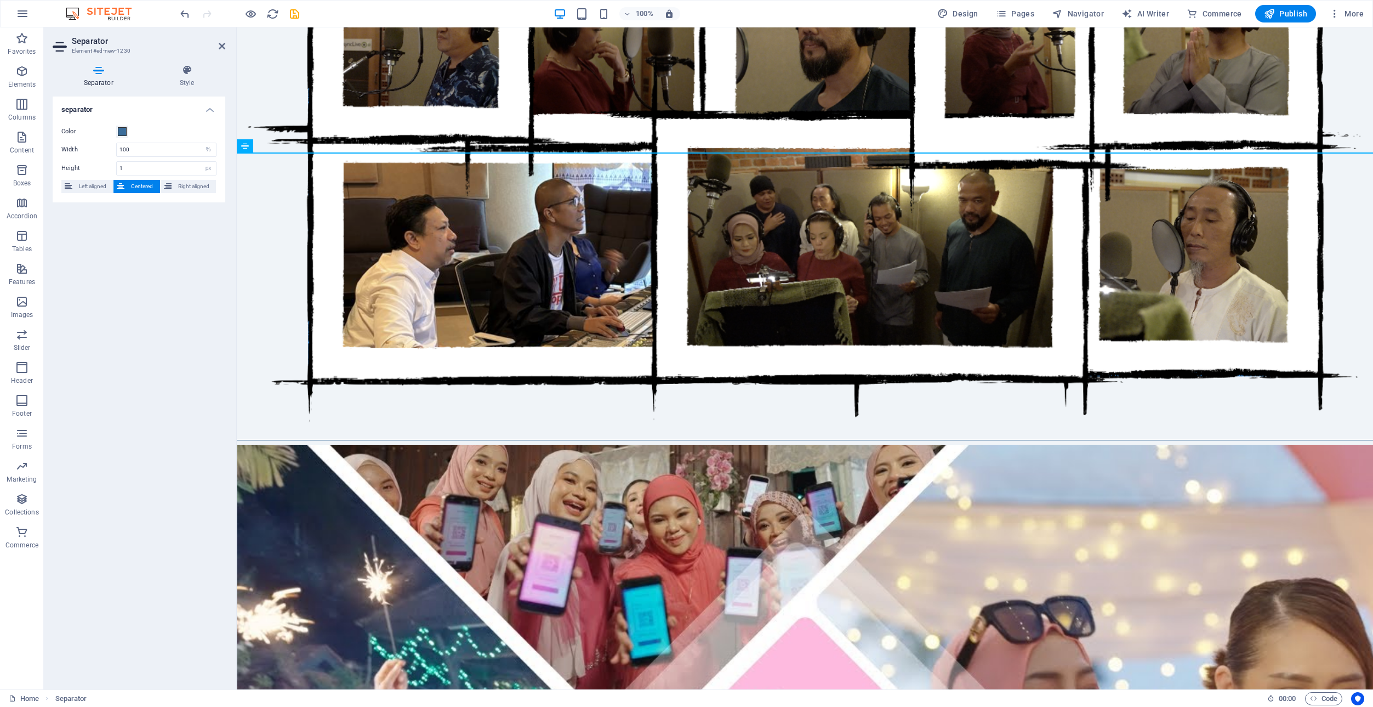
click at [221, 41] on h2 "Separator" at bounding box center [148, 41] width 153 height 10
click at [220, 43] on icon at bounding box center [222, 46] width 7 height 9
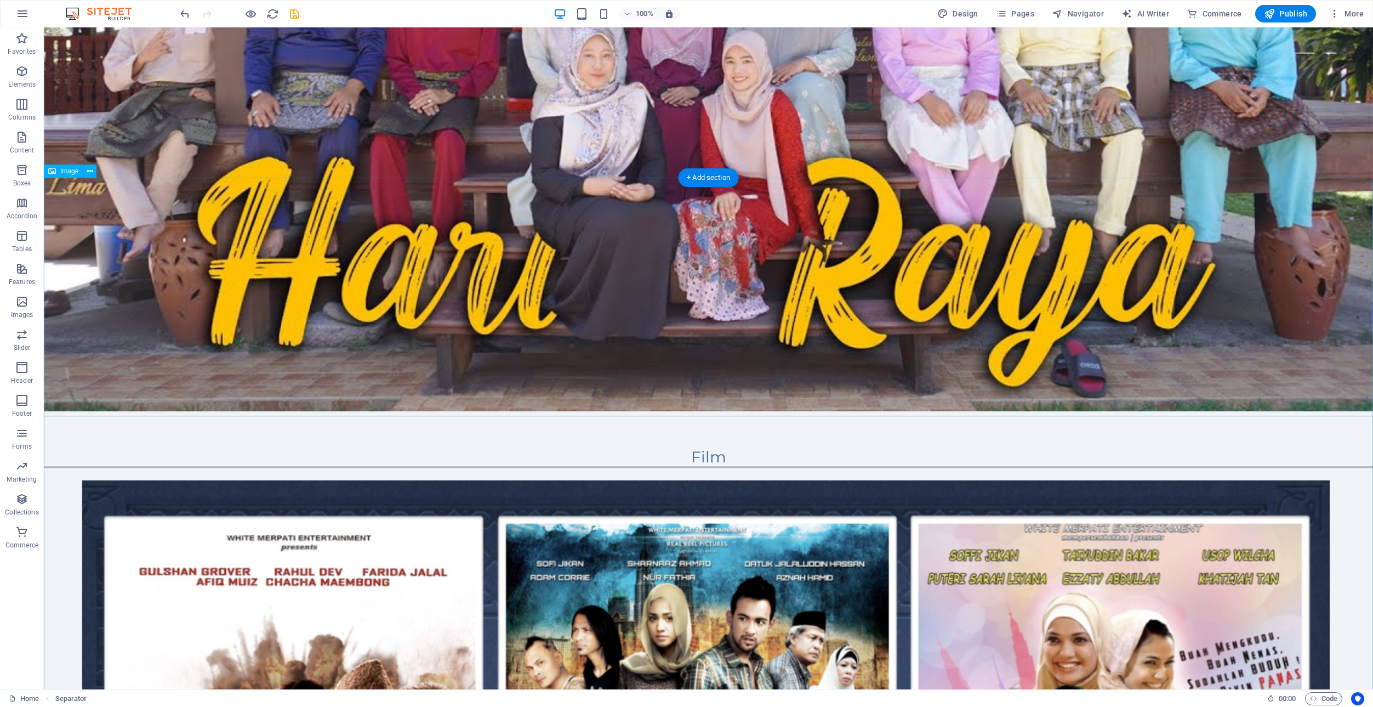
scroll to position [4252, 0]
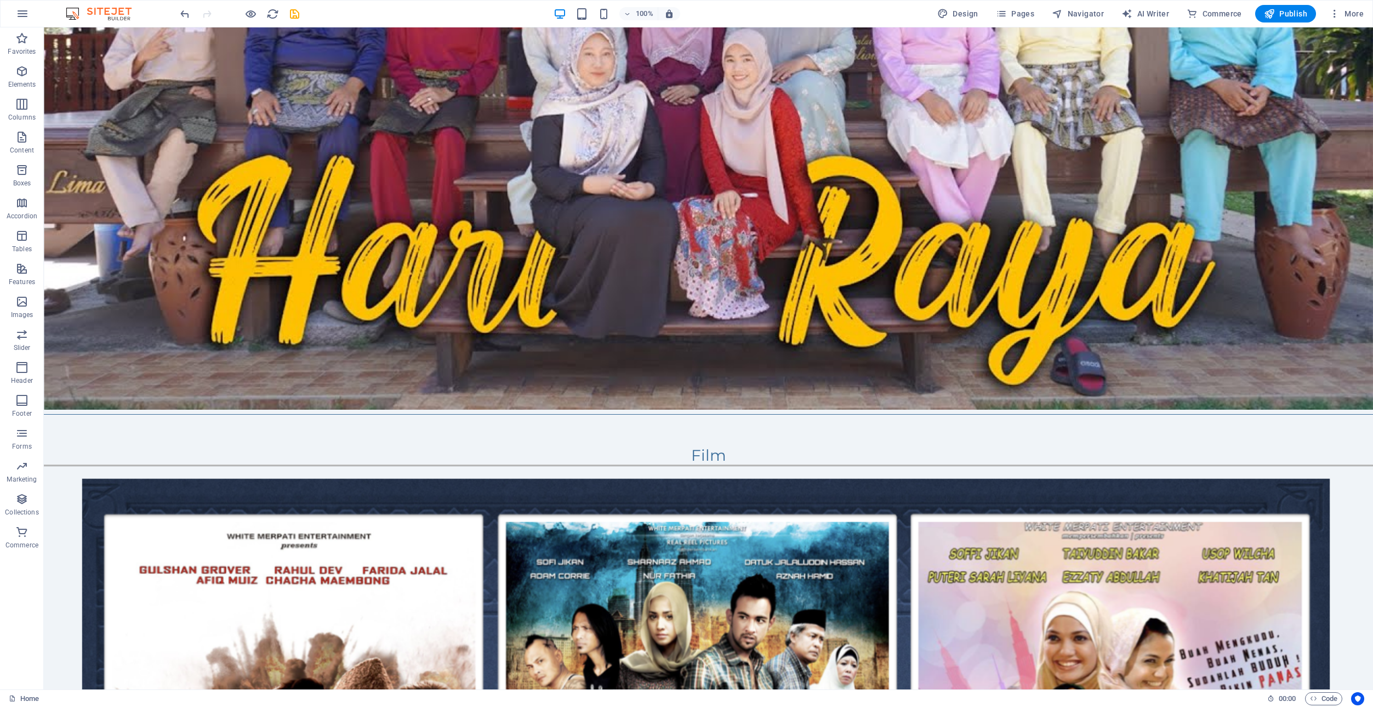
click at [94, 122] on icon at bounding box center [93, 125] width 6 height 12
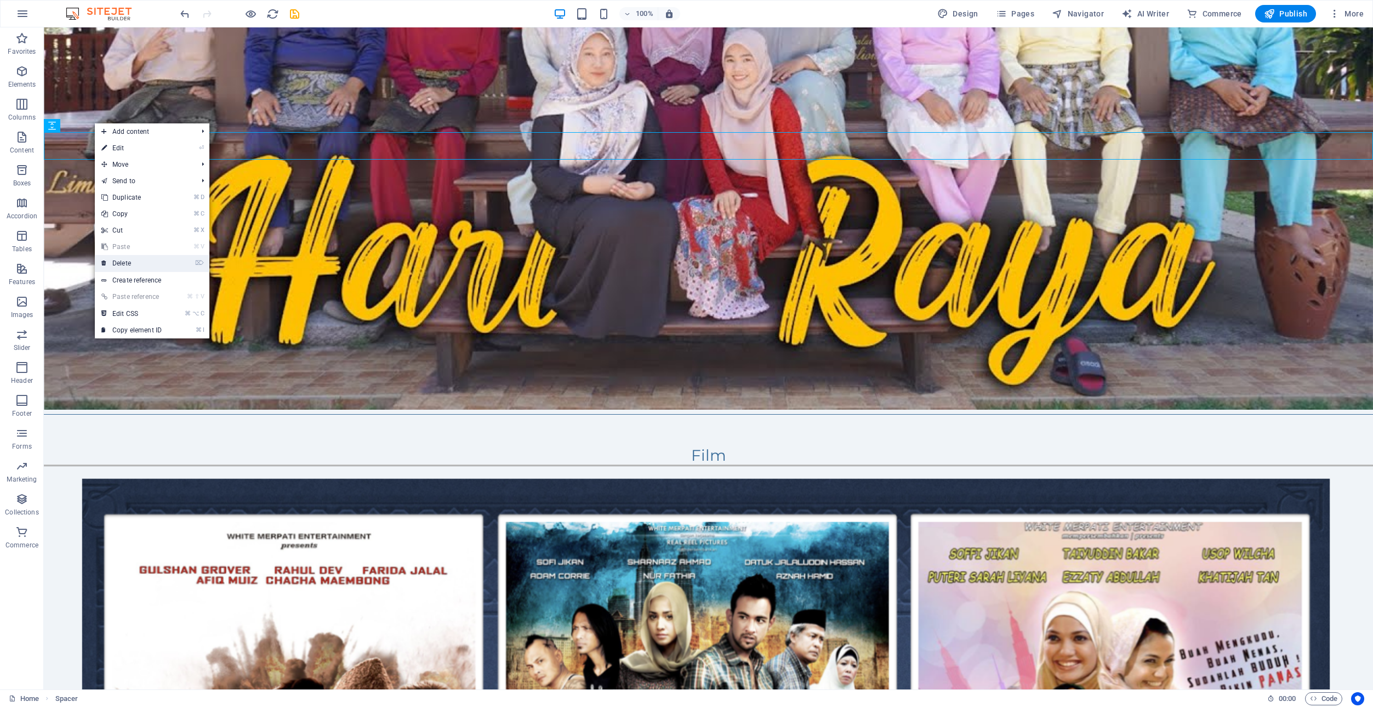
click at [130, 263] on link "⌦ Delete" at bounding box center [131, 263] width 73 height 16
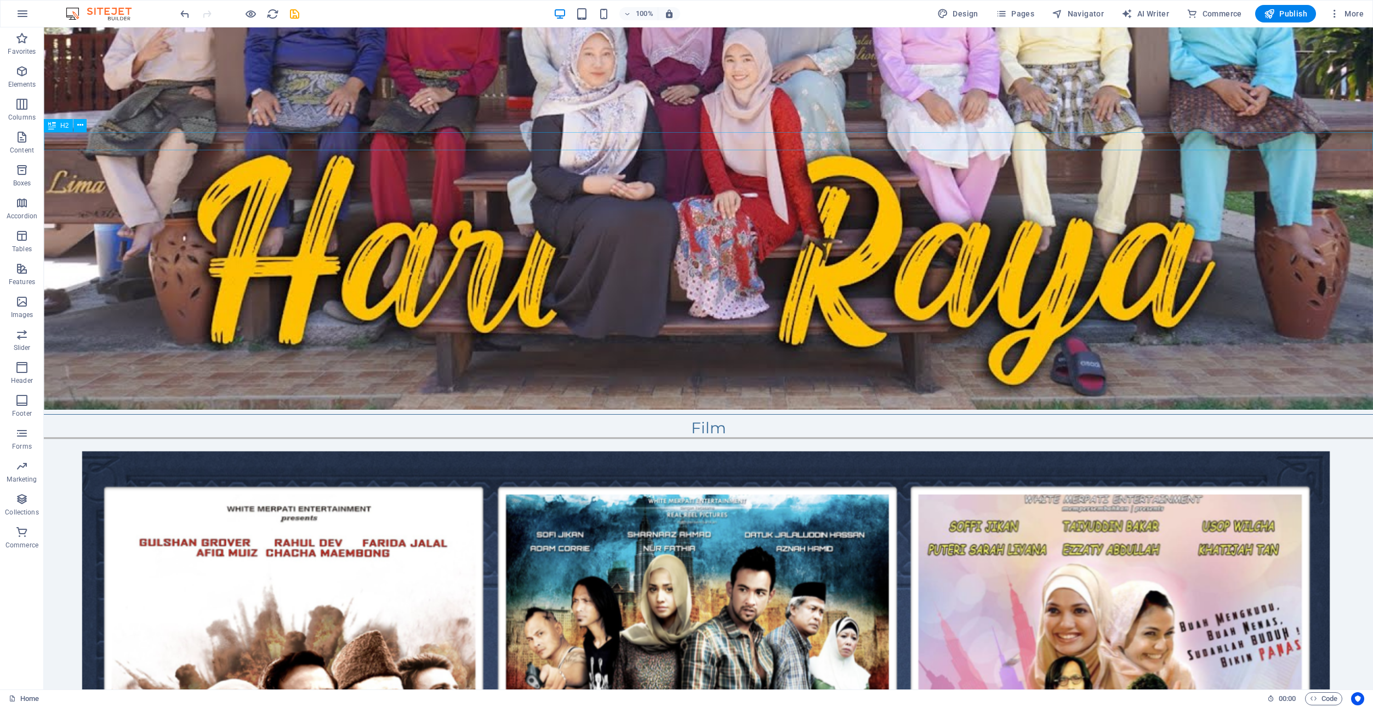
click at [235, 419] on div "Film" at bounding box center [708, 428] width 1329 height 19
click at [793, 419] on div "Film" at bounding box center [708, 428] width 1329 height 19
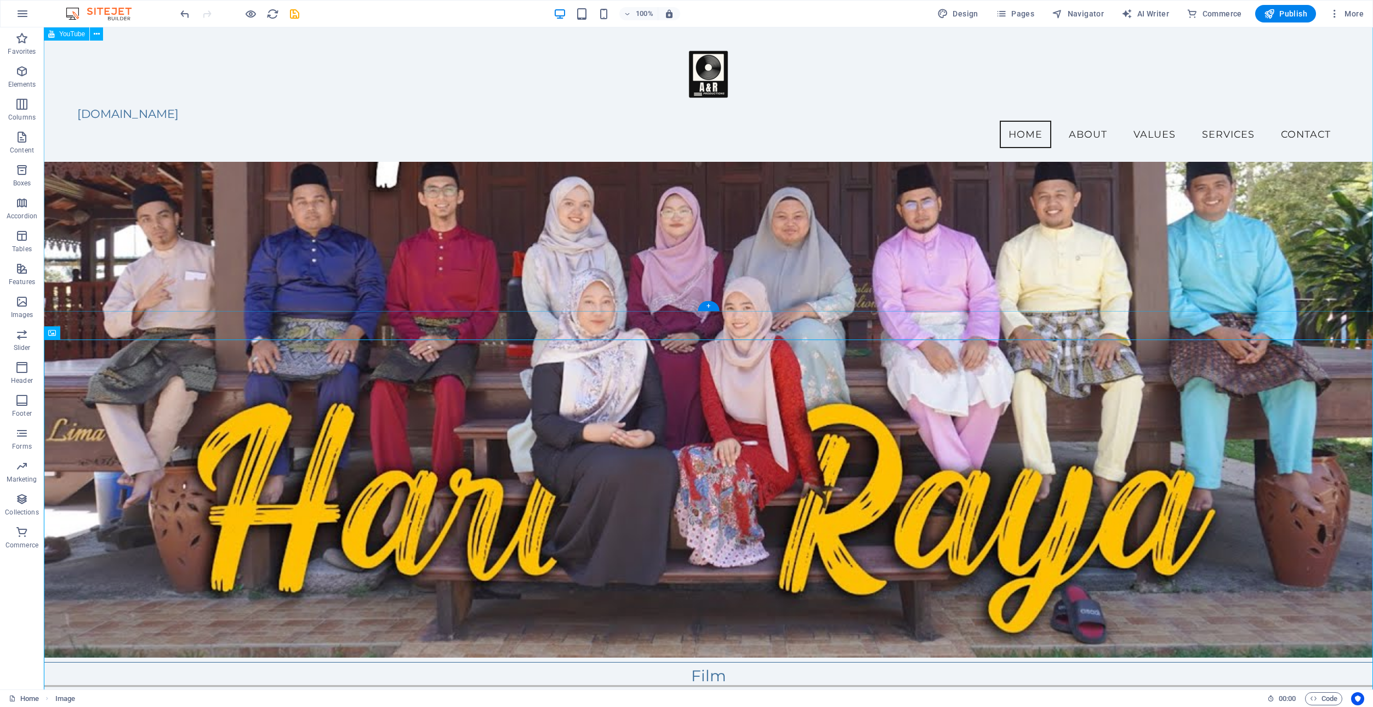
scroll to position [3961, 0]
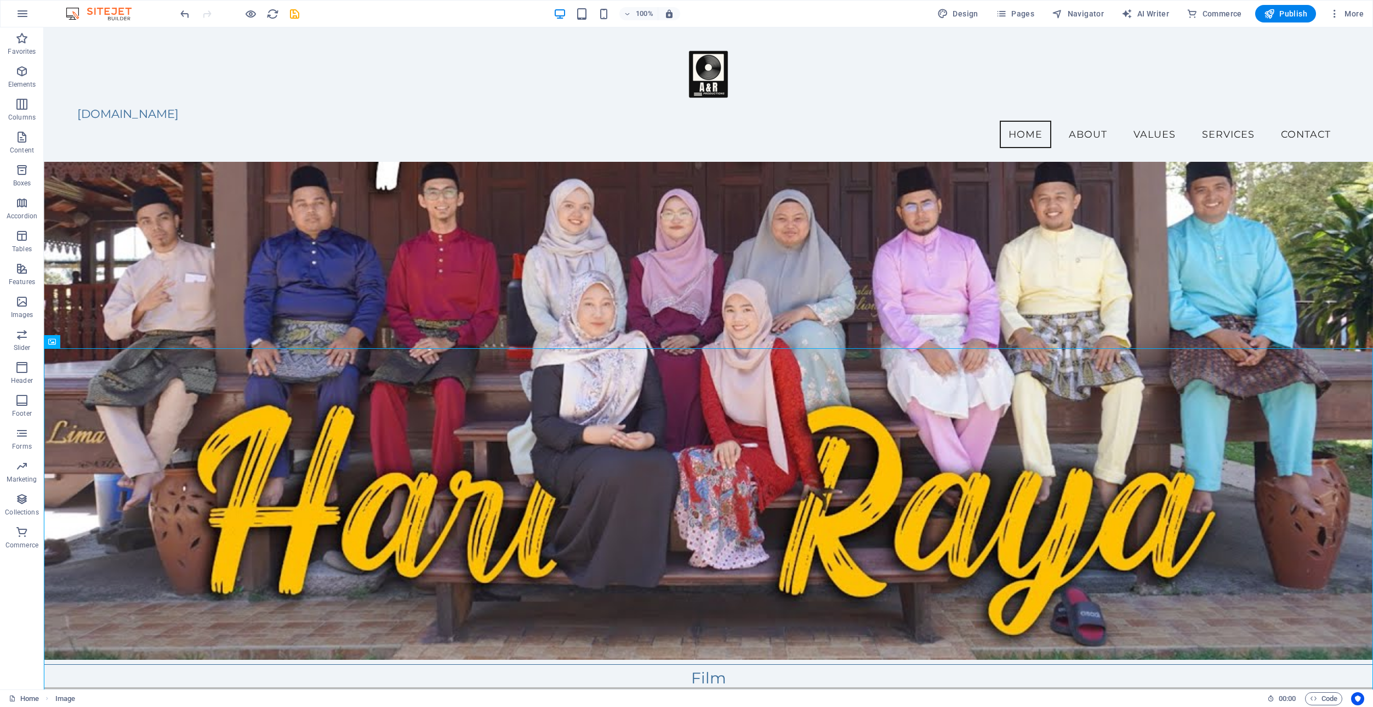
click at [19, 65] on icon "button" at bounding box center [21, 71] width 13 height 13
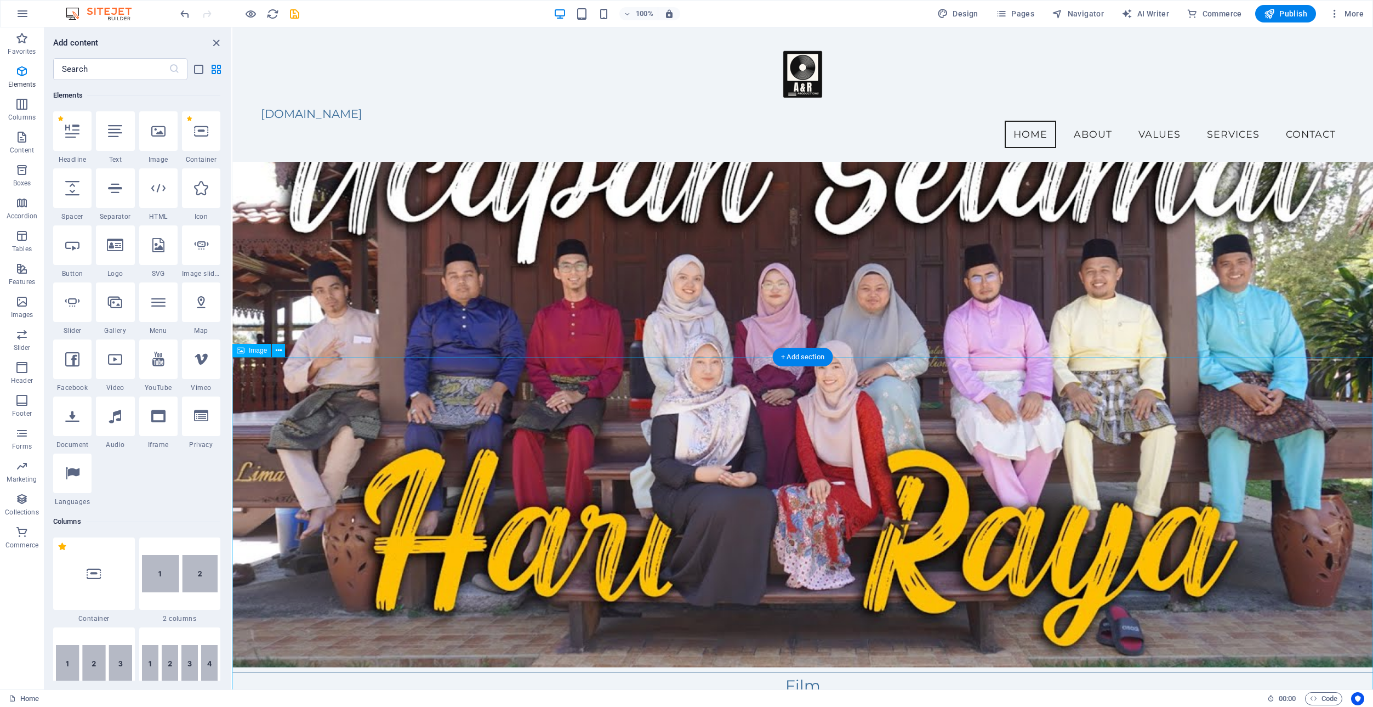
scroll to position [3437, 0]
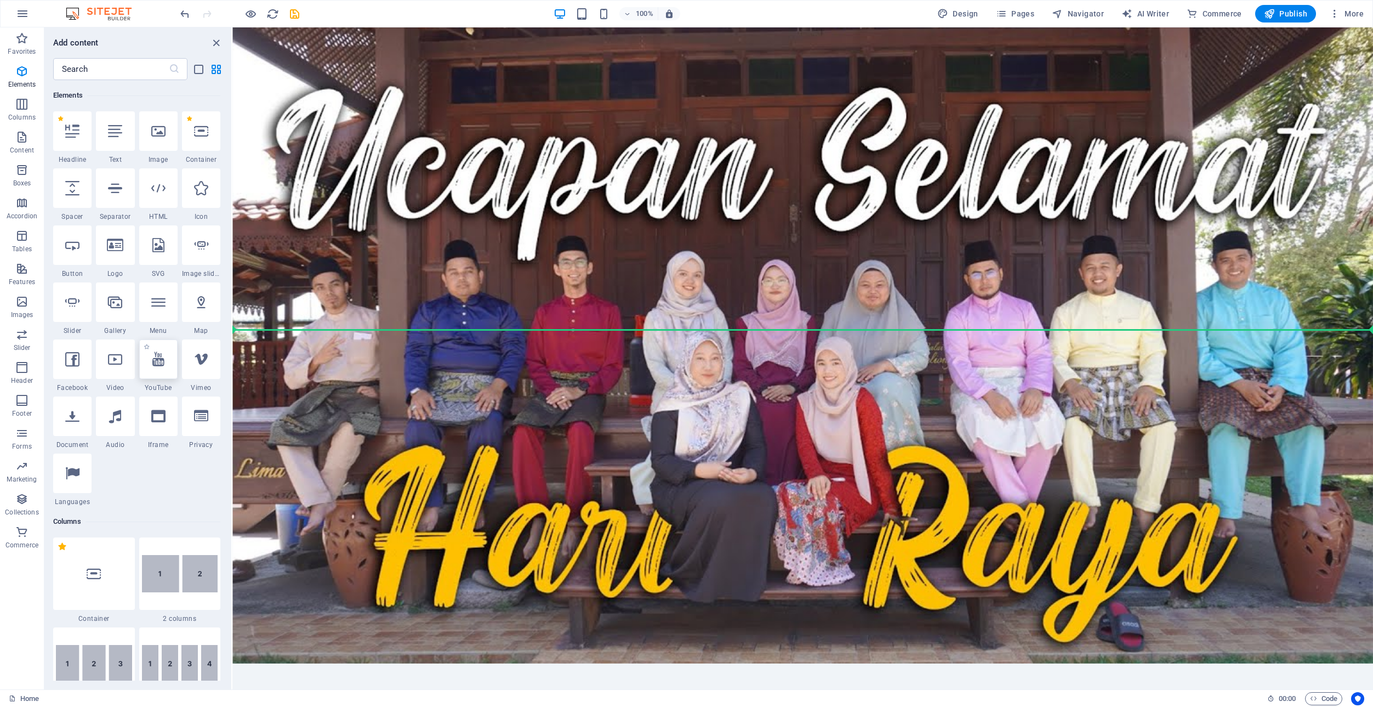
select select "ar16_9"
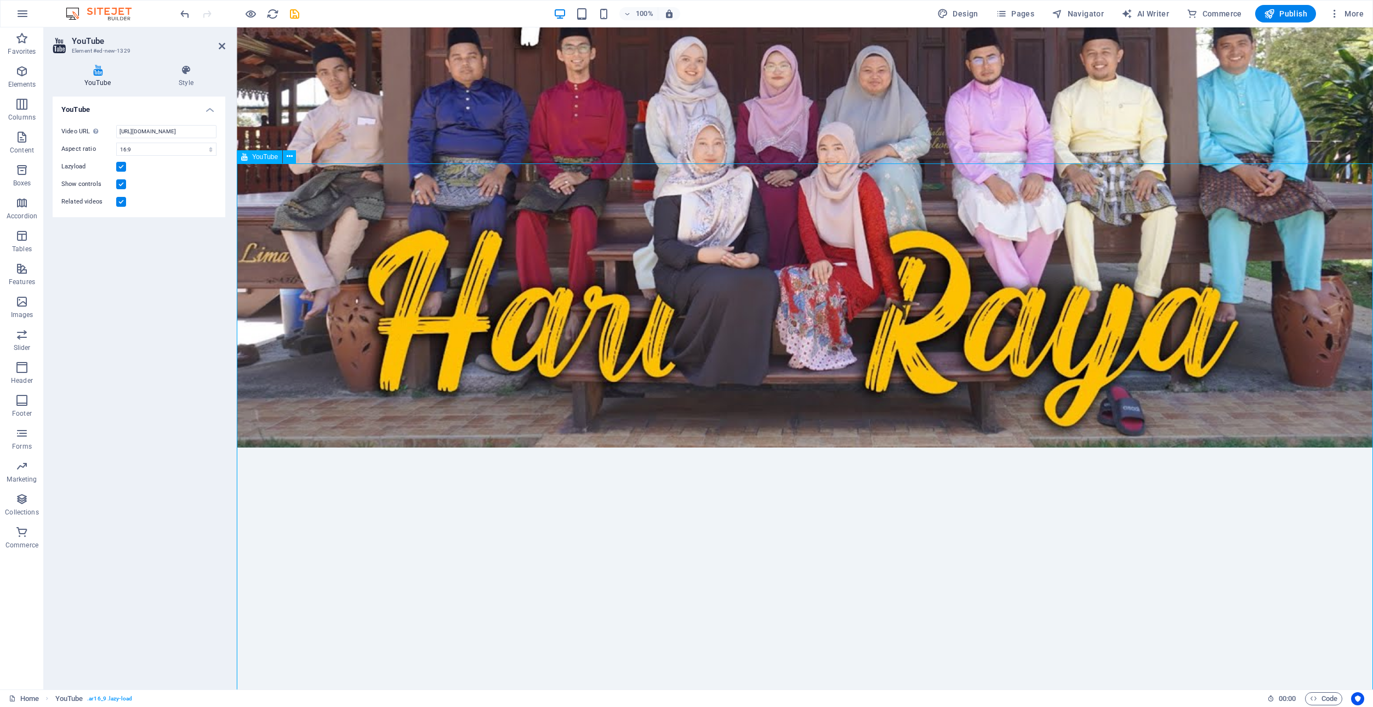
scroll to position [3688, 0]
drag, startPoint x: 162, startPoint y: 132, endPoint x: 170, endPoint y: 133, distance: 8.9
click at [170, 133] on input "[URL][DOMAIN_NAME]" at bounding box center [166, 131] width 100 height 13
paste input "_tmKhEEqEeI"
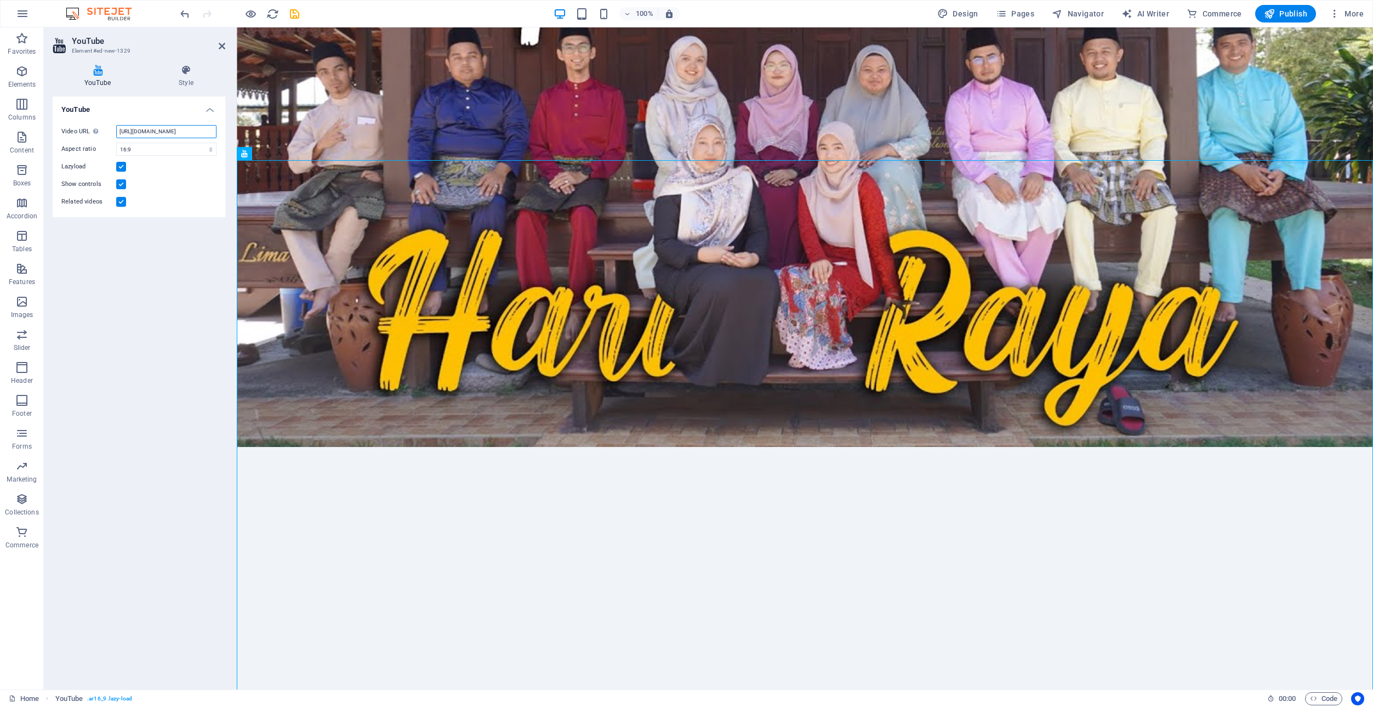
type input "[URL][DOMAIN_NAME]"
click at [147, 337] on div "YouTube Video URL Insert (or paste) a video URL. [URL][DOMAIN_NAME] Aspect rati…" at bounding box center [139, 388] width 173 height 584
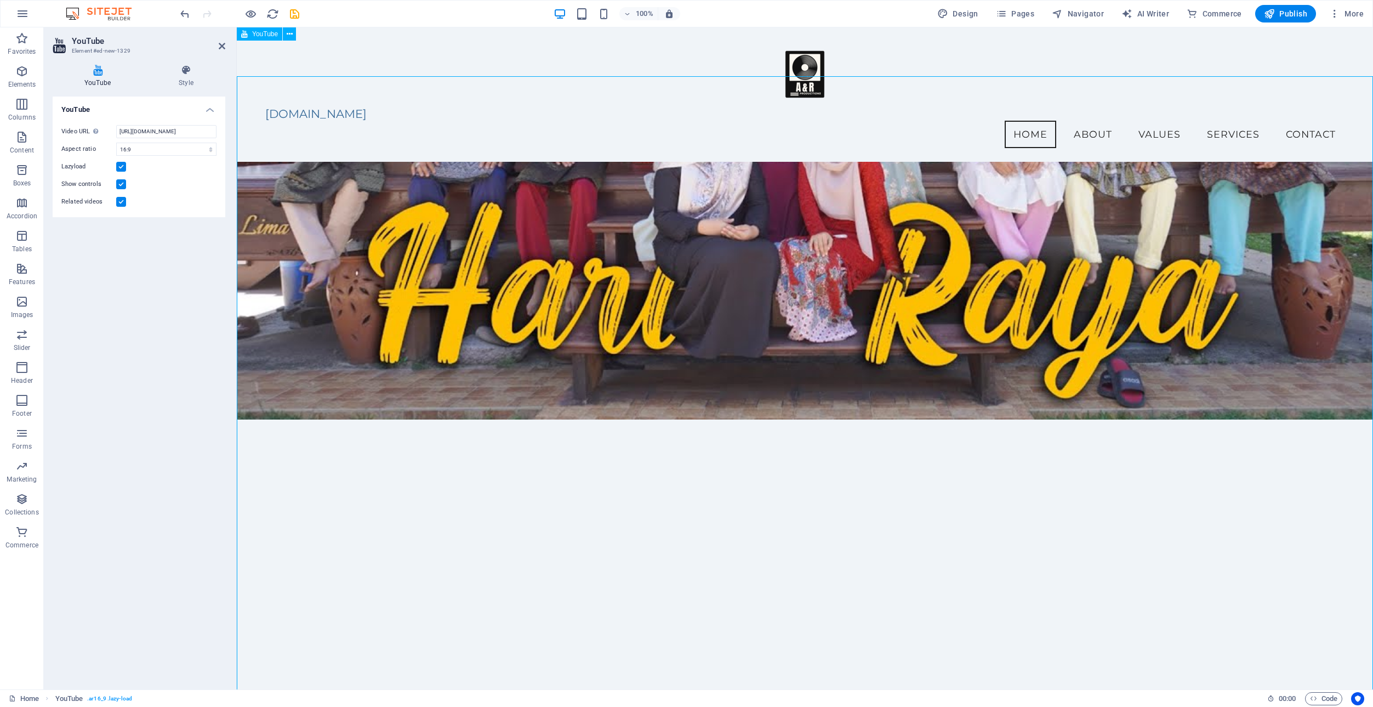
scroll to position [3672, 0]
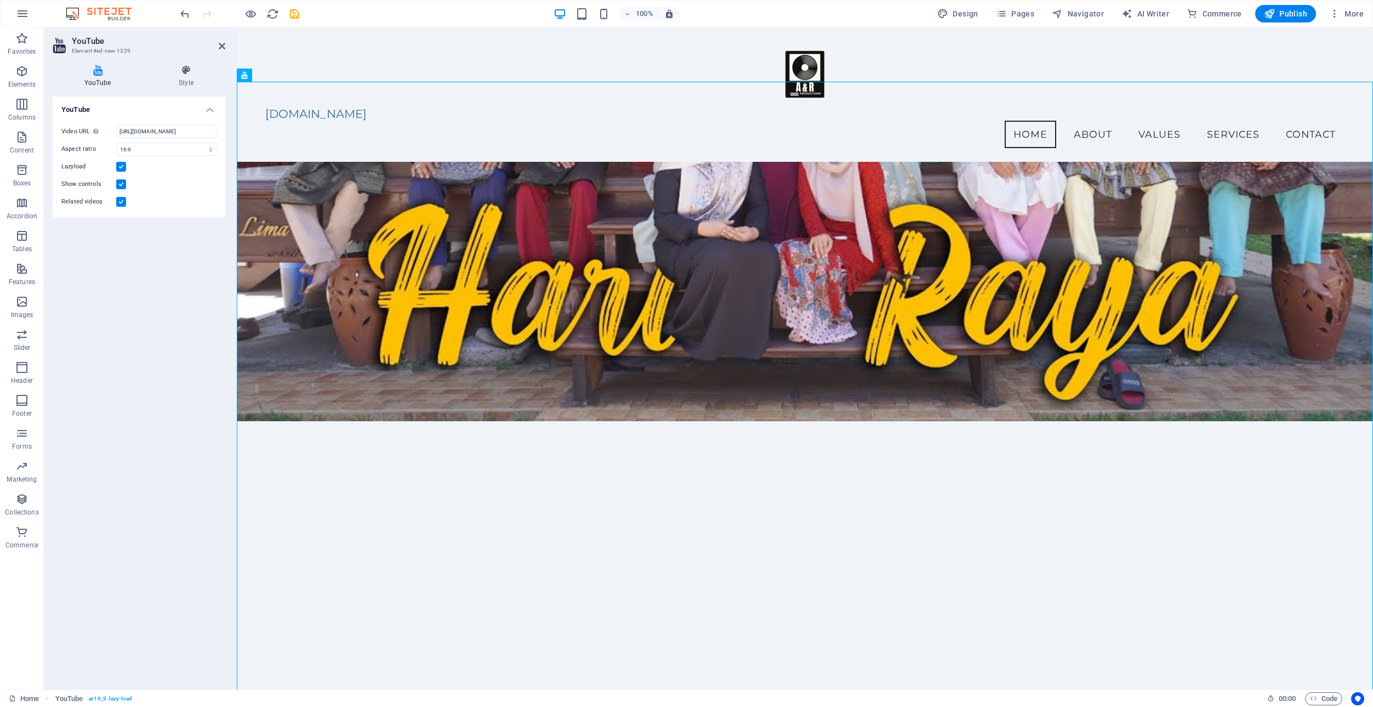
click at [221, 41] on h2 "YouTube" at bounding box center [148, 41] width 153 height 10
click at [220, 44] on icon at bounding box center [222, 46] width 7 height 9
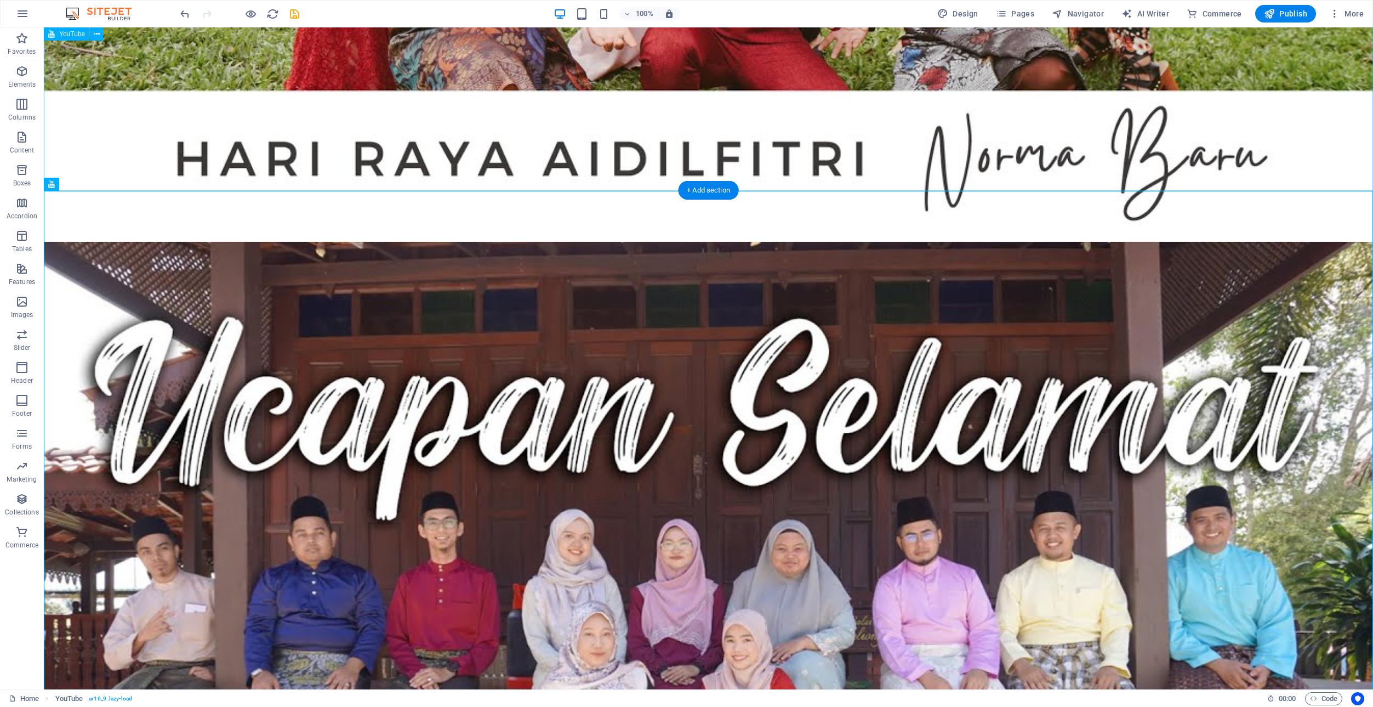
scroll to position [4184, 0]
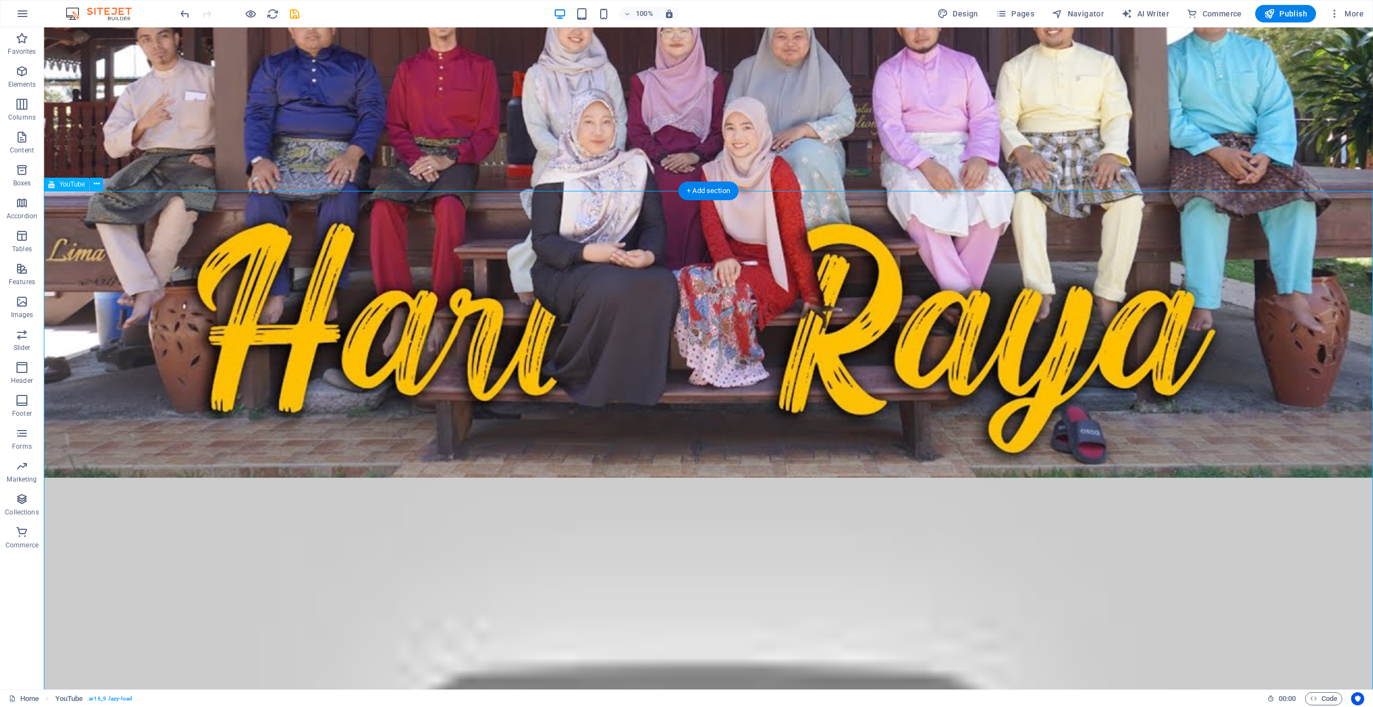
drag, startPoint x: 283, startPoint y: 279, endPoint x: 90, endPoint y: 278, distance: 192.9
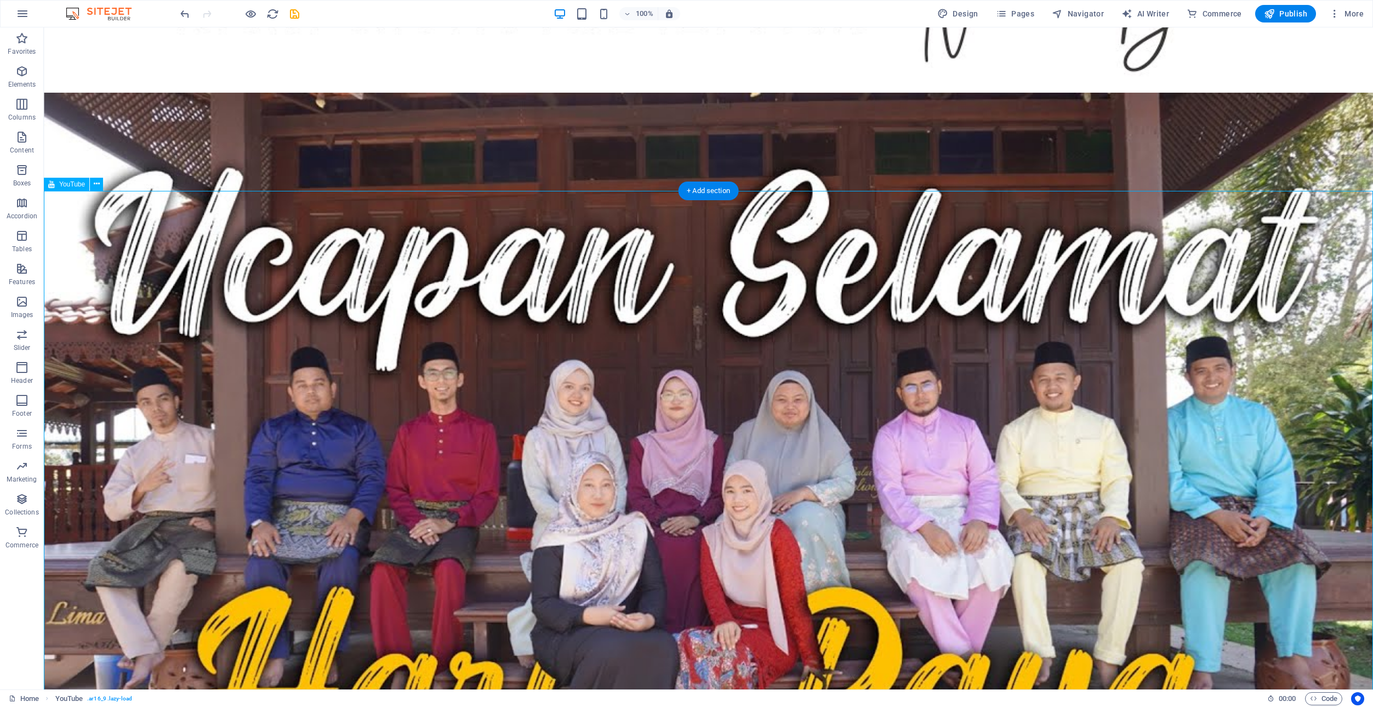
select select "ar16_9"
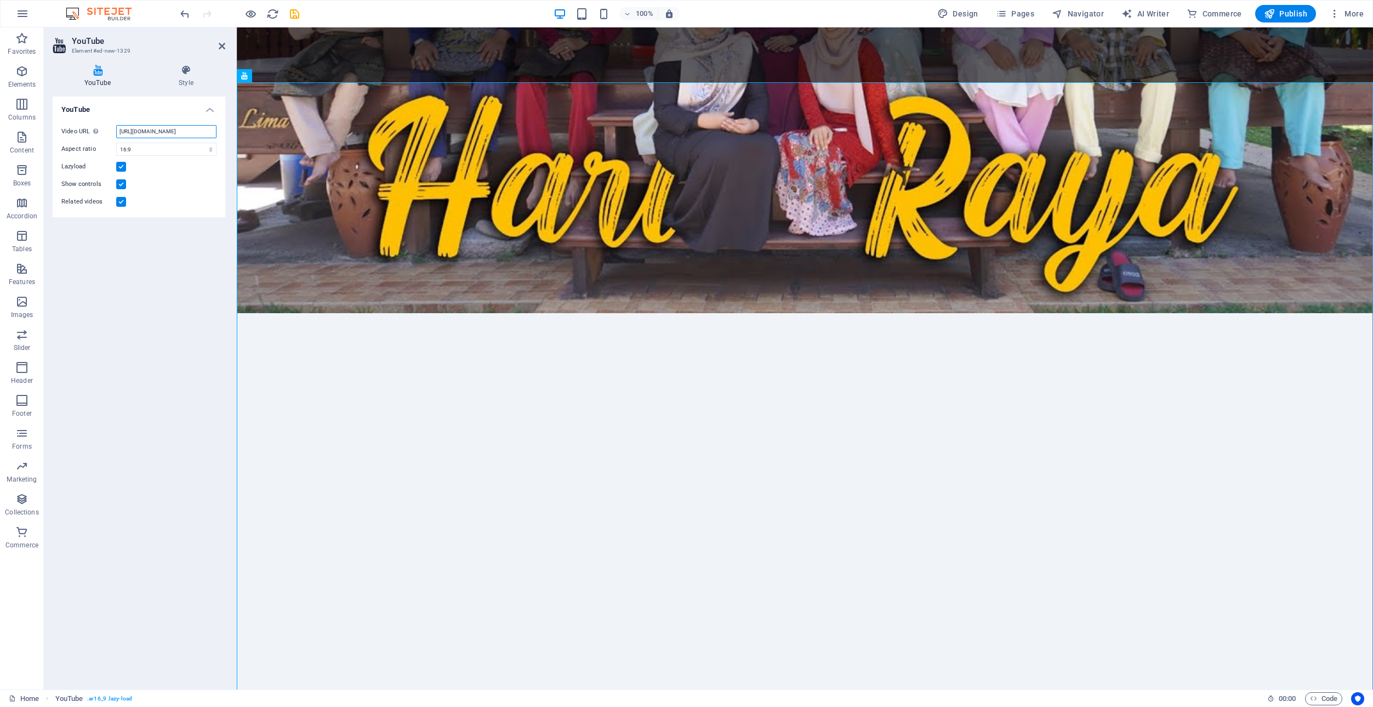
drag, startPoint x: 175, startPoint y: 132, endPoint x: 193, endPoint y: 133, distance: 18.7
click at [193, 133] on input "[URL][DOMAIN_NAME]" at bounding box center [166, 131] width 100 height 13
click at [128, 295] on div "YouTube Video URL Insert (or paste) a video URL. [URL][DOMAIN_NAME] Aspect rati…" at bounding box center [139, 388] width 173 height 584
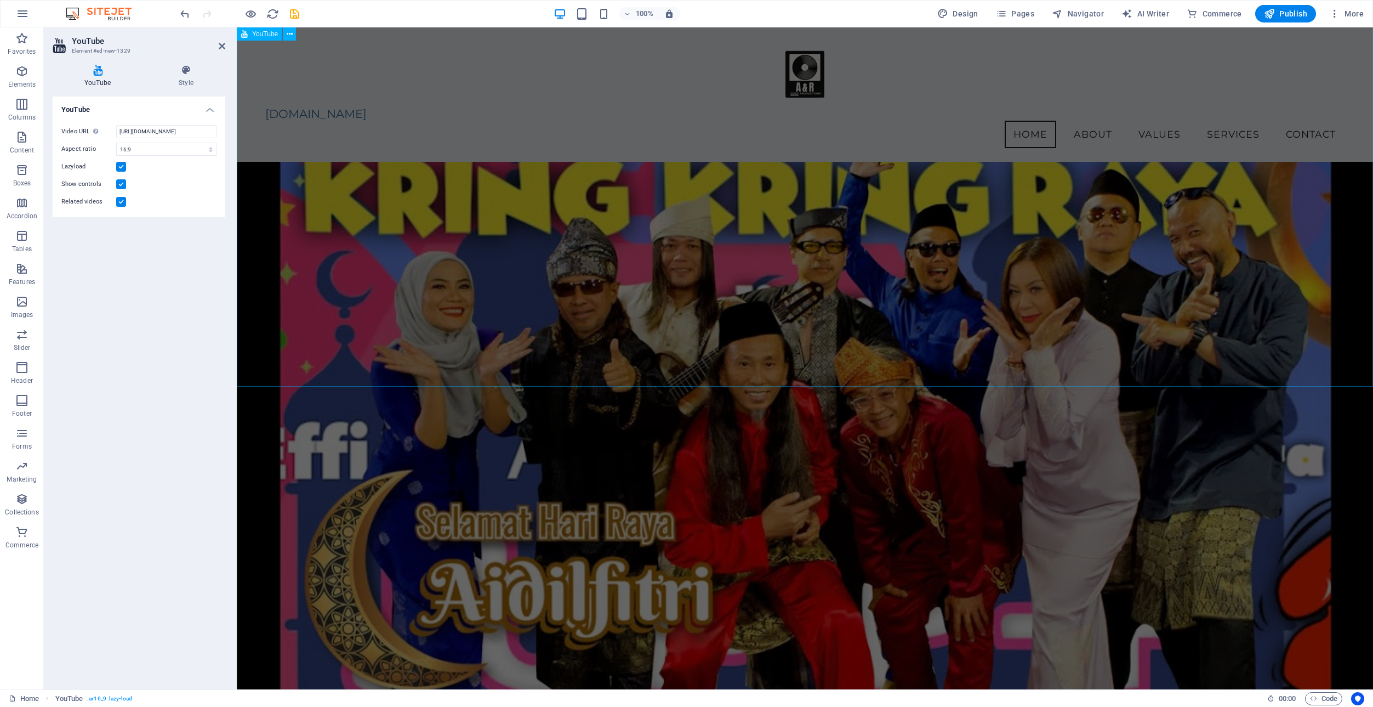
scroll to position [2089, 0]
click at [295, 13] on icon "save" at bounding box center [294, 14] width 13 height 13
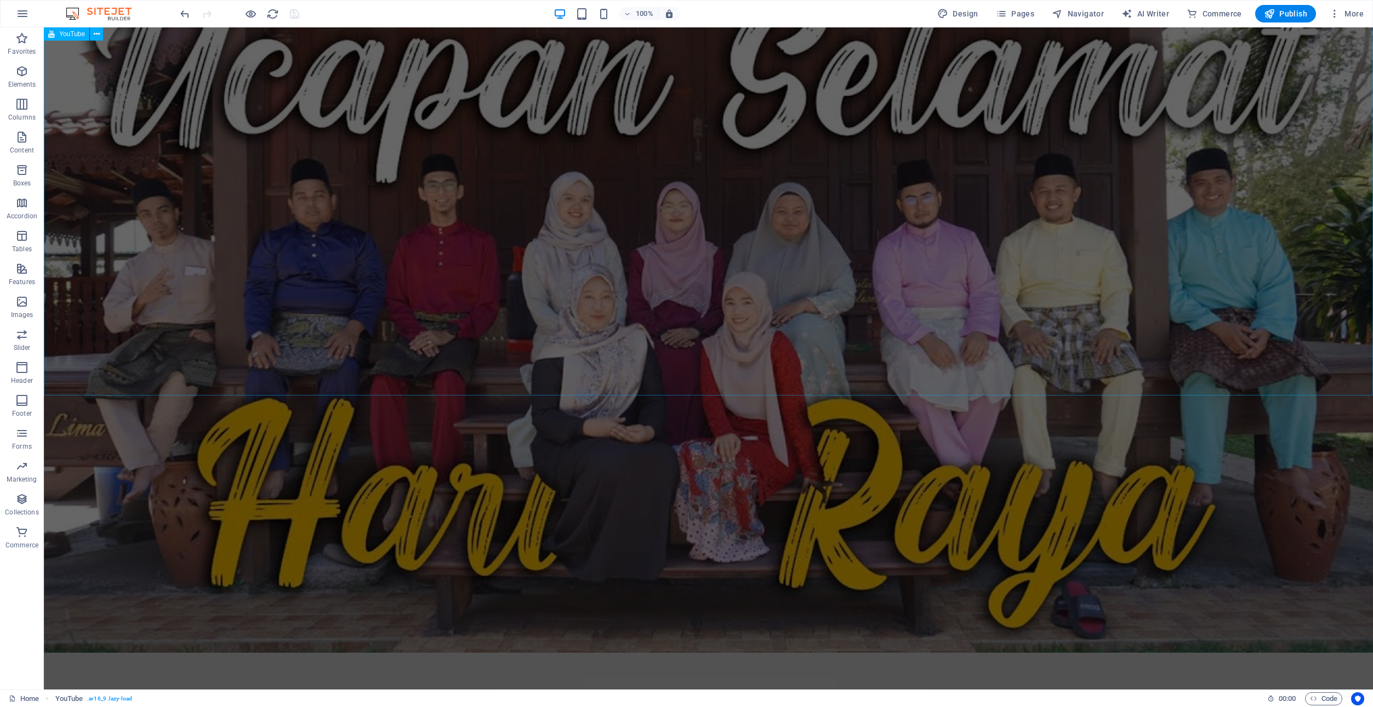
scroll to position [4021, 0]
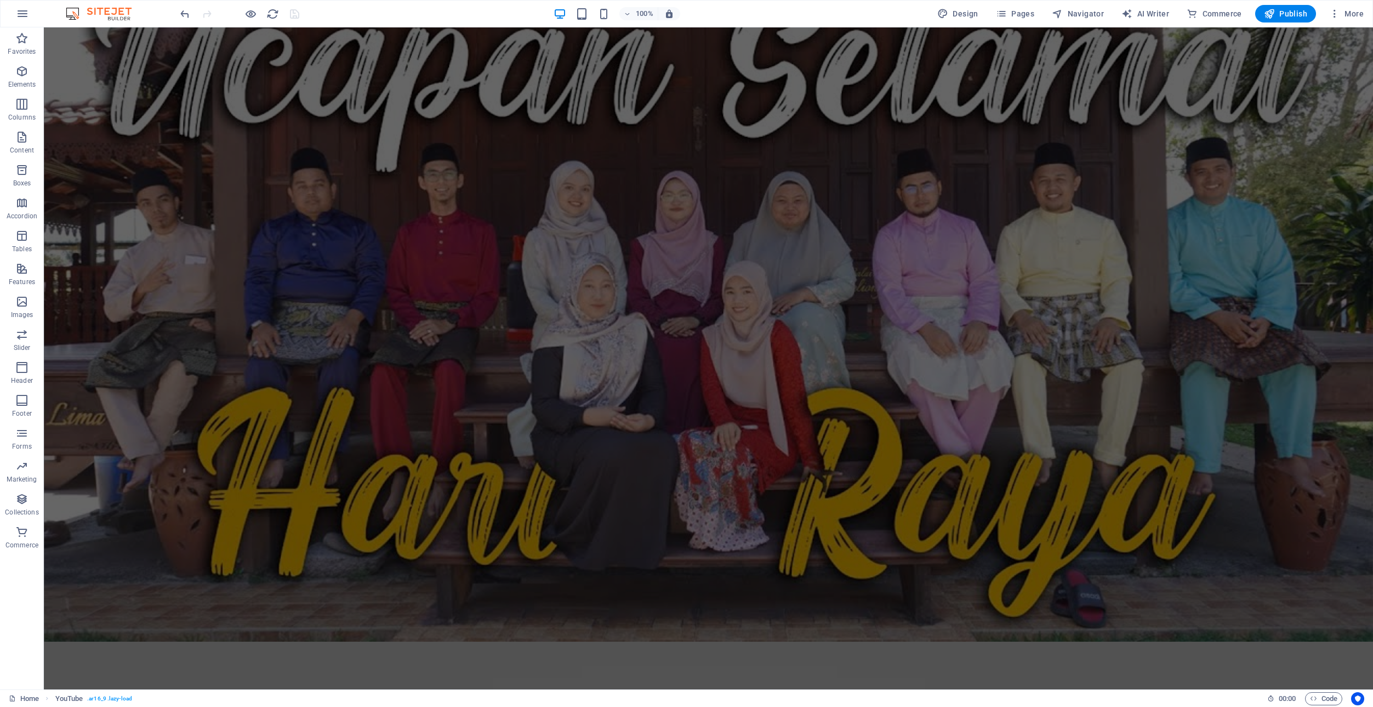
click at [772, 13] on div "100% Design Pages Navigator AI Writer Commerce Publish More" at bounding box center [773, 14] width 1190 height 18
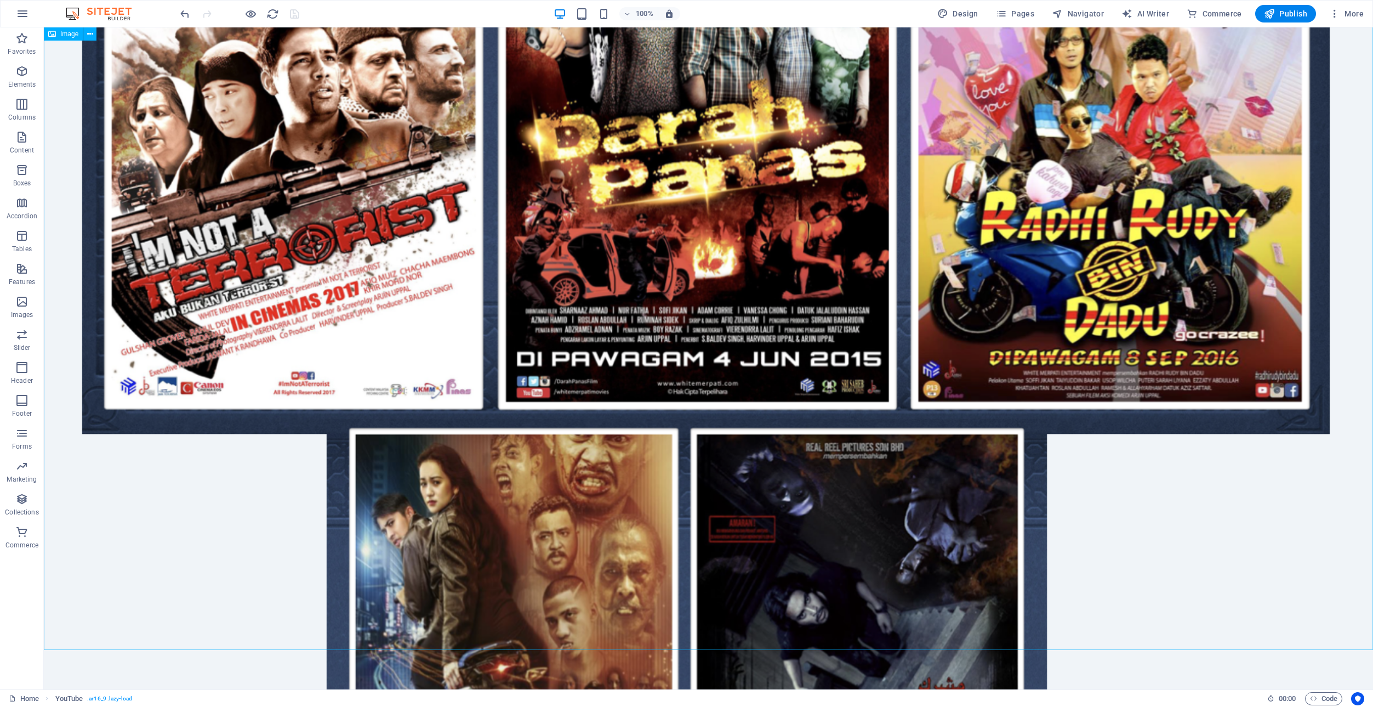
click at [185, 300] on figure at bounding box center [708, 367] width 1329 height 1138
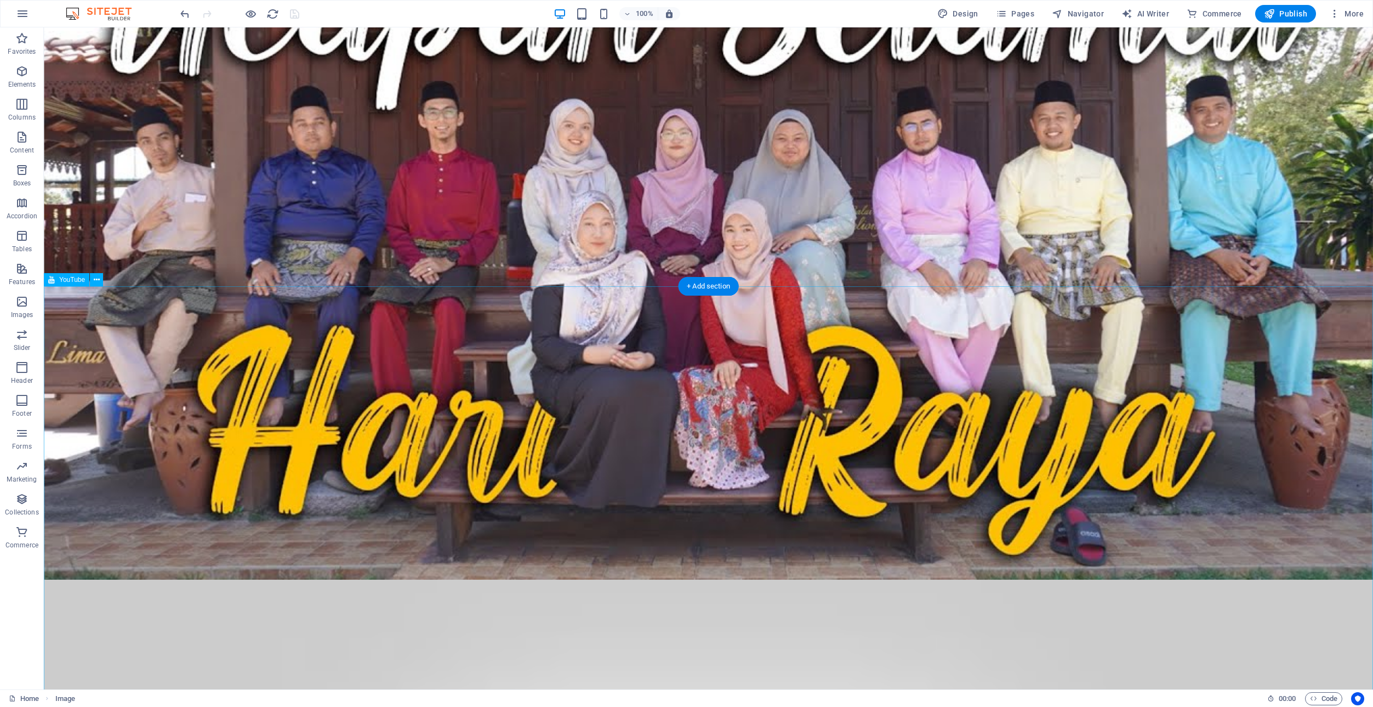
scroll to position [4089, 0]
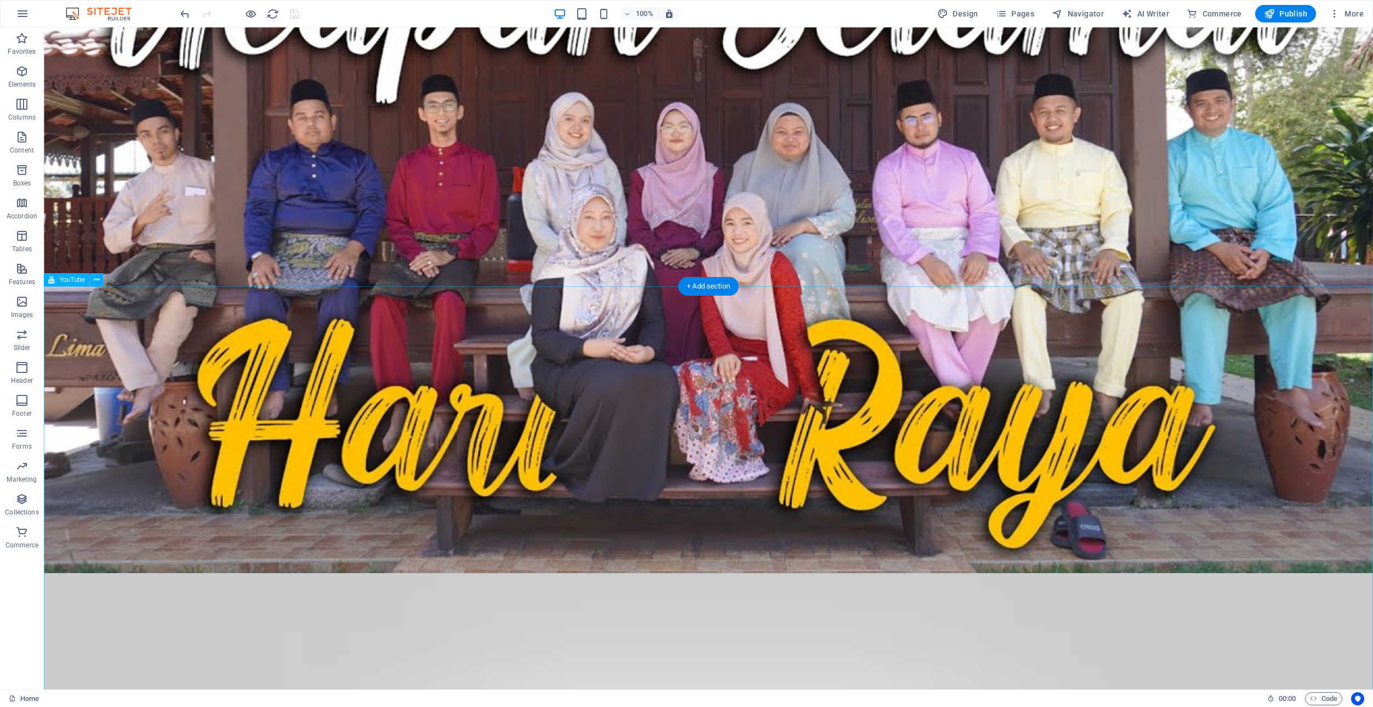
click at [96, 277] on icon at bounding box center [97, 280] width 6 height 12
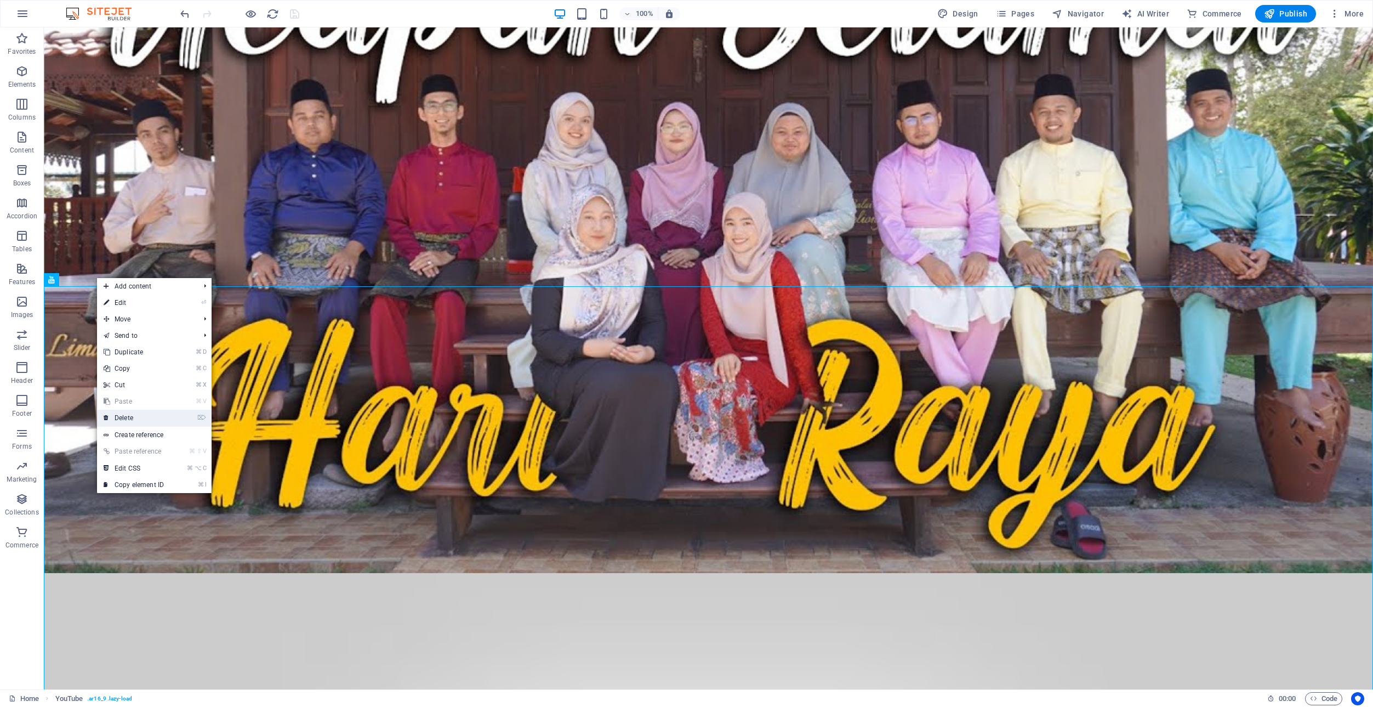
click at [137, 416] on link "⌦ Delete" at bounding box center [133, 417] width 73 height 16
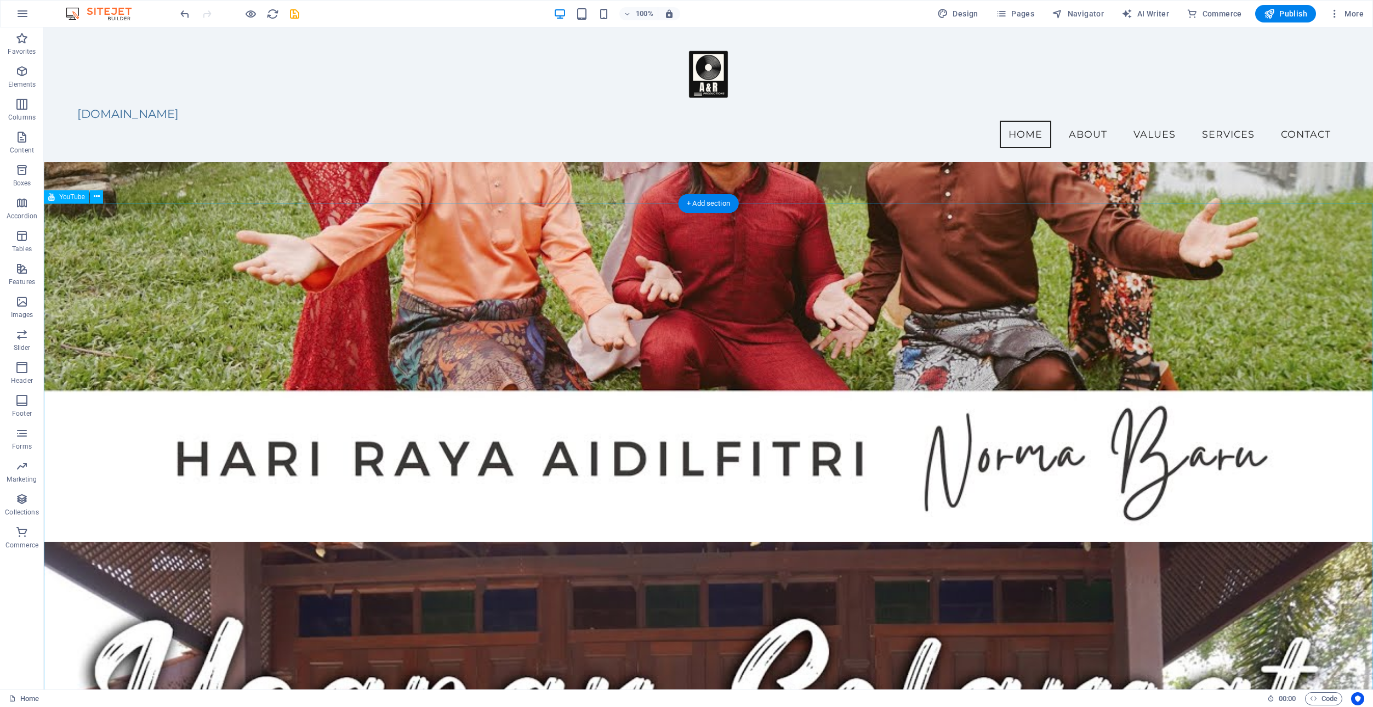
scroll to position [3331, 0]
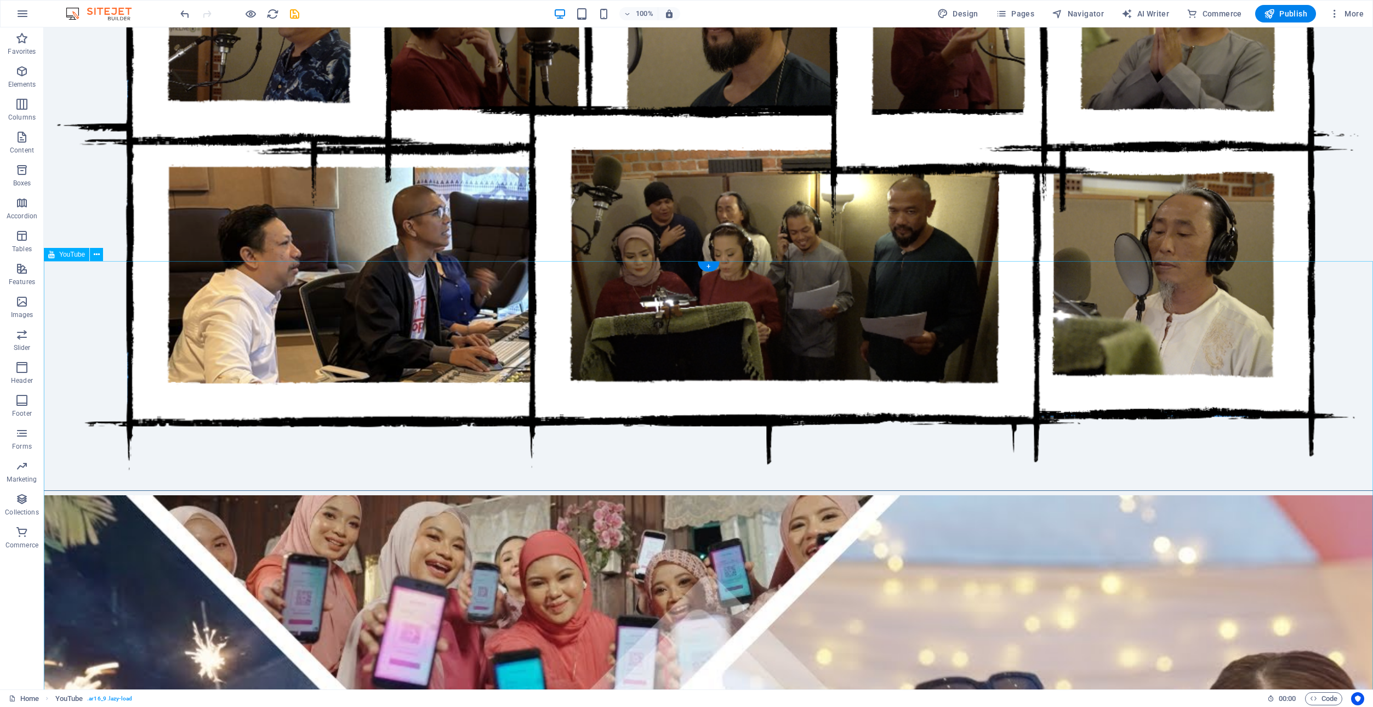
scroll to position [1123, 0]
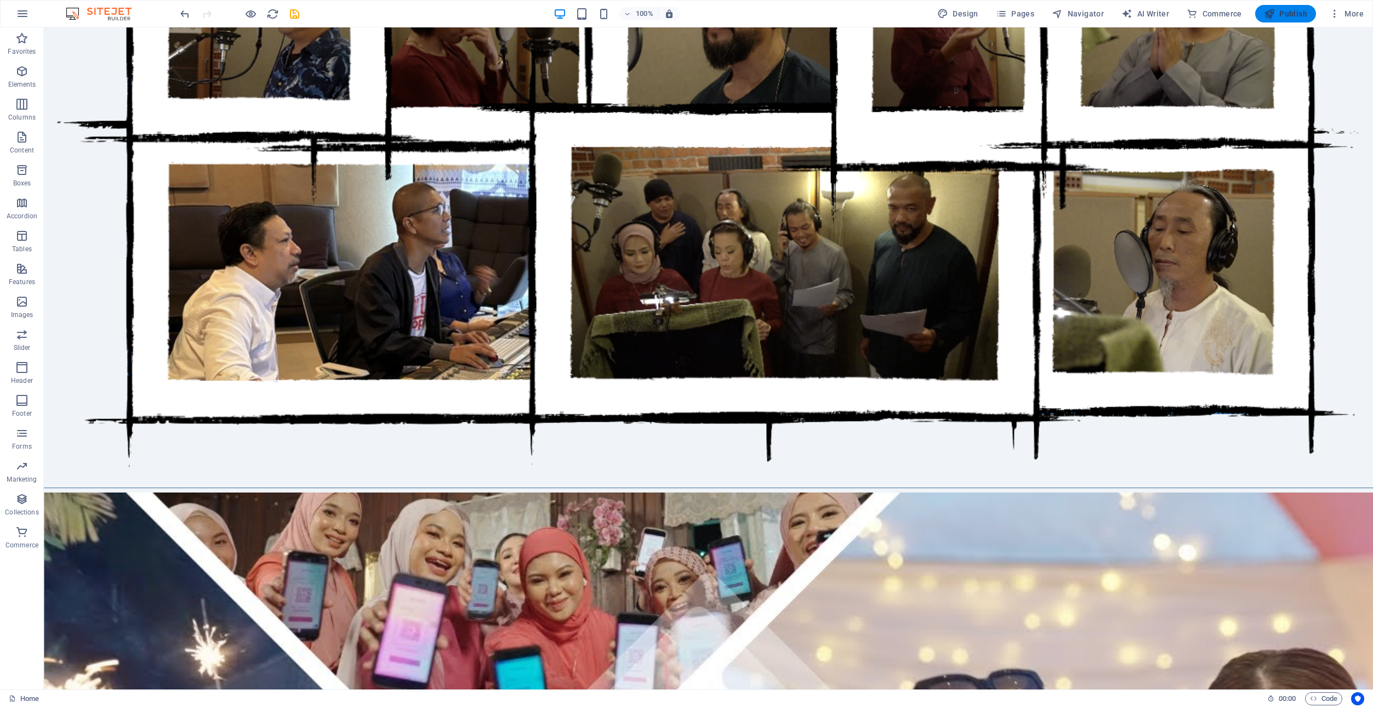
click at [1292, 13] on span "Publish" at bounding box center [1285, 13] width 43 height 11
checkbox input "false"
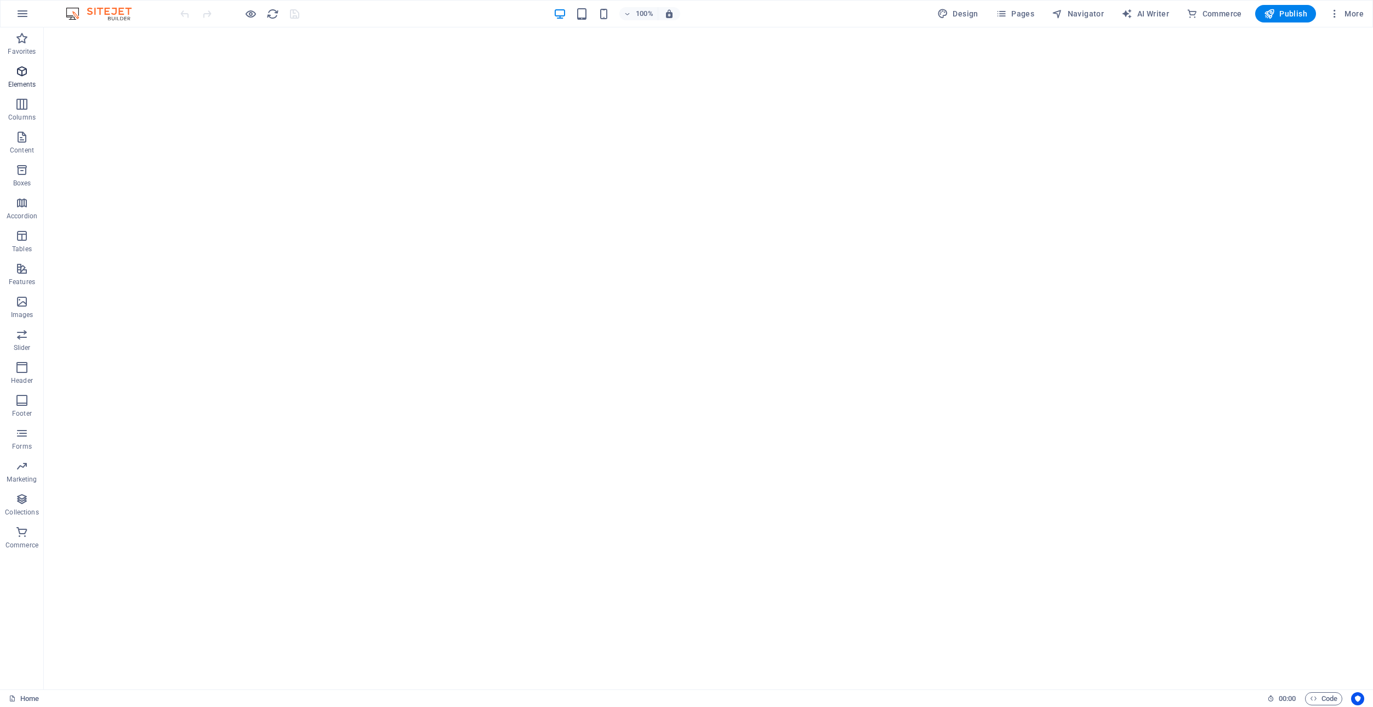
click at [19, 71] on icon "button" at bounding box center [21, 71] width 13 height 13
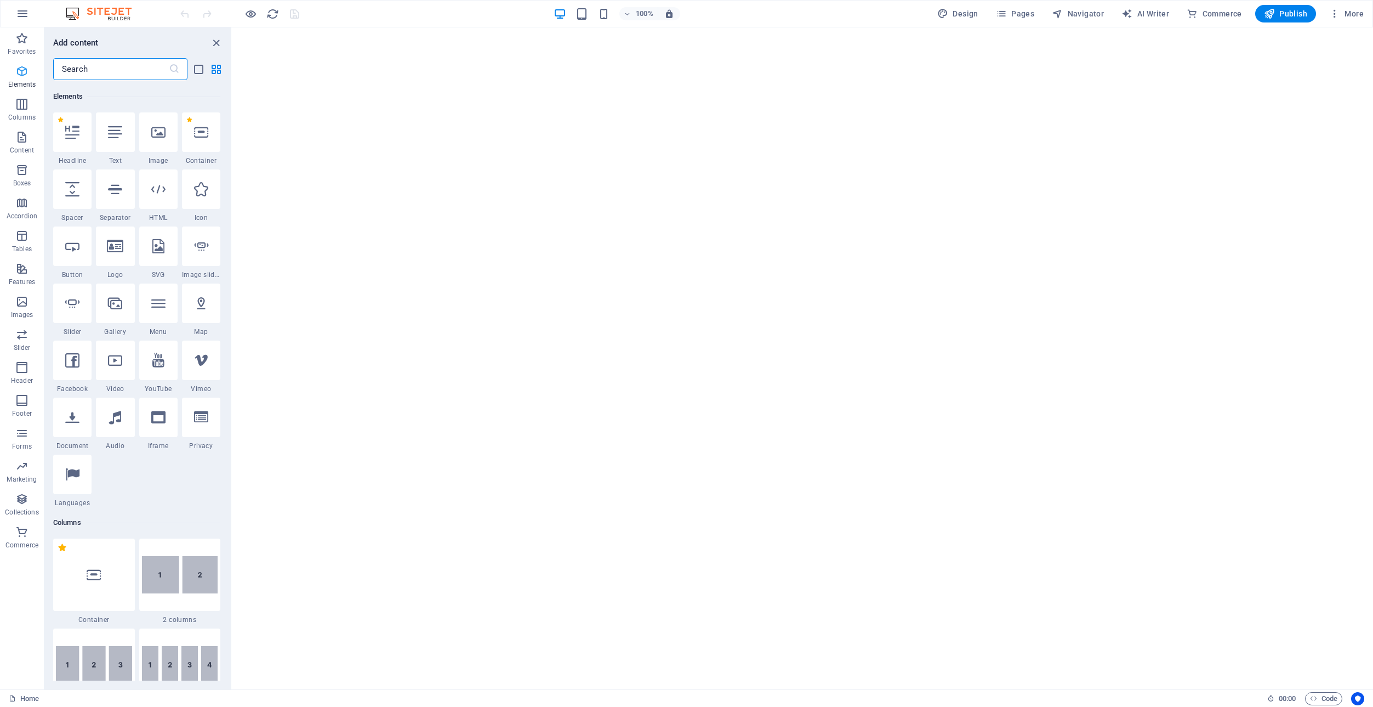
scroll to position [117, 0]
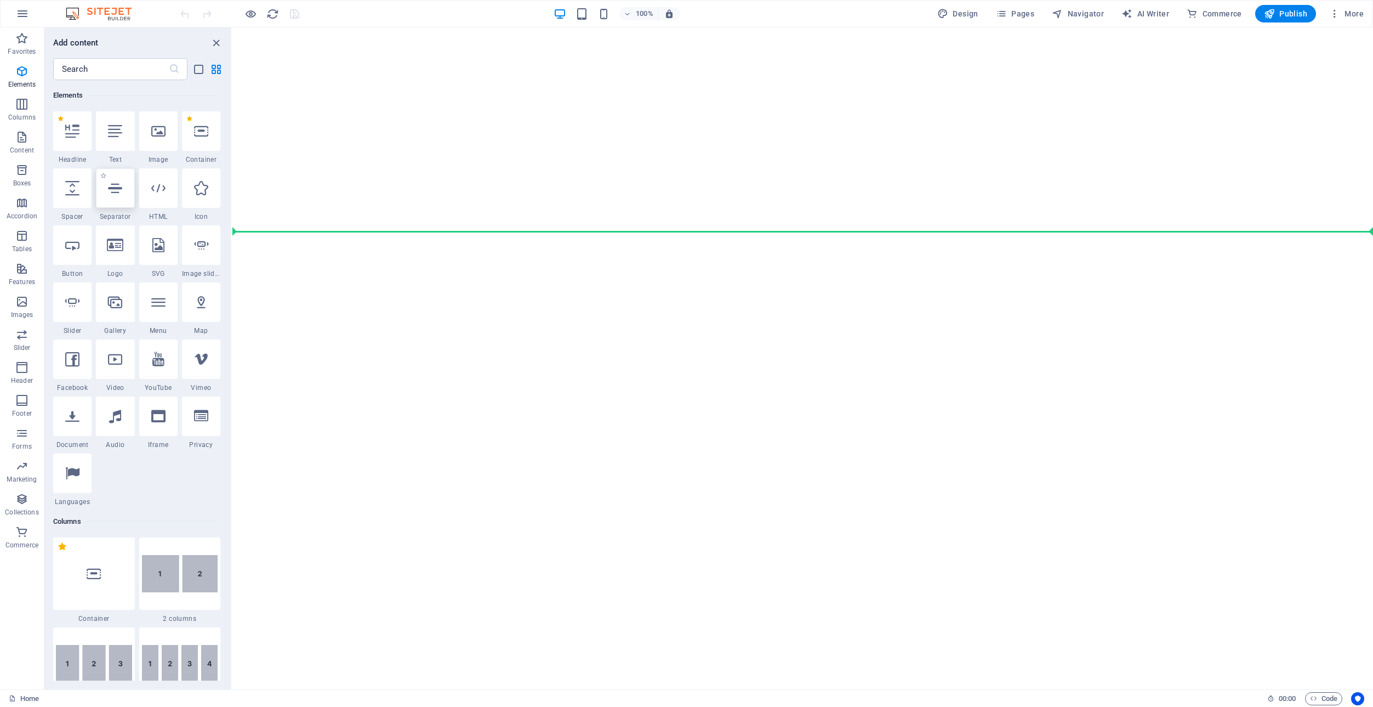
select select "%"
select select "px"
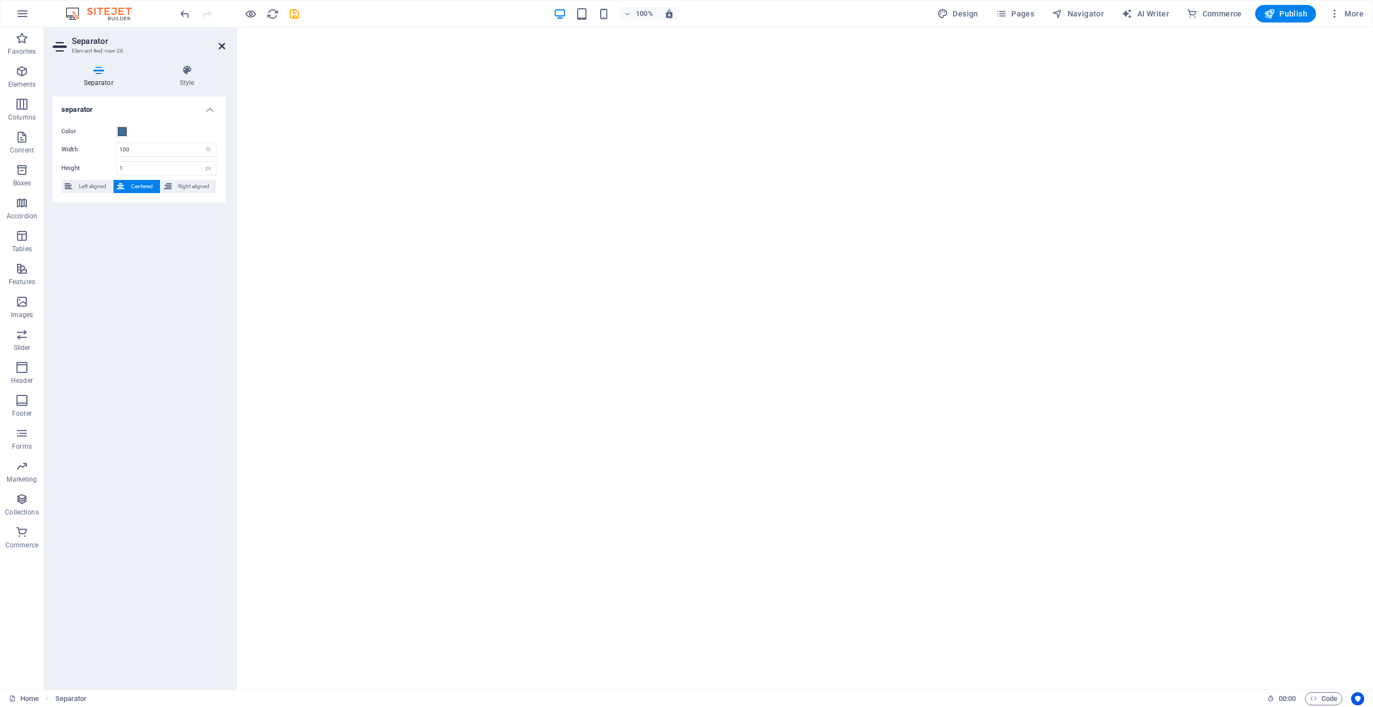
click at [220, 43] on icon at bounding box center [222, 46] width 7 height 9
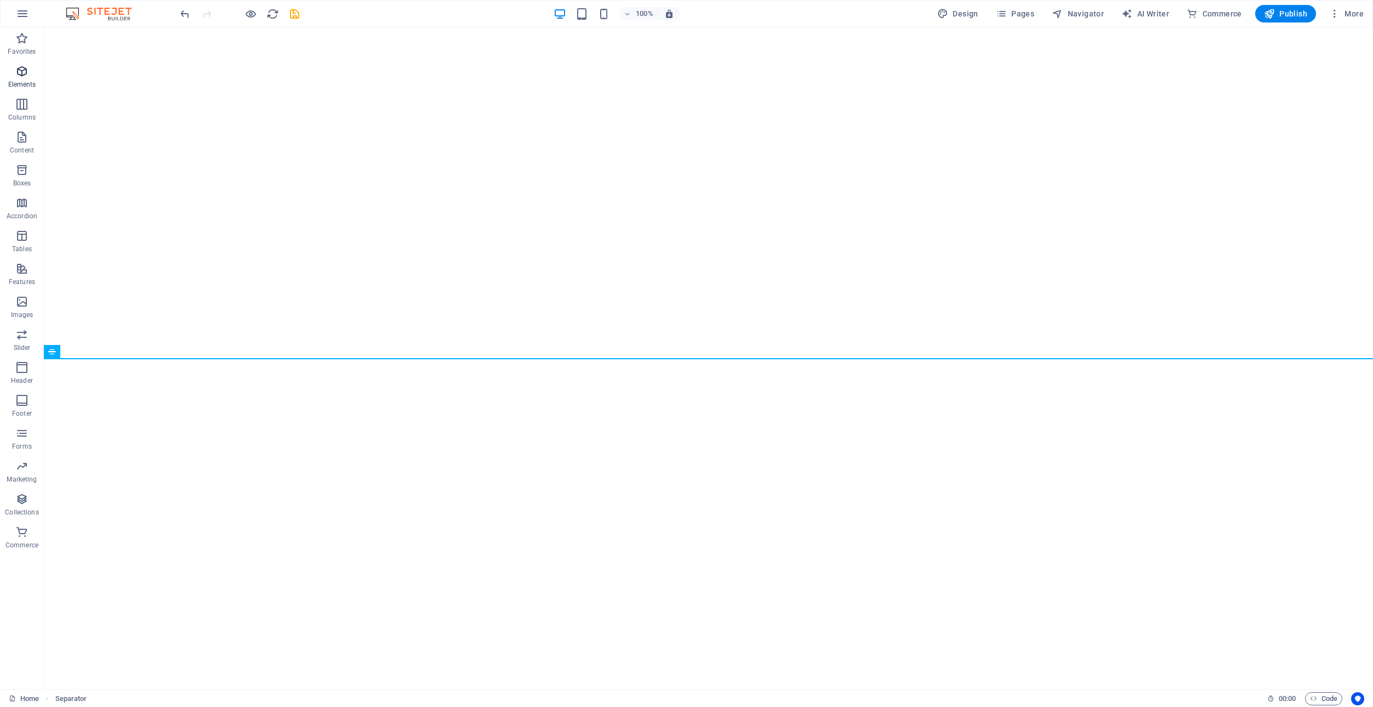
click at [19, 73] on icon "button" at bounding box center [21, 71] width 13 height 13
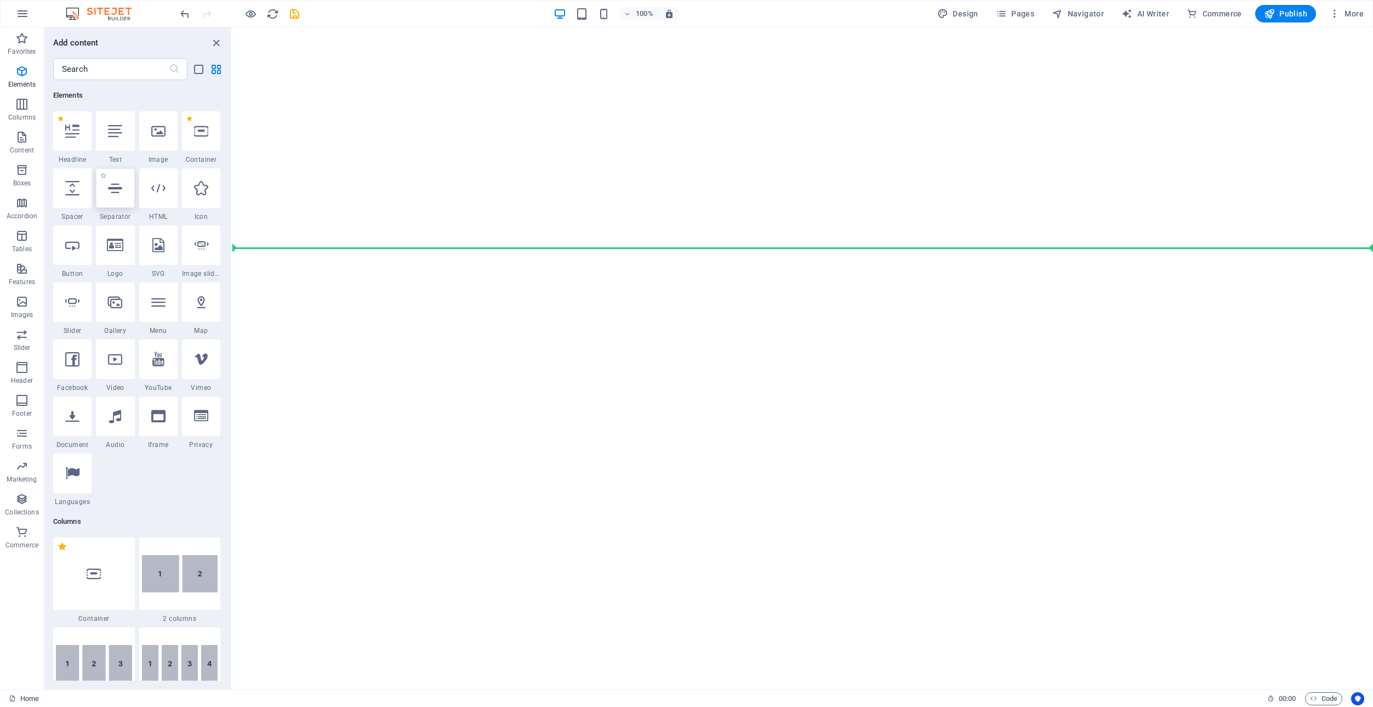
select select "%"
select select "px"
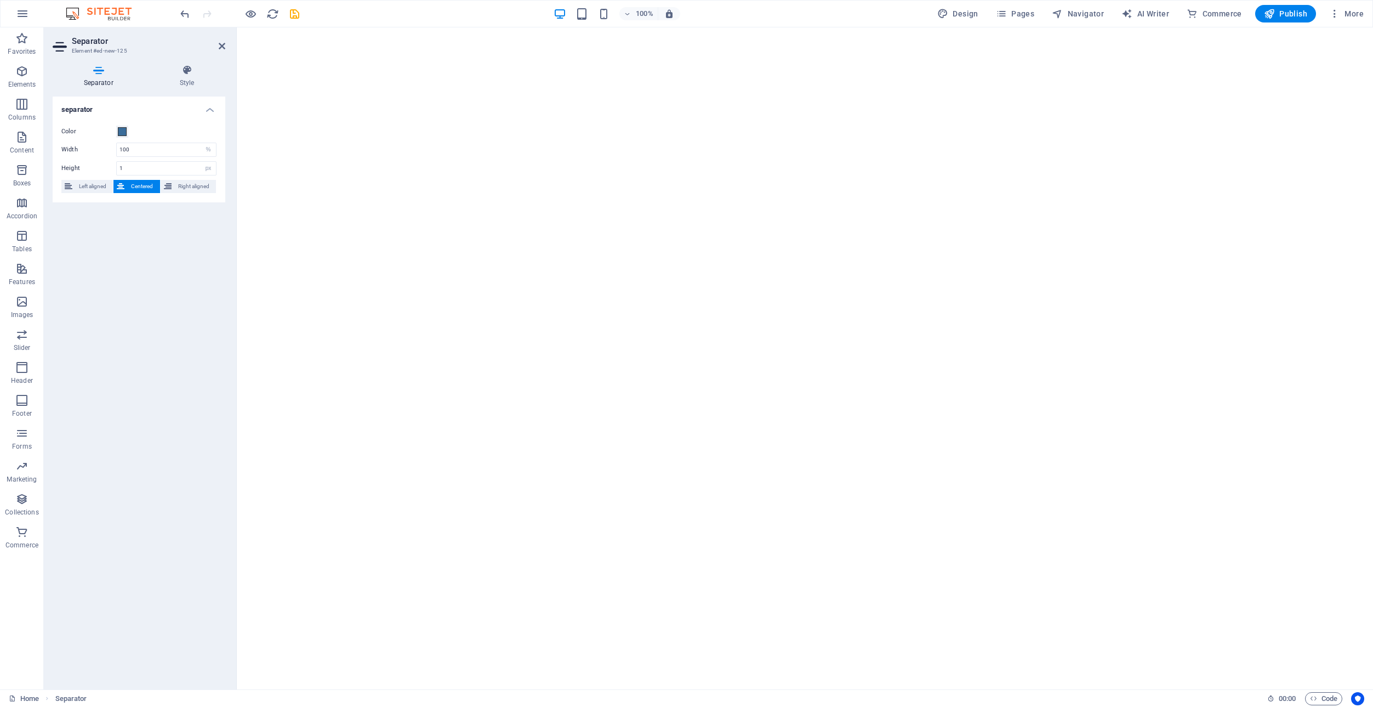
drag, startPoint x: 97, startPoint y: 68, endPoint x: 104, endPoint y: 63, distance: 8.2
click at [104, 62] on div "Separator Style separator Color Width 100 px rem % vh vw Height 1 px rem vh vw …" at bounding box center [139, 372] width 190 height 633
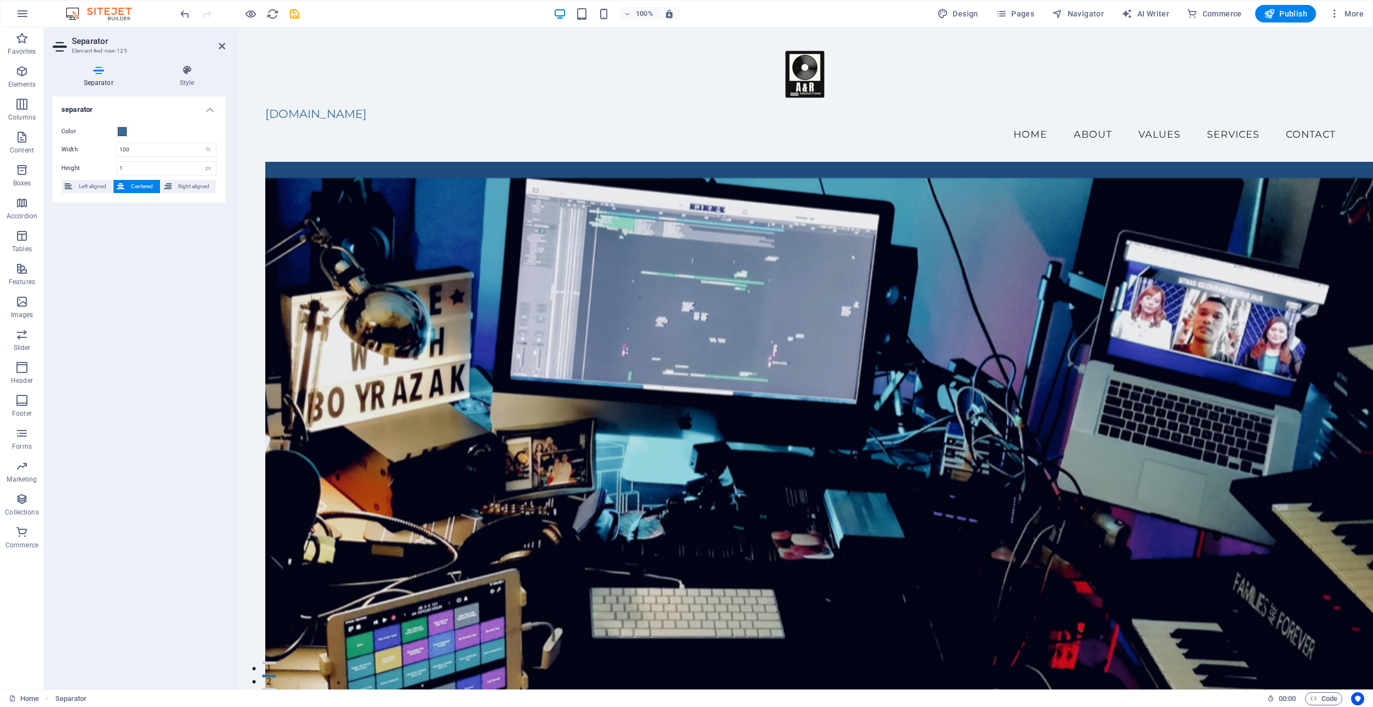
scroll to position [2957, 0]
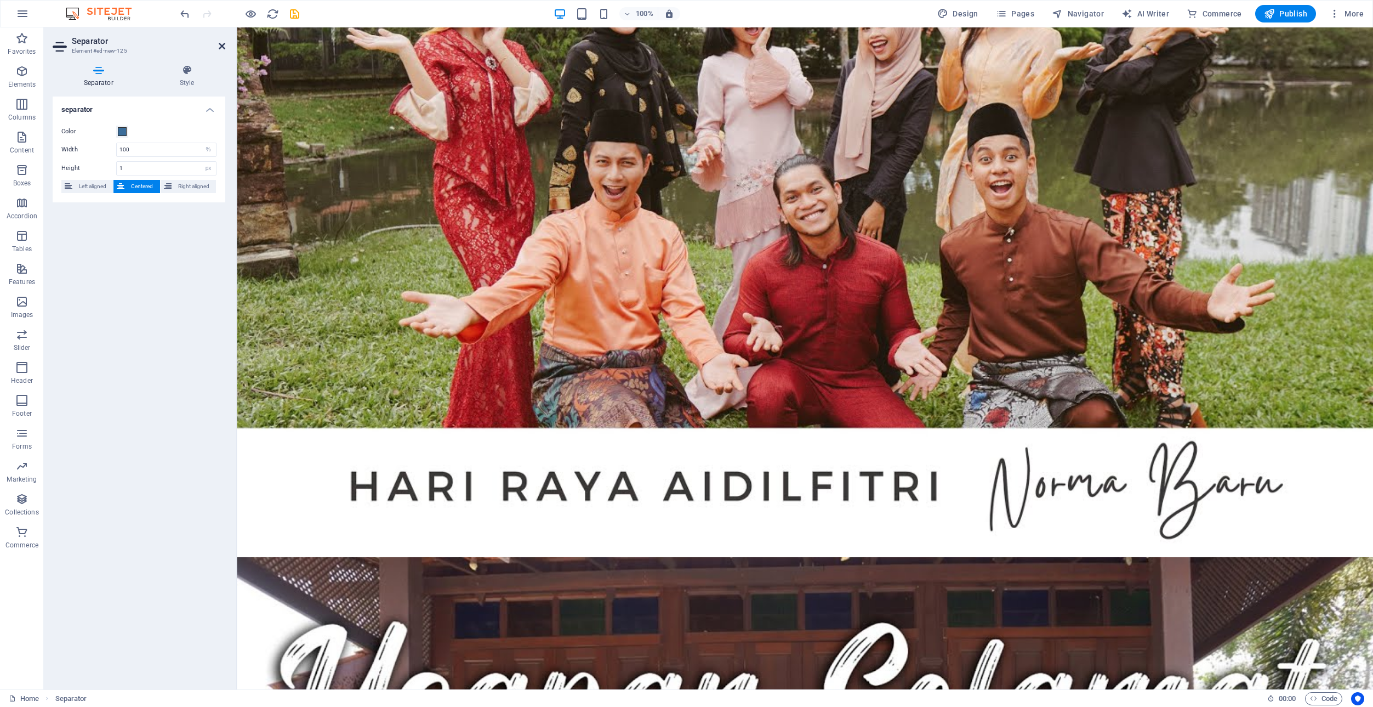
click at [219, 45] on icon at bounding box center [222, 46] width 7 height 9
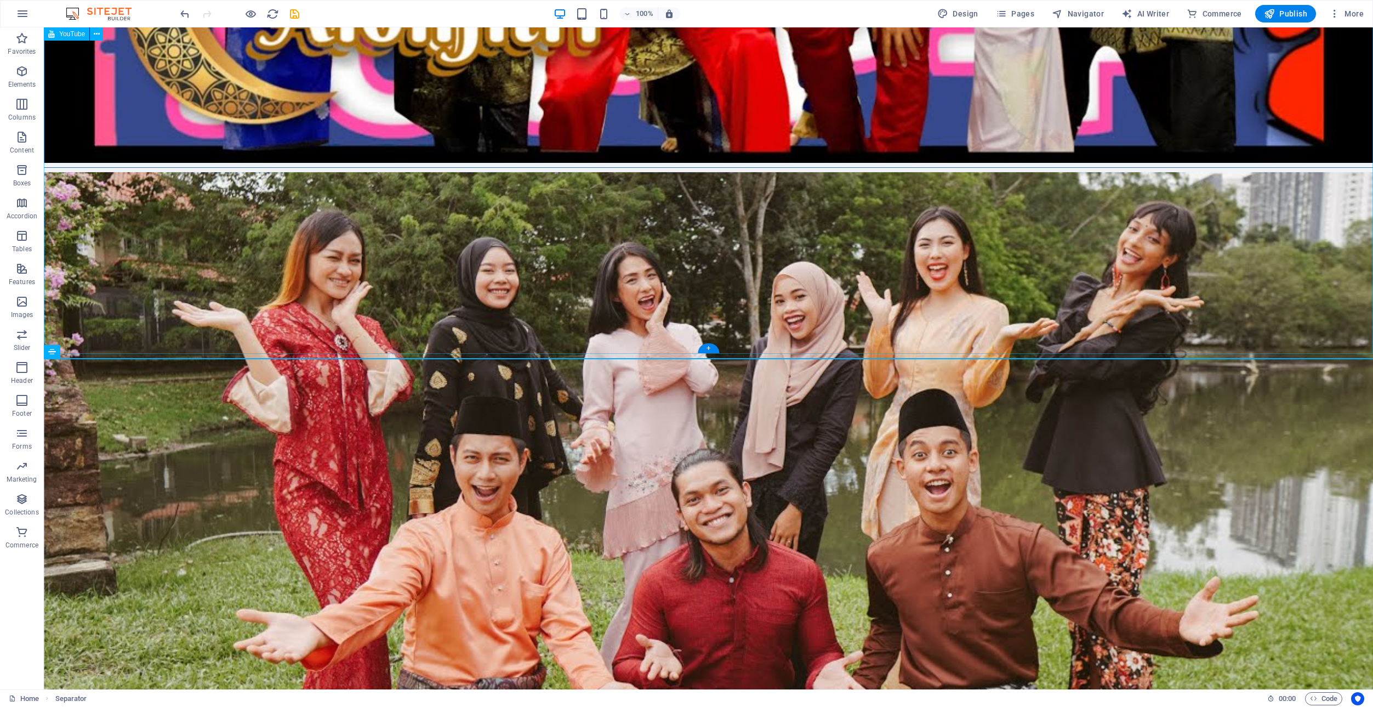
scroll to position [2536, 0]
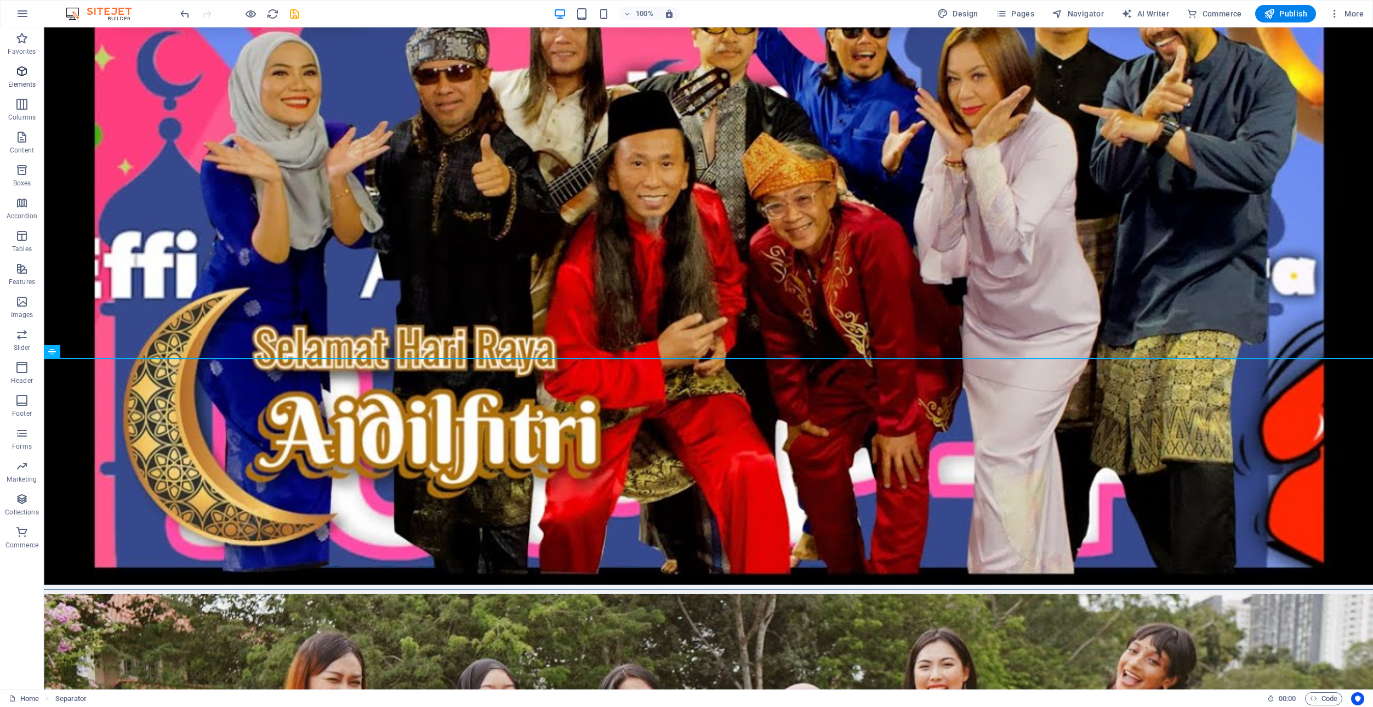
click at [20, 74] on icon "button" at bounding box center [21, 71] width 13 height 13
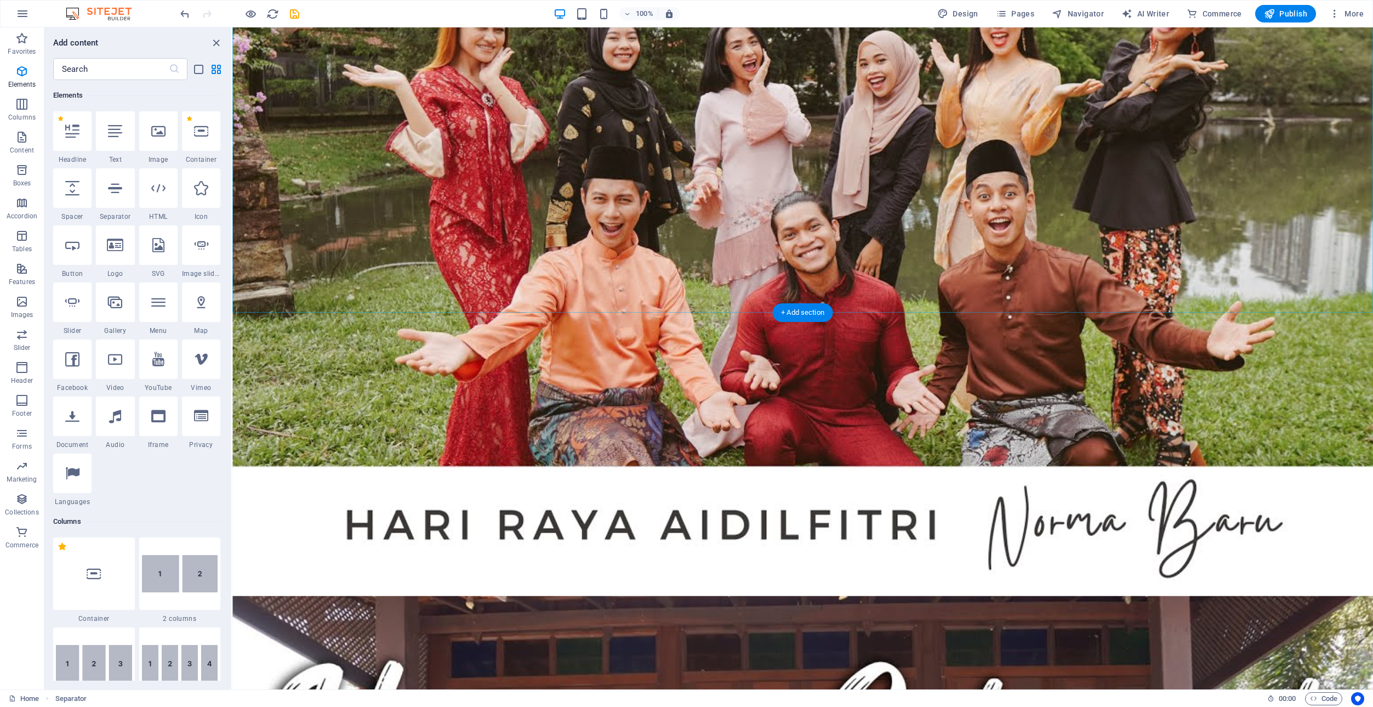
scroll to position [2932, 0]
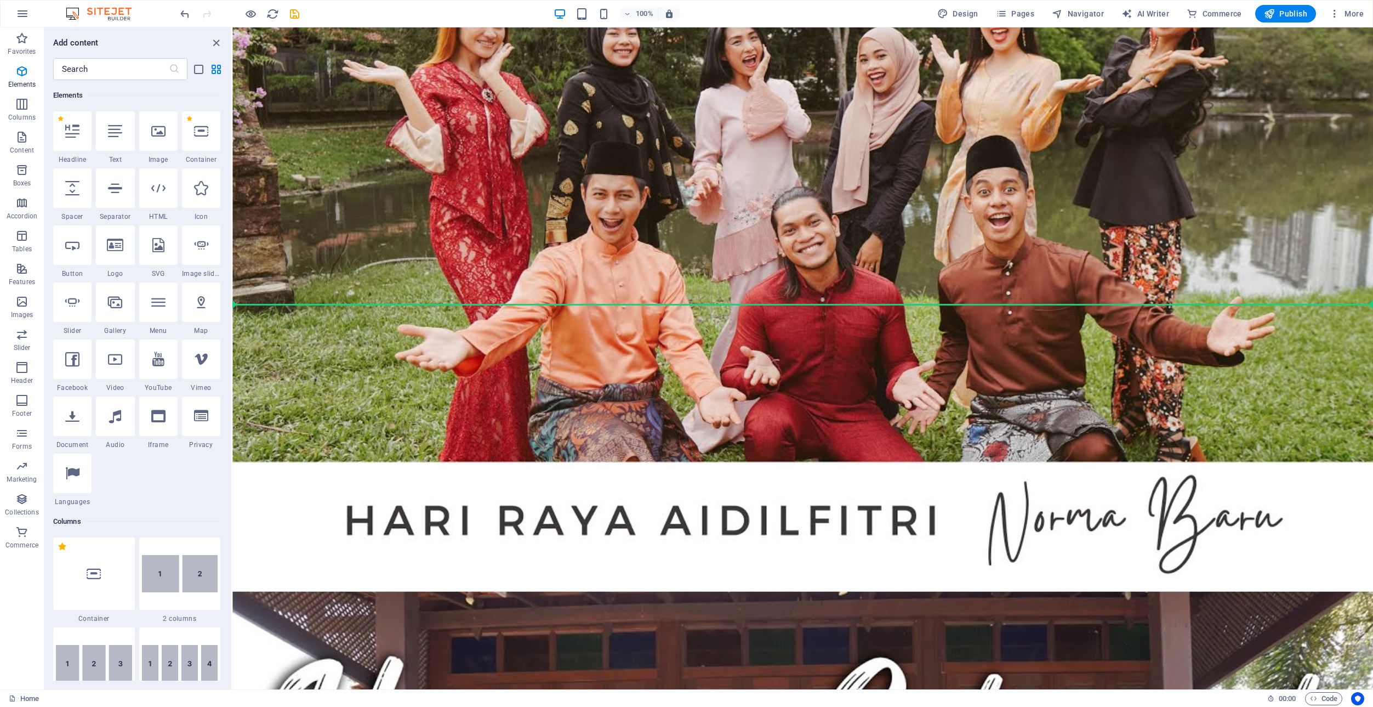
select select "%"
select select "px"
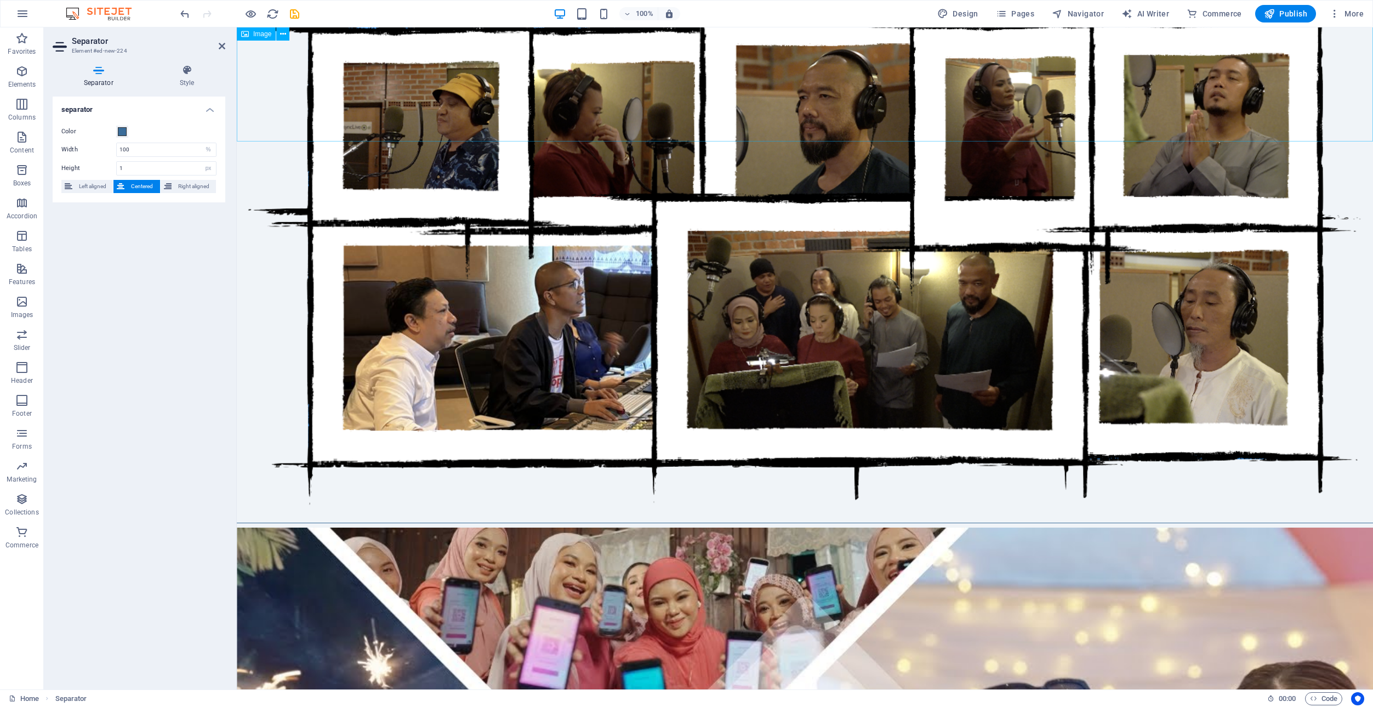
scroll to position [1052, 0]
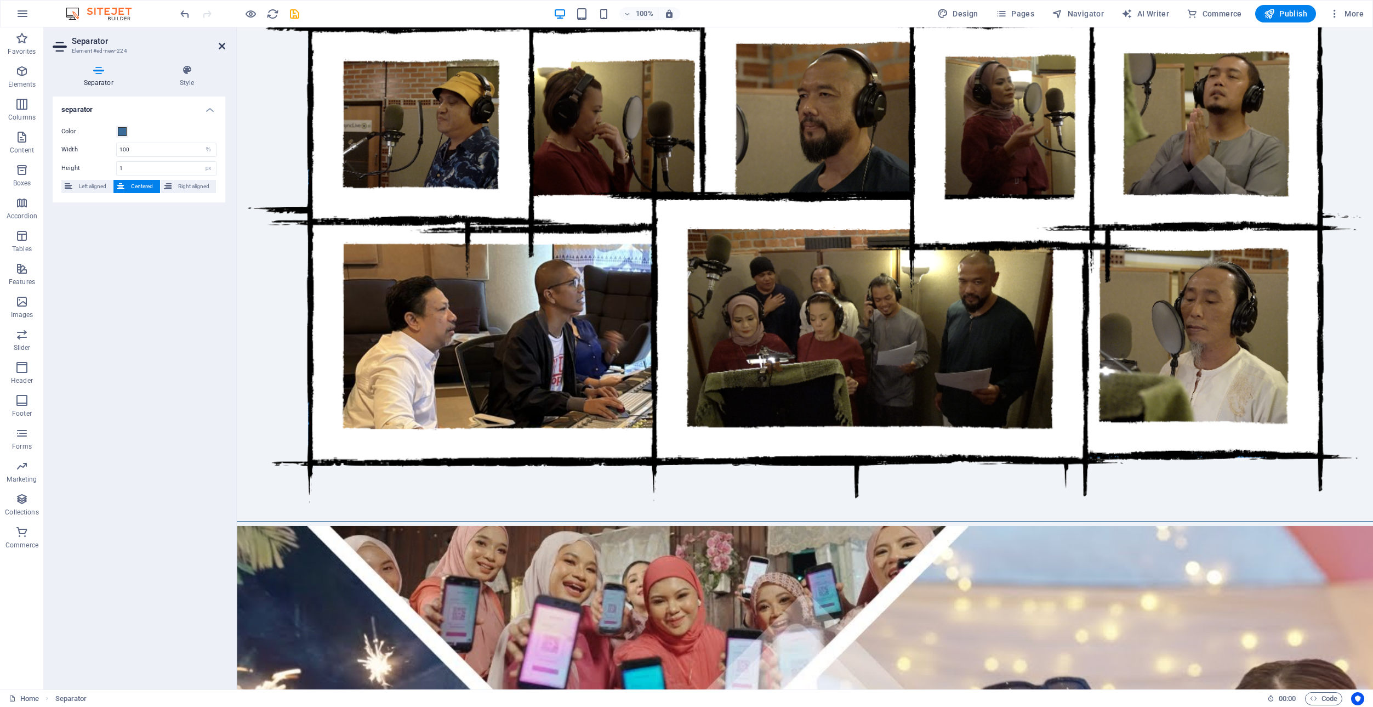
click at [221, 44] on icon at bounding box center [222, 46] width 7 height 9
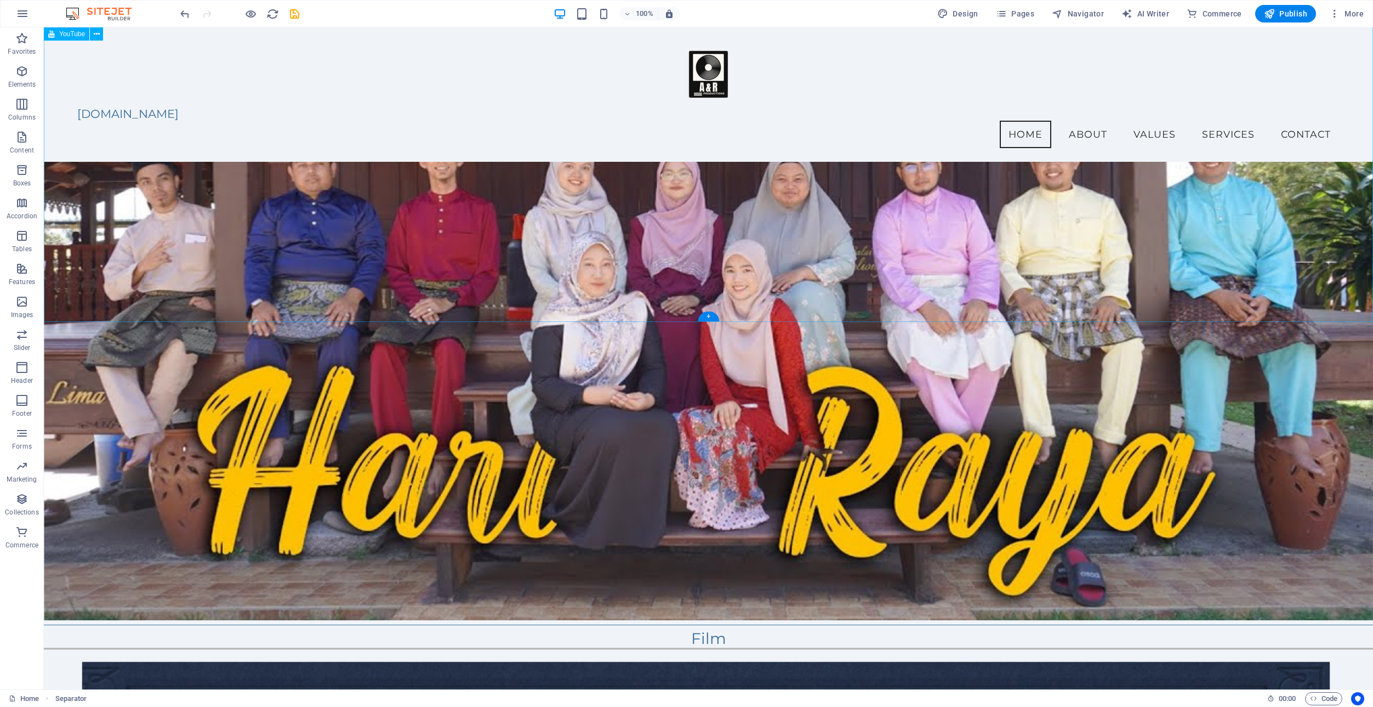
scroll to position [3985, 0]
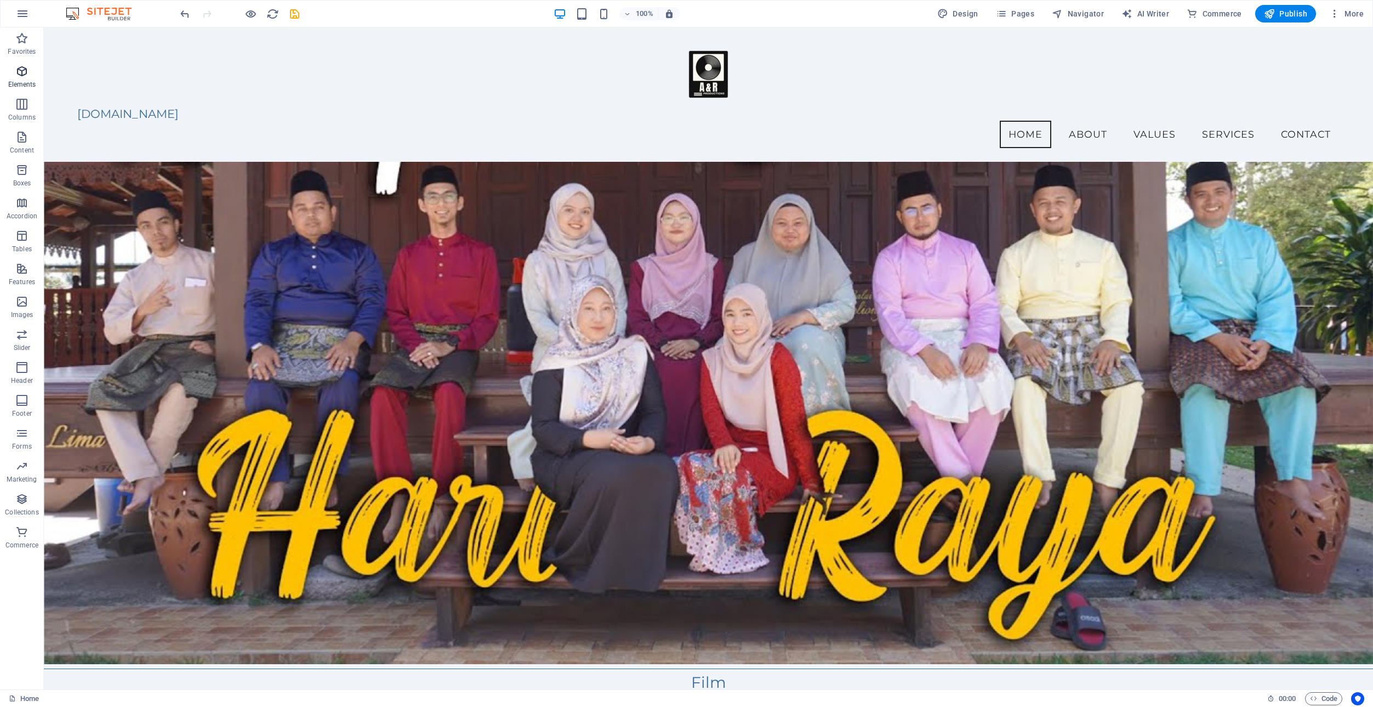
click at [19, 69] on icon "button" at bounding box center [21, 71] width 13 height 13
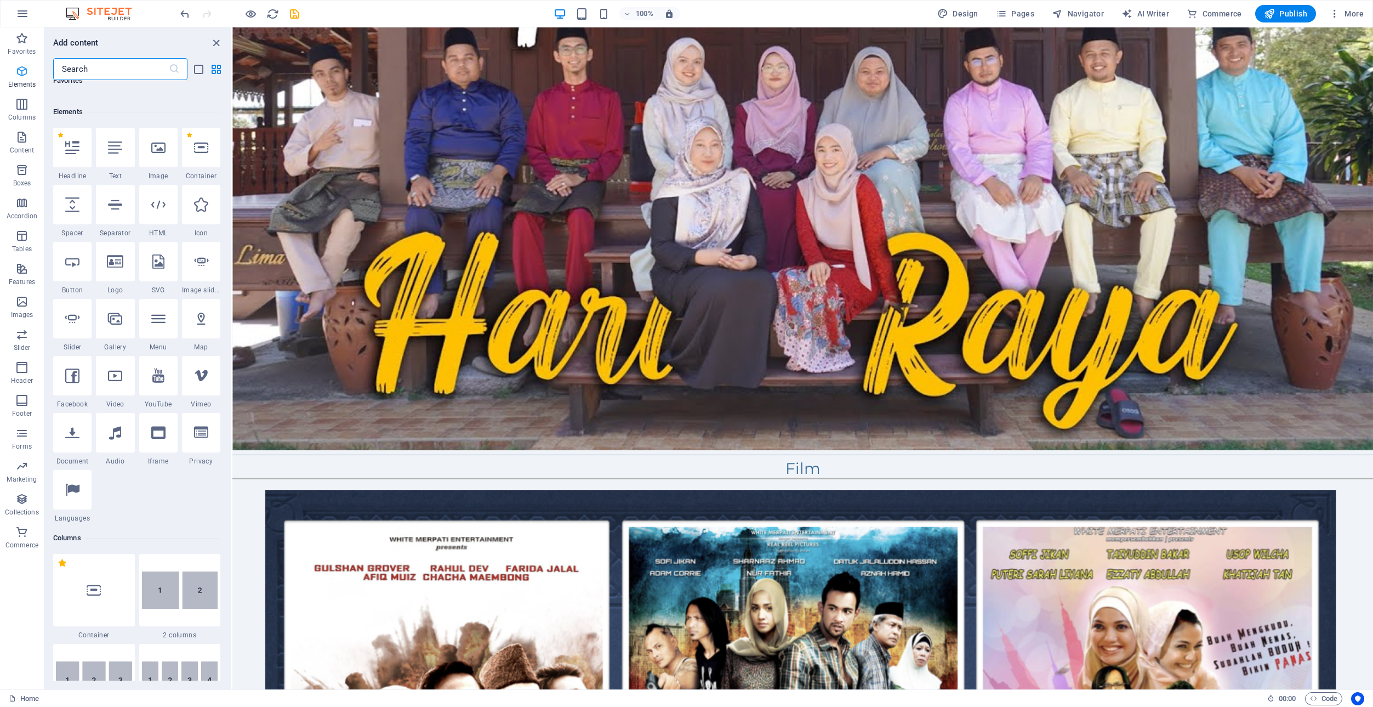
scroll to position [117, 0]
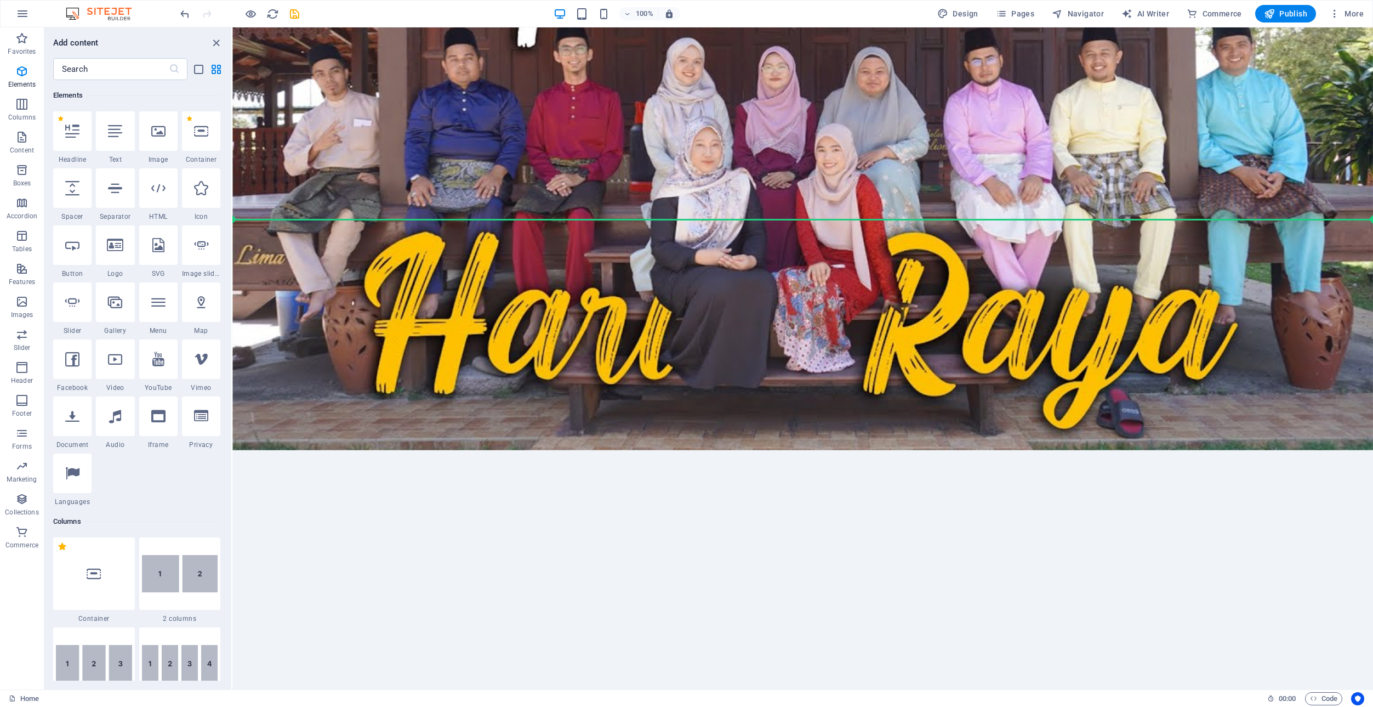
select select "ar16_9"
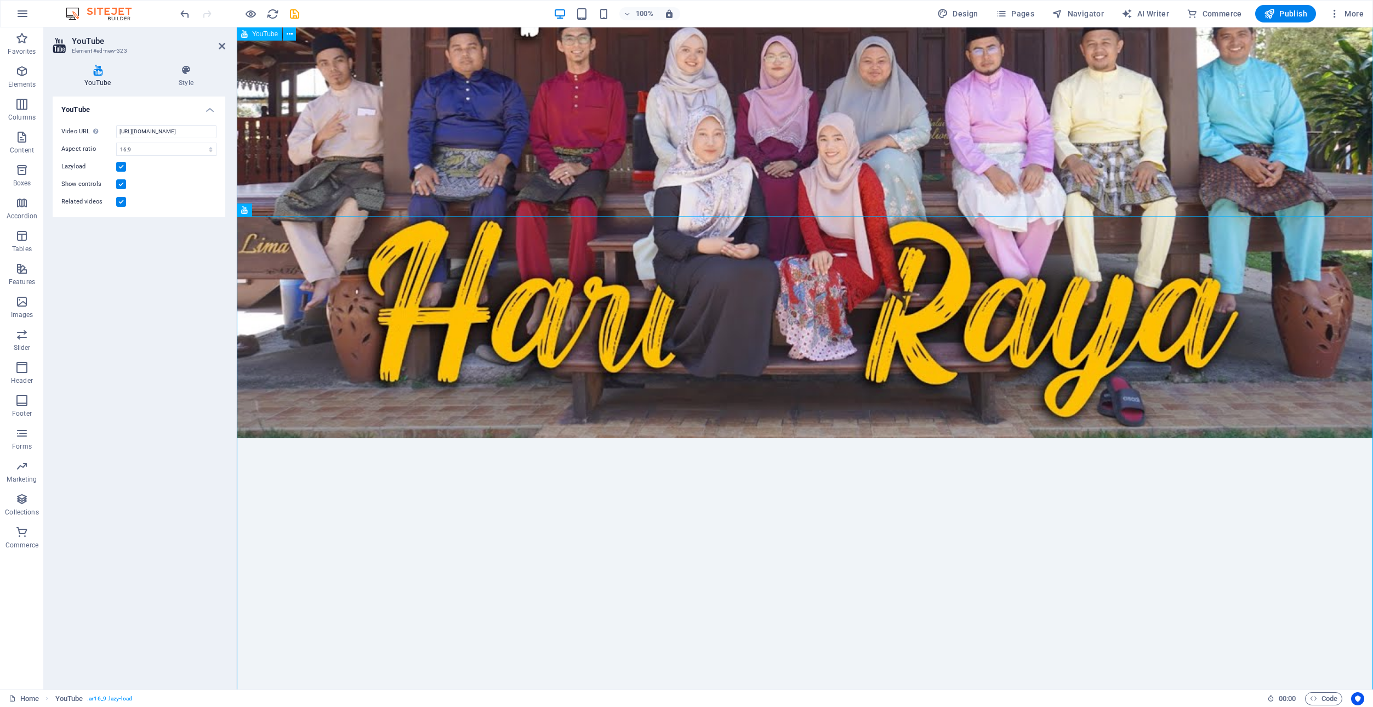
scroll to position [3659, 0]
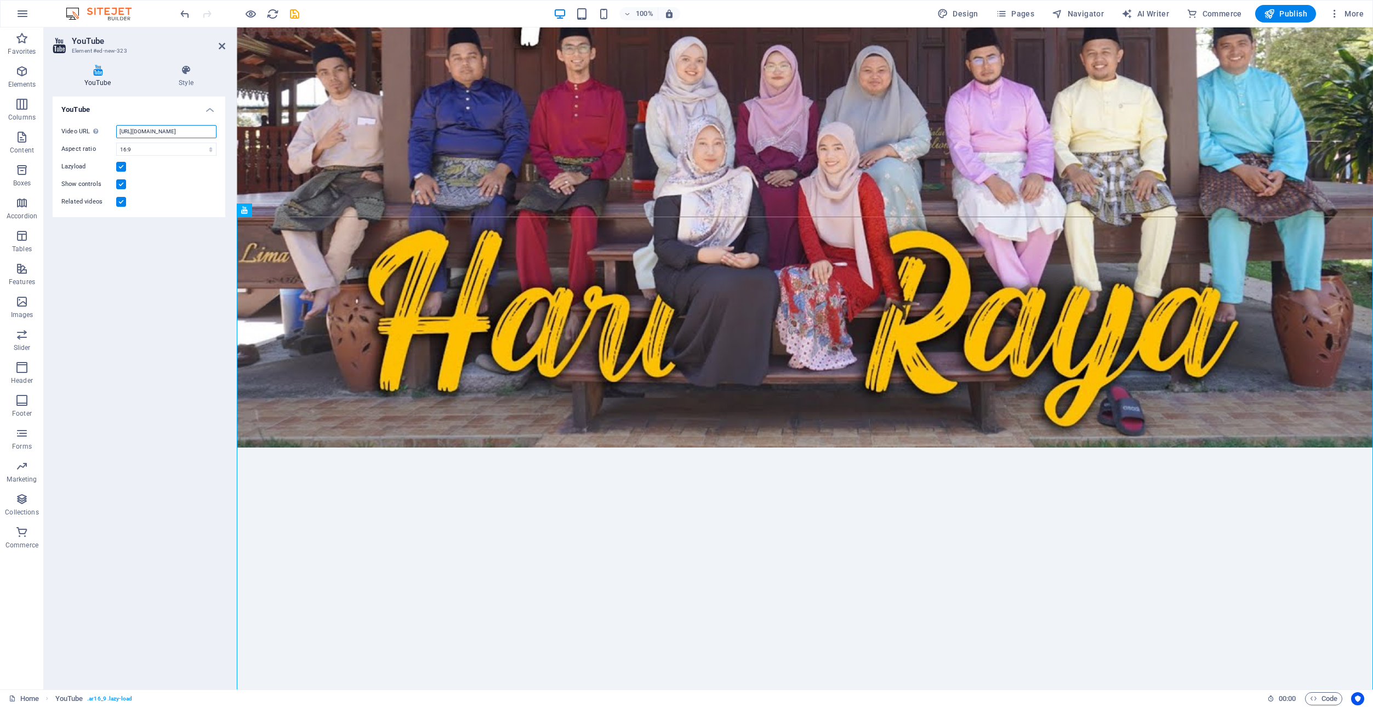
click at [162, 134] on input "[URL][DOMAIN_NAME]" at bounding box center [166, 131] width 100 height 13
drag, startPoint x: 171, startPoint y: 129, endPoint x: 179, endPoint y: 129, distance: 8.2
click at [179, 129] on input "[URL][DOMAIN_NAME]" at bounding box center [166, 131] width 100 height 13
paste input "_tmKhEEqEeI"
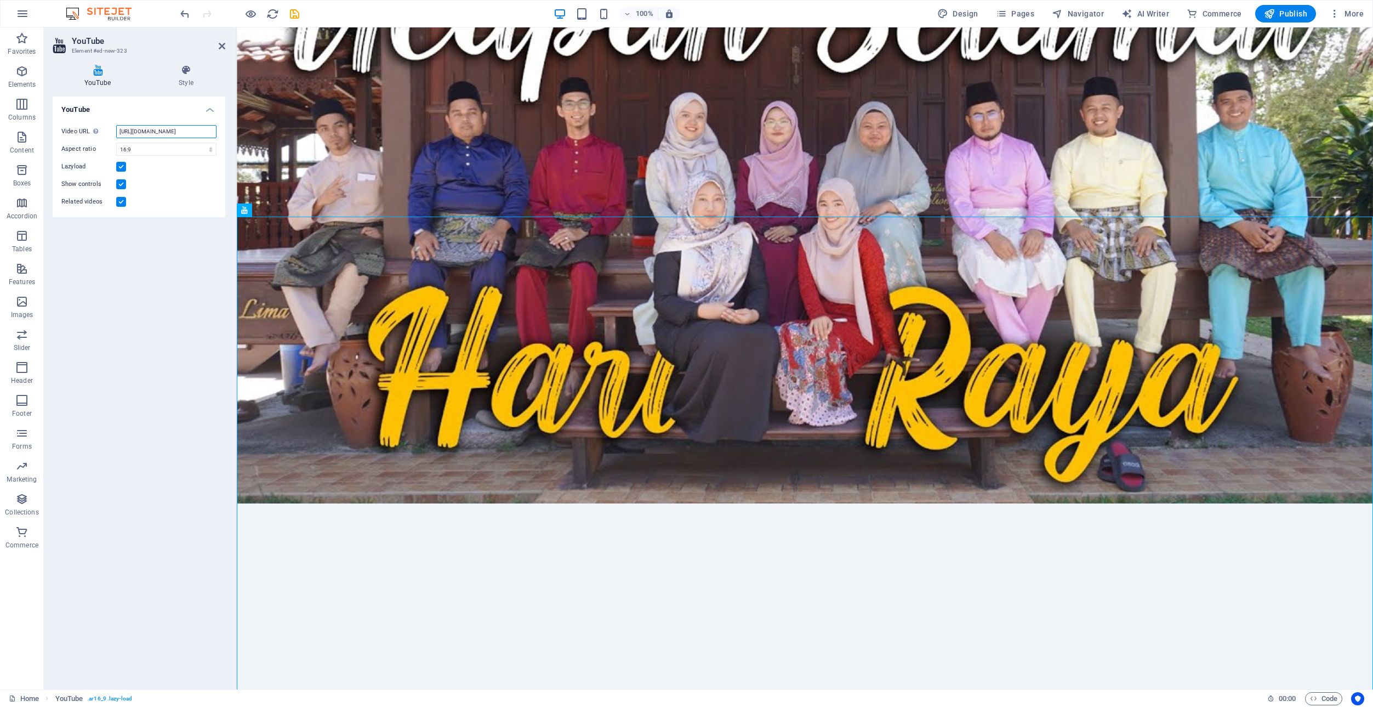
type input "[URL][DOMAIN_NAME]"
click at [152, 252] on div "YouTube Video URL Insert (or paste) a video URL. [URL][DOMAIN_NAME] Aspect rati…" at bounding box center [139, 388] width 173 height 584
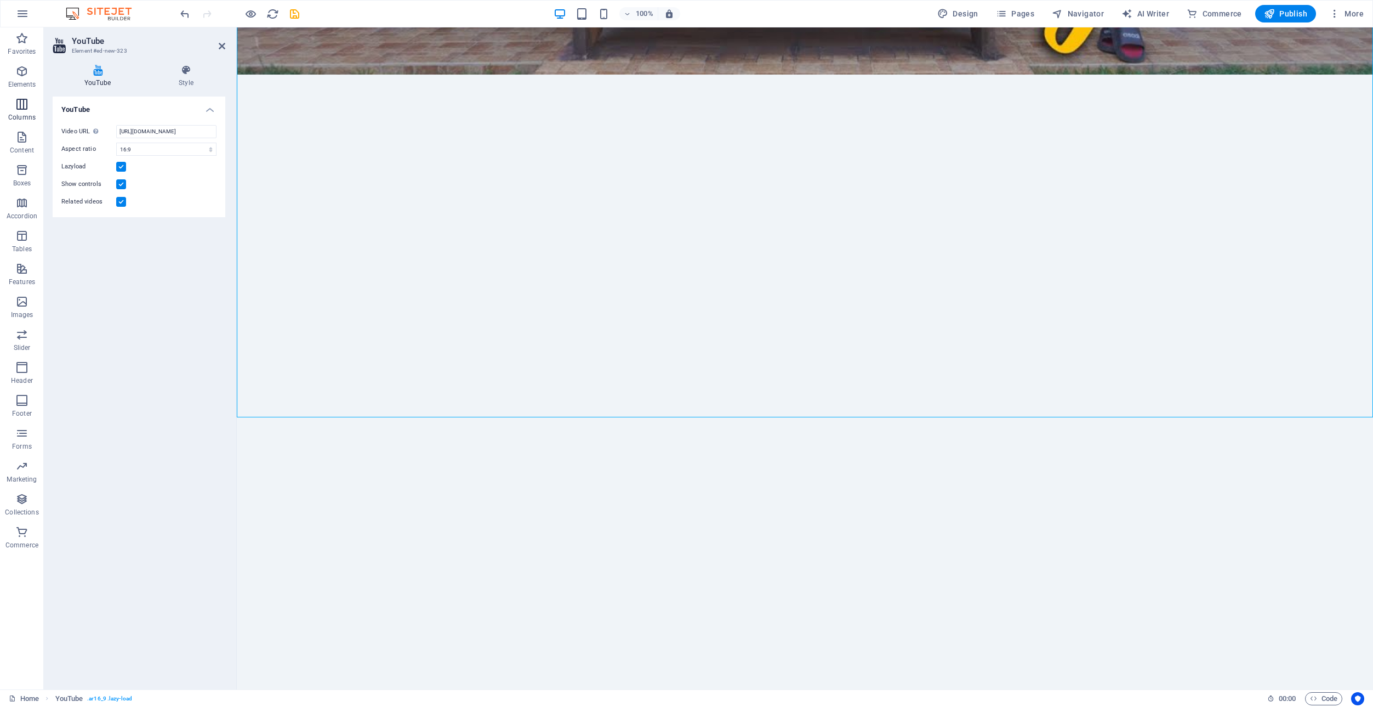
scroll to position [4098, 0]
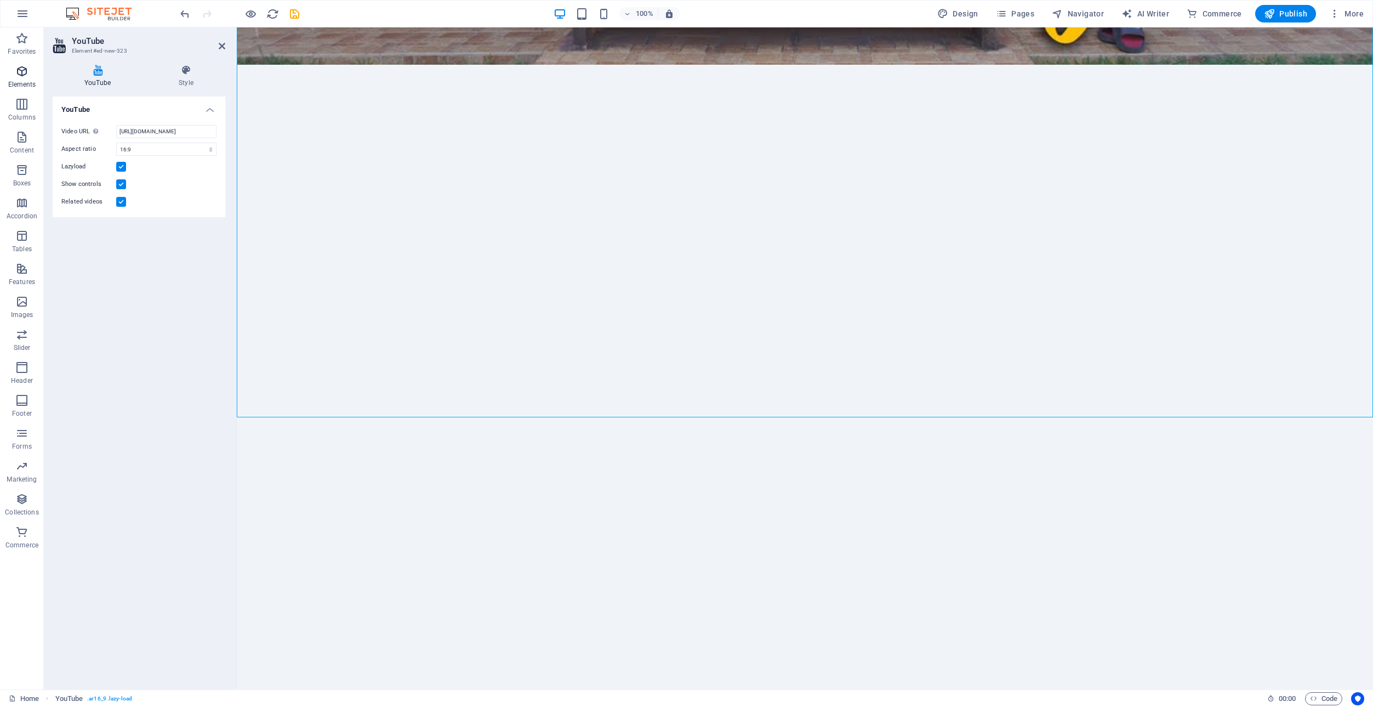
click at [19, 74] on icon "button" at bounding box center [21, 71] width 13 height 13
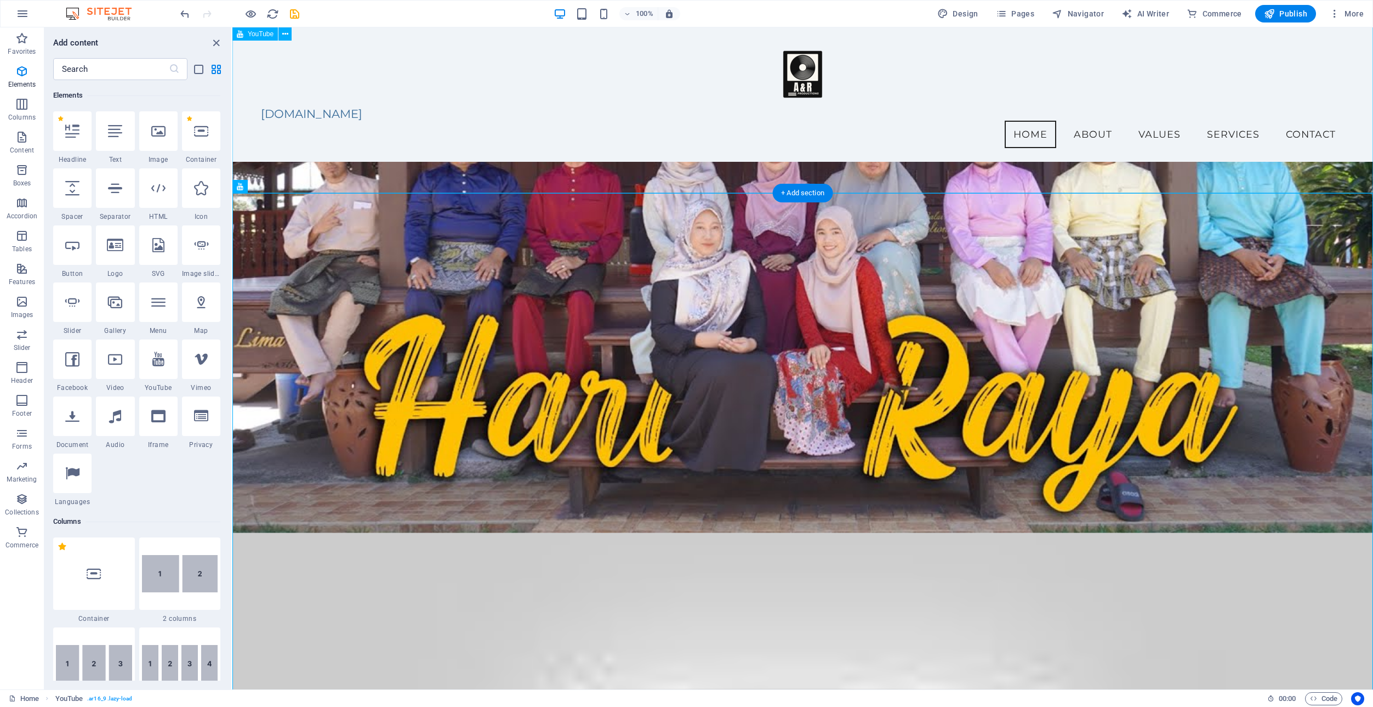
scroll to position [3592, 0]
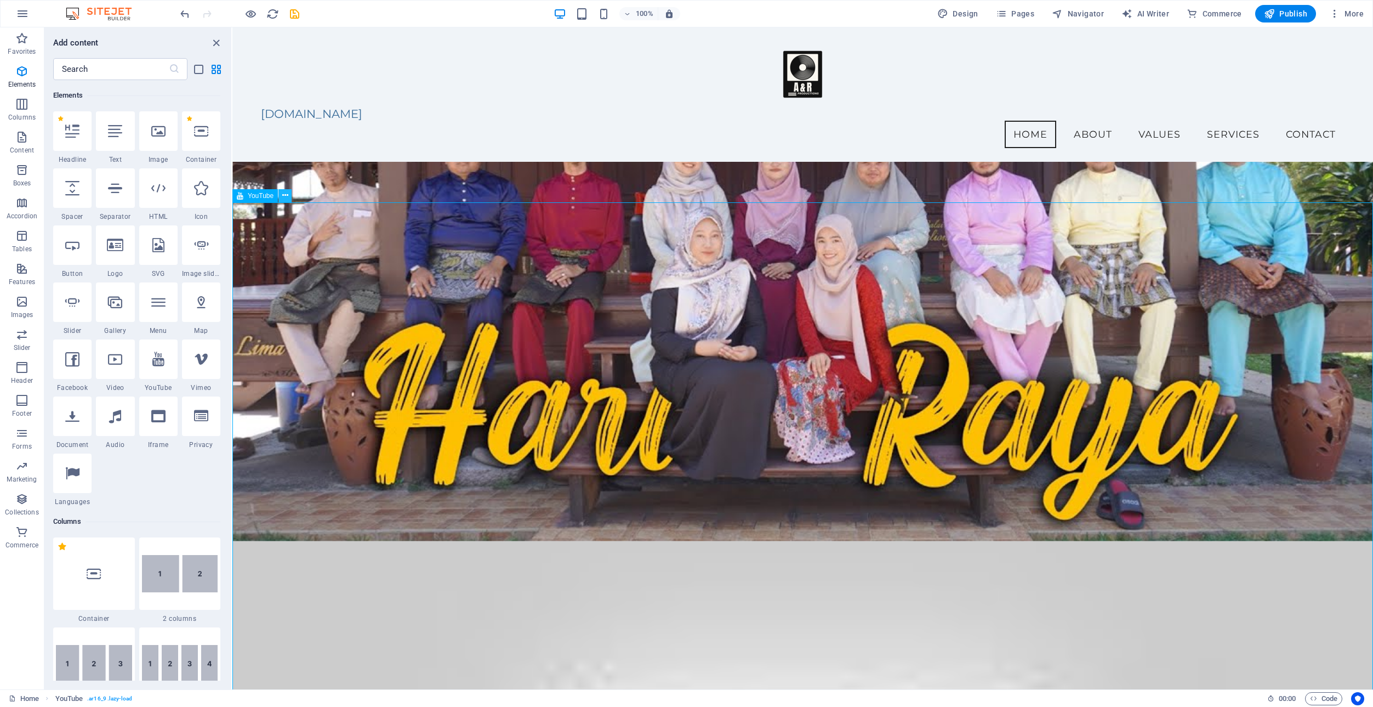
click at [283, 193] on icon at bounding box center [285, 196] width 6 height 12
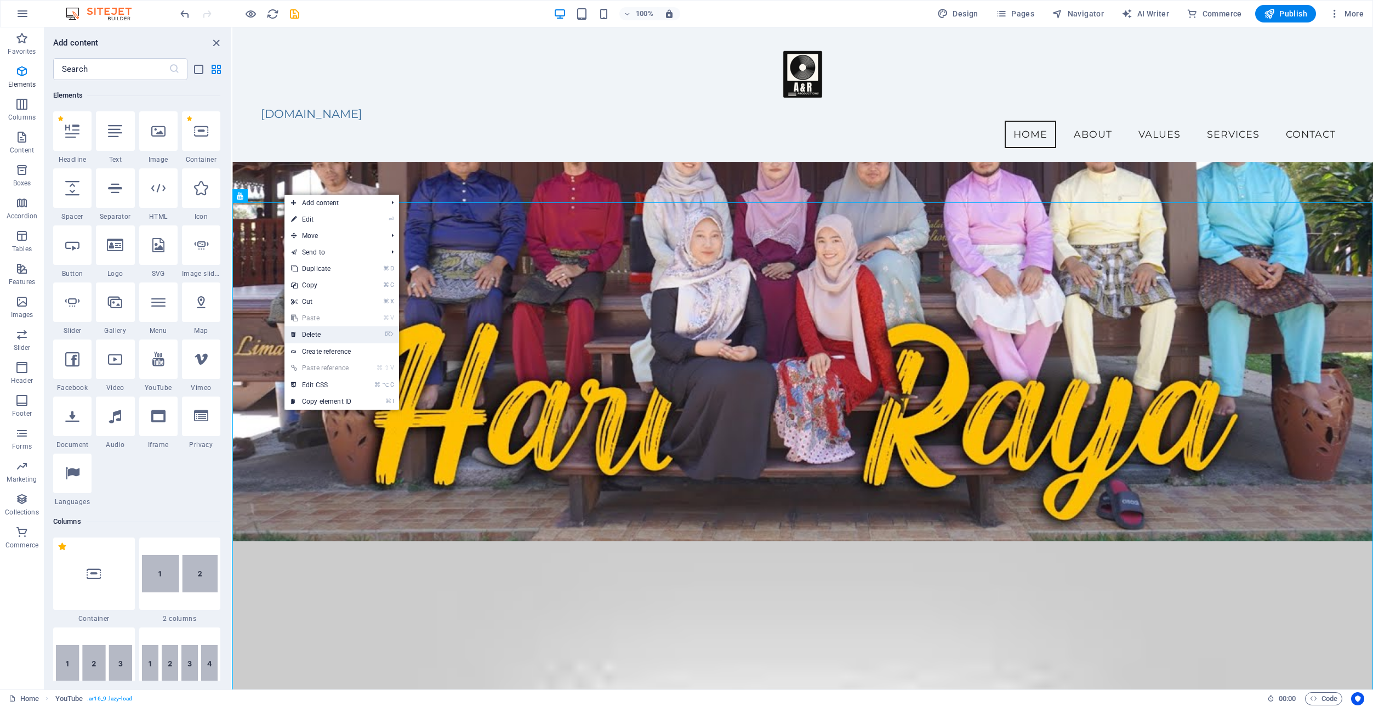
click at [324, 334] on link "⌦ Delete" at bounding box center [320, 334] width 73 height 16
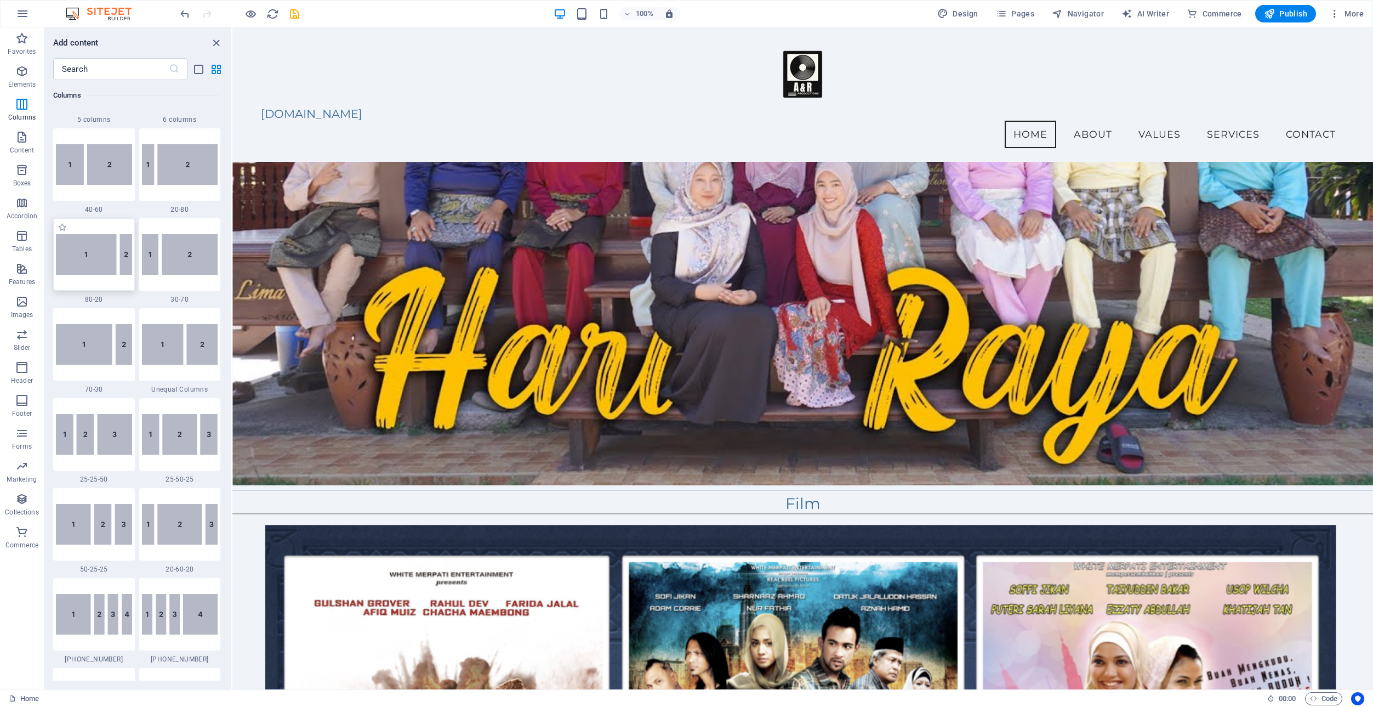
scroll to position [800, 0]
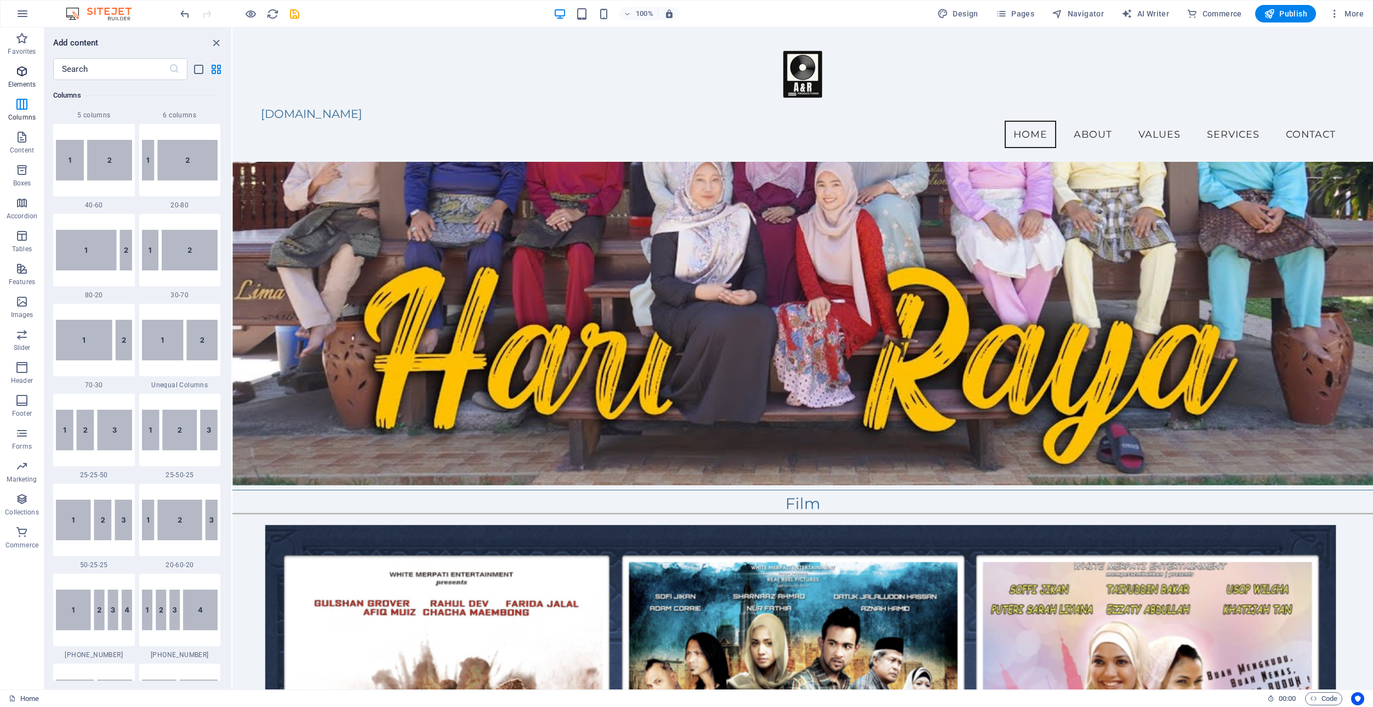
click at [17, 69] on icon "button" at bounding box center [21, 71] width 13 height 13
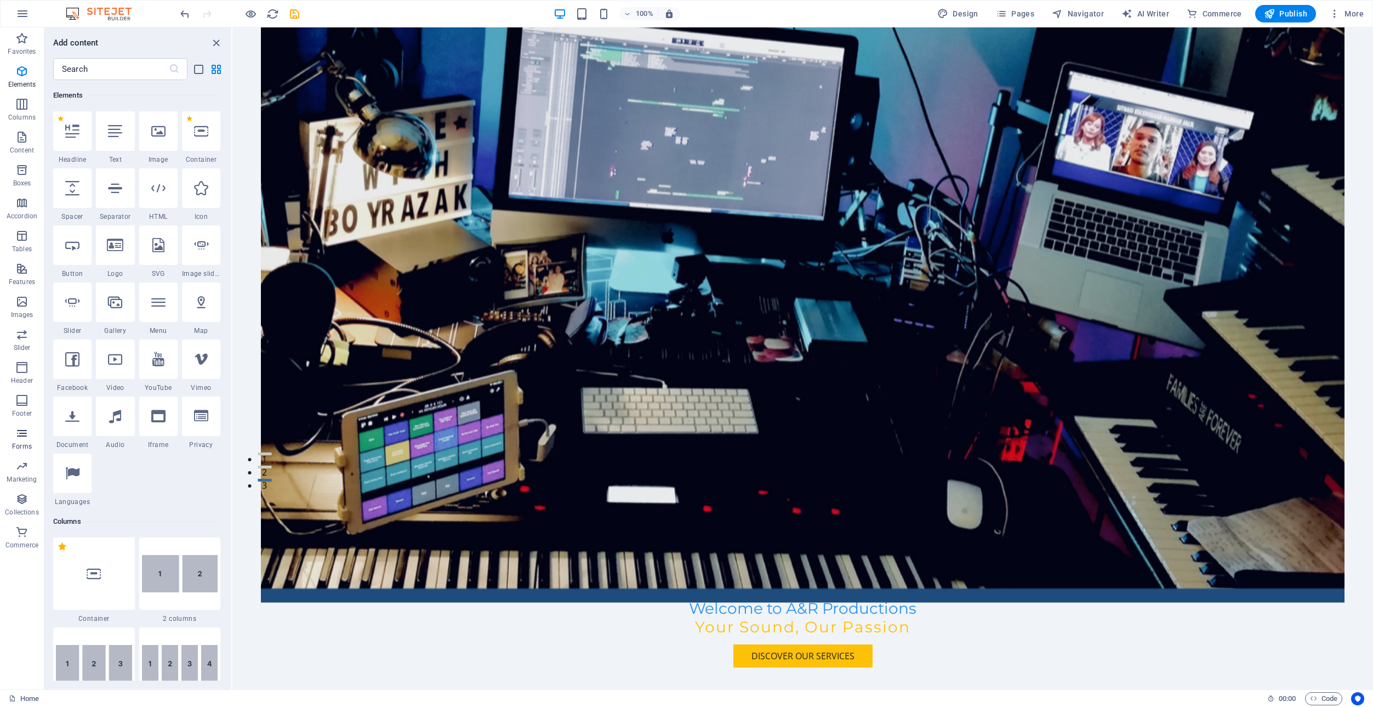
scroll to position [210, 0]
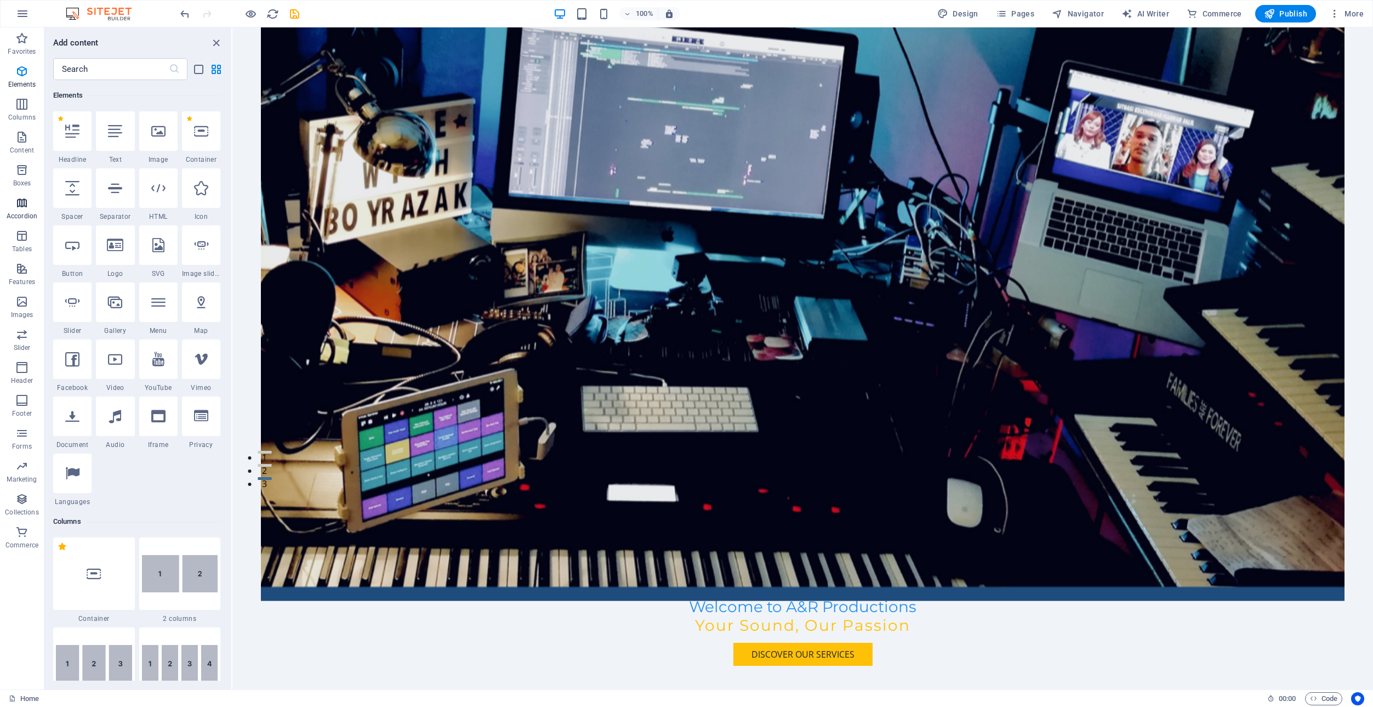
click at [19, 201] on icon "button" at bounding box center [21, 202] width 13 height 13
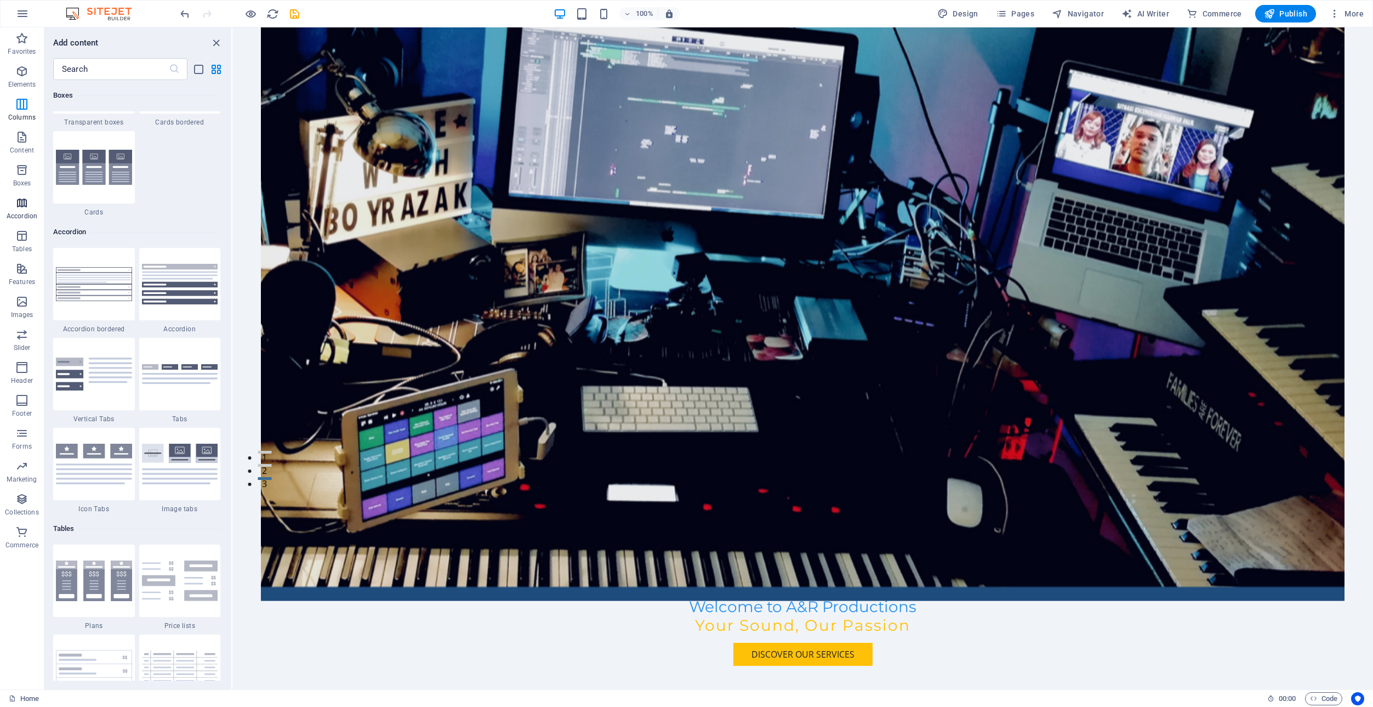
scroll to position [3500, 0]
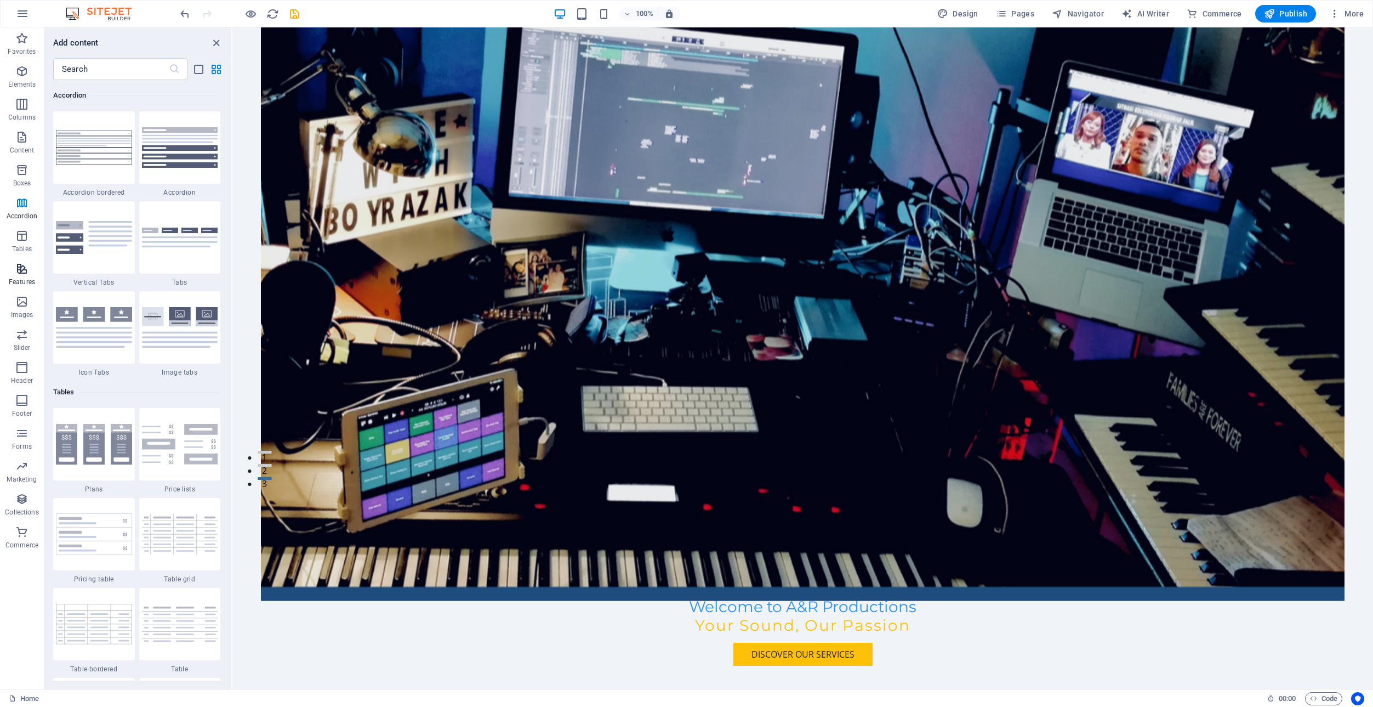
click at [20, 265] on icon "button" at bounding box center [21, 268] width 13 height 13
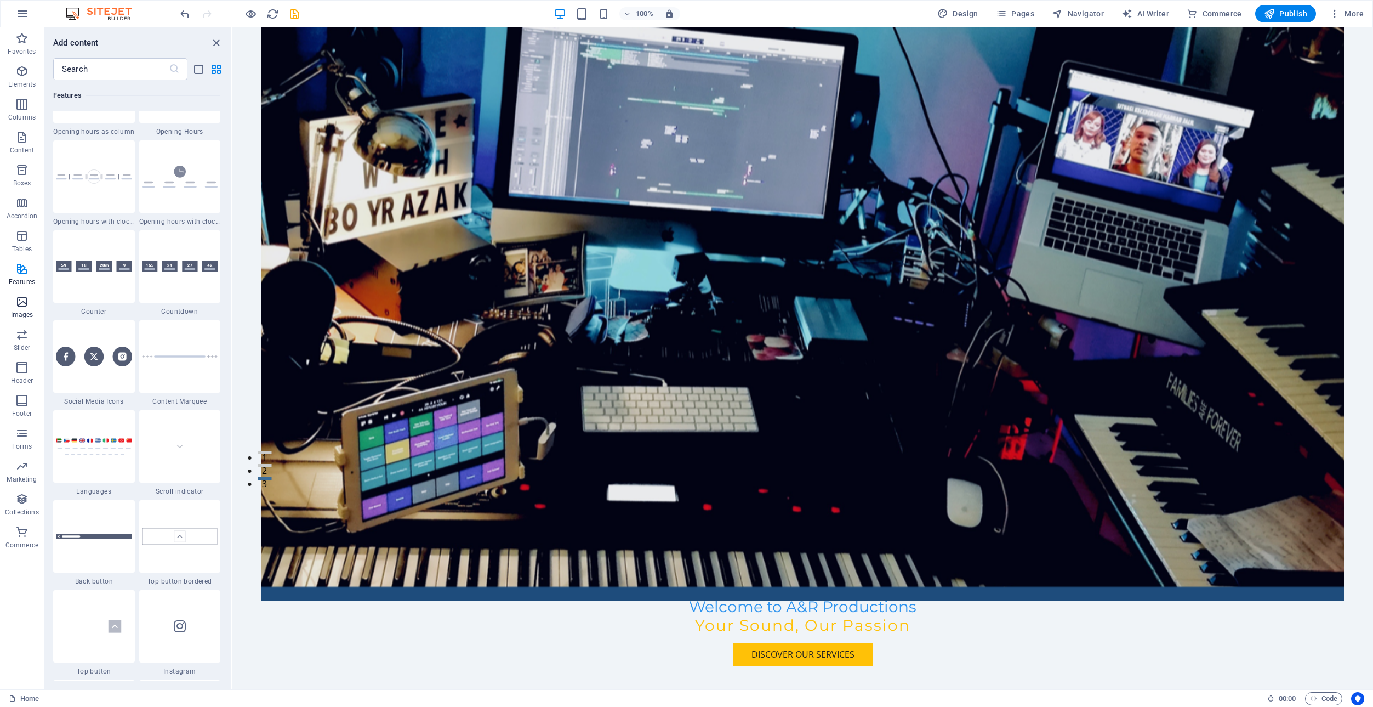
scroll to position [4789, 0]
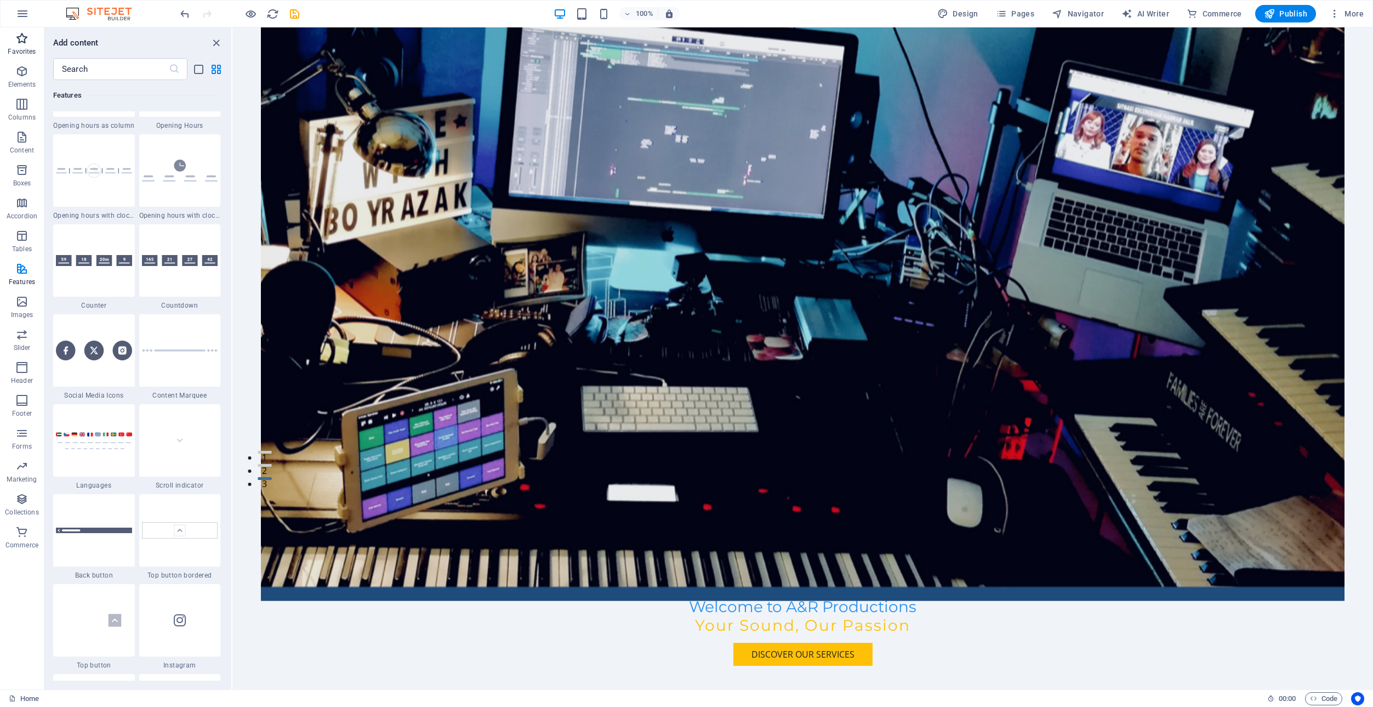
click at [20, 39] on icon "button" at bounding box center [21, 38] width 13 height 13
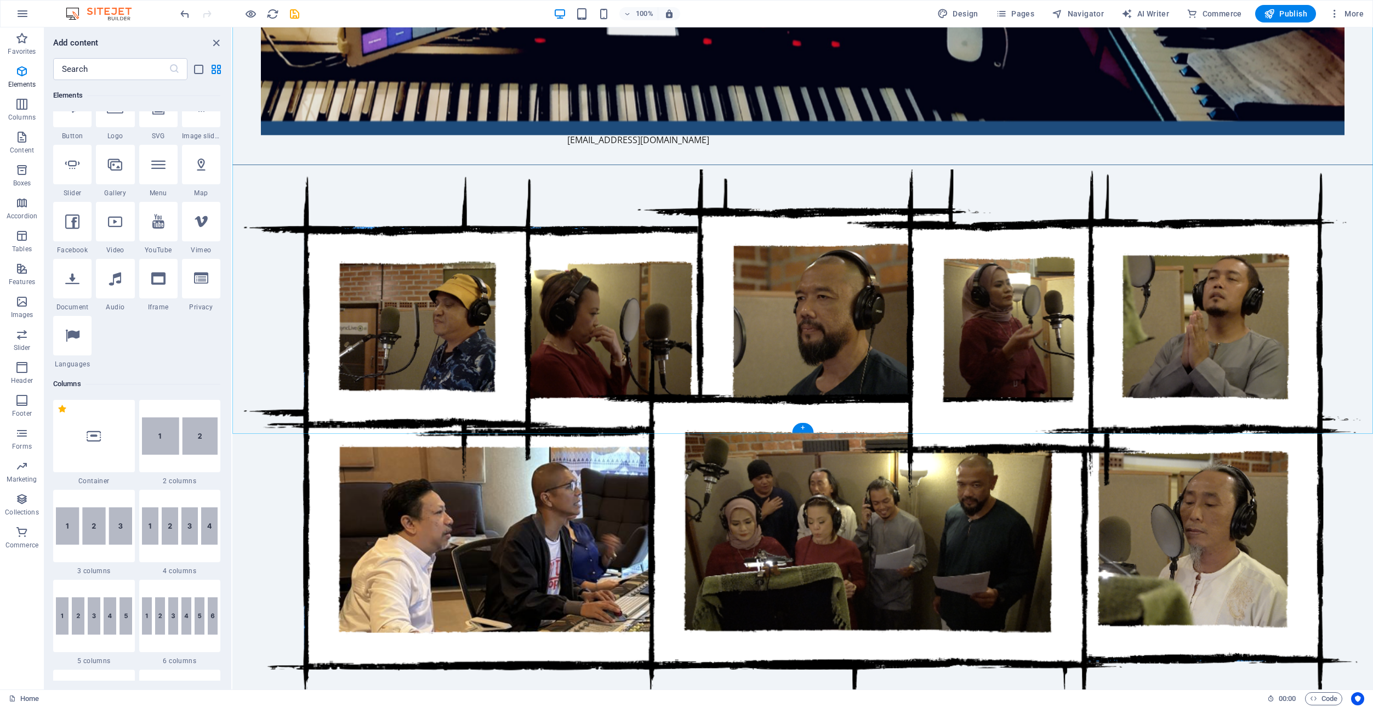
scroll to position [851, 0]
click at [115, 222] on icon at bounding box center [115, 221] width 14 height 14
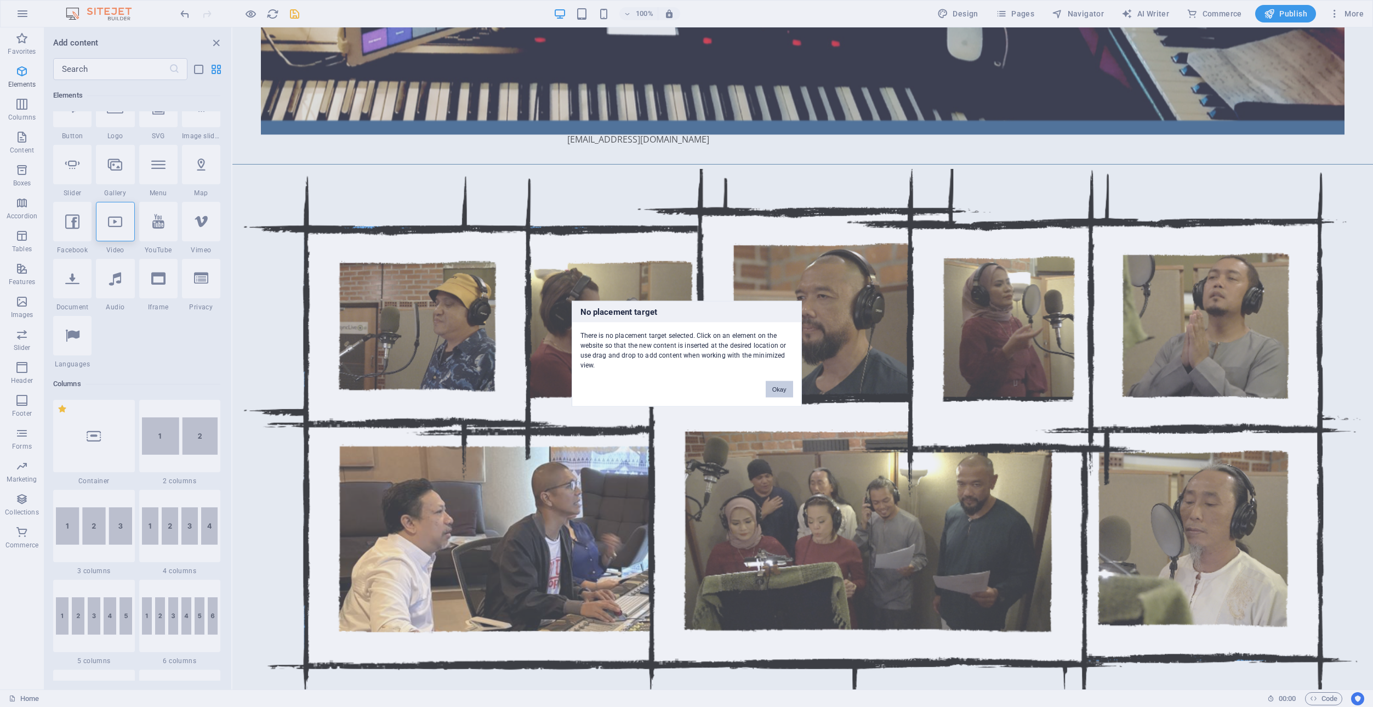
click at [779, 389] on button "Okay" at bounding box center [779, 388] width 27 height 16
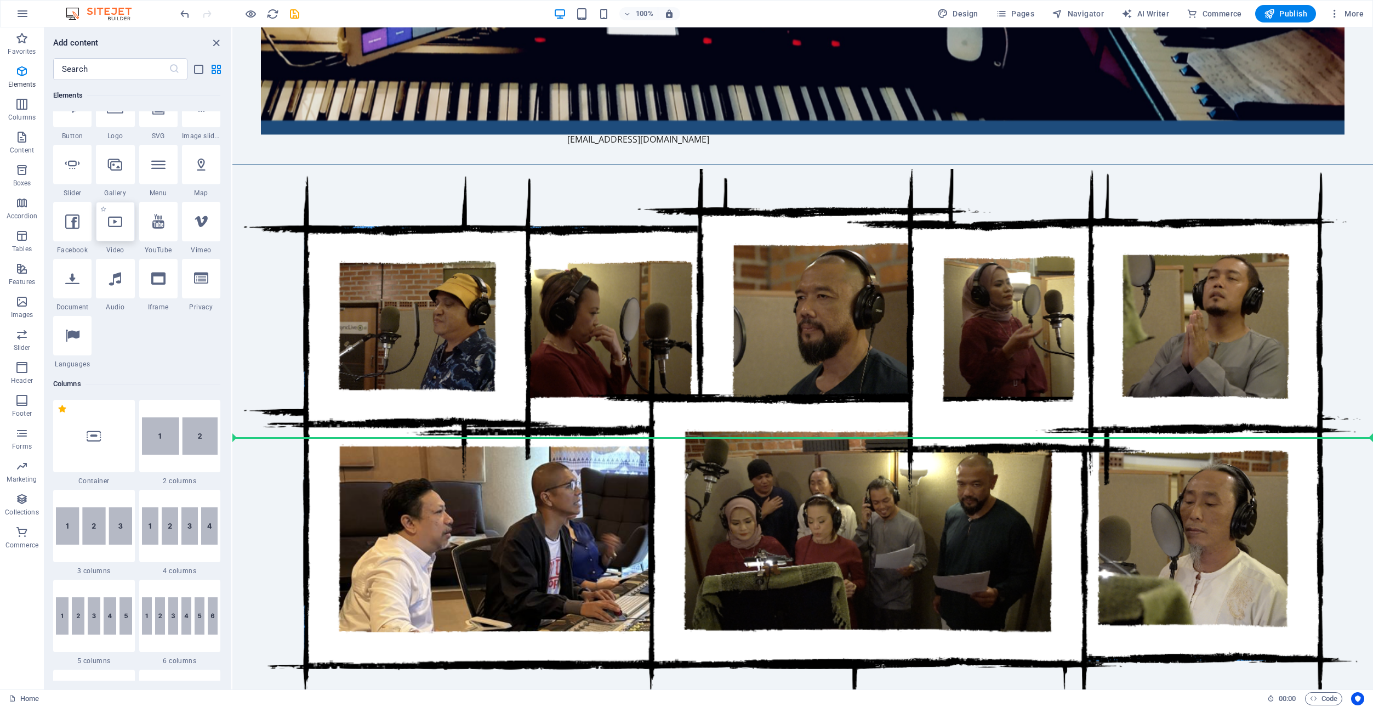
select select "%"
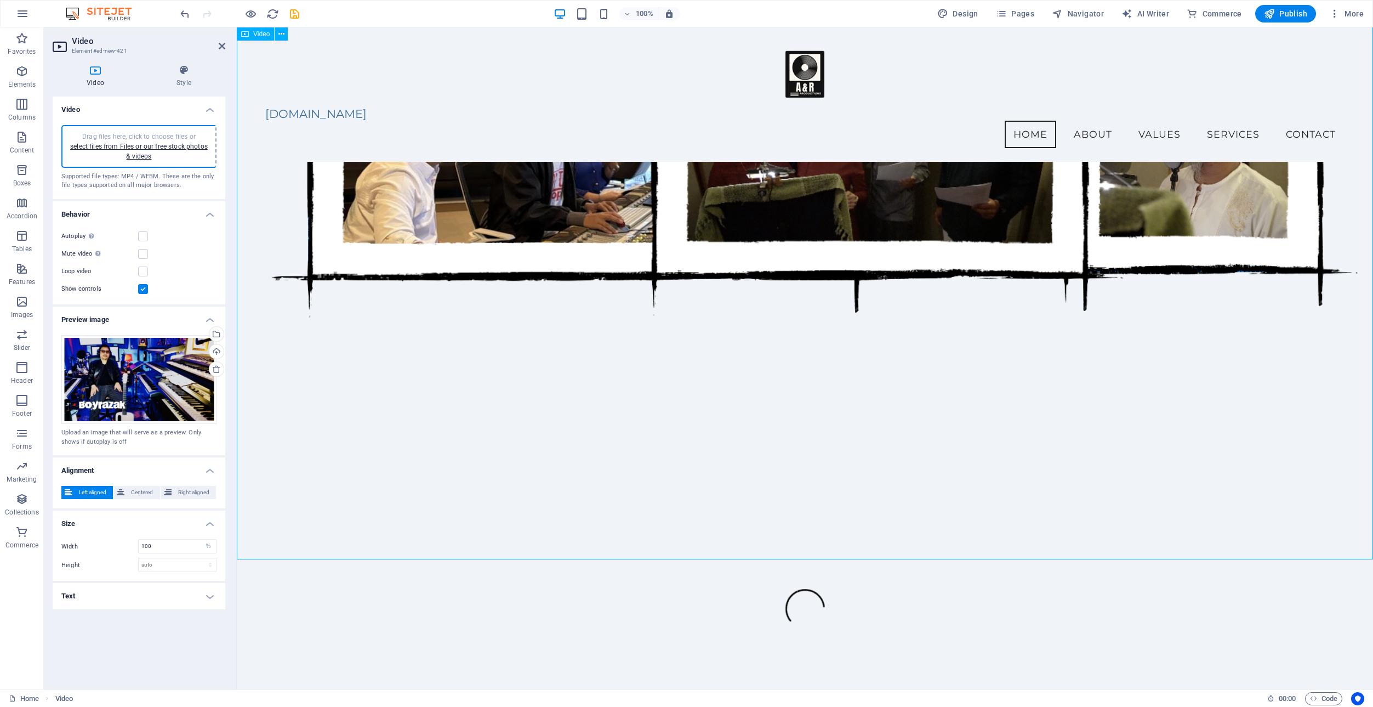
scroll to position [1195, 0]
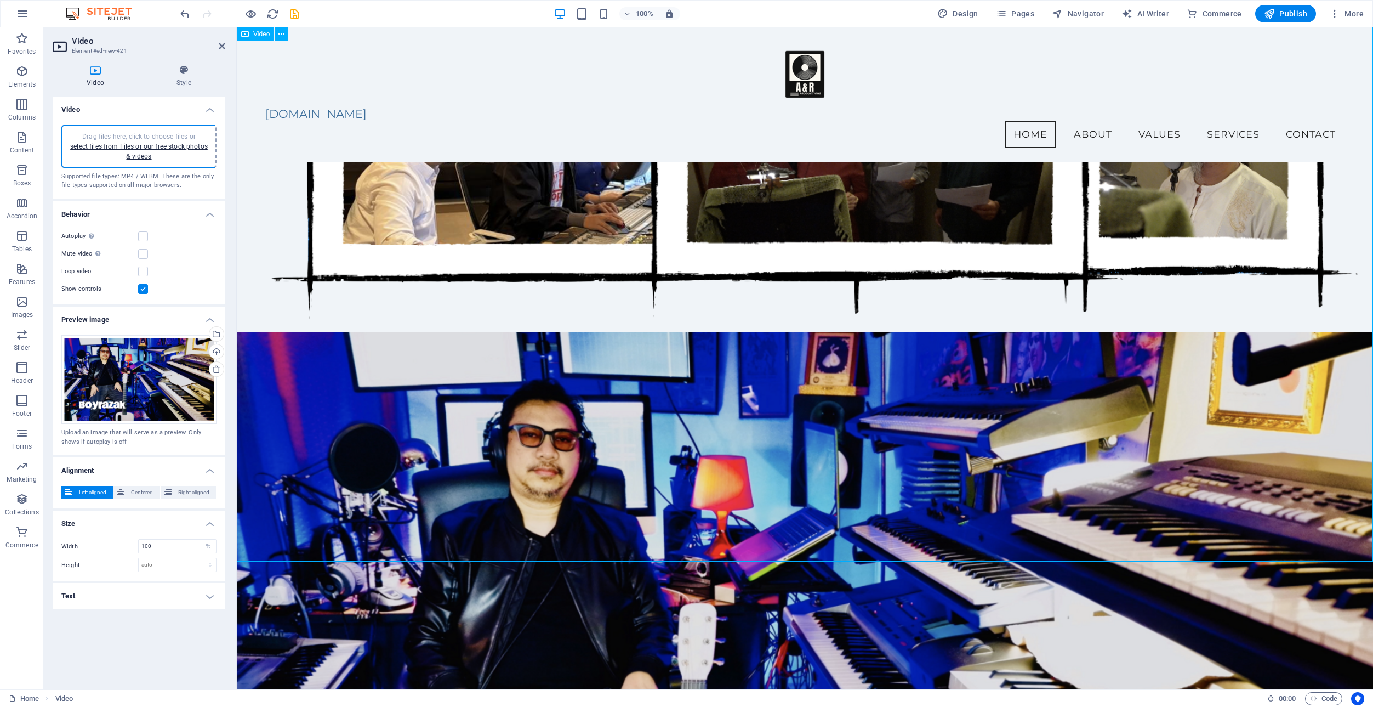
click at [263, 527] on figure at bounding box center [805, 650] width 1136 height 636
click at [263, 600] on figure at bounding box center [805, 650] width 1136 height 636
click at [261, 597] on figure at bounding box center [805, 650] width 1136 height 636
click at [136, 489] on span "Centered" at bounding box center [142, 492] width 29 height 13
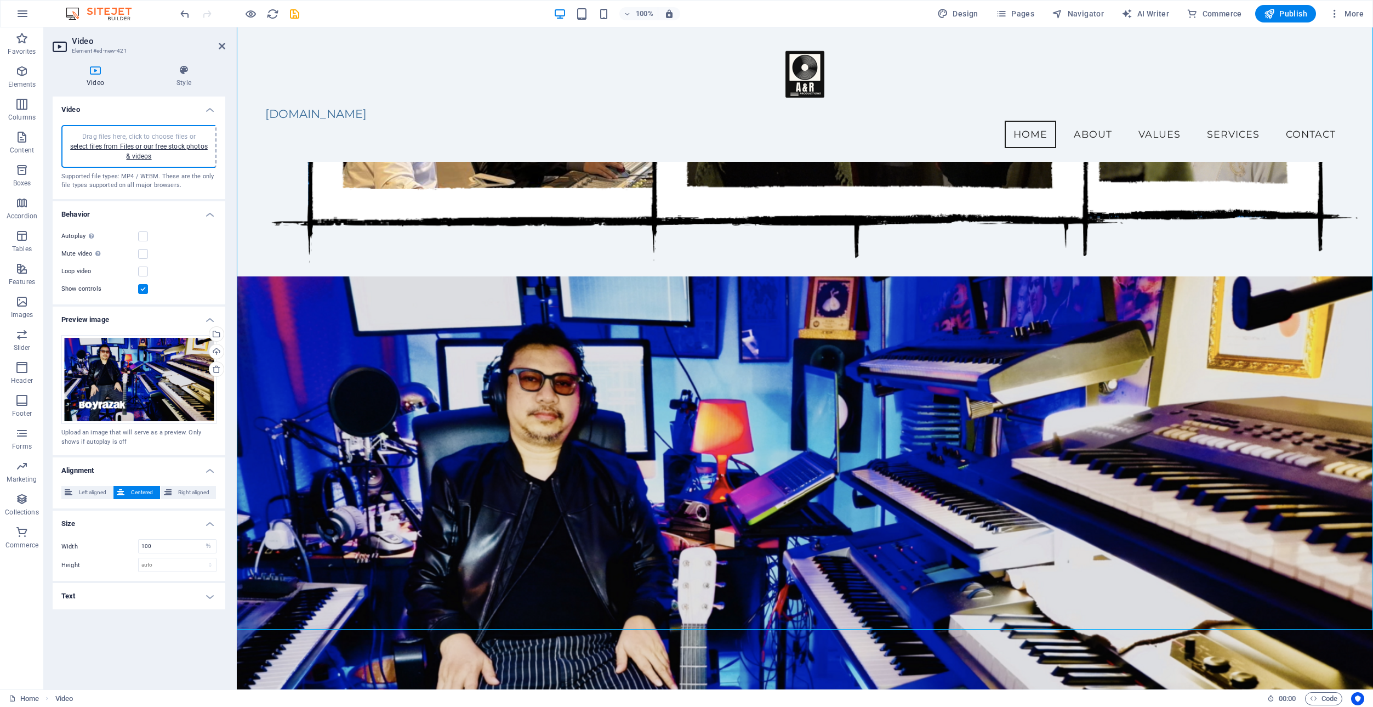
click at [132, 490] on span "Centered" at bounding box center [142, 492] width 29 height 13
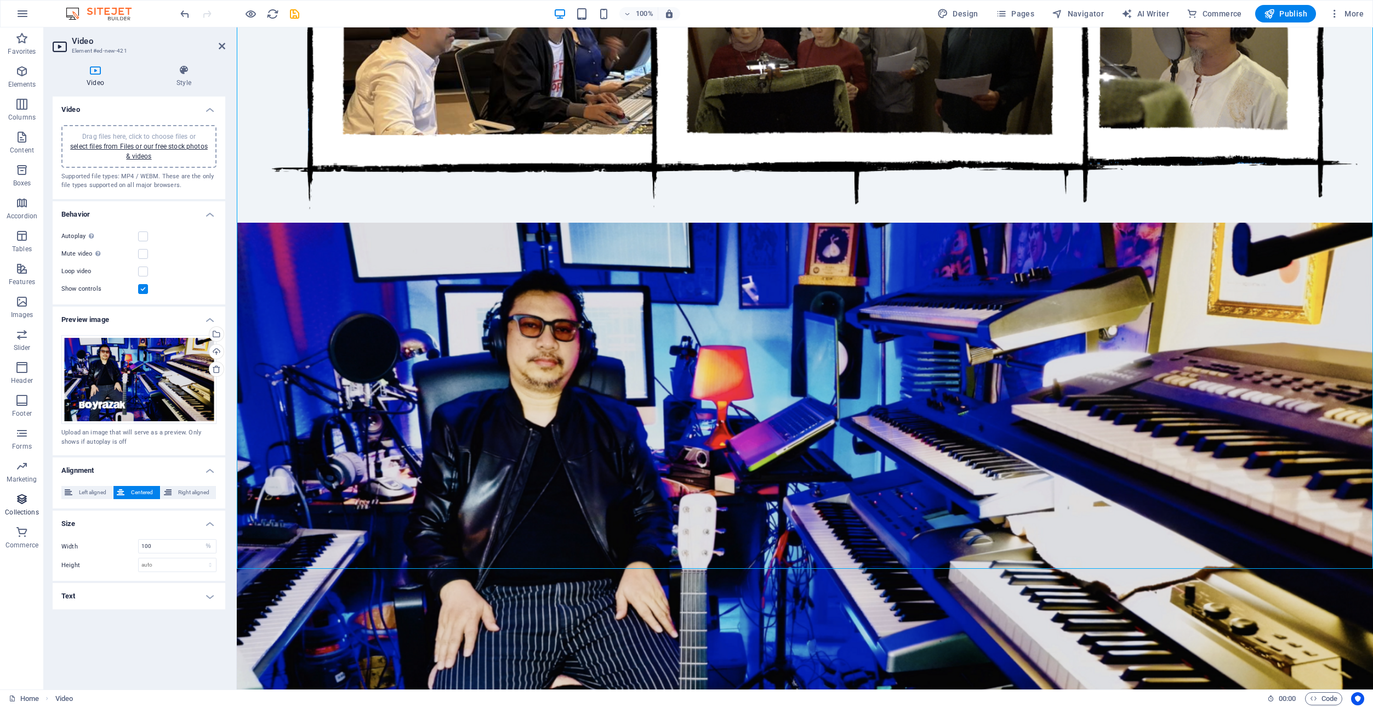
scroll to position [1350, 0]
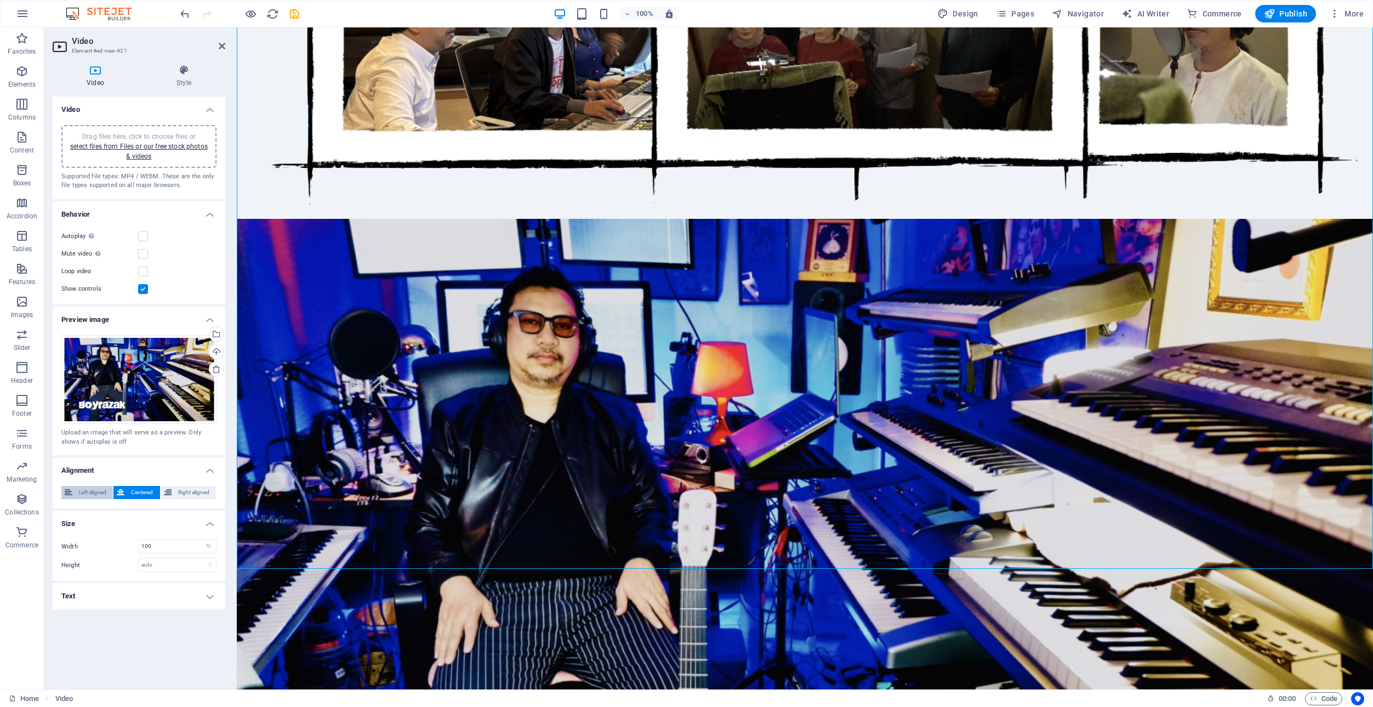
click at [82, 489] on span "Left aligned" at bounding box center [93, 492] width 34 height 13
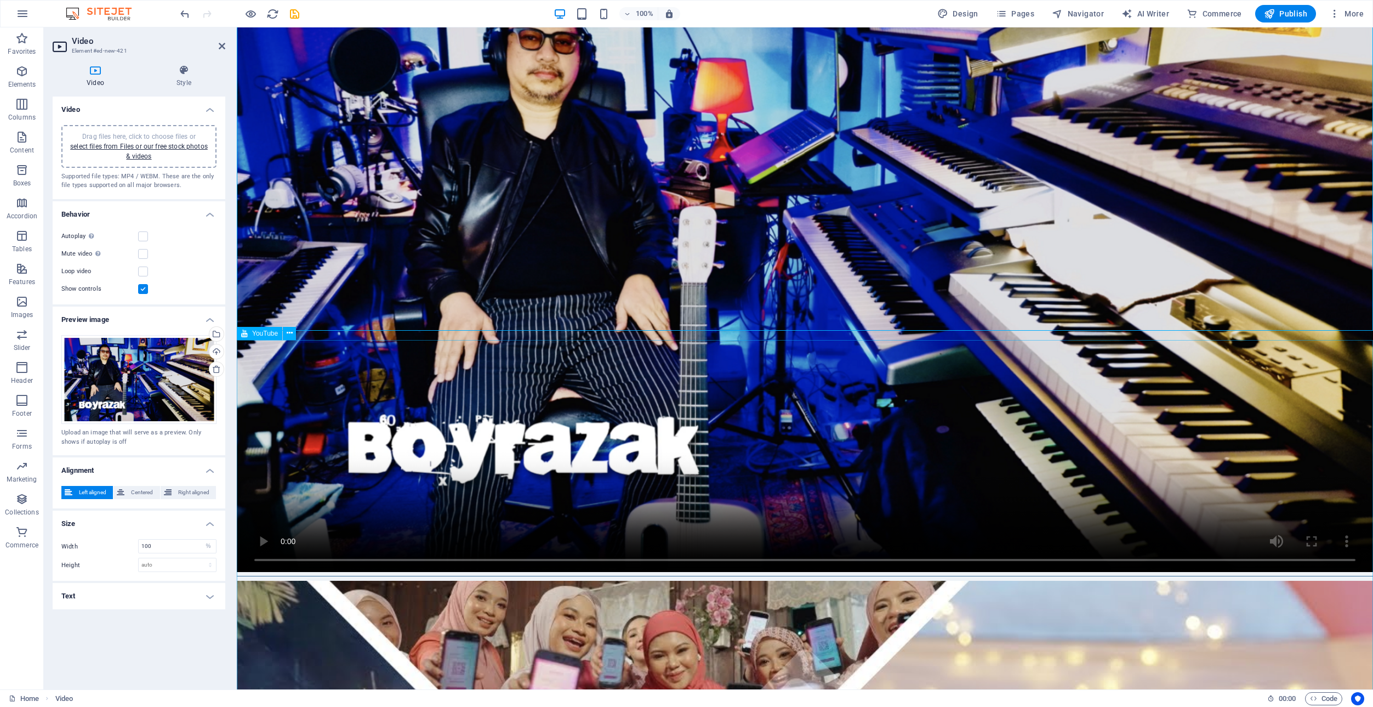
scroll to position [1596, 0]
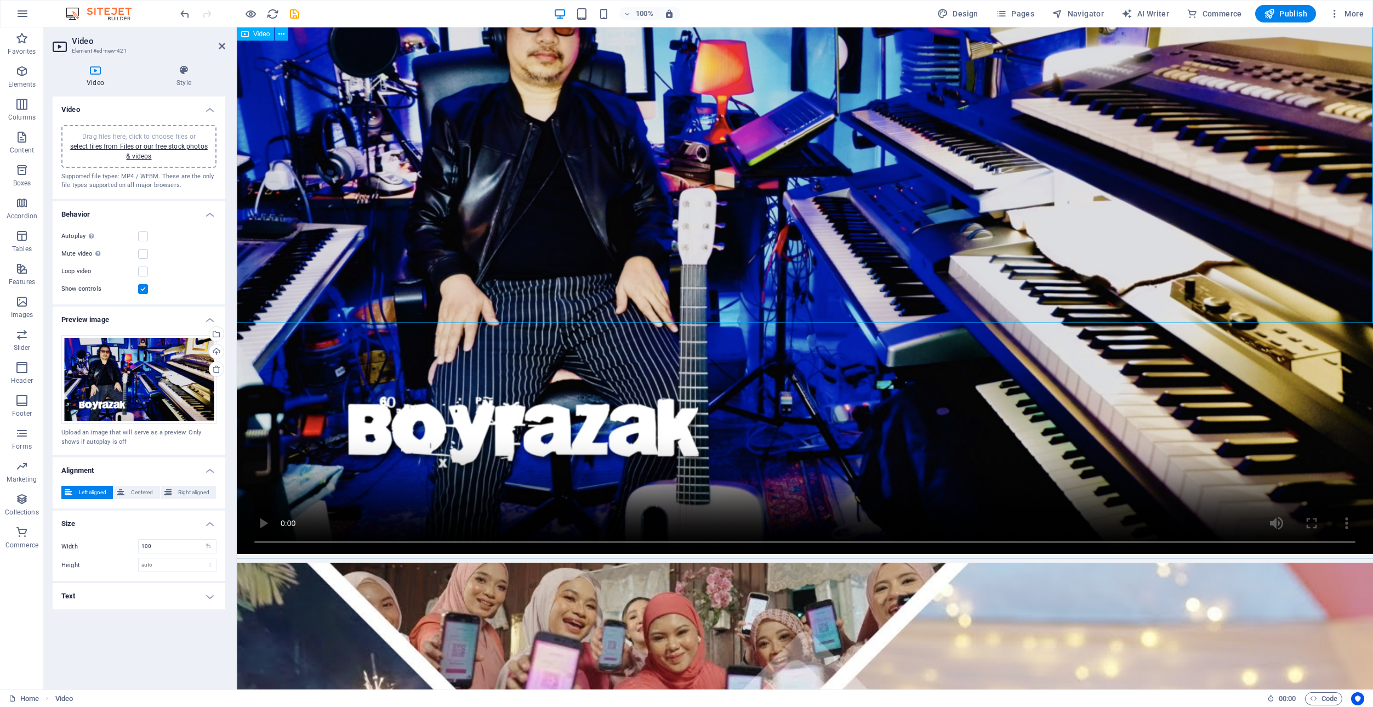
click at [261, 289] on figure at bounding box center [805, 235] width 1136 height 636
click at [263, 290] on figure at bounding box center [805, 235] width 1136 height 636
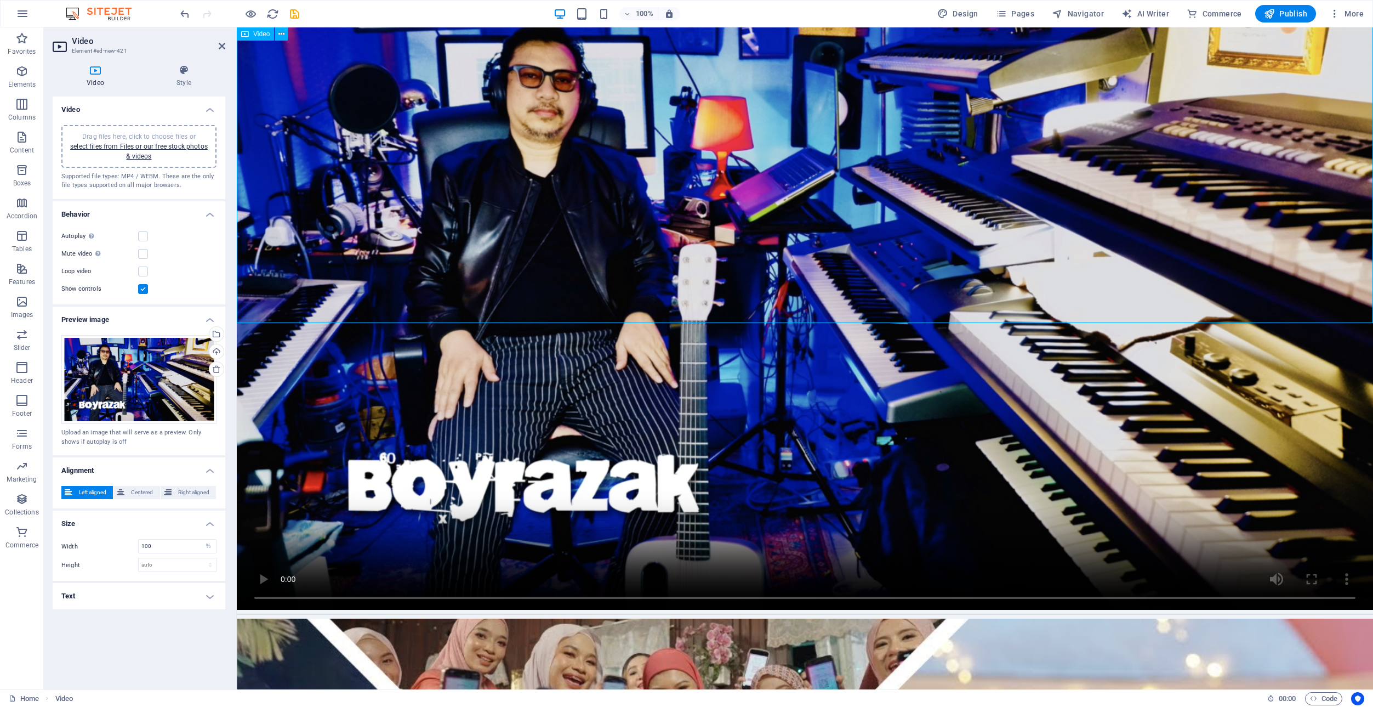
click at [264, 291] on figure at bounding box center [805, 291] width 1136 height 636
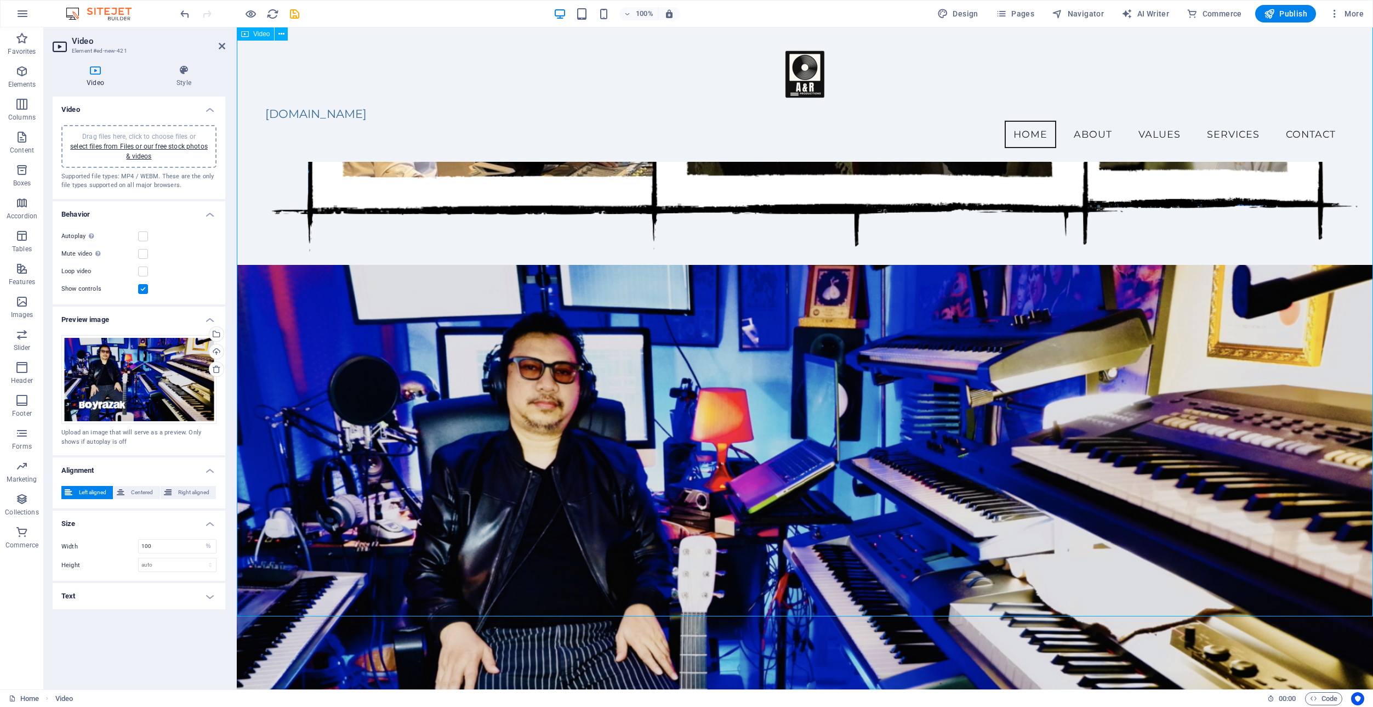
scroll to position [1206, 0]
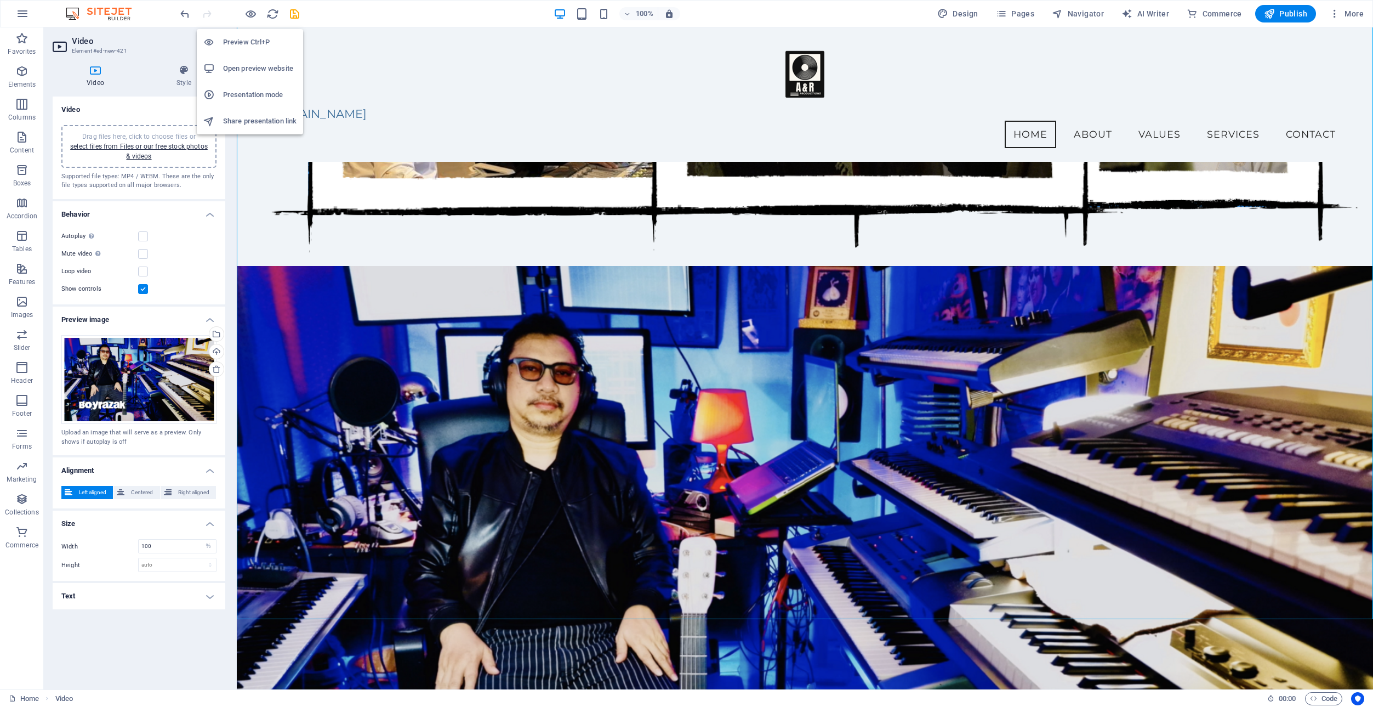
click at [241, 38] on h6 "Preview Ctrl+P" at bounding box center [259, 42] width 73 height 13
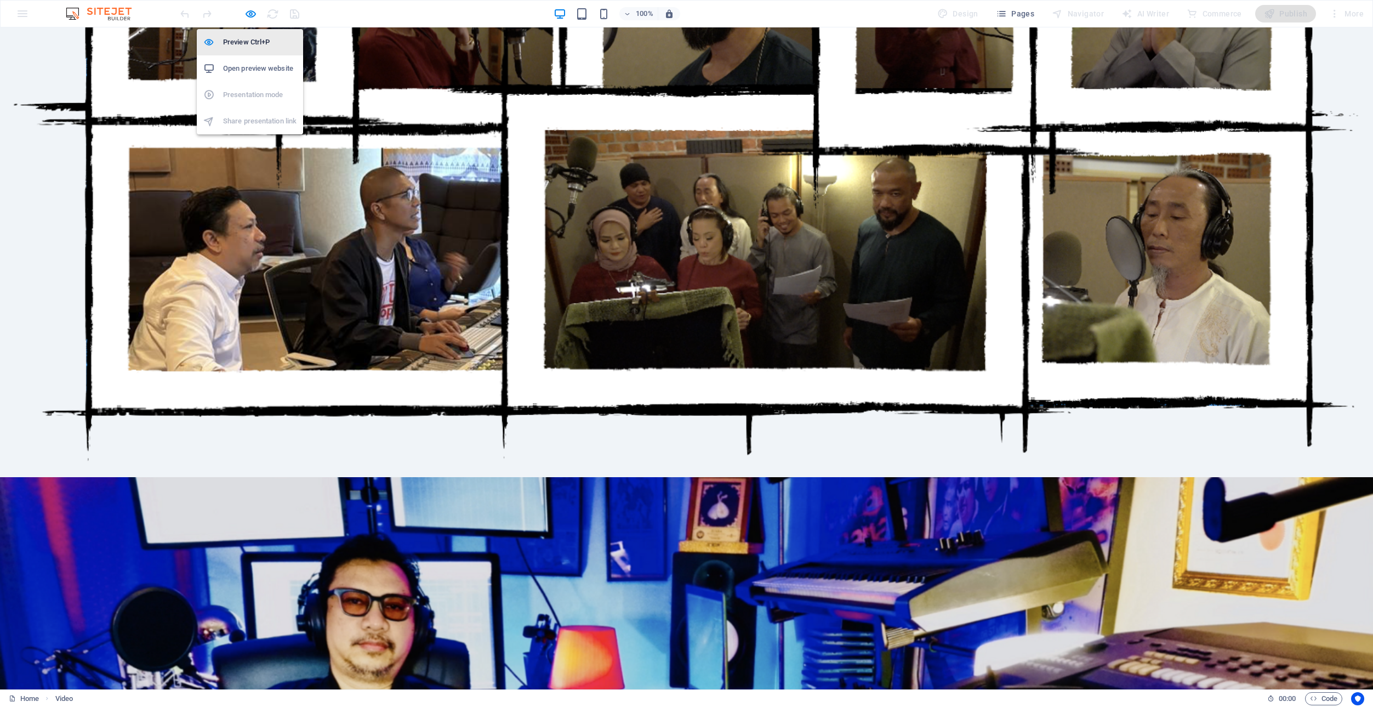
scroll to position [1414, 0]
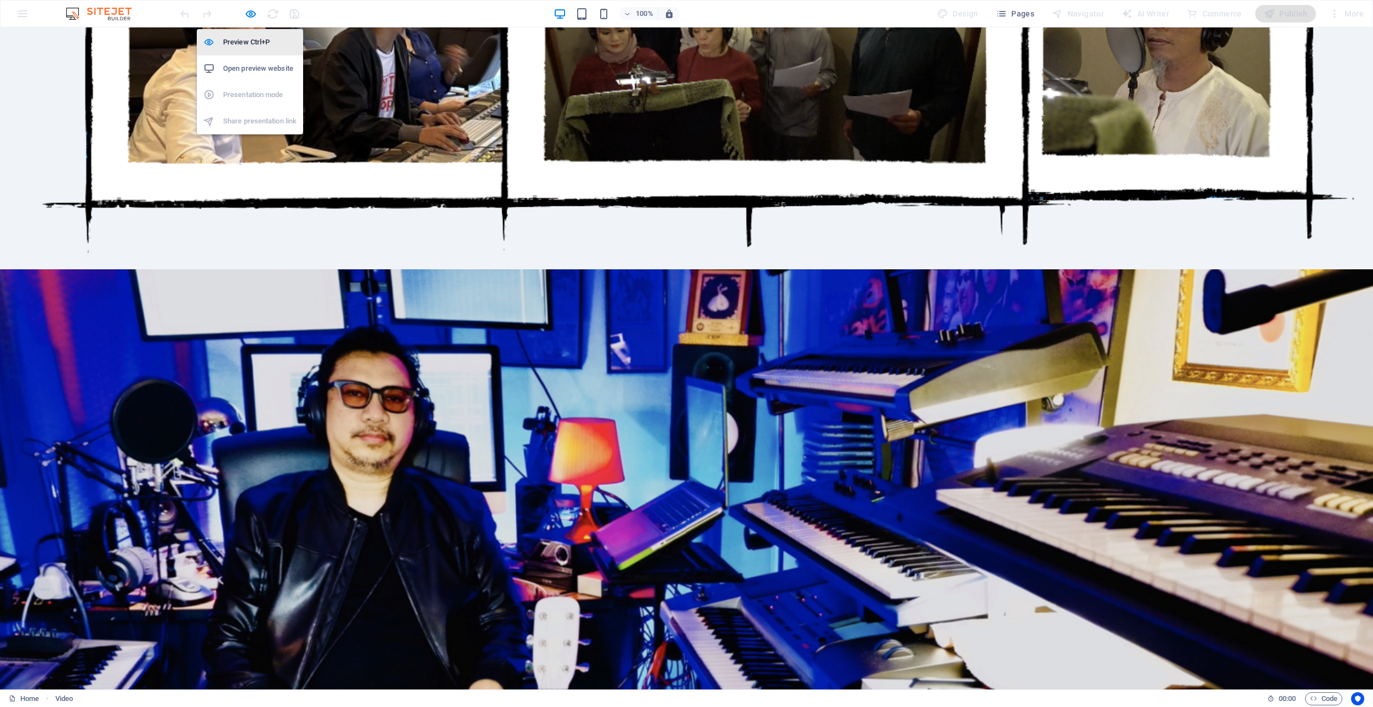
click at [242, 38] on h6 "Preview Ctrl+P" at bounding box center [259, 42] width 73 height 13
select select "%"
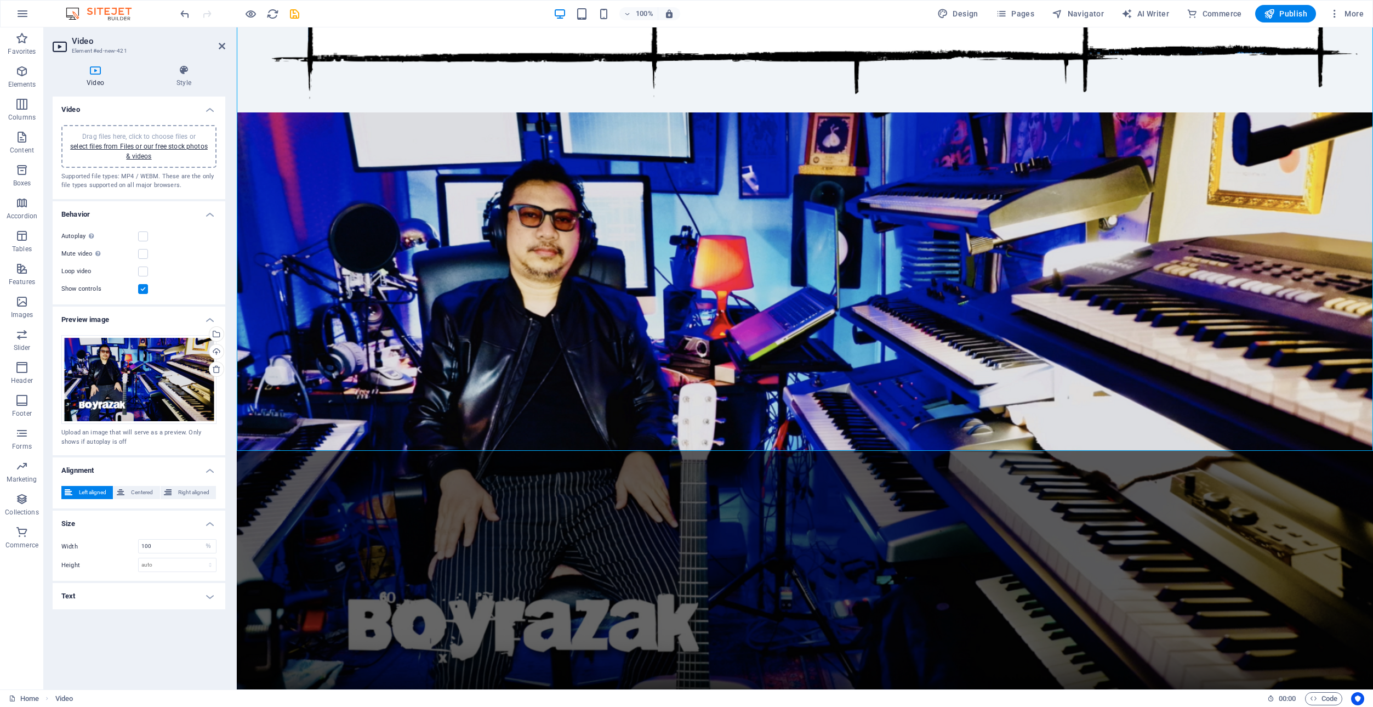
scroll to position [1467, 0]
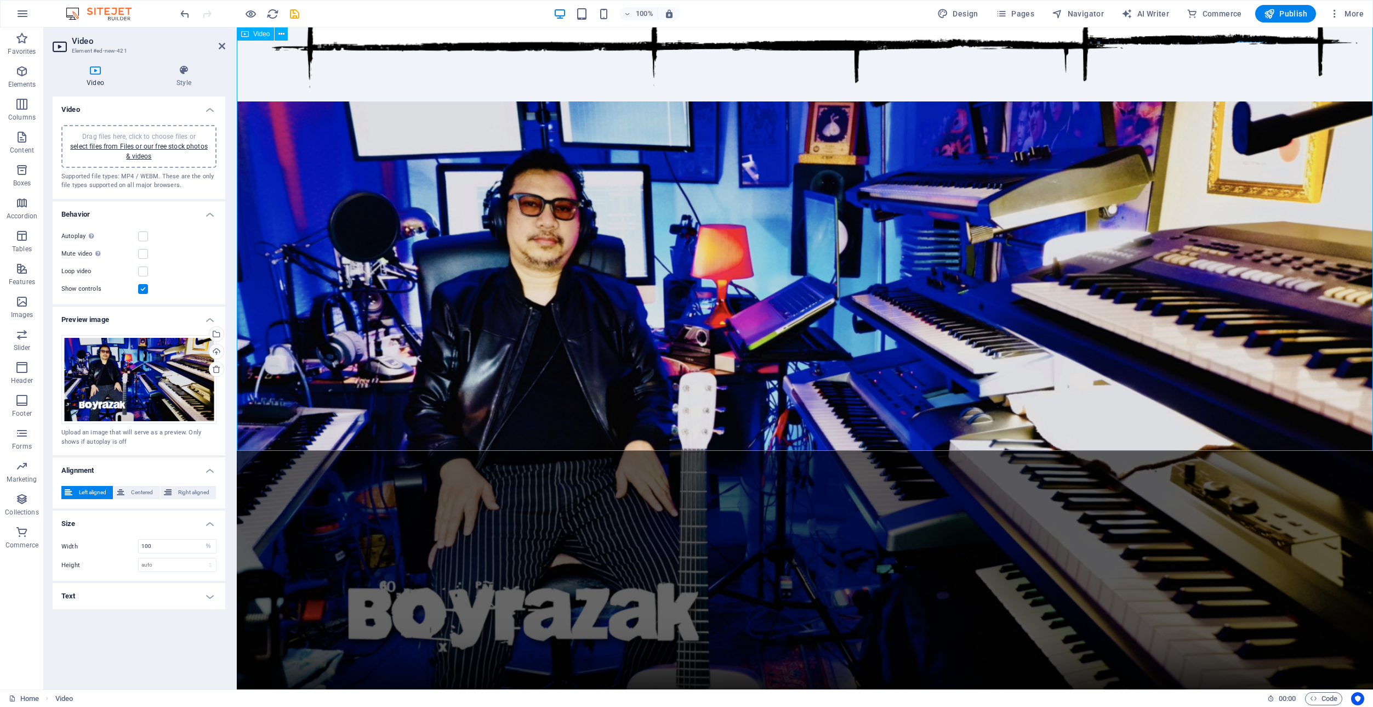
click at [263, 418] on figure at bounding box center [805, 419] width 1136 height 636
click at [263, 417] on figure at bounding box center [805, 419] width 1136 height 636
drag, startPoint x: 260, startPoint y: 417, endPoint x: 266, endPoint y: 415, distance: 6.2
click at [263, 417] on figure at bounding box center [805, 419] width 1136 height 636
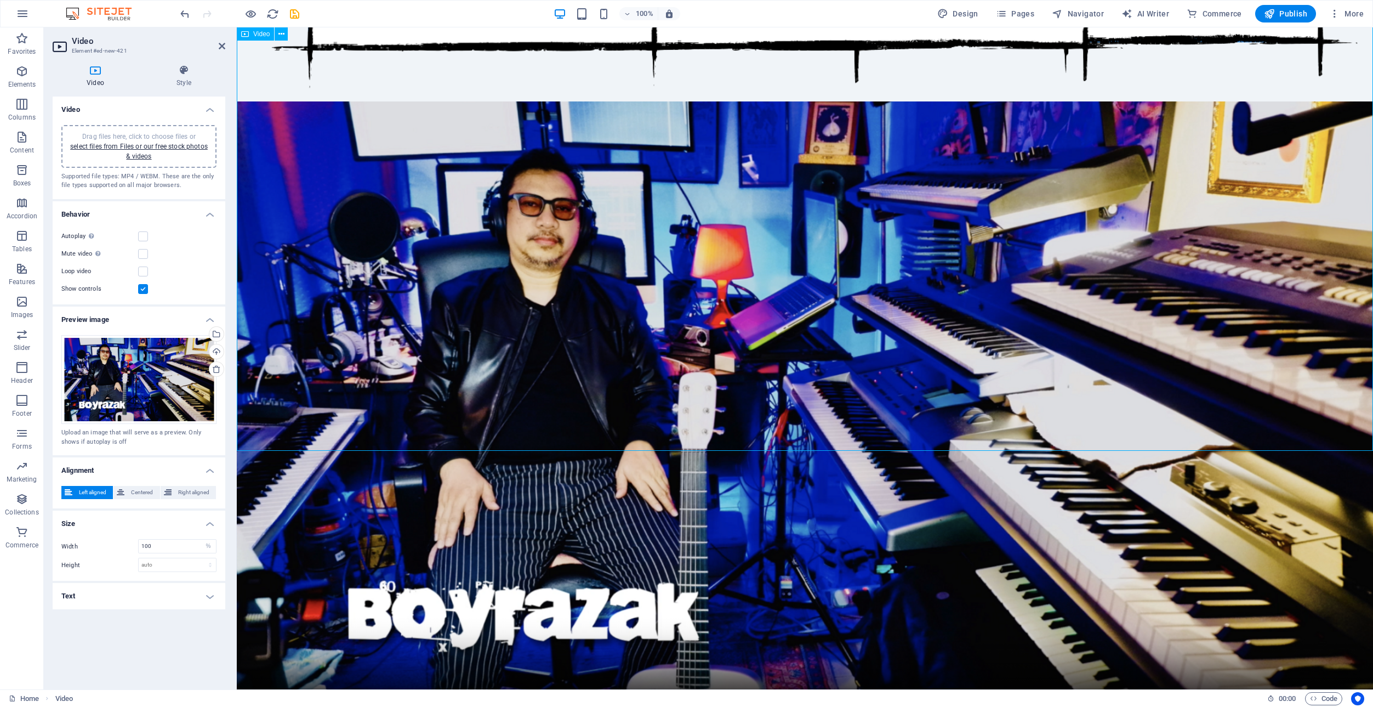
click at [264, 417] on figure at bounding box center [805, 419] width 1136 height 636
click at [249, 67] on h6 "Open preview website" at bounding box center [259, 68] width 73 height 13
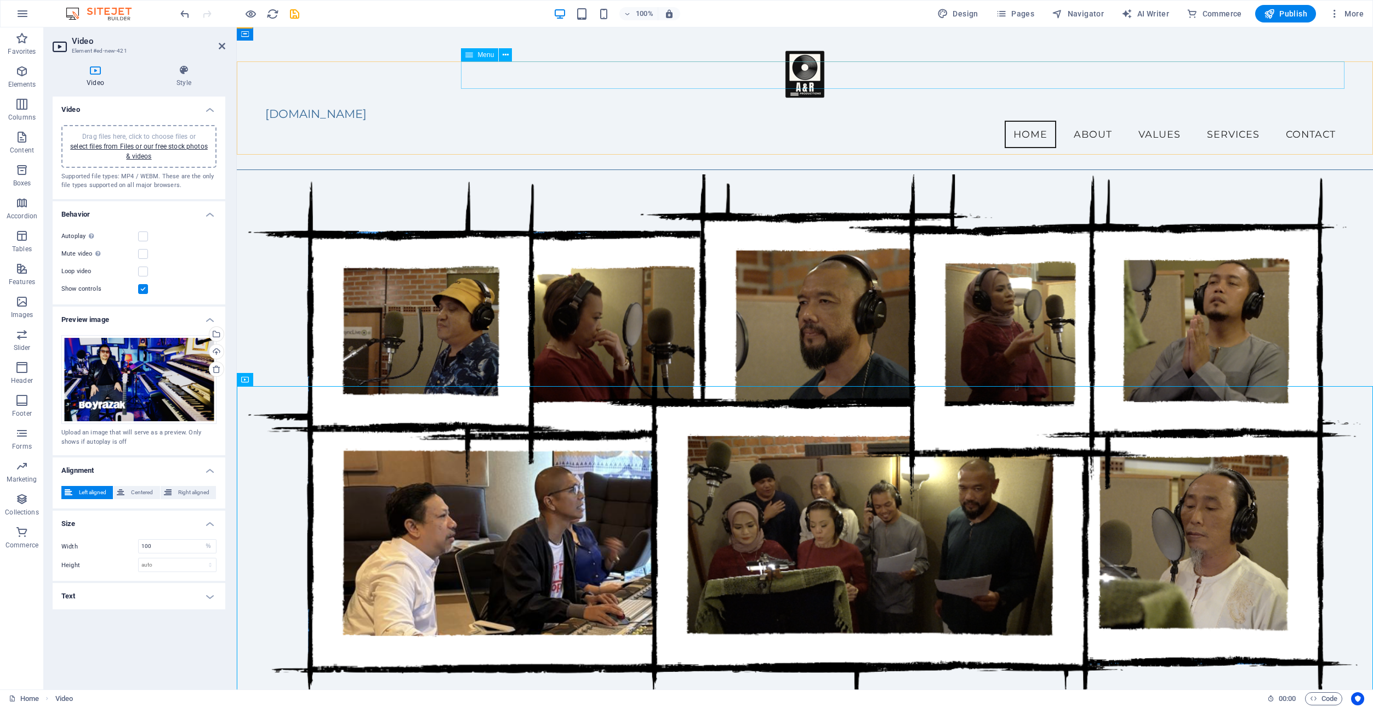
scroll to position [802, 0]
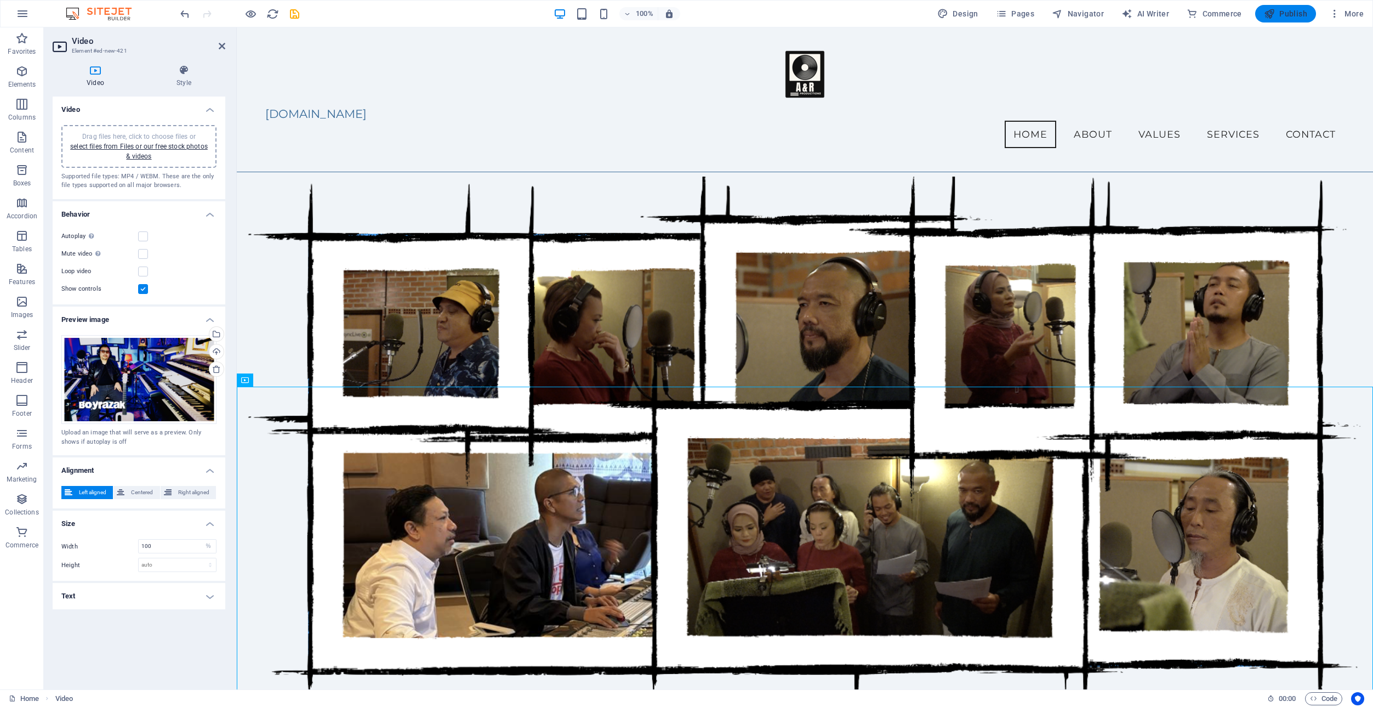
click at [1290, 9] on span "Publish" at bounding box center [1285, 13] width 43 height 11
checkbox input "false"
select select "%"
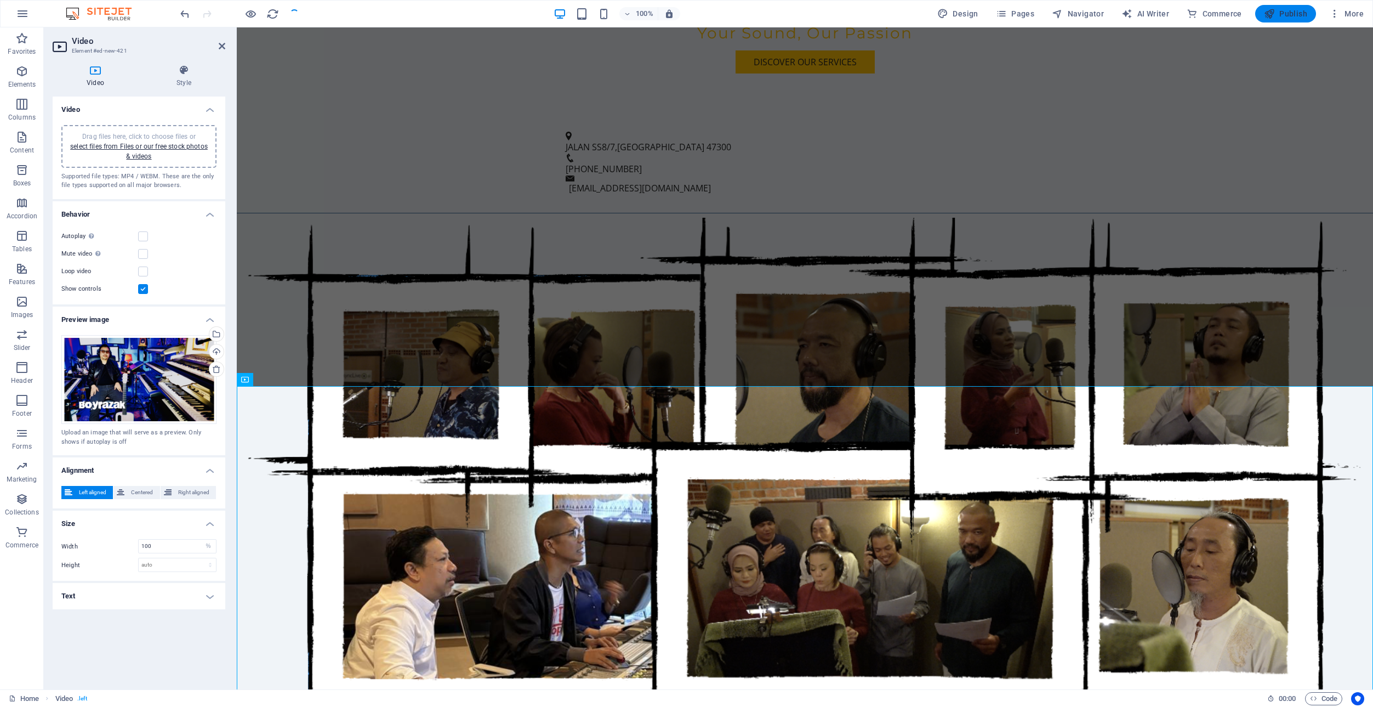
scroll to position [896, 0]
